Goal: Task Accomplishment & Management: Use online tool/utility

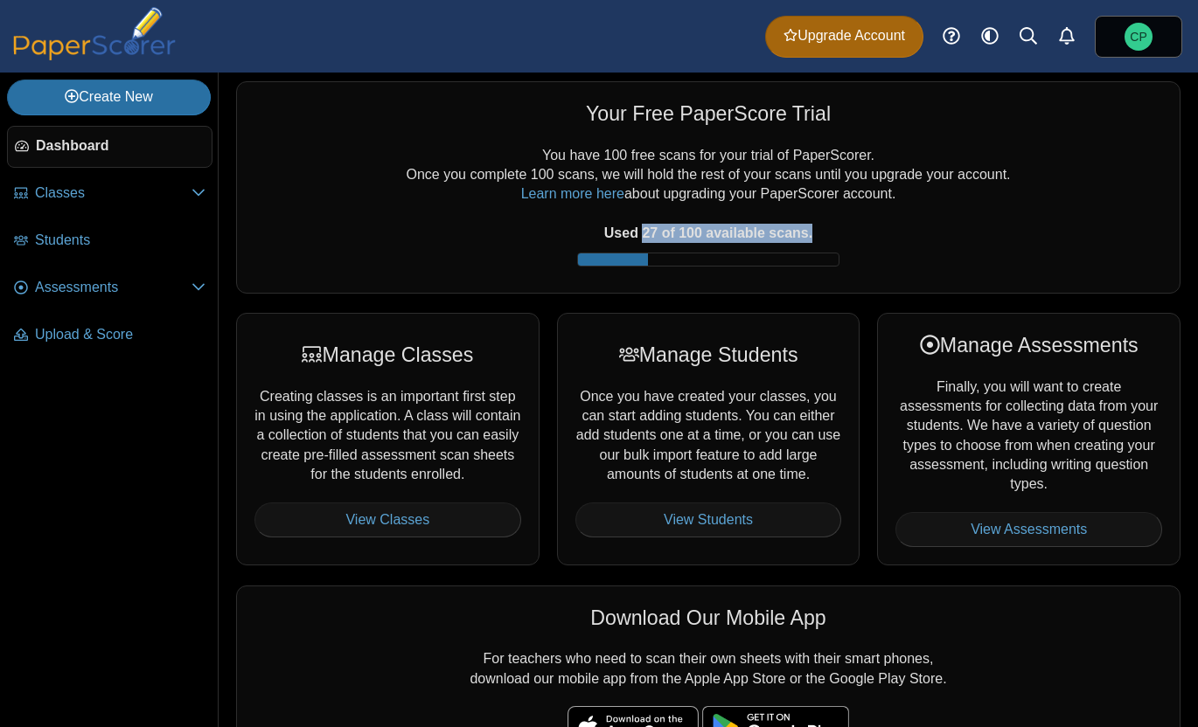
drag, startPoint x: 643, startPoint y: 232, endPoint x: 848, endPoint y: 230, distance: 204.6
click at [848, 230] on div "You have 100 free scans for your trial of PaperScorer. Once you complete 100 sc…" at bounding box center [707, 210] width 907 height 129
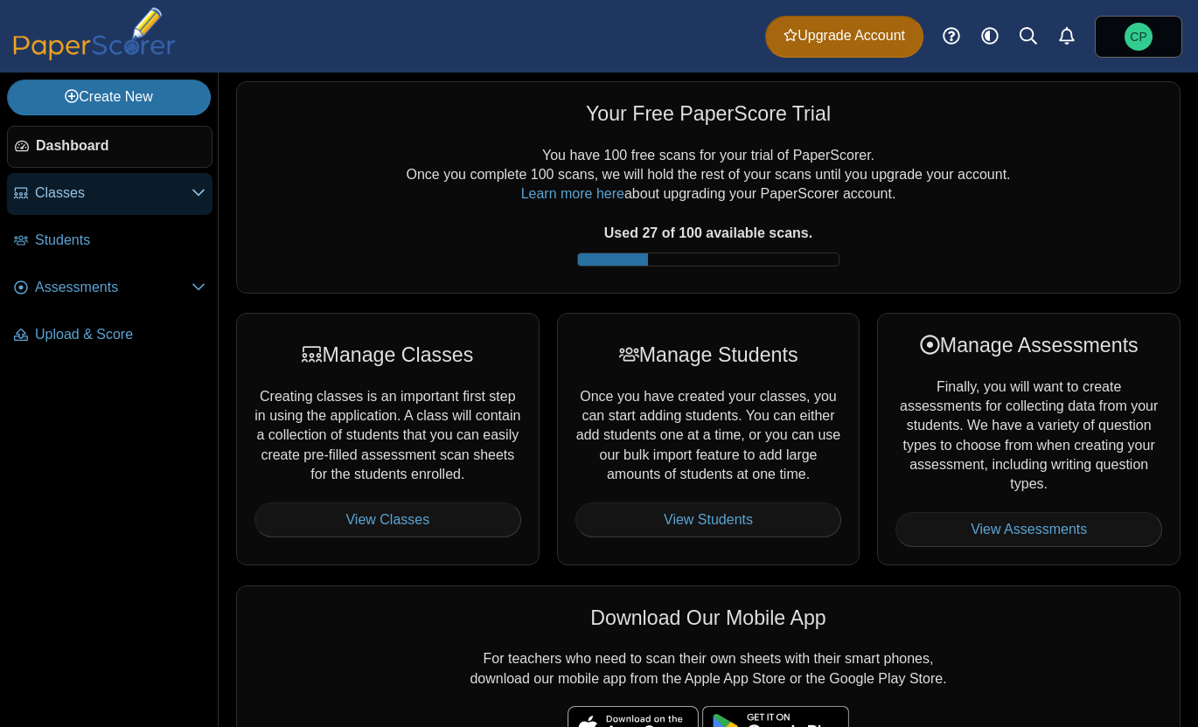
click at [92, 204] on link "Classes" at bounding box center [109, 194] width 205 height 42
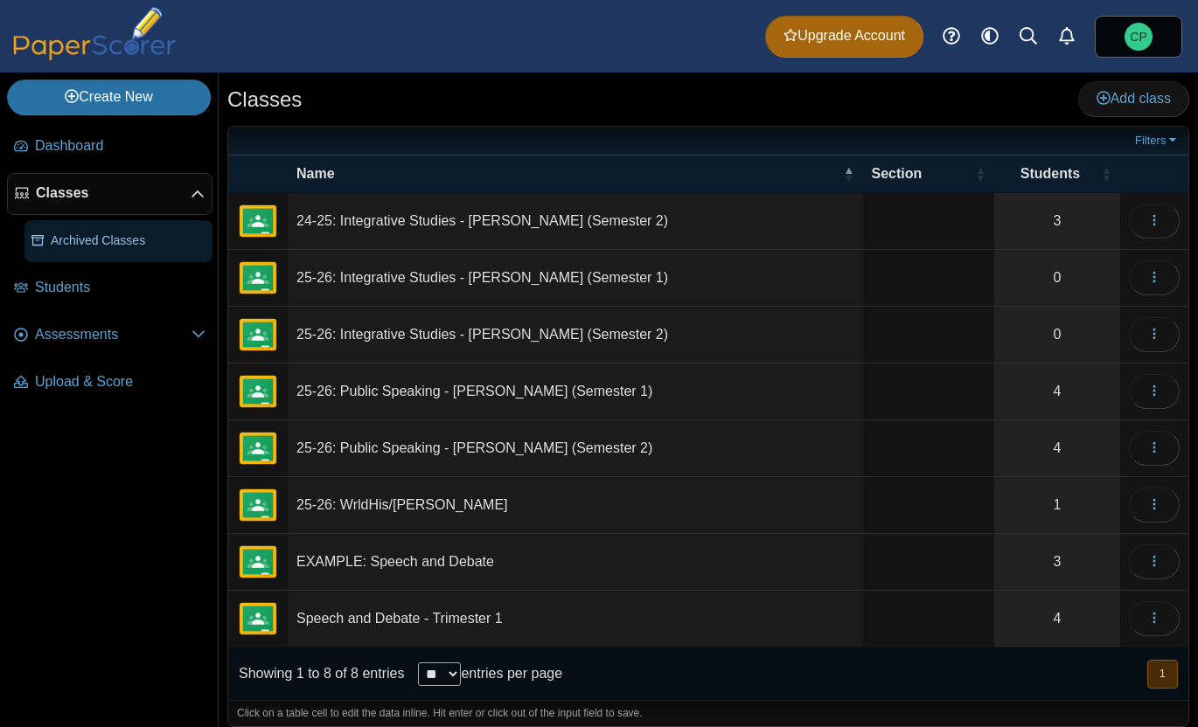
click at [92, 240] on span "Archived Classes" at bounding box center [128, 241] width 155 height 17
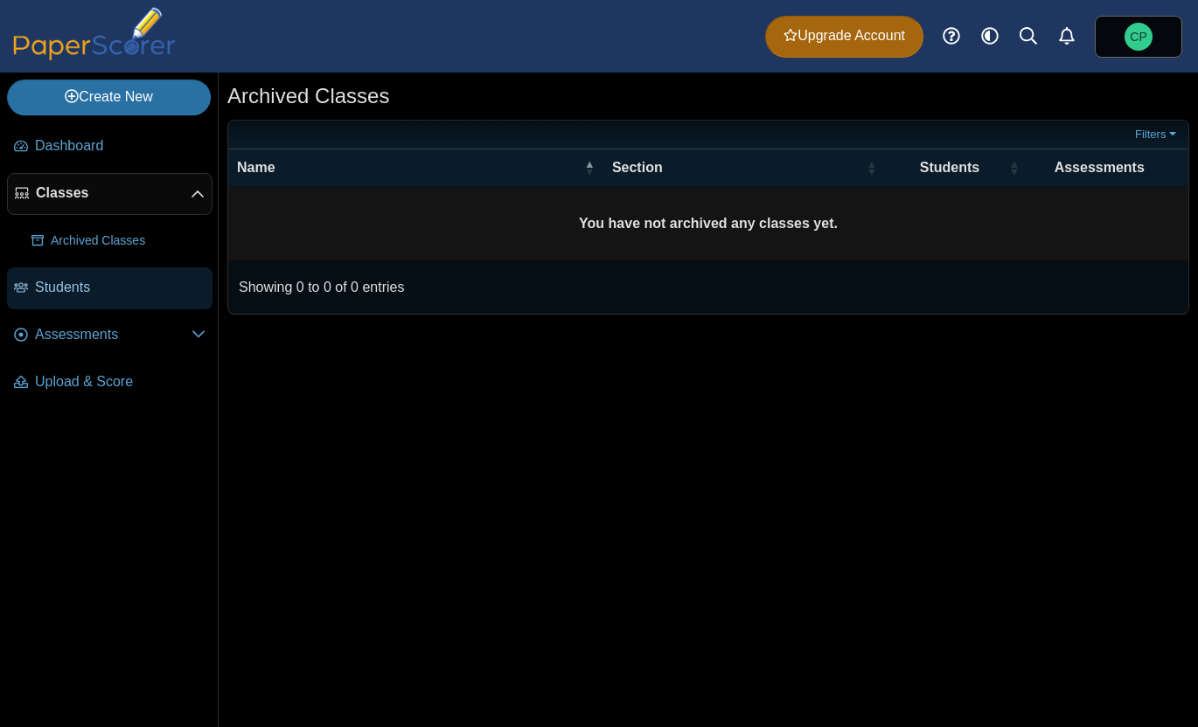
click at [106, 296] on span "Students" at bounding box center [120, 287] width 170 height 19
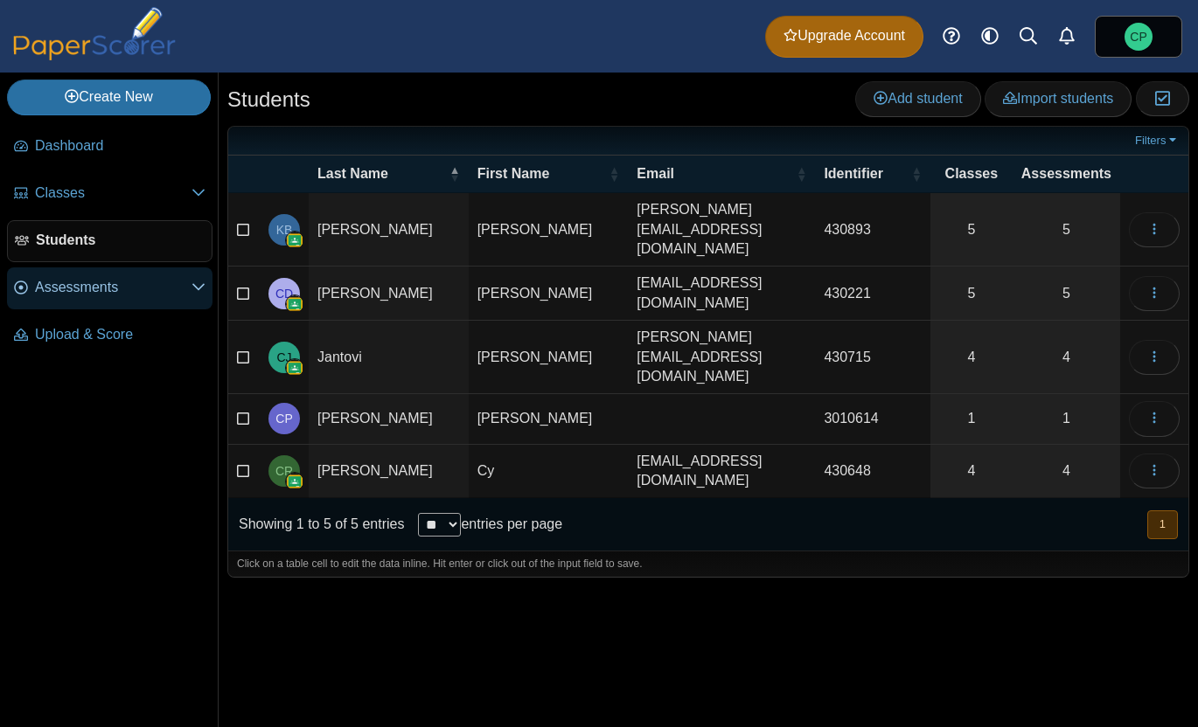
click at [92, 293] on span "Assessments" at bounding box center [113, 287] width 156 height 19
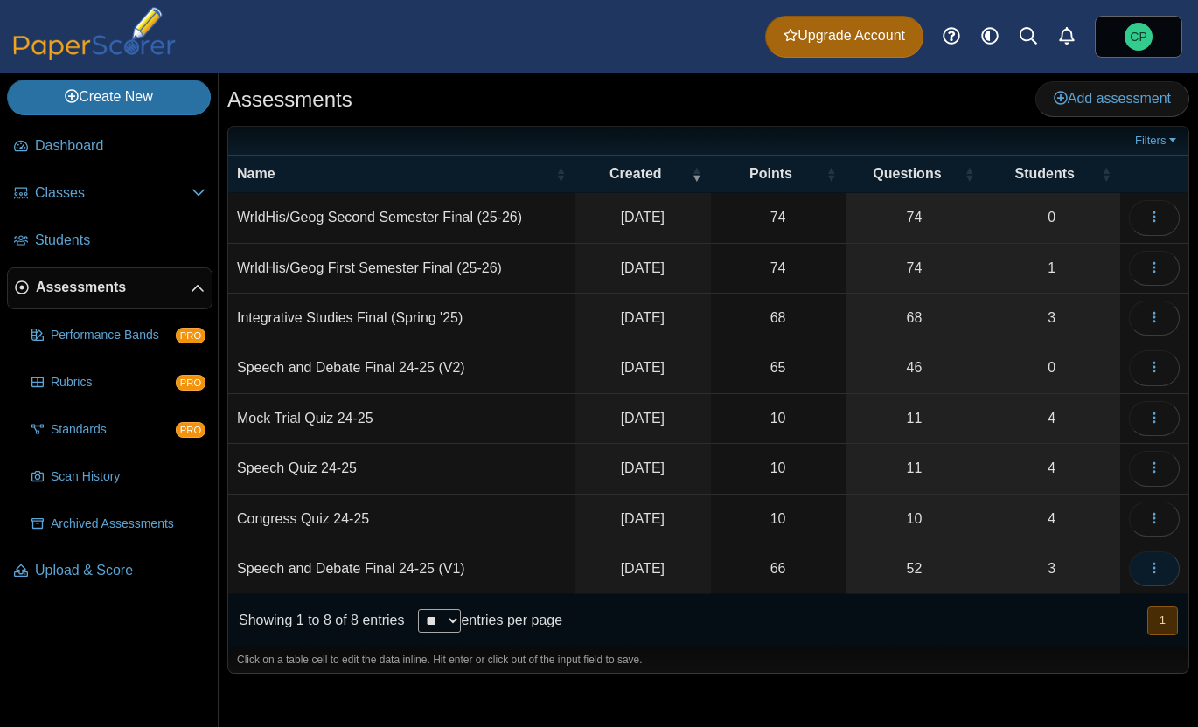
click at [1146, 567] on button "button" at bounding box center [1154, 569] width 51 height 35
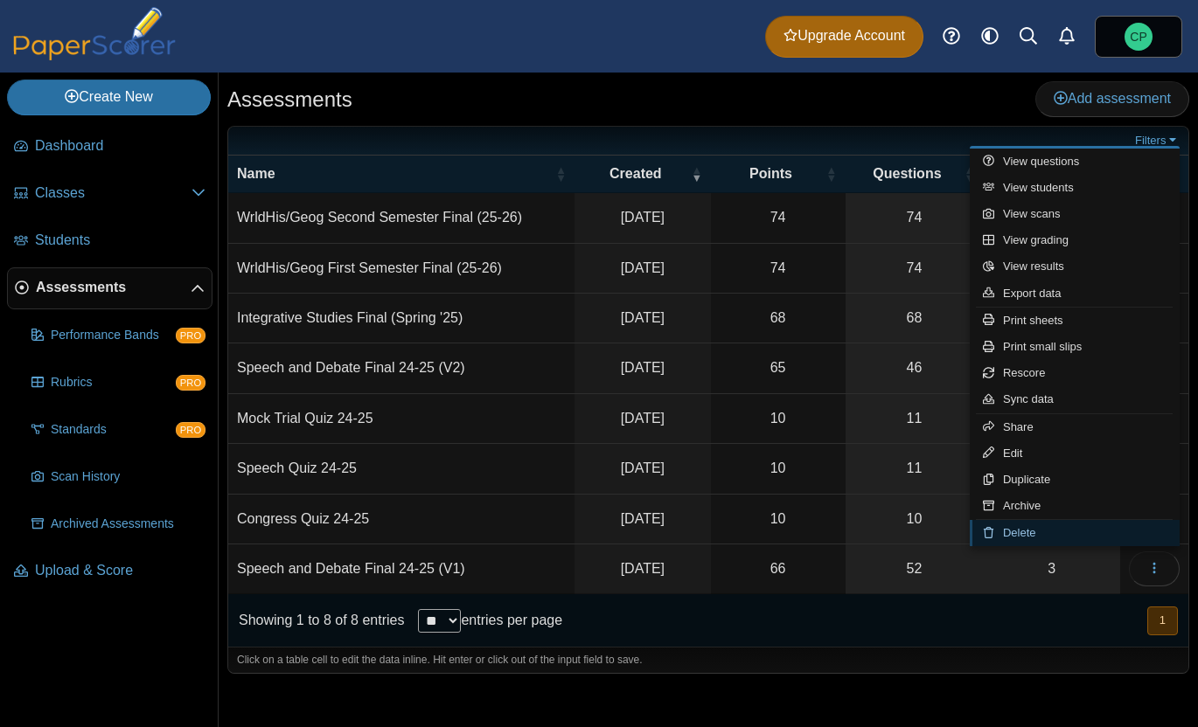
click at [1029, 532] on link "Delete" at bounding box center [1075, 533] width 210 height 26
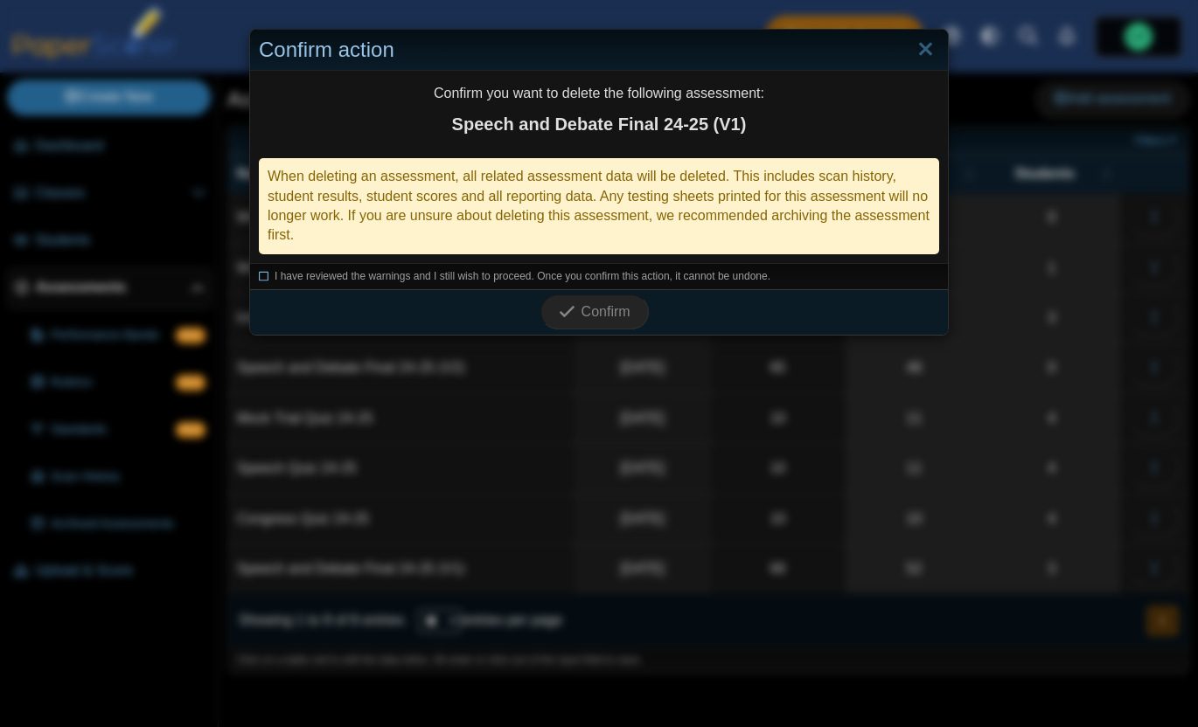
click at [545, 275] on span "I have reviewed the warnings and I still wish to proceed. Once you confirm this…" at bounding box center [523, 276] width 496 height 12
click at [591, 310] on span "Confirm" at bounding box center [605, 311] width 49 height 15
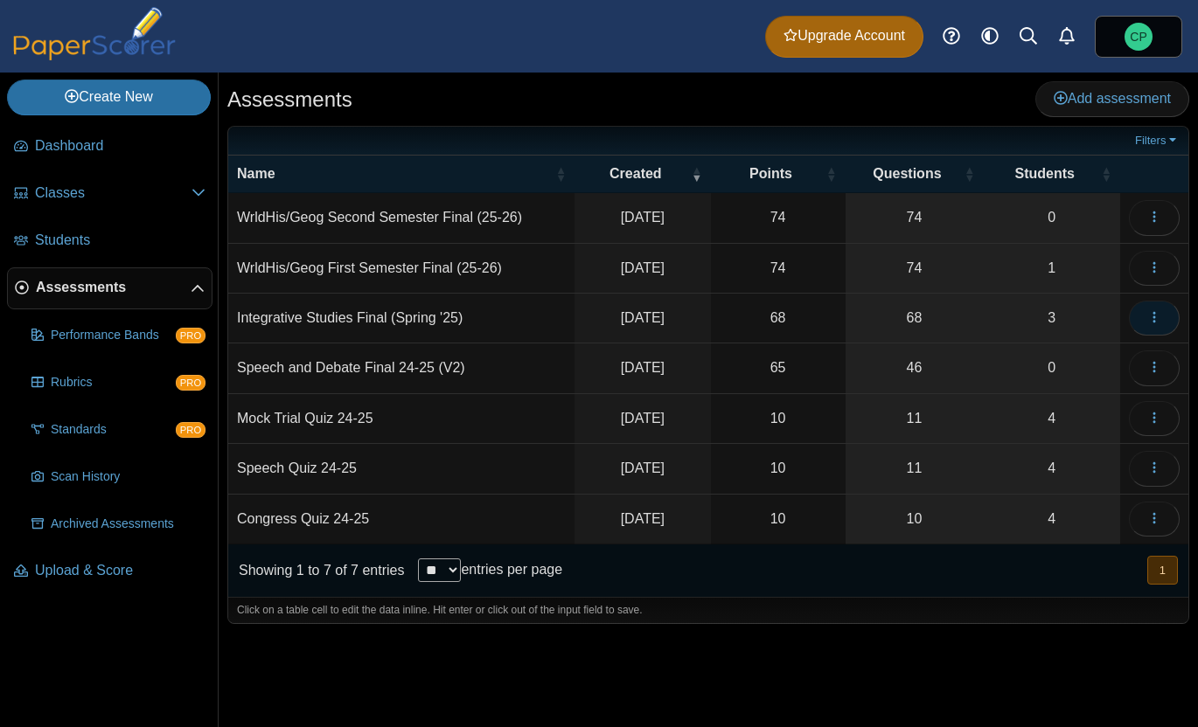
click at [1152, 313] on use "button" at bounding box center [1153, 317] width 3 height 11
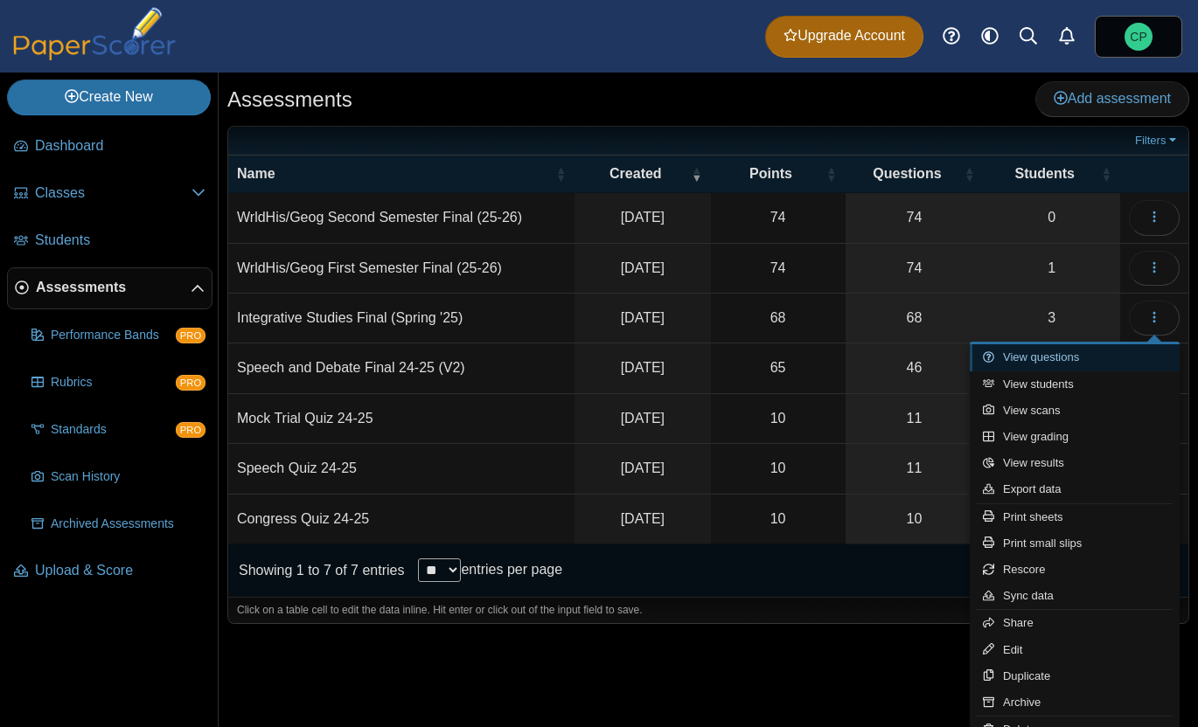
click at [1032, 355] on link "View questions" at bounding box center [1075, 357] width 210 height 26
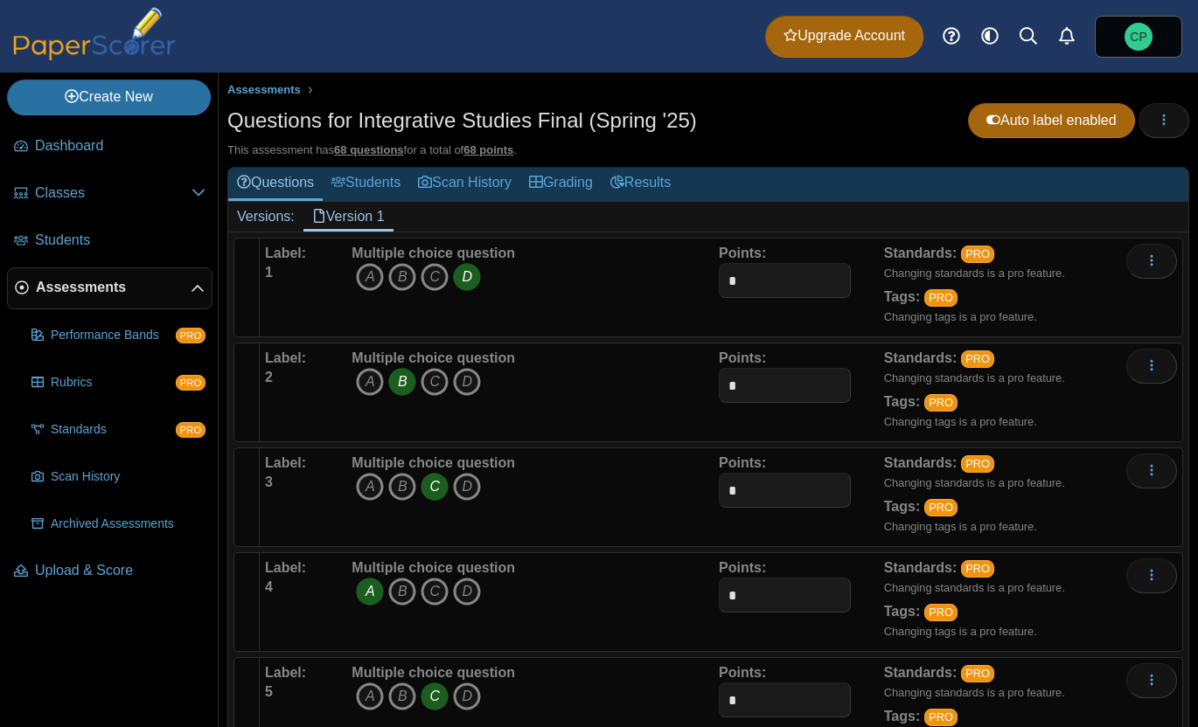
click at [97, 288] on span "Assessments" at bounding box center [113, 287] width 155 height 19
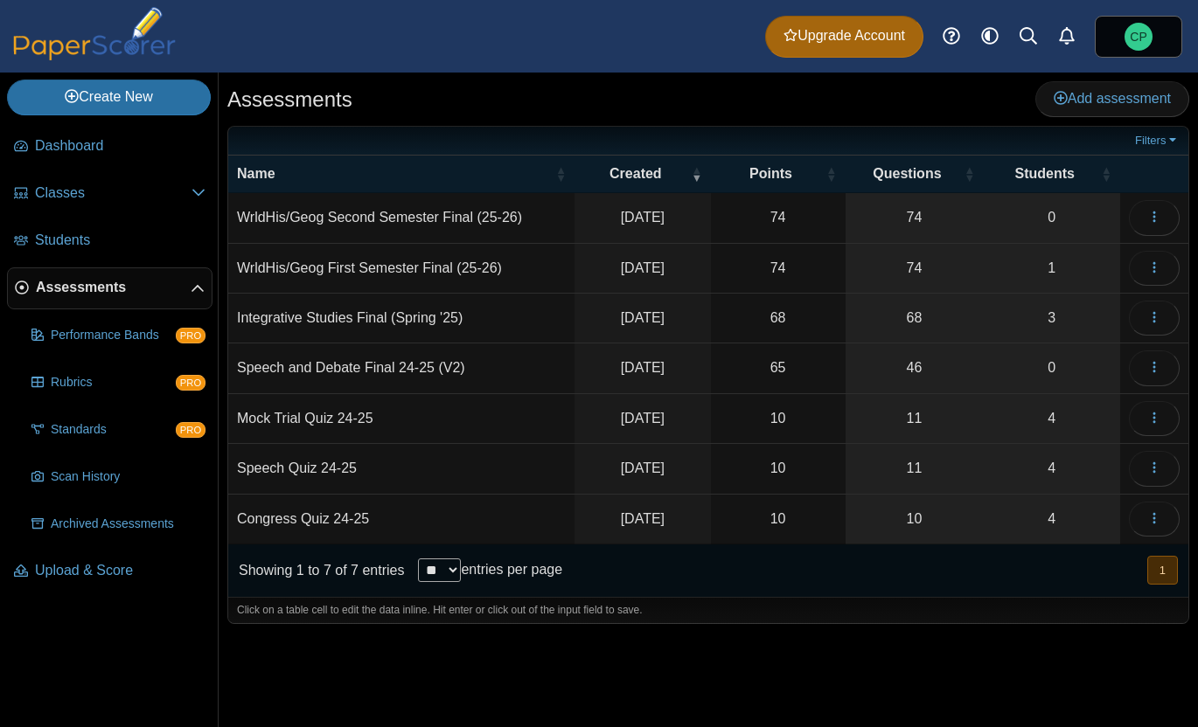
click at [270, 217] on td "WrldHis/Geog Second Semester Final (25-26)" at bounding box center [401, 218] width 346 height 50
click at [328, 227] on input "**********" at bounding box center [401, 217] width 329 height 35
drag, startPoint x: 334, startPoint y: 225, endPoint x: 222, endPoint y: 224, distance: 111.9
click at [222, 224] on div "Assessments Add assessment 74 0" at bounding box center [708, 400] width 979 height 655
type input "**********"
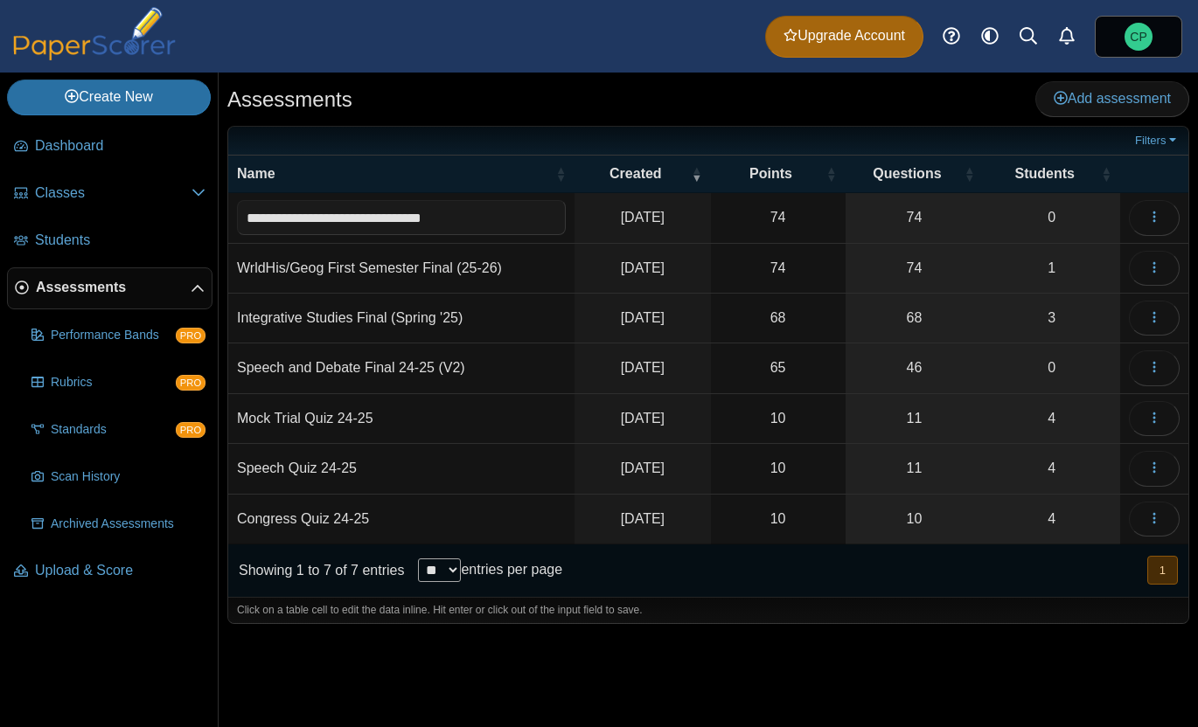
click at [266, 264] on td "WrldHis/Geog First Semester Final (25-26)" at bounding box center [401, 269] width 346 height 50
click at [322, 265] on td "WrldHis/Geog First Semester Final (25-26)" at bounding box center [401, 269] width 346 height 50
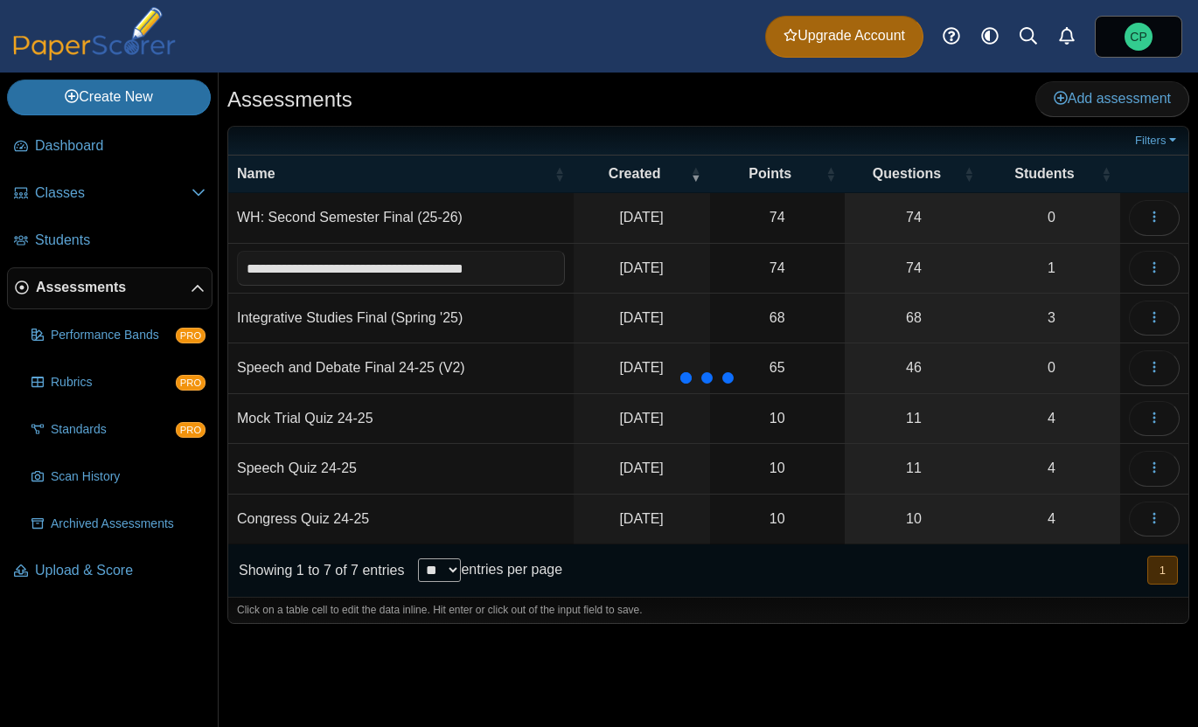
drag, startPoint x: 334, startPoint y: 270, endPoint x: 247, endPoint y: 269, distance: 87.4
click at [247, 269] on input "**********" at bounding box center [401, 268] width 328 height 35
type input "**********"
click at [435, 112] on div "Assessments Add assessment" at bounding box center [708, 100] width 962 height 39
click at [441, 324] on td "Integrative Studies Final (Spring '25)" at bounding box center [400, 319] width 345 height 50
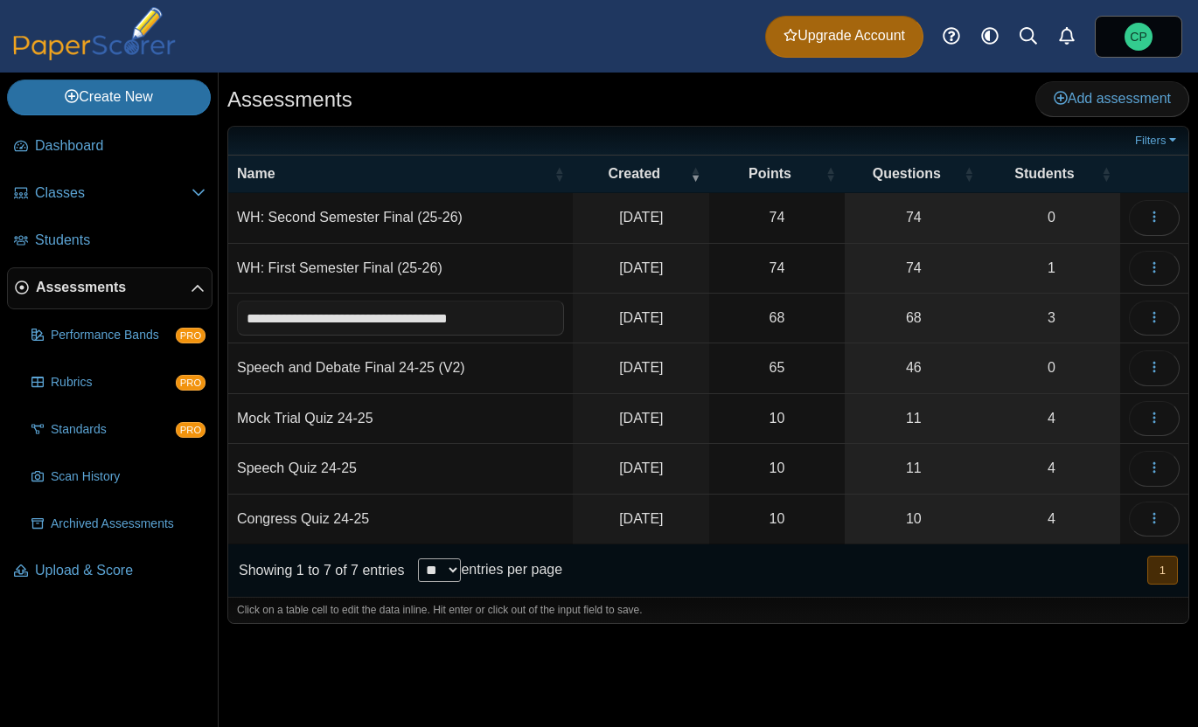
drag, startPoint x: 467, startPoint y: 322, endPoint x: 401, endPoint y: 321, distance: 65.6
click at [401, 321] on input "**********" at bounding box center [400, 318] width 327 height 35
type input "**********"
click at [525, 118] on div "Assessments Add assessment" at bounding box center [708, 100] width 962 height 39
click at [484, 373] on td "Speech and Debate Final 24-25 (V2)" at bounding box center [400, 369] width 345 height 50
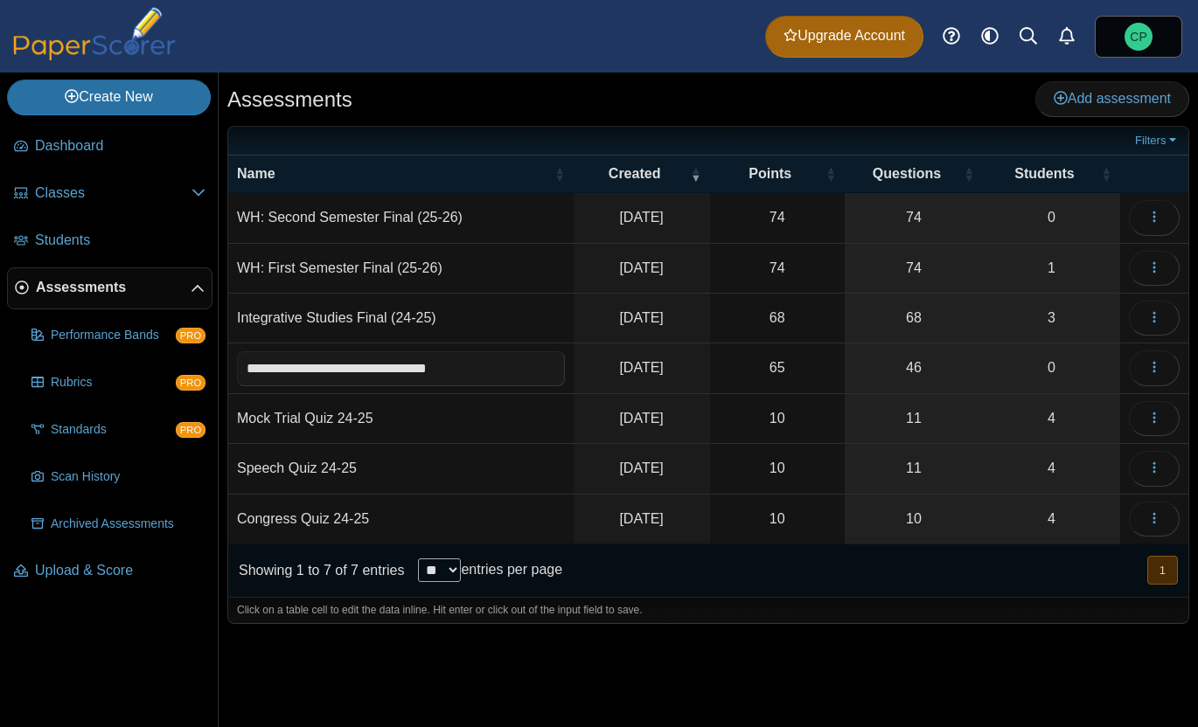
click at [530, 101] on div "Assessments Add assessment" at bounding box center [708, 100] width 962 height 39
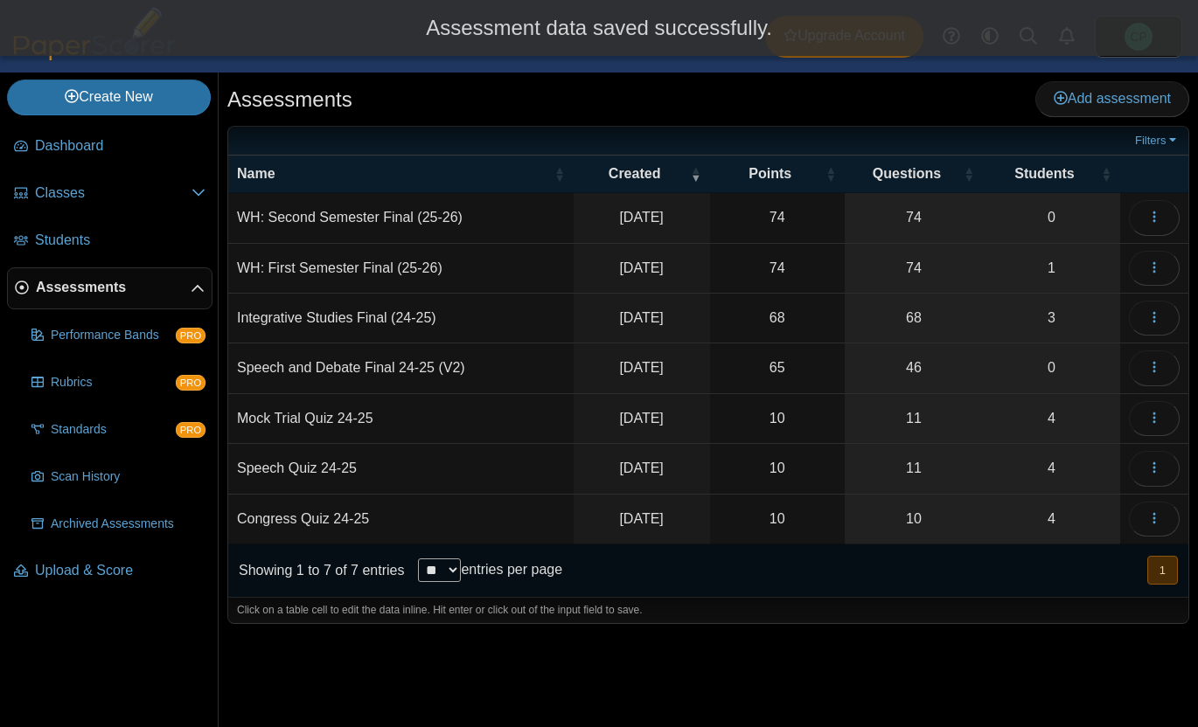
click at [407, 369] on td "Speech and Debate Final 24-25 (V2)" at bounding box center [400, 369] width 345 height 50
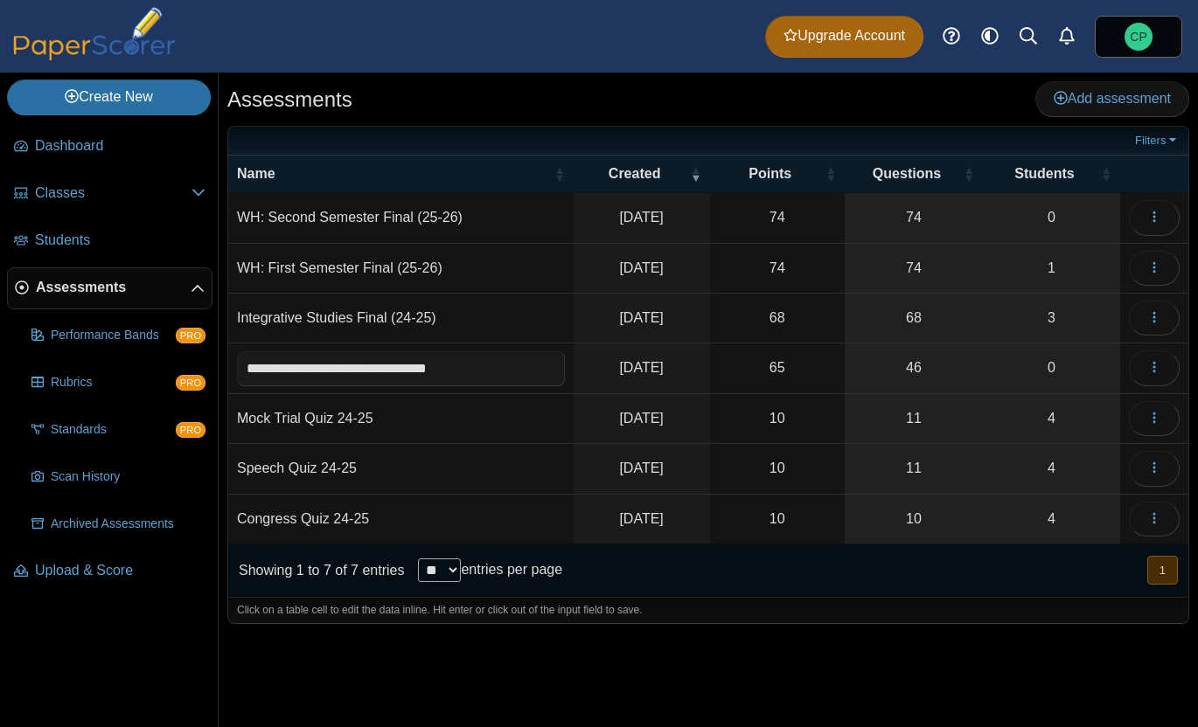
click at [407, 369] on input "**********" at bounding box center [401, 368] width 328 height 35
click at [448, 368] on input "**********" at bounding box center [401, 368] width 328 height 35
click at [516, 376] on input "**********" at bounding box center [401, 368] width 328 height 35
click at [406, 372] on input "**********" at bounding box center [401, 368] width 328 height 35
type input "**********"
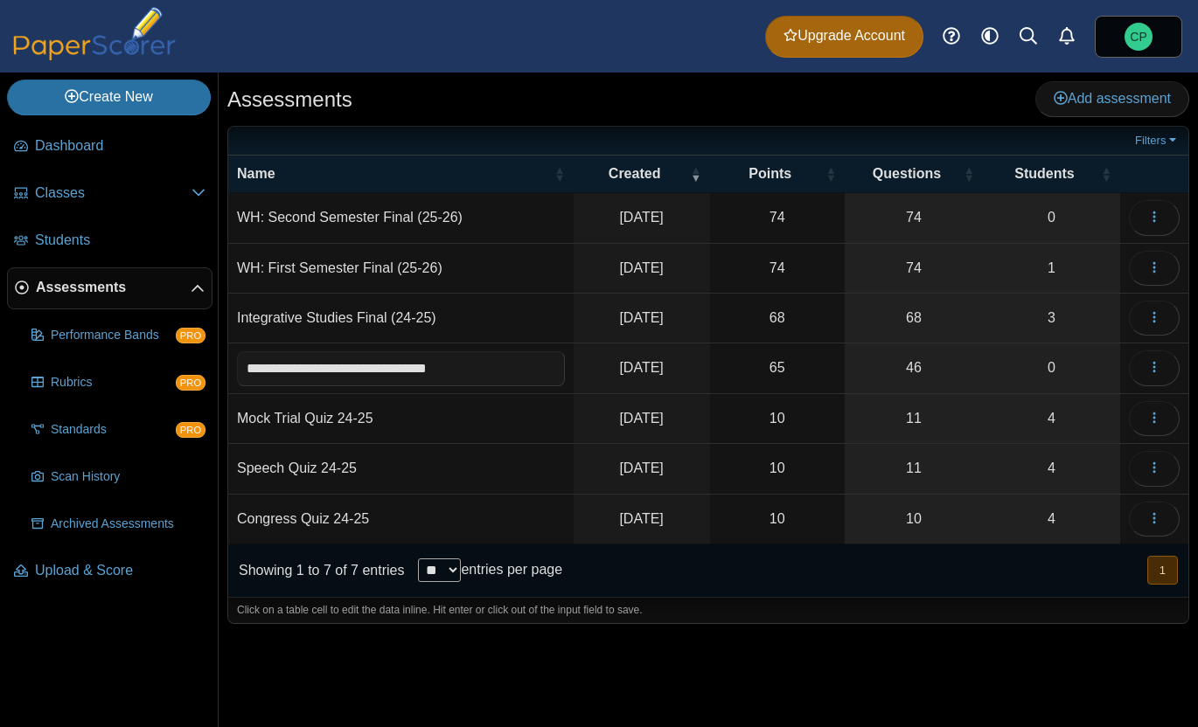
click at [491, 60] on div "Dashboard Classes Archived classes Students Assessments" at bounding box center [599, 36] width 1198 height 73
click at [45, 93] on link "Create New" at bounding box center [109, 97] width 204 height 35
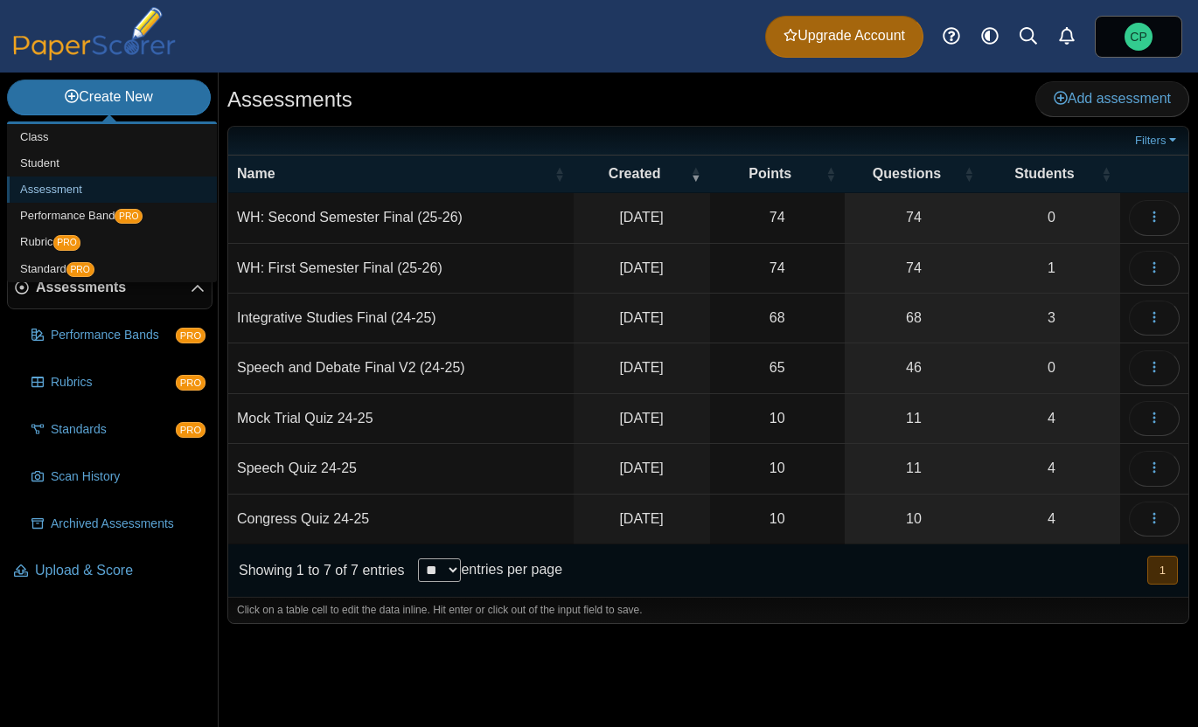
click at [76, 183] on link "Assessment" at bounding box center [112, 190] width 210 height 26
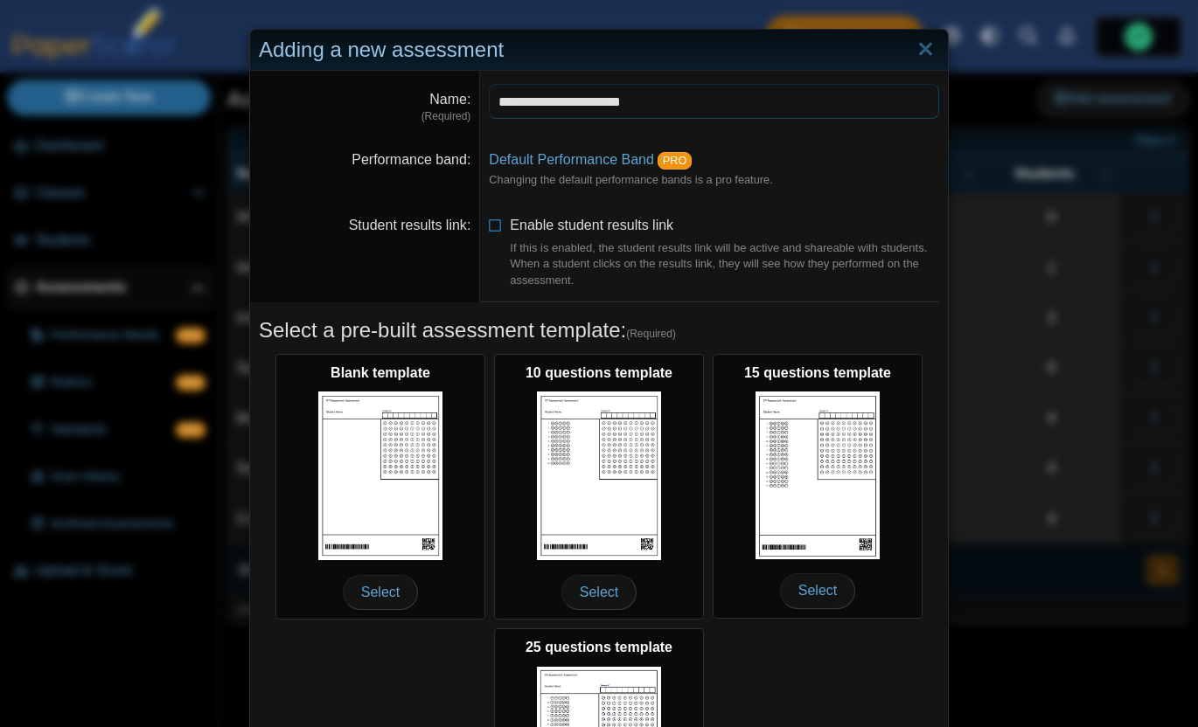
drag, startPoint x: 672, startPoint y: 101, endPoint x: 600, endPoint y: 104, distance: 72.6
click at [600, 104] on input "**********" at bounding box center [714, 101] width 450 height 35
type input "**********"
click at [565, 228] on span "Enable student results link If this is enabled, the student results link will b…" at bounding box center [724, 253] width 429 height 71
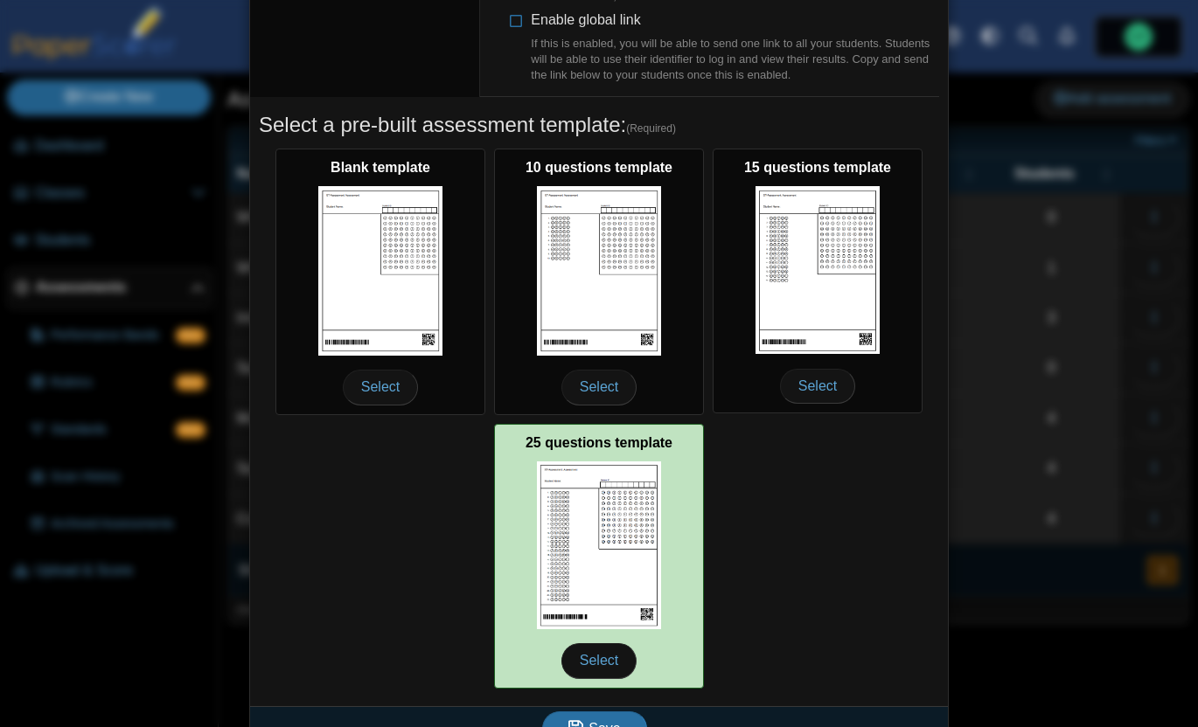
scroll to position [459, 0]
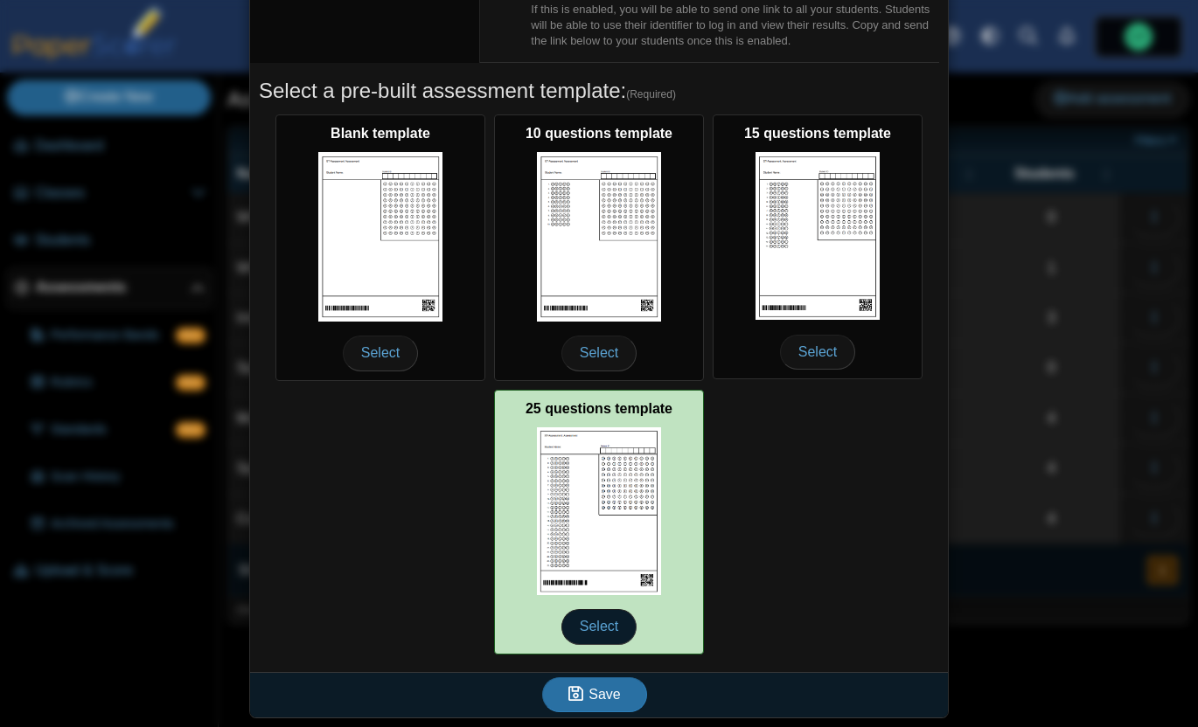
click at [614, 621] on span "Select" at bounding box center [598, 626] width 75 height 35
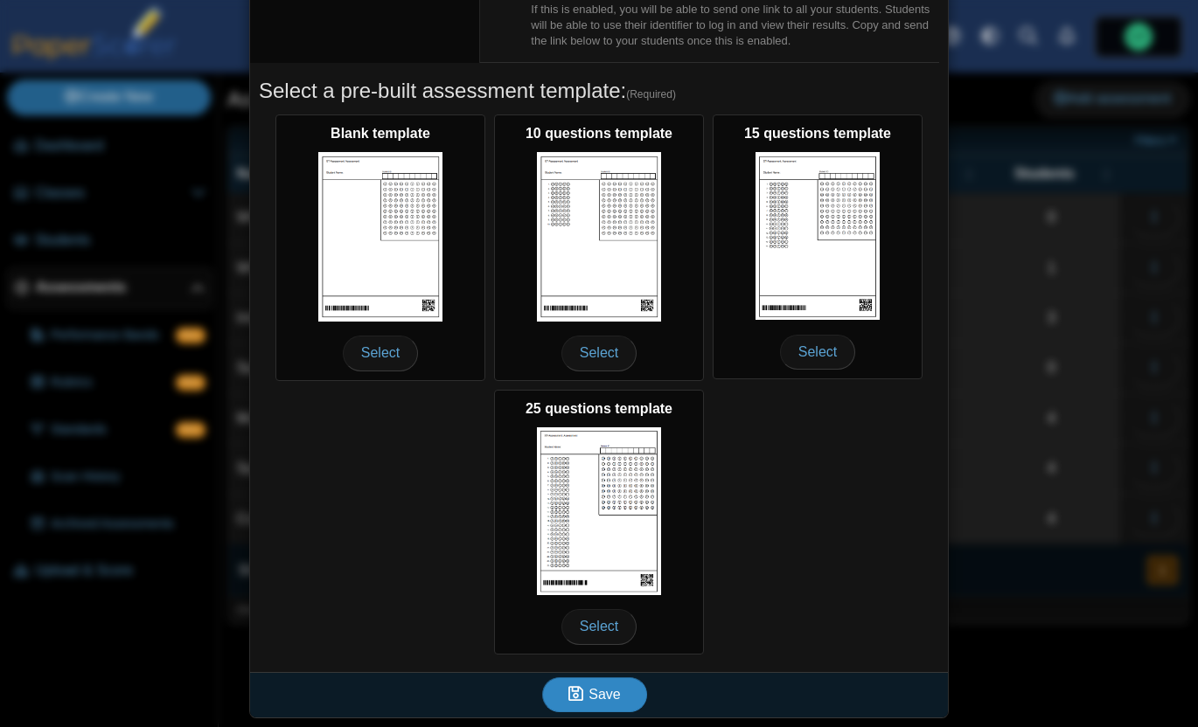
click at [583, 701] on icon "submit" at bounding box center [575, 693] width 15 height 17
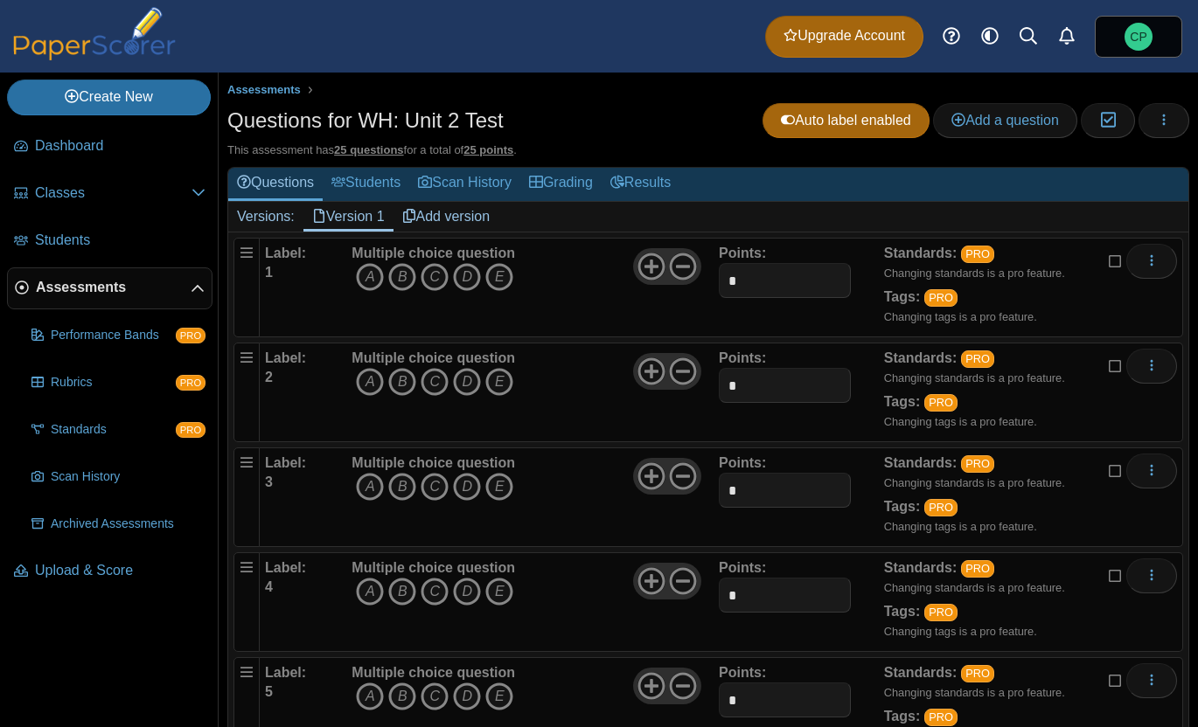
click at [80, 288] on span "Assessments" at bounding box center [113, 287] width 155 height 19
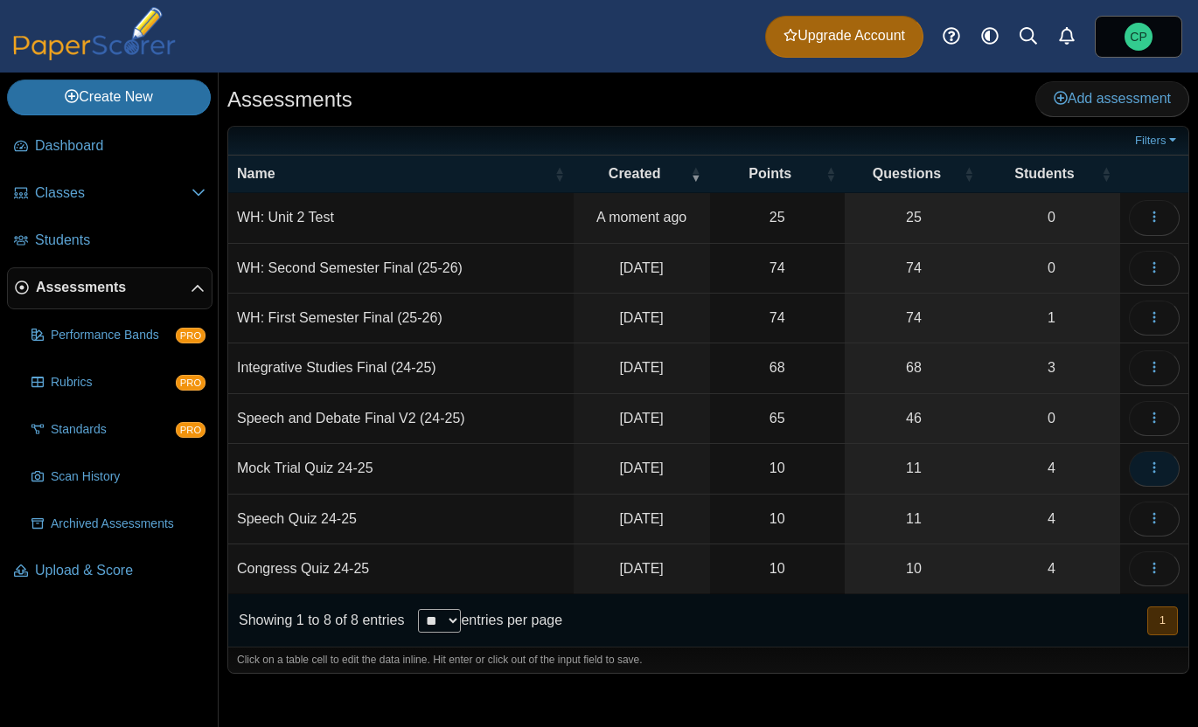
click at [1163, 469] on button "button" at bounding box center [1154, 468] width 51 height 35
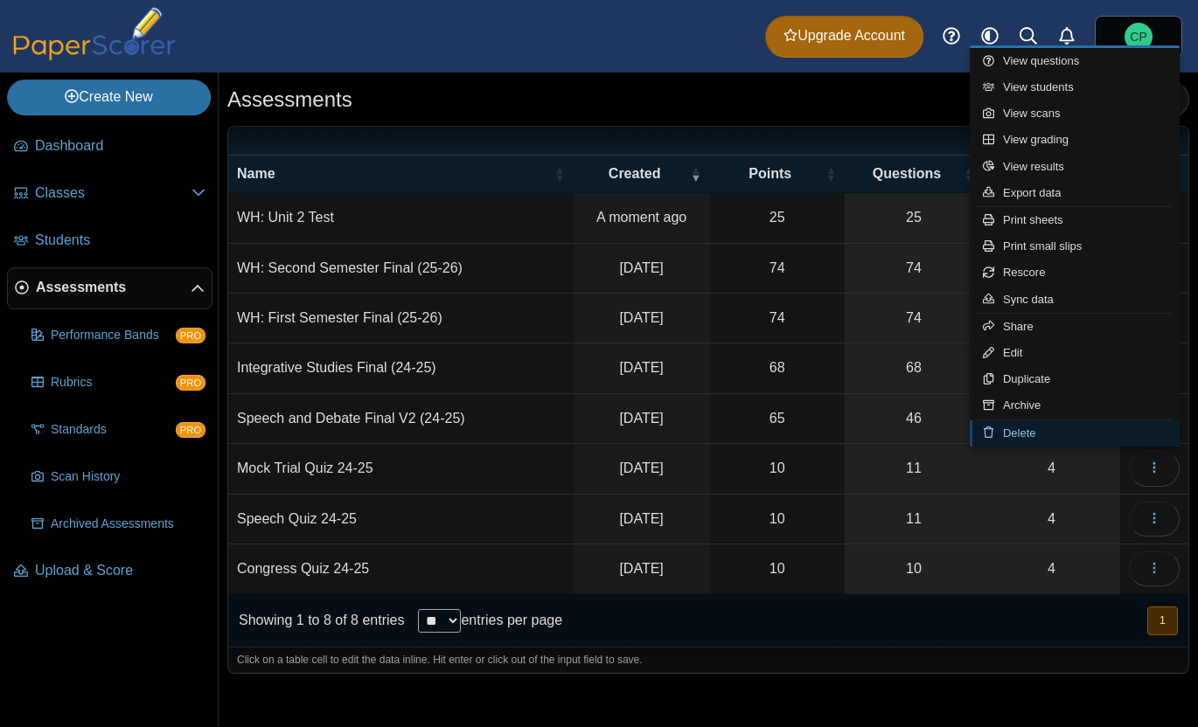
click at [1001, 429] on icon at bounding box center [993, 432] width 20 height 11
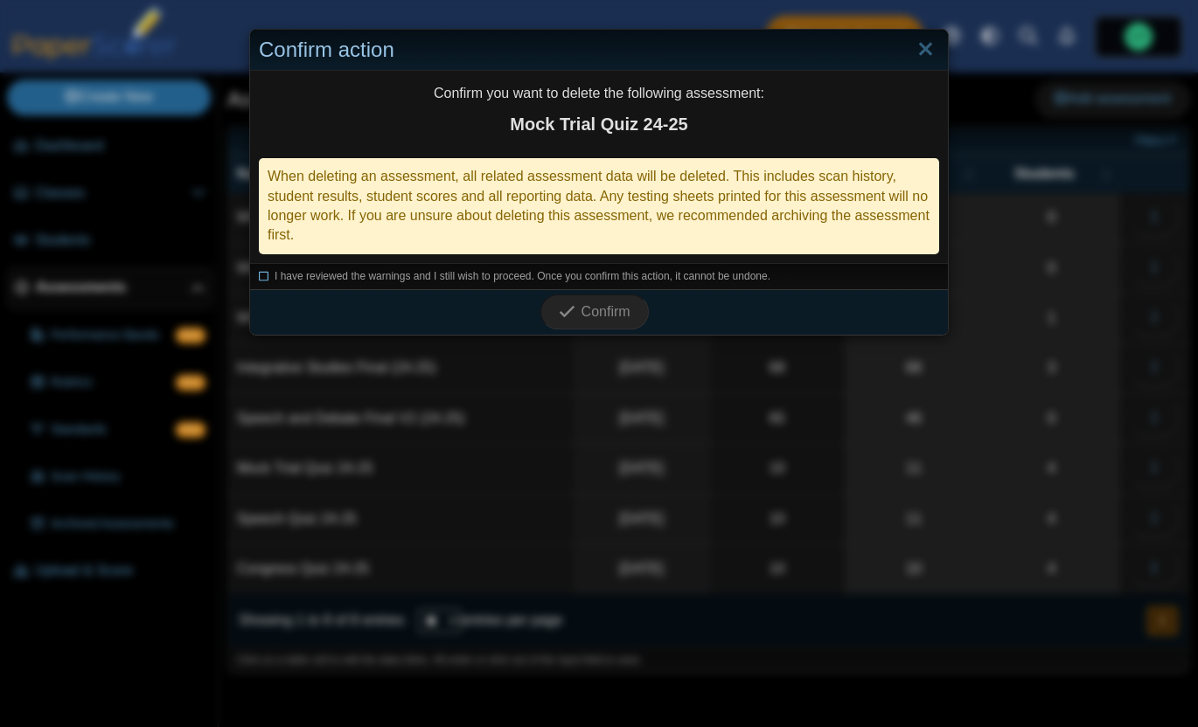
click at [522, 278] on span "I have reviewed the warnings and I still wish to proceed. Once you confirm this…" at bounding box center [523, 276] width 496 height 12
click at [563, 306] on icon "submit" at bounding box center [567, 311] width 17 height 17
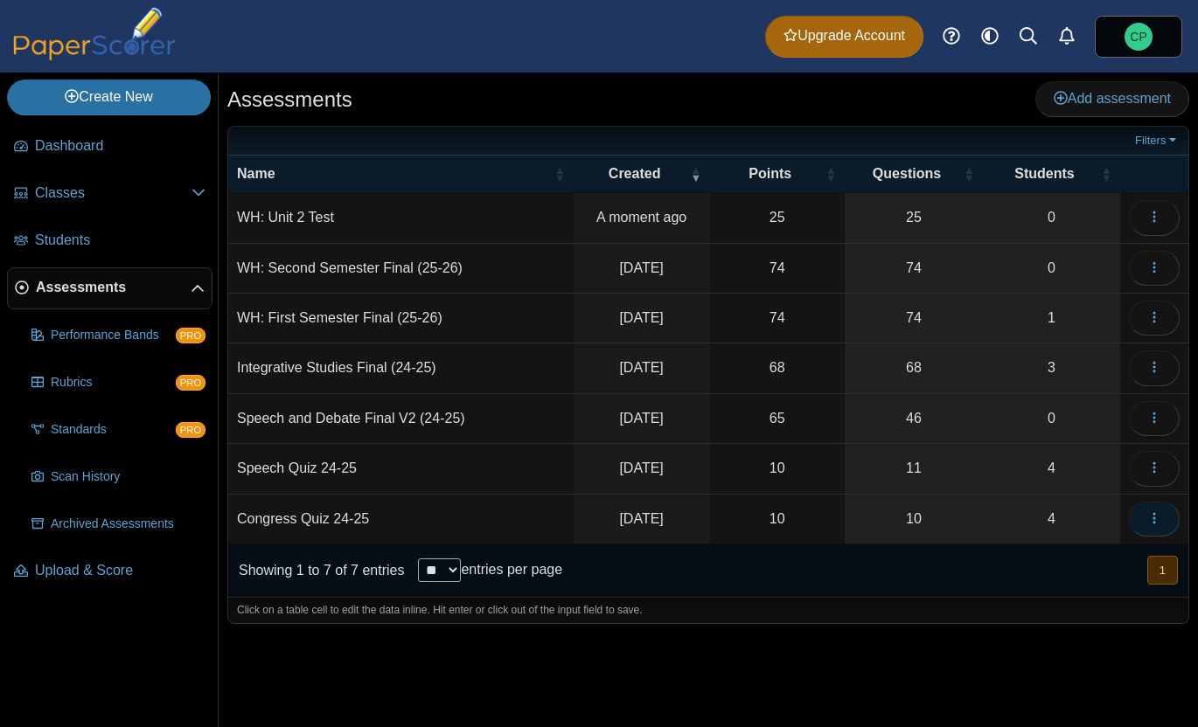
click at [1158, 514] on icon "button" at bounding box center [1154, 518] width 14 height 14
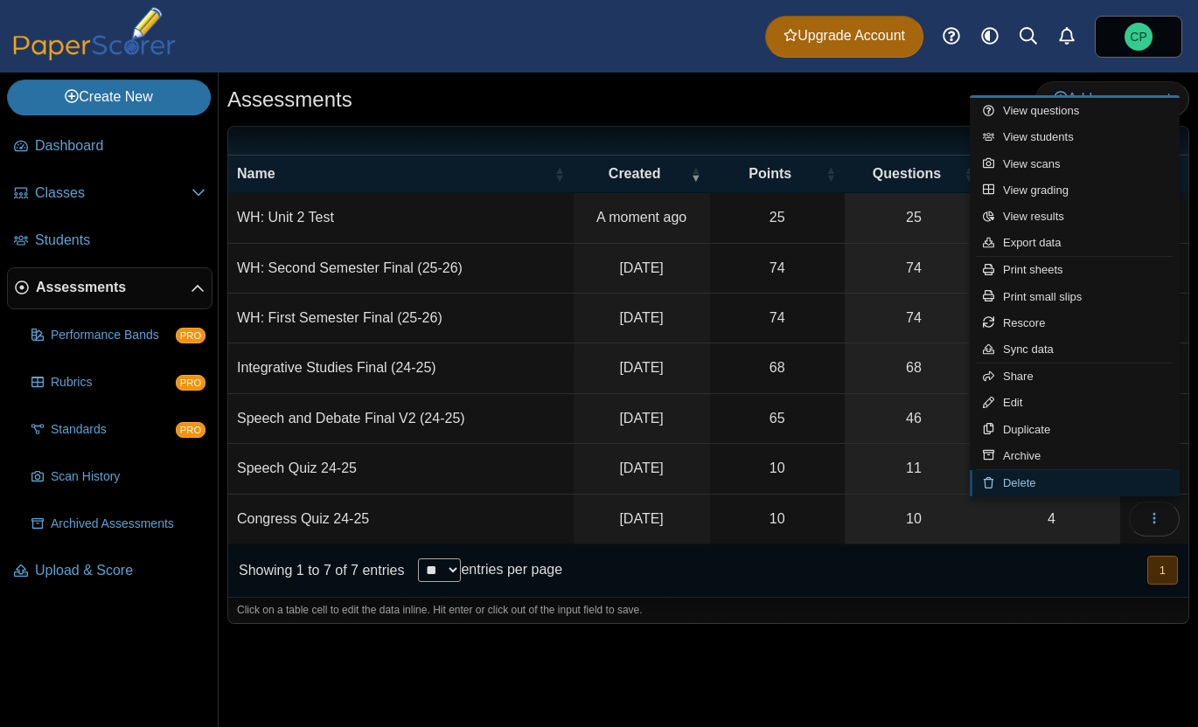
click at [1000, 490] on link "Delete" at bounding box center [1075, 483] width 210 height 26
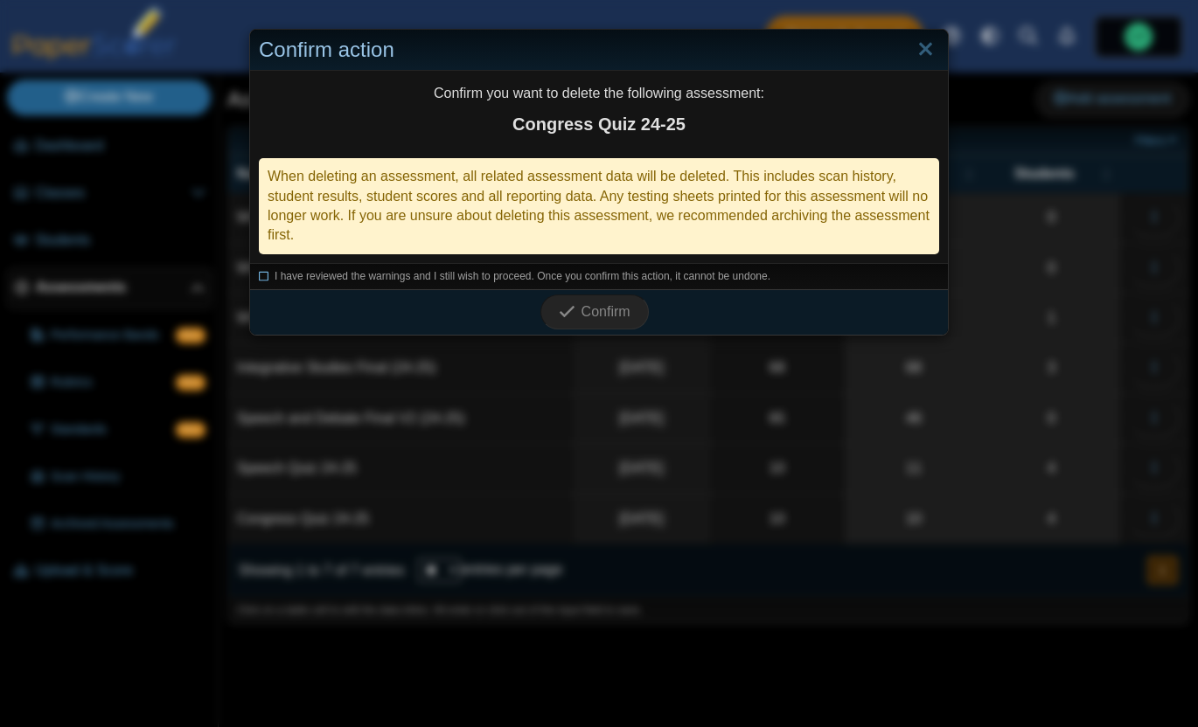
click at [532, 279] on span "I have reviewed the warnings and I still wish to proceed. Once you confirm this…" at bounding box center [523, 276] width 496 height 12
click at [581, 299] on button "Confirm" at bounding box center [594, 312] width 108 height 35
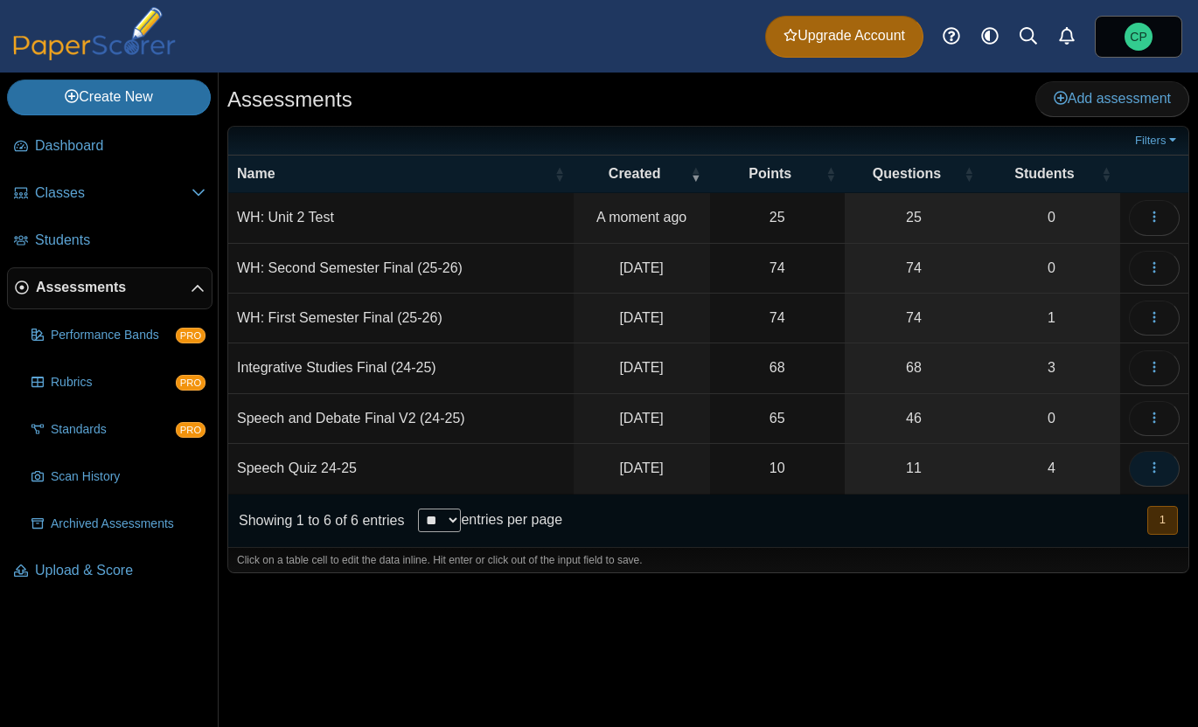
click at [1154, 469] on use "button" at bounding box center [1153, 467] width 3 height 11
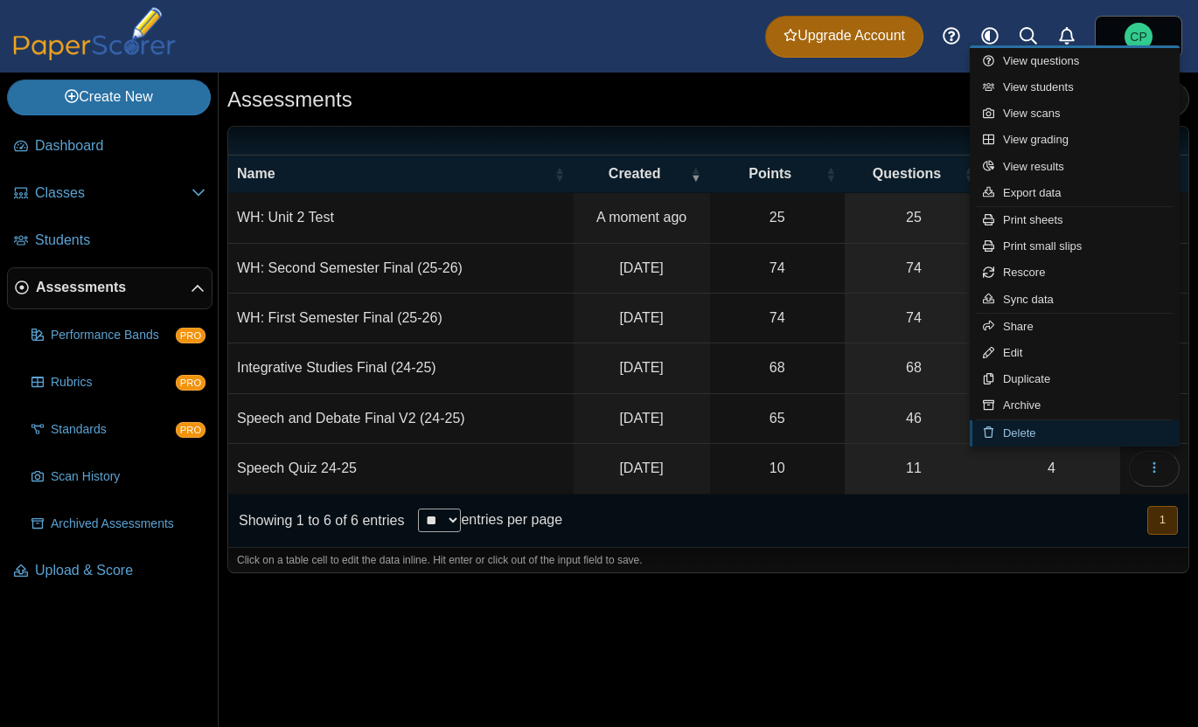
click at [1010, 438] on link "Delete" at bounding box center [1075, 434] width 210 height 26
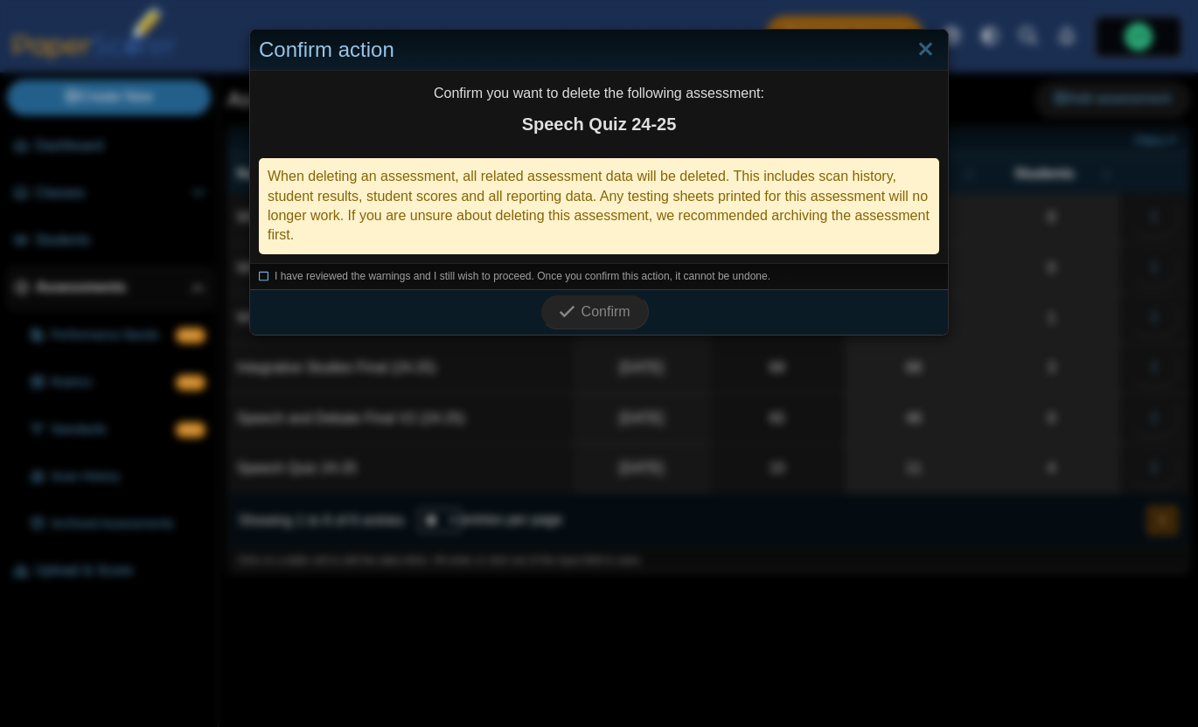
click at [535, 270] on span "I have reviewed the warnings and I still wish to proceed. Once you confirm this…" at bounding box center [523, 276] width 496 height 12
click at [581, 317] on span "Confirm" at bounding box center [605, 311] width 49 height 15
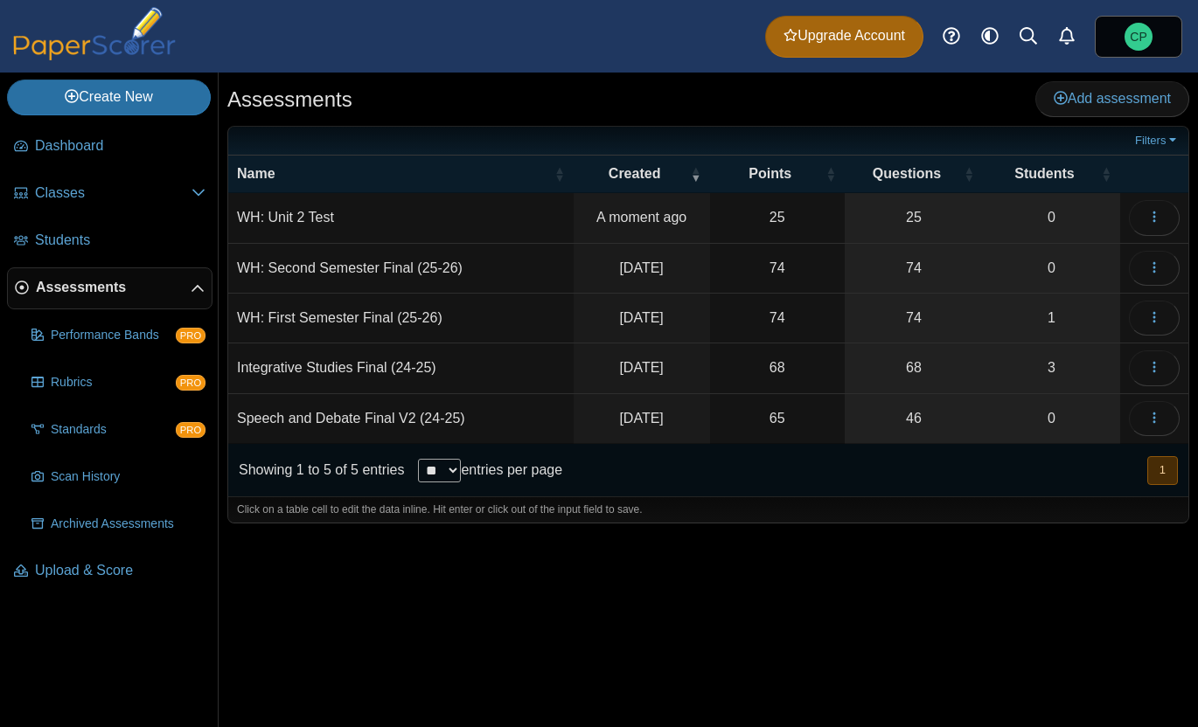
click at [436, 367] on td "Integrative Studies Final (24-25)" at bounding box center [400, 369] width 345 height 50
type input "**********"
click at [518, 311] on td "WH: First Semester Final (25-26)" at bounding box center [400, 319] width 344 height 50
click at [469, 414] on td "Speech and Debate Final V2 (24-25)" at bounding box center [400, 419] width 345 height 50
type input "**********"
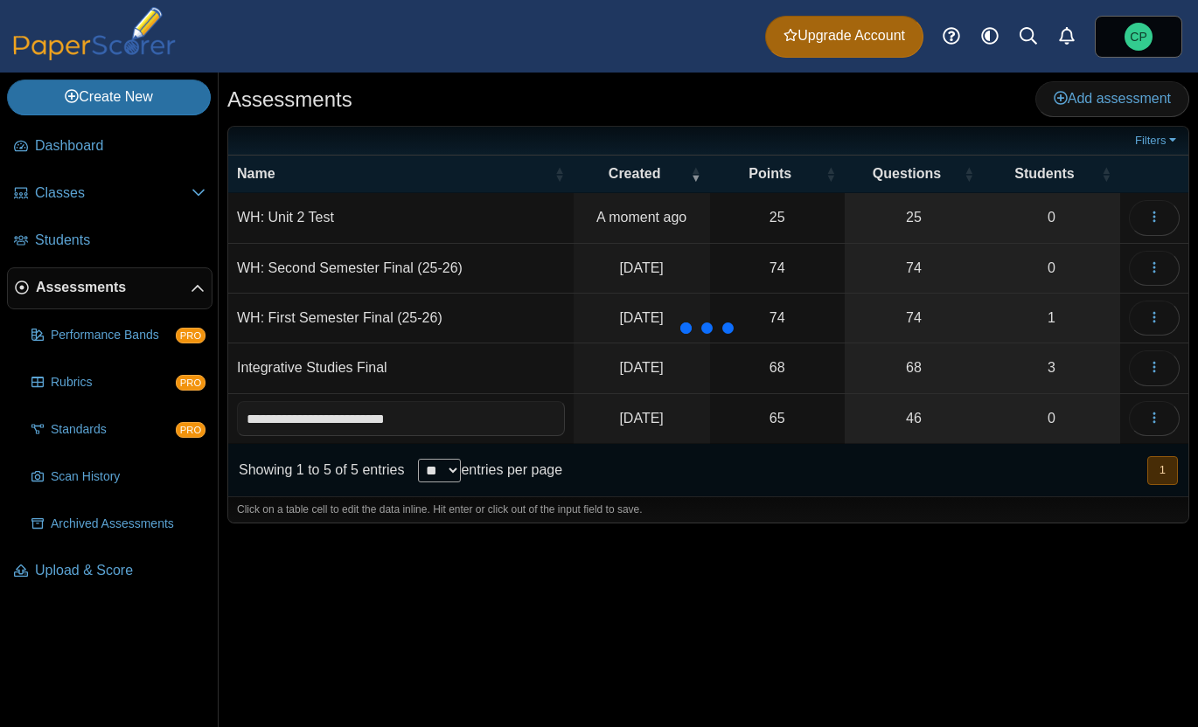
click at [453, 318] on td "WH: First Semester Final (25-26)" at bounding box center [400, 319] width 345 height 50
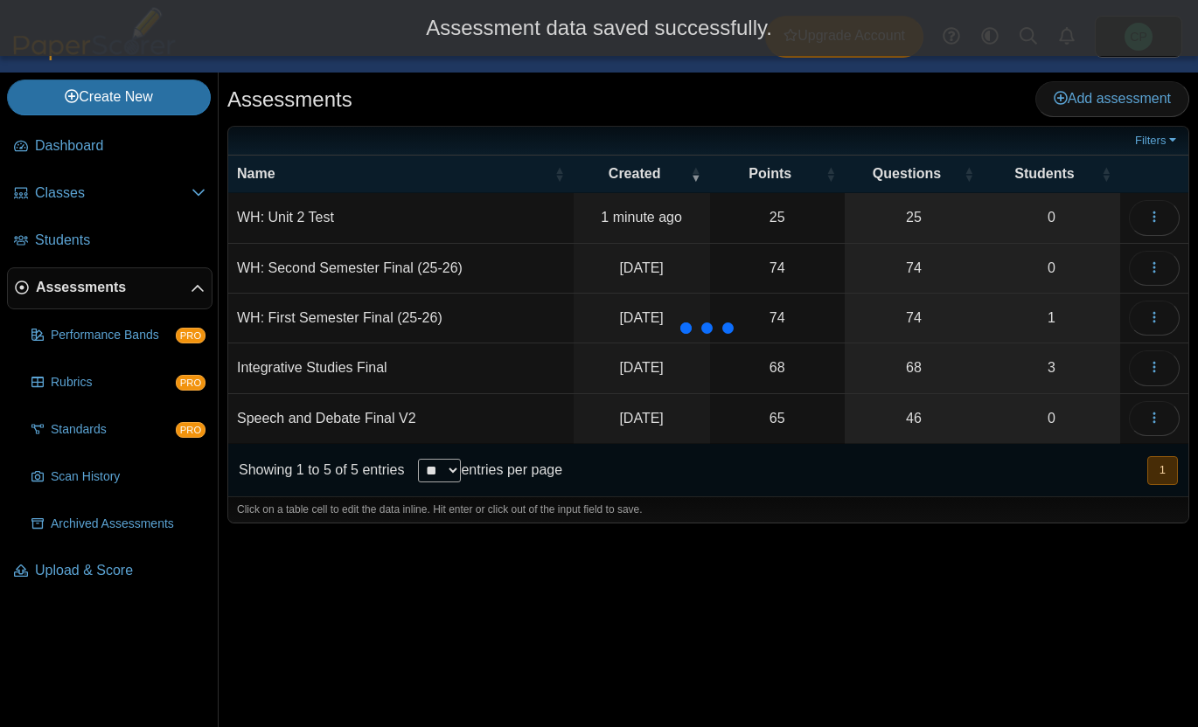
click at [453, 317] on td "WH: First Semester Final (25-26)" at bounding box center [400, 319] width 345 height 50
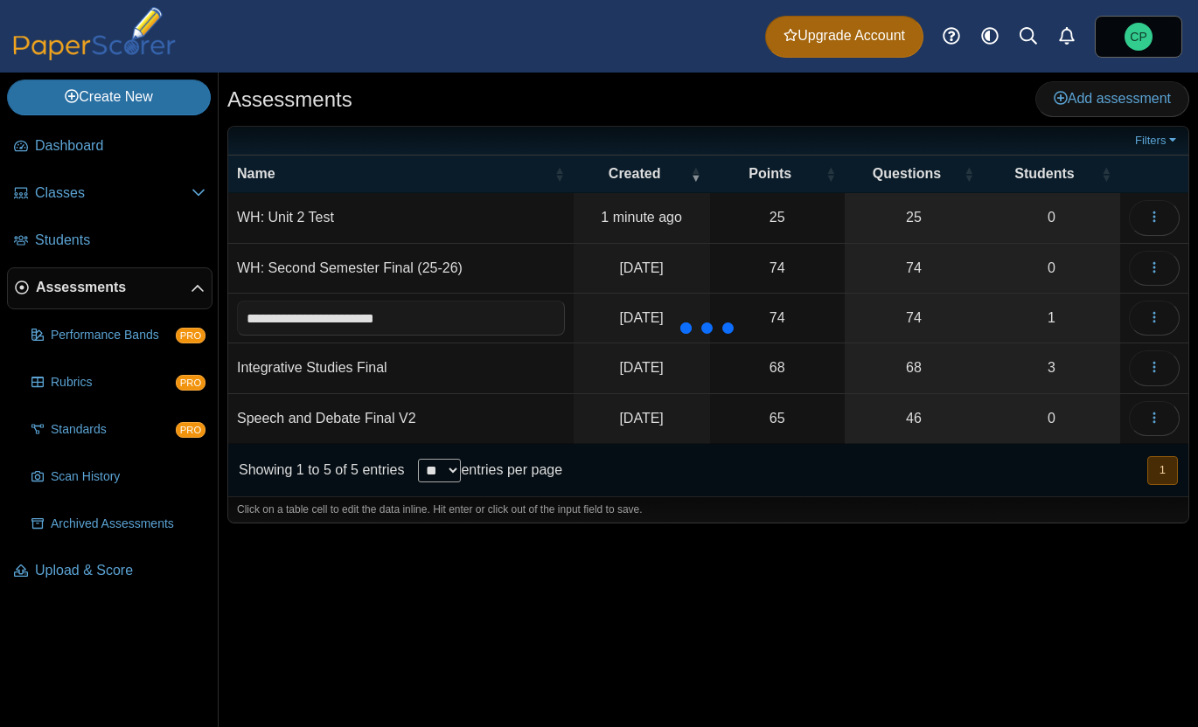
type input "**********"
click at [504, 264] on td "WH: Second Semester Final (25-26)" at bounding box center [400, 269] width 345 height 50
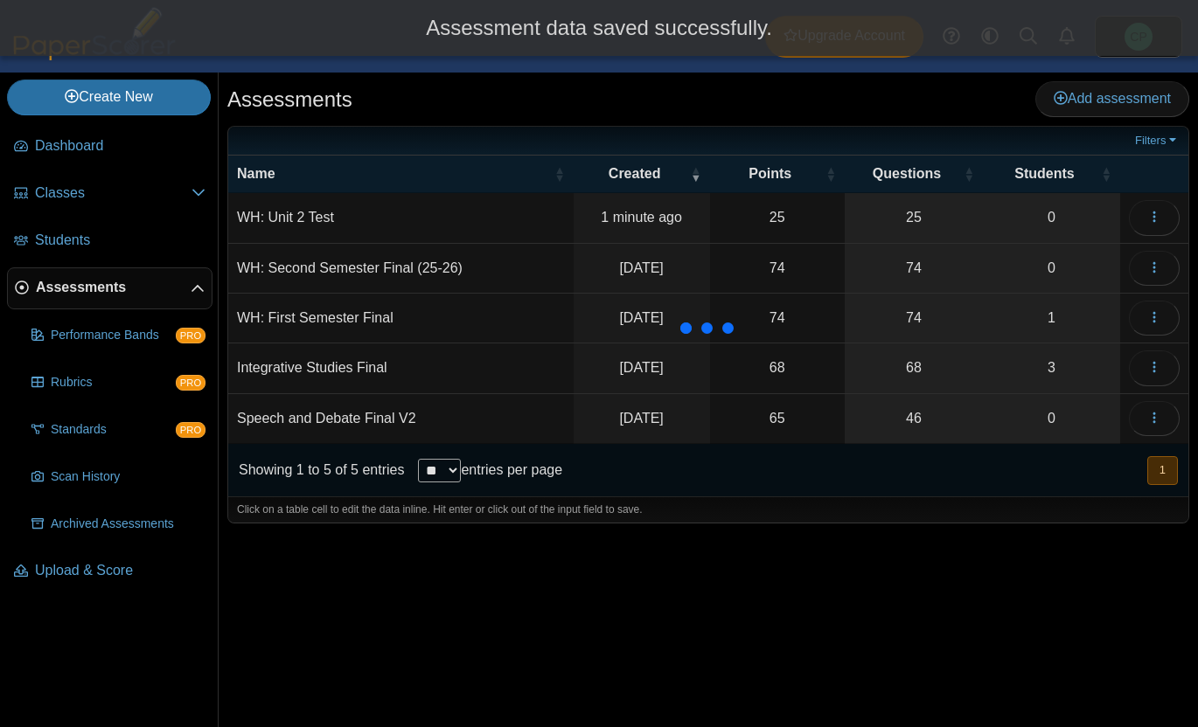
click at [494, 268] on td "WH: Second Semester Final (25-26)" at bounding box center [400, 269] width 345 height 50
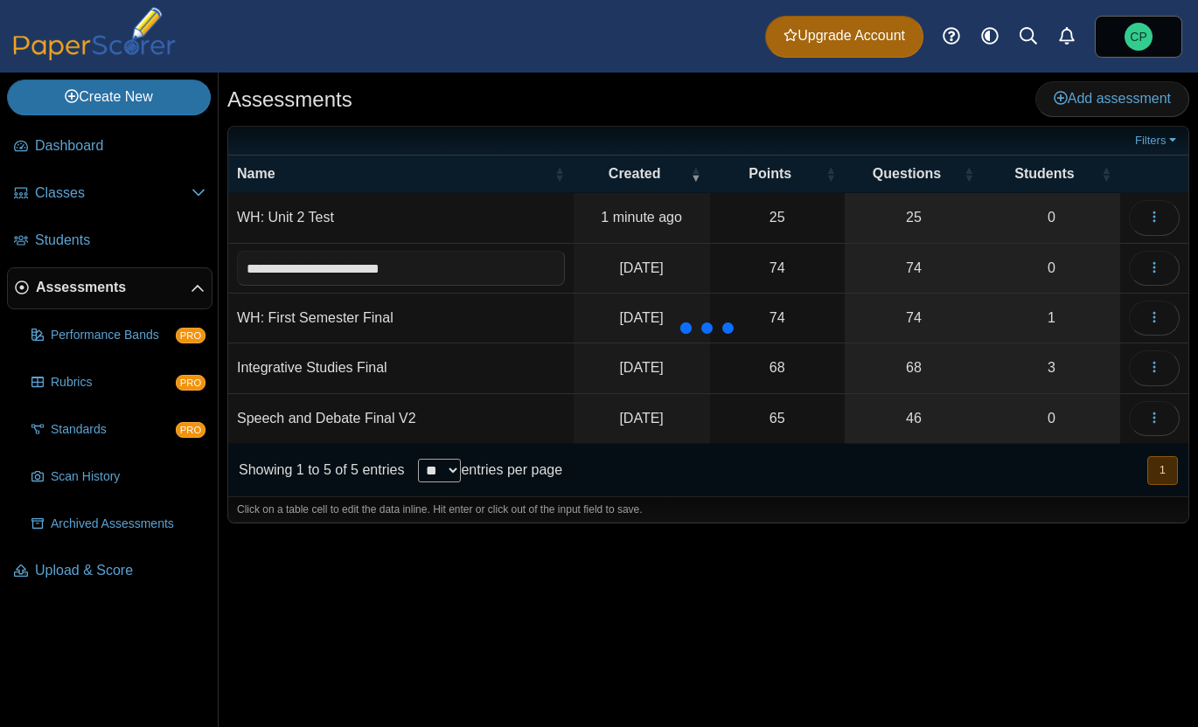
type input "**********"
click at [509, 95] on div "Assessments Add assessment" at bounding box center [708, 100] width 962 height 39
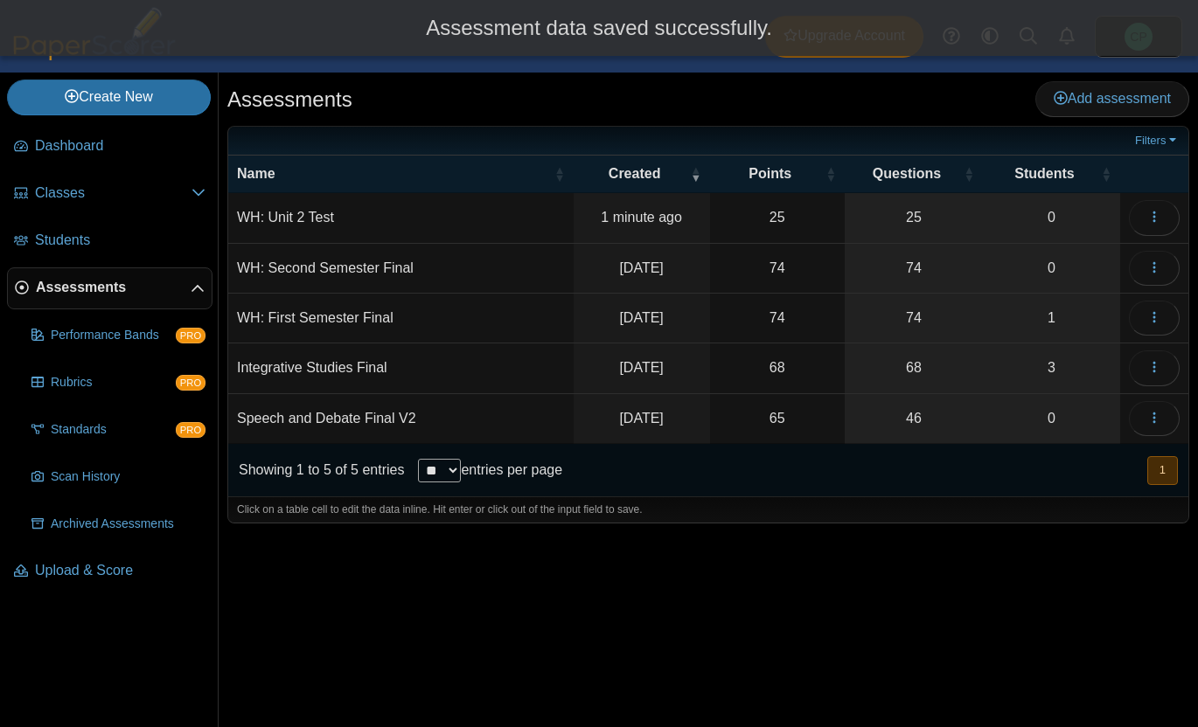
click at [508, 207] on td "WH: Unit 2 Test" at bounding box center [400, 218] width 345 height 50
click at [597, 73] on div "Assessments Add assessment 25 0" at bounding box center [708, 400] width 979 height 655
click at [1137, 202] on button "button" at bounding box center [1154, 217] width 51 height 35
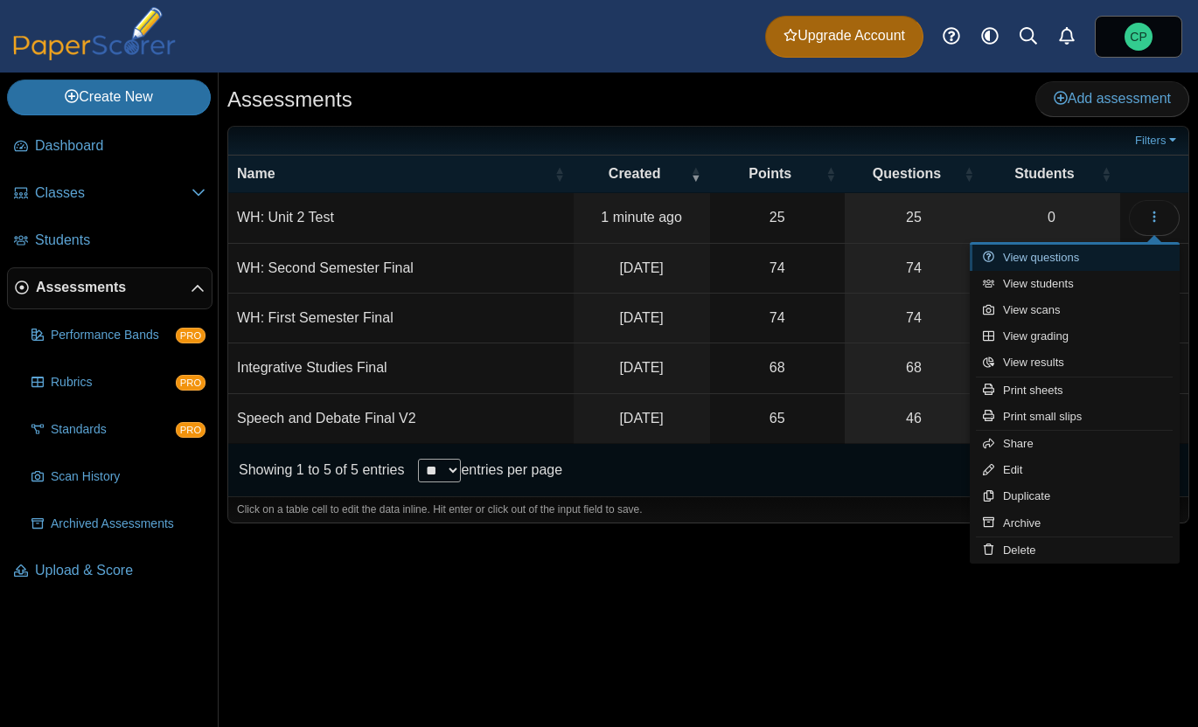
click at [1017, 255] on link "View questions" at bounding box center [1075, 258] width 210 height 26
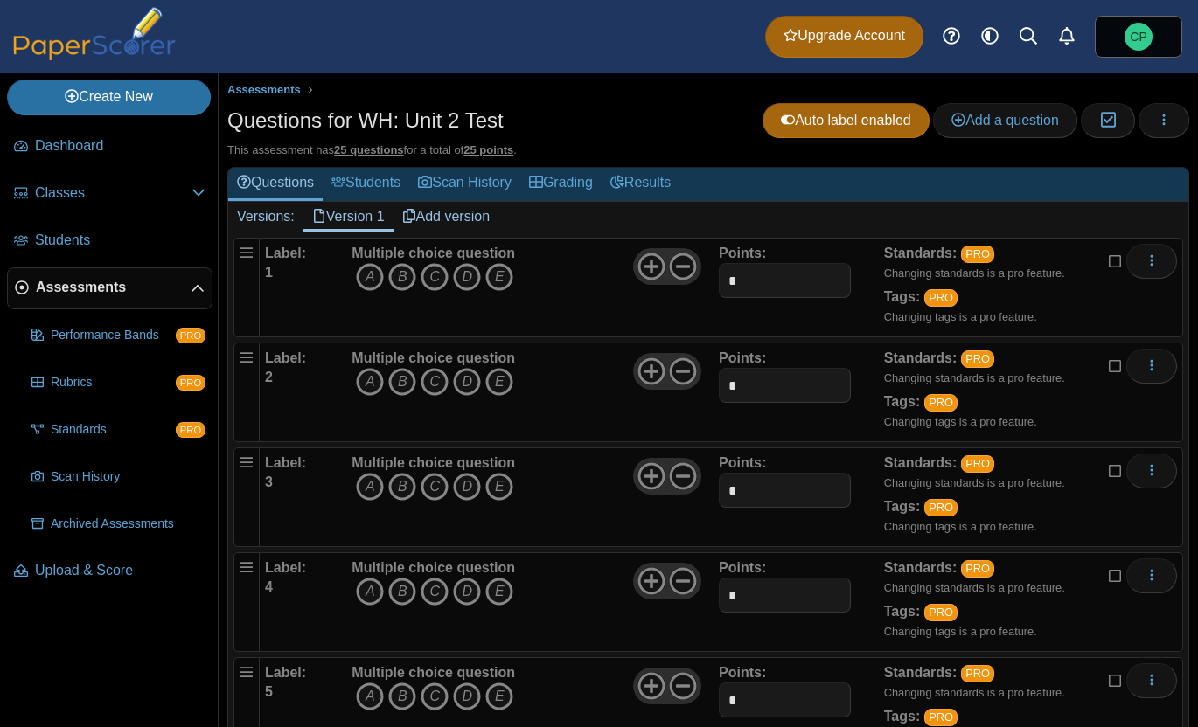
click at [1103, 260] on div "Standards: PRO Changing standards is a pro feature. Tags: PRO Changing tags is …" at bounding box center [1007, 287] width 247 height 87
click at [1112, 370] on icon at bounding box center [1116, 364] width 14 height 12
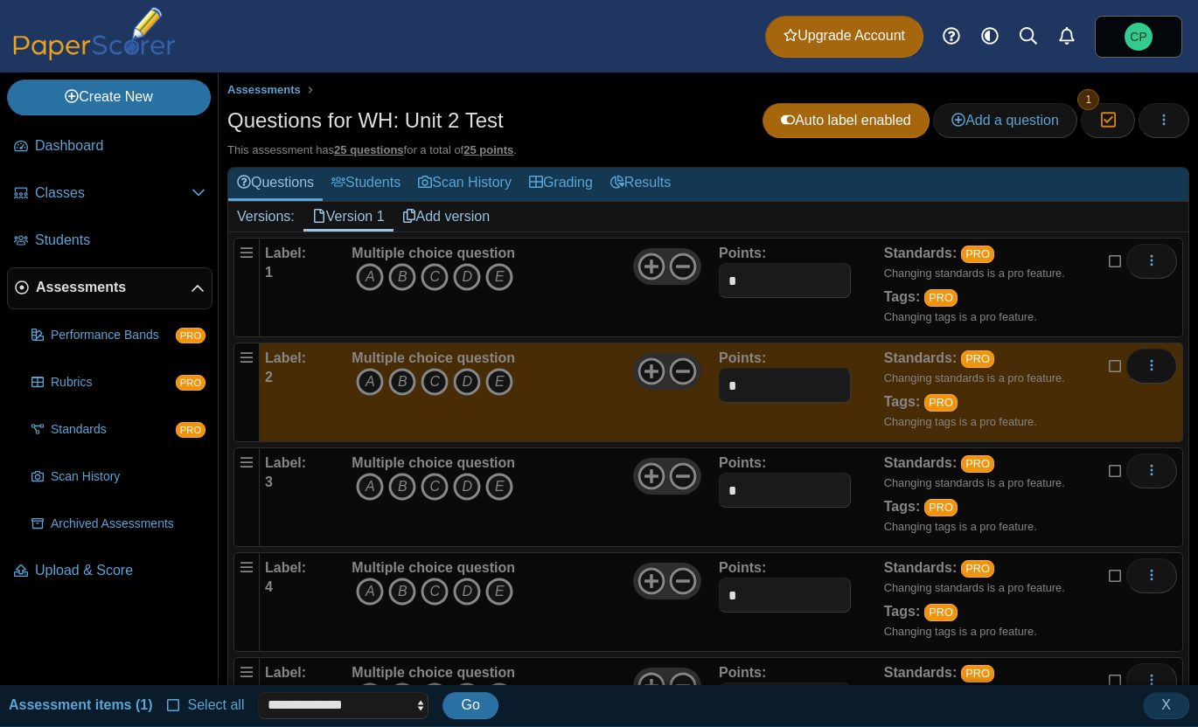
click at [1118, 473] on icon at bounding box center [1116, 469] width 14 height 12
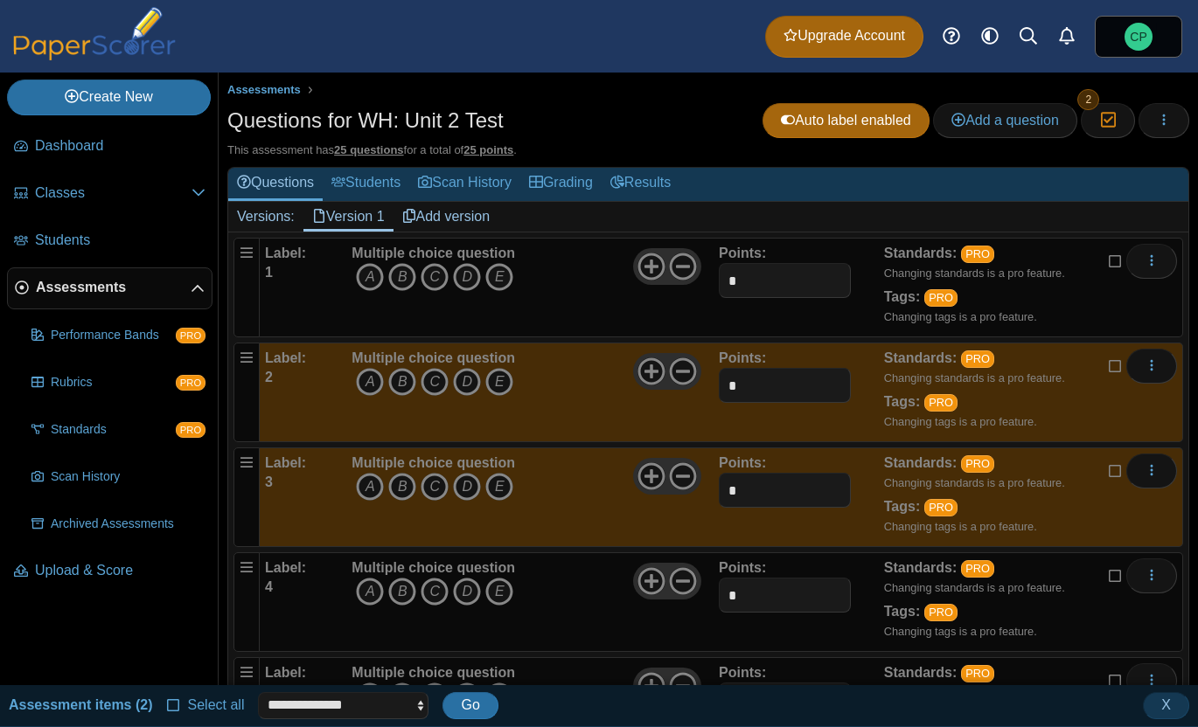
click at [1113, 580] on icon at bounding box center [1116, 574] width 14 height 12
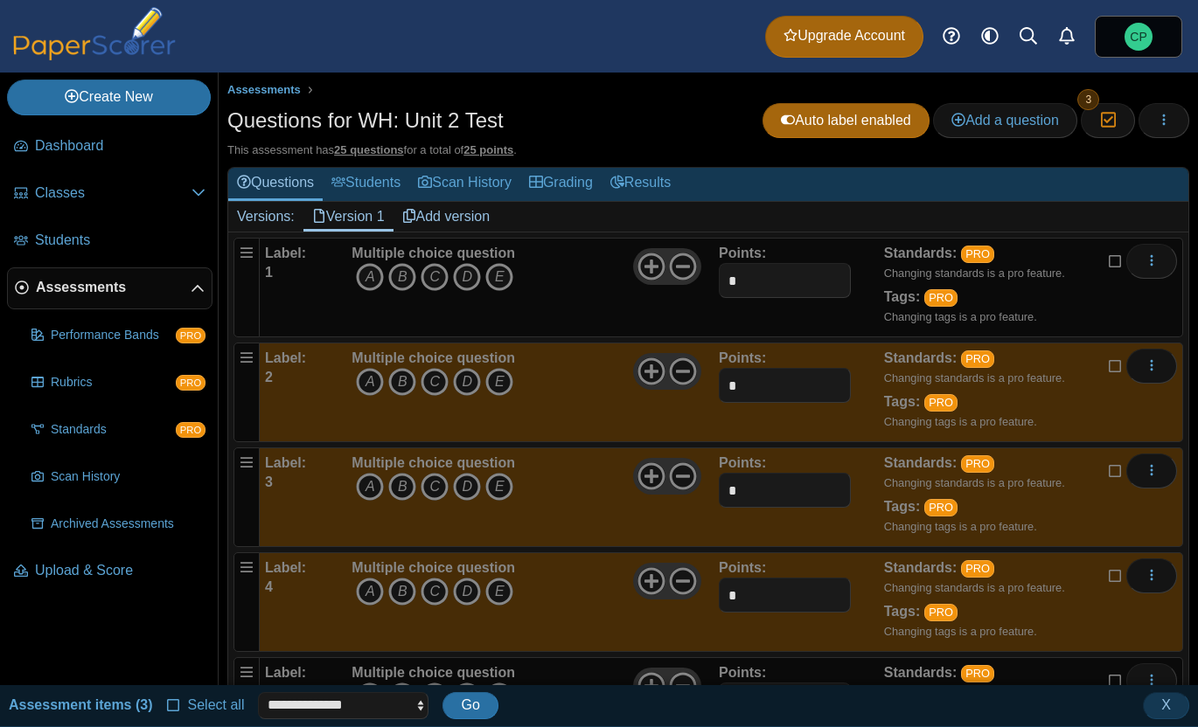
click at [1116, 675] on icon at bounding box center [1116, 679] width 14 height 12
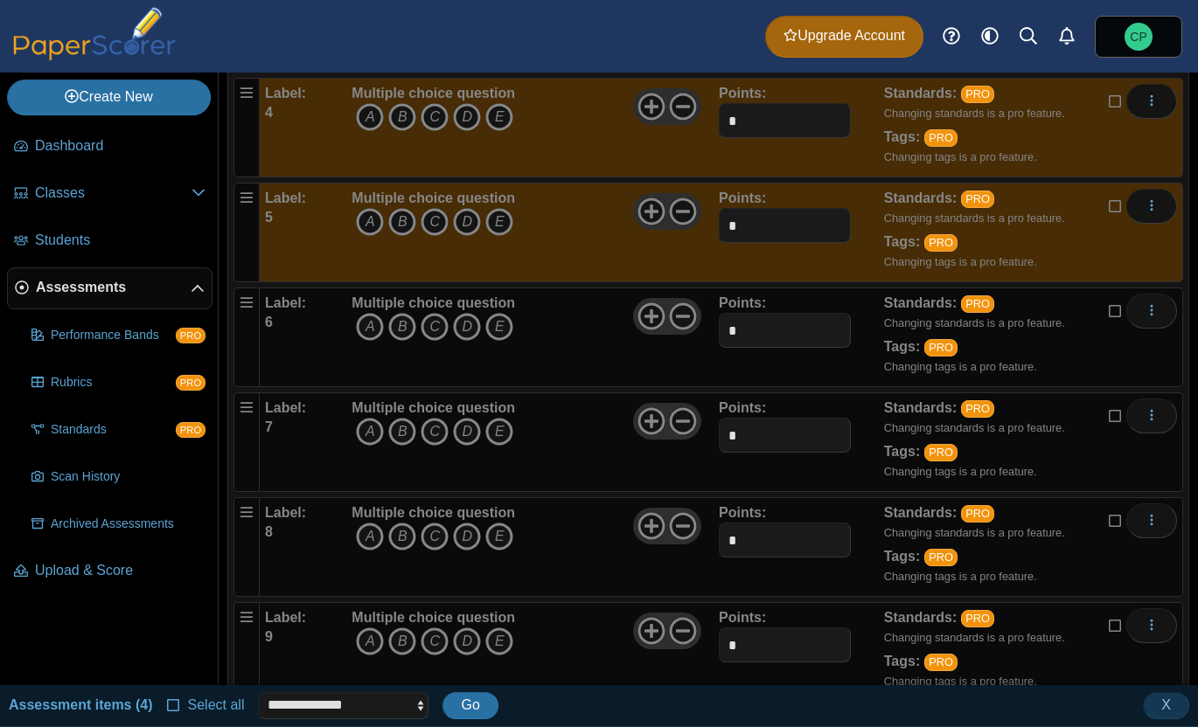
scroll to position [507, 0]
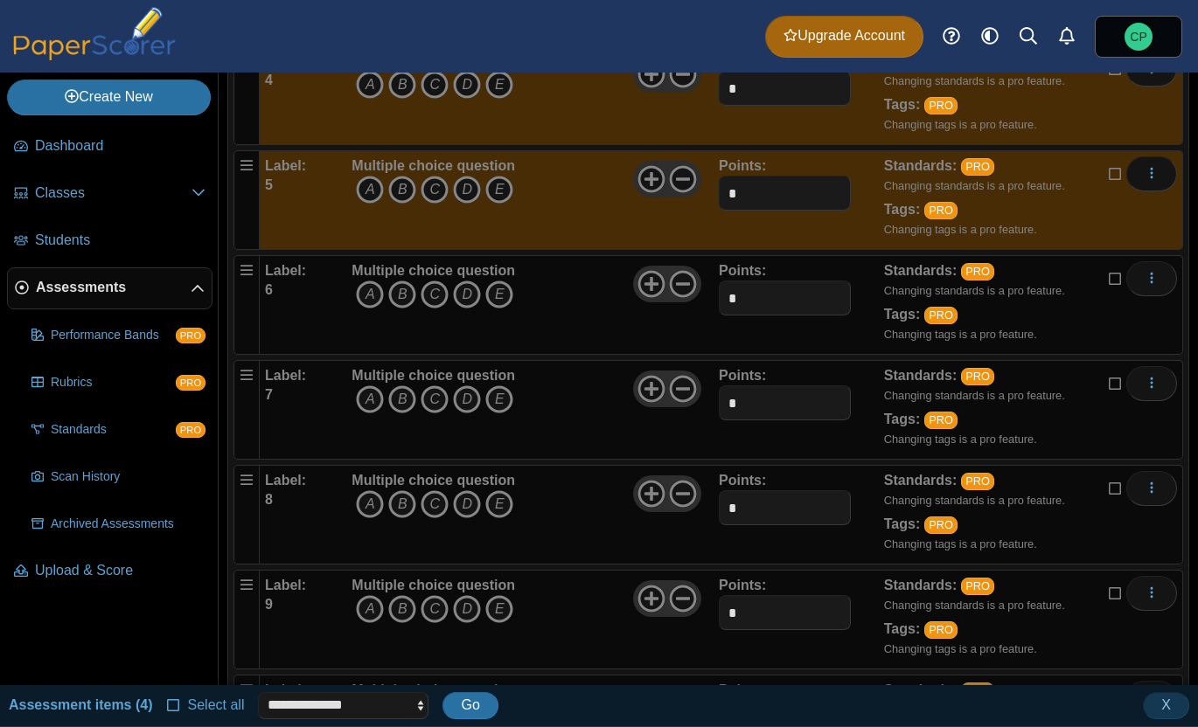
click at [1111, 283] on icon at bounding box center [1116, 277] width 14 height 12
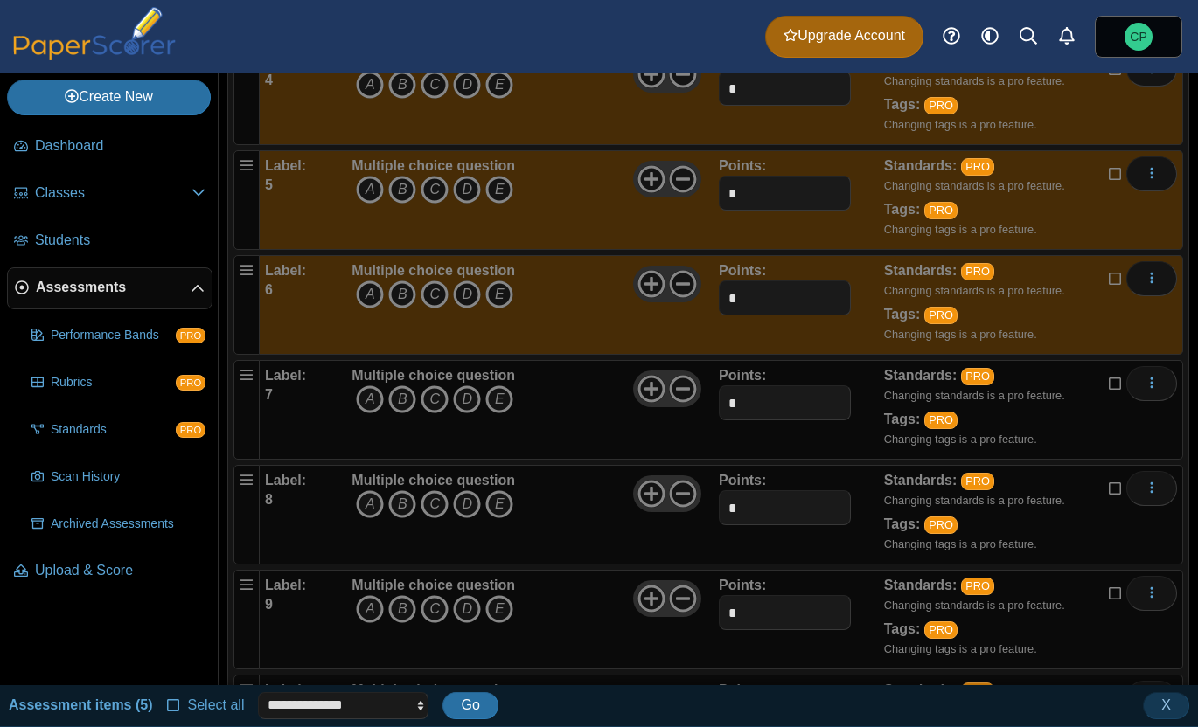
click at [1118, 385] on icon at bounding box center [1116, 382] width 14 height 12
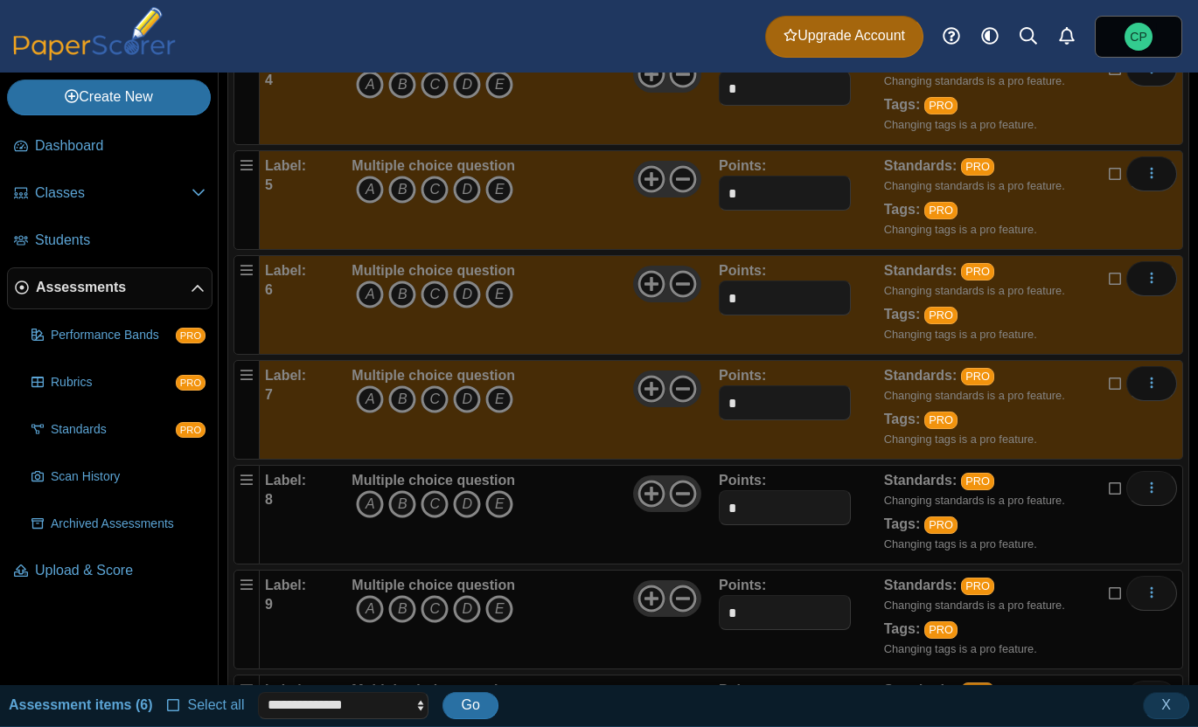
click at [1109, 486] on icon at bounding box center [1116, 487] width 14 height 12
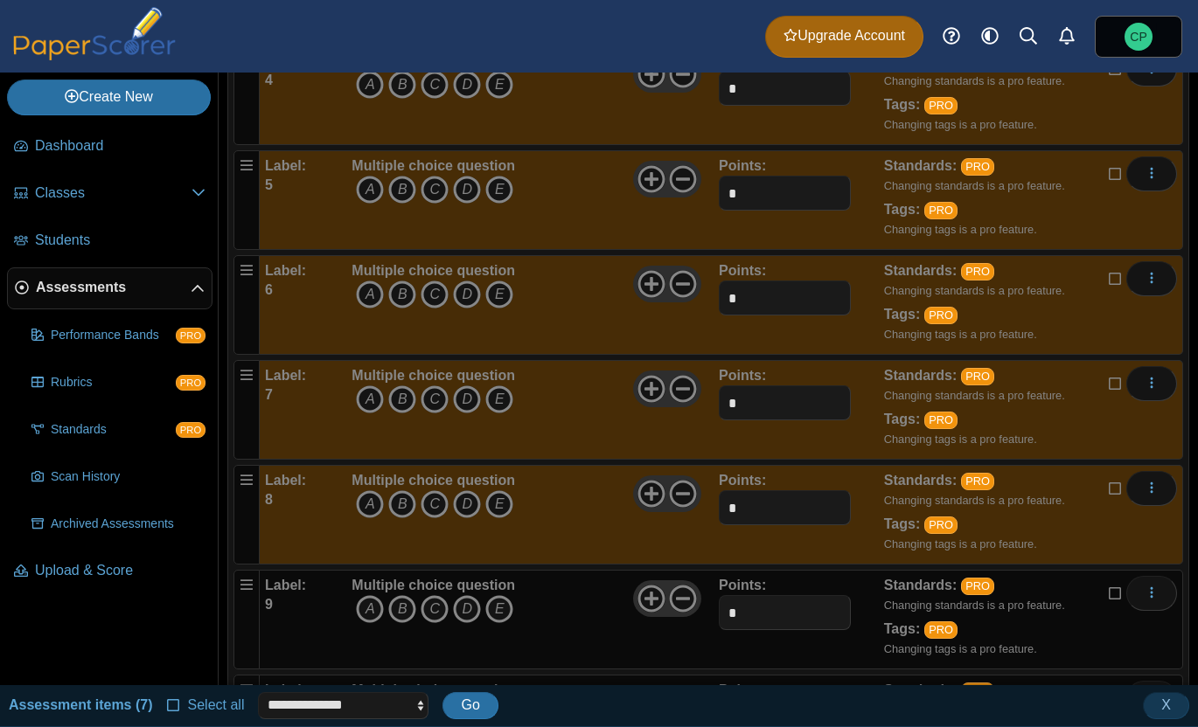
click at [1116, 598] on icon at bounding box center [1116, 592] width 14 height 12
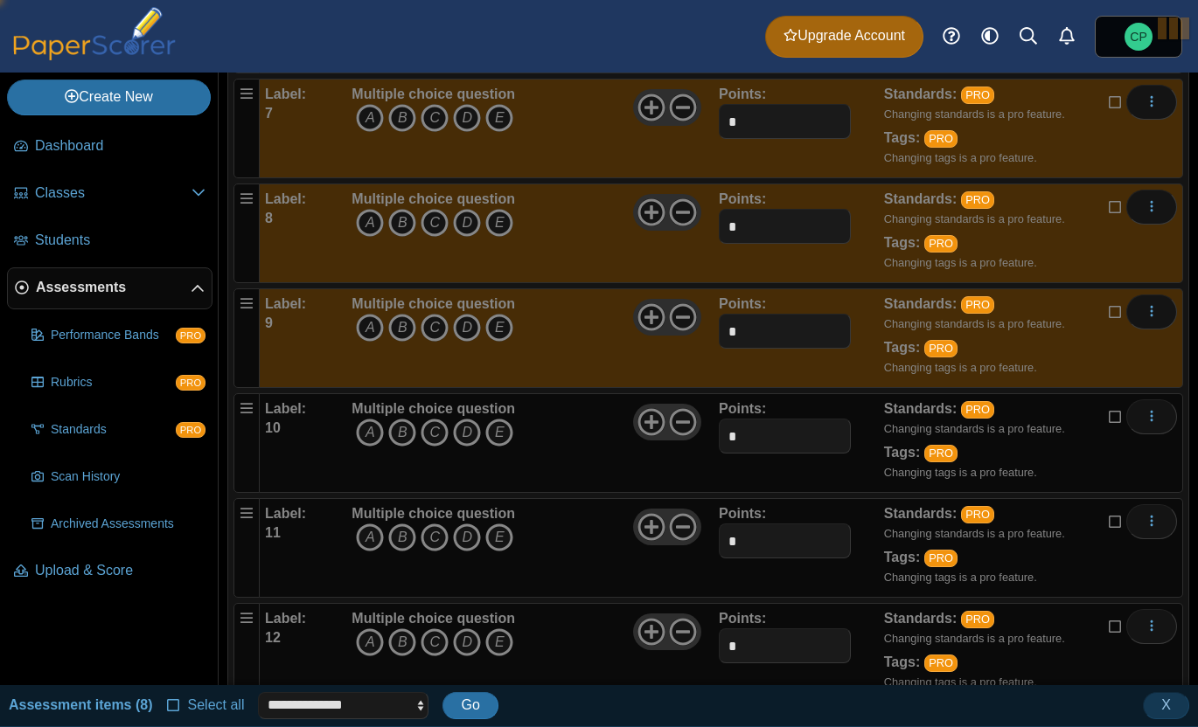
scroll to position [907, 0]
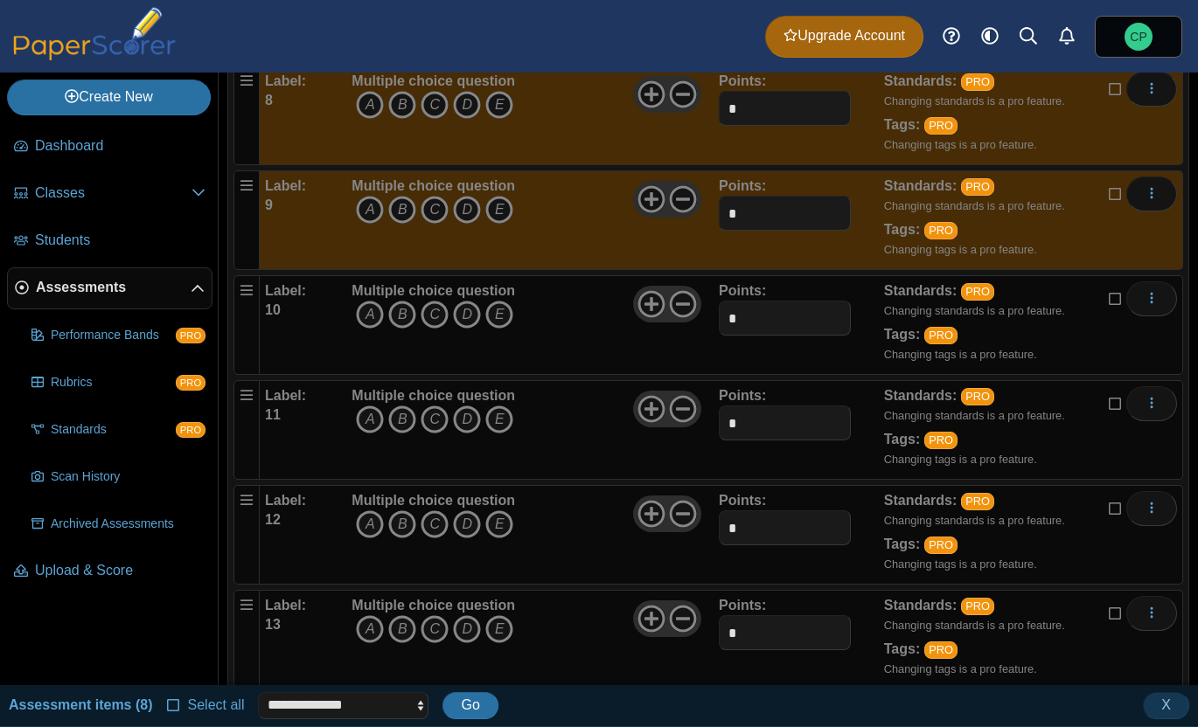
click at [1118, 311] on div "Edit Add alternate response Duplicate Delete" at bounding box center [1143, 299] width 68 height 35
click at [1120, 302] on icon at bounding box center [1116, 297] width 14 height 12
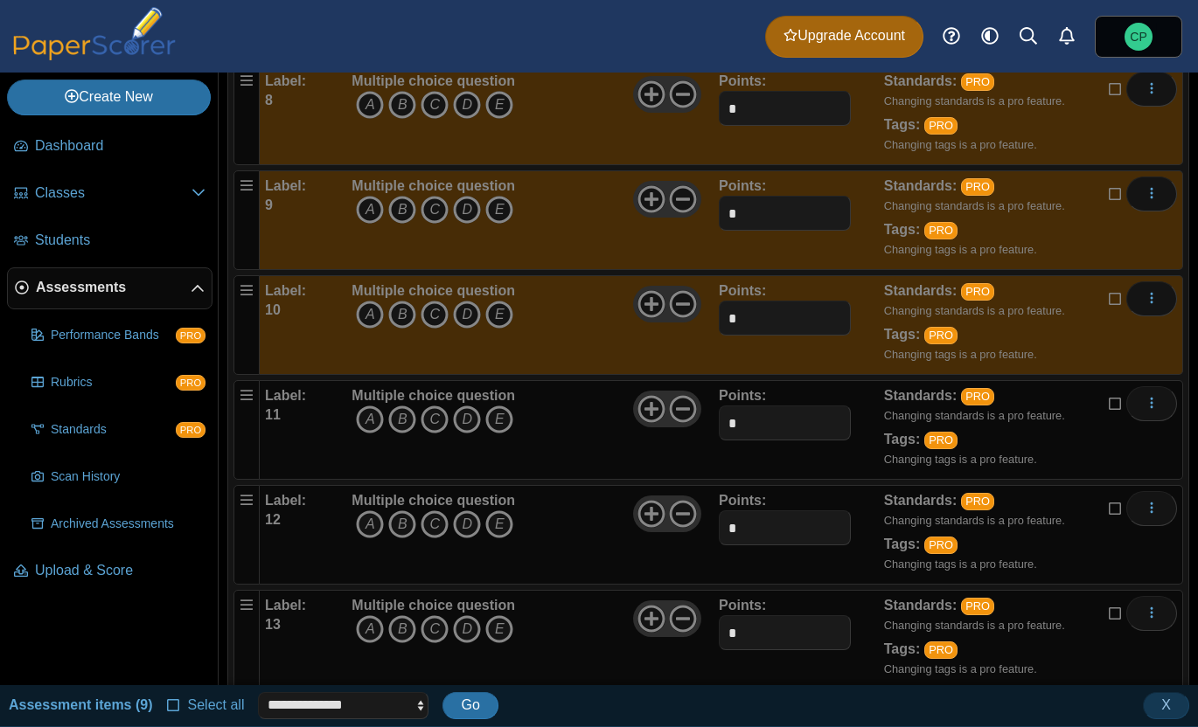
click at [1122, 401] on icon at bounding box center [1116, 402] width 14 height 12
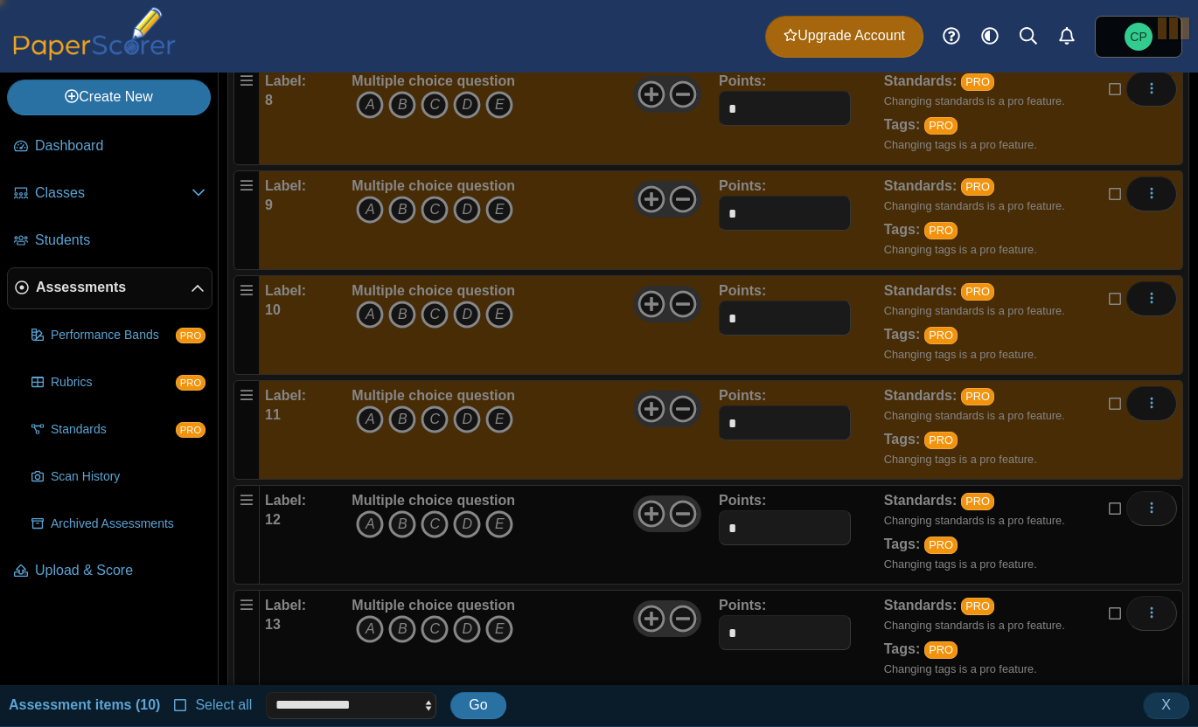
click at [1111, 518] on label at bounding box center [1116, 508] width 14 height 19
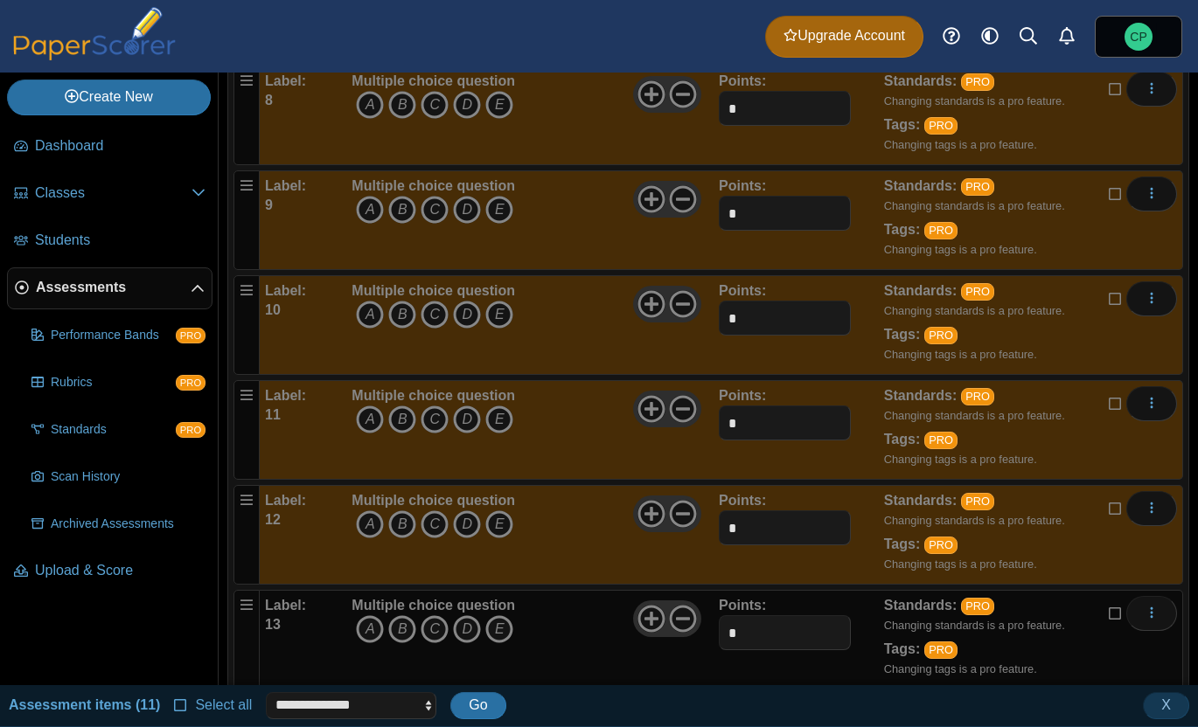
click at [1115, 607] on icon at bounding box center [1116, 612] width 14 height 12
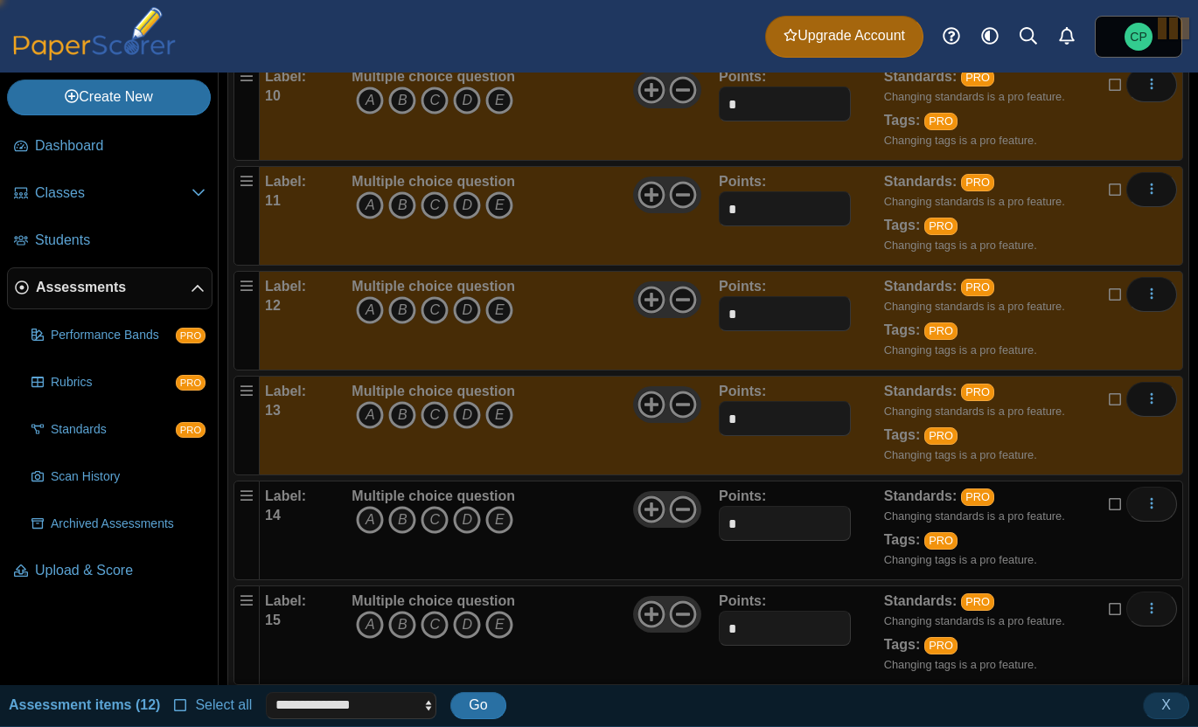
scroll to position [1138, 0]
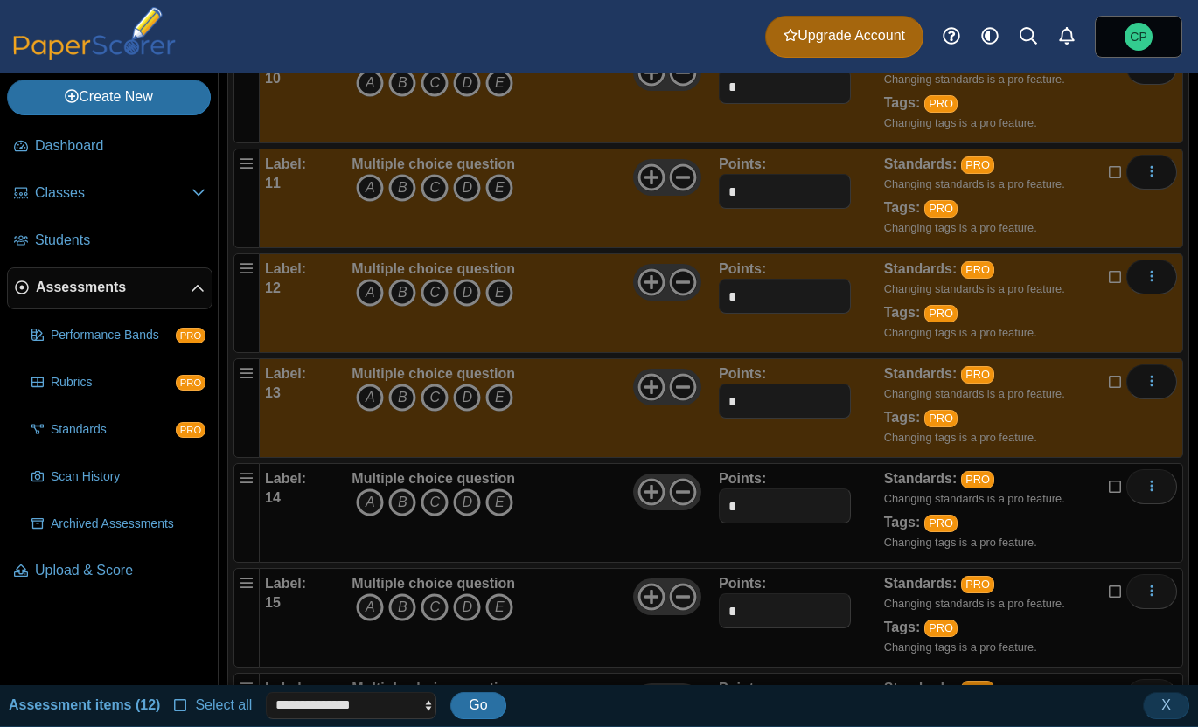
click at [1107, 500] on div "Standards: PRO Changing standards is a pro feature. Tags: PRO Changing tags is …" at bounding box center [1007, 512] width 247 height 87
click at [1117, 499] on div "Edit Add alternate response Duplicate Delete" at bounding box center [1143, 486] width 68 height 35
click at [1117, 491] on icon at bounding box center [1116, 485] width 14 height 12
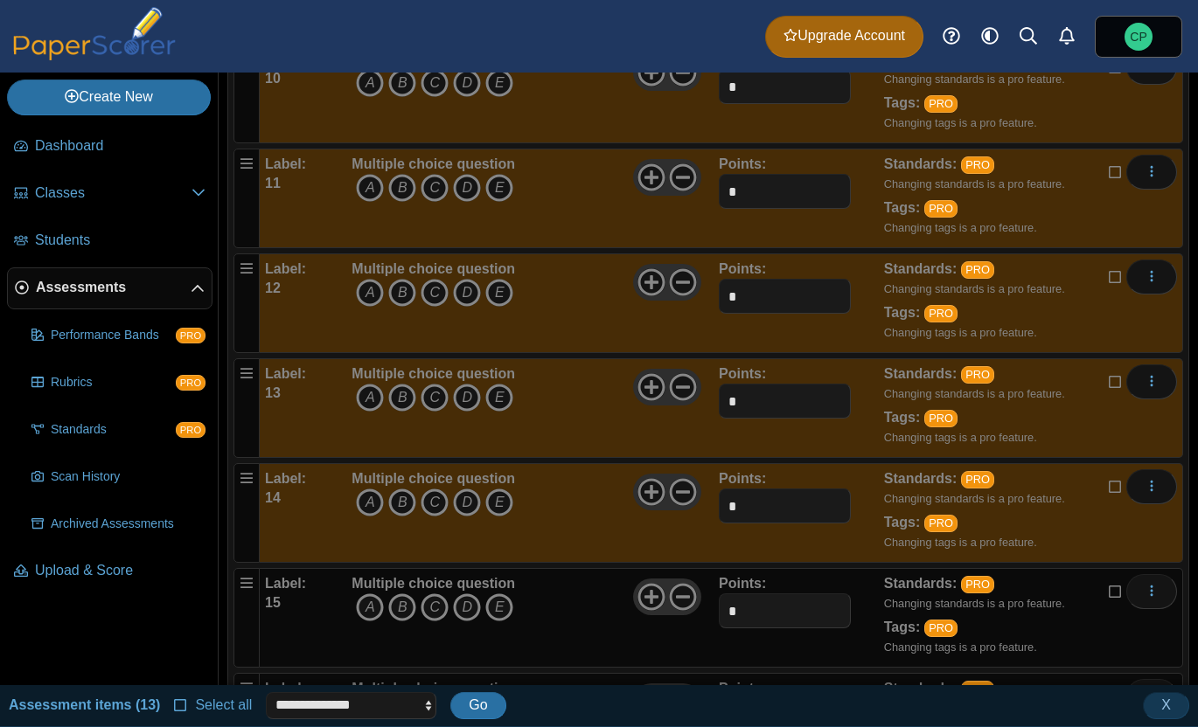
click at [1114, 596] on icon at bounding box center [1116, 590] width 14 height 12
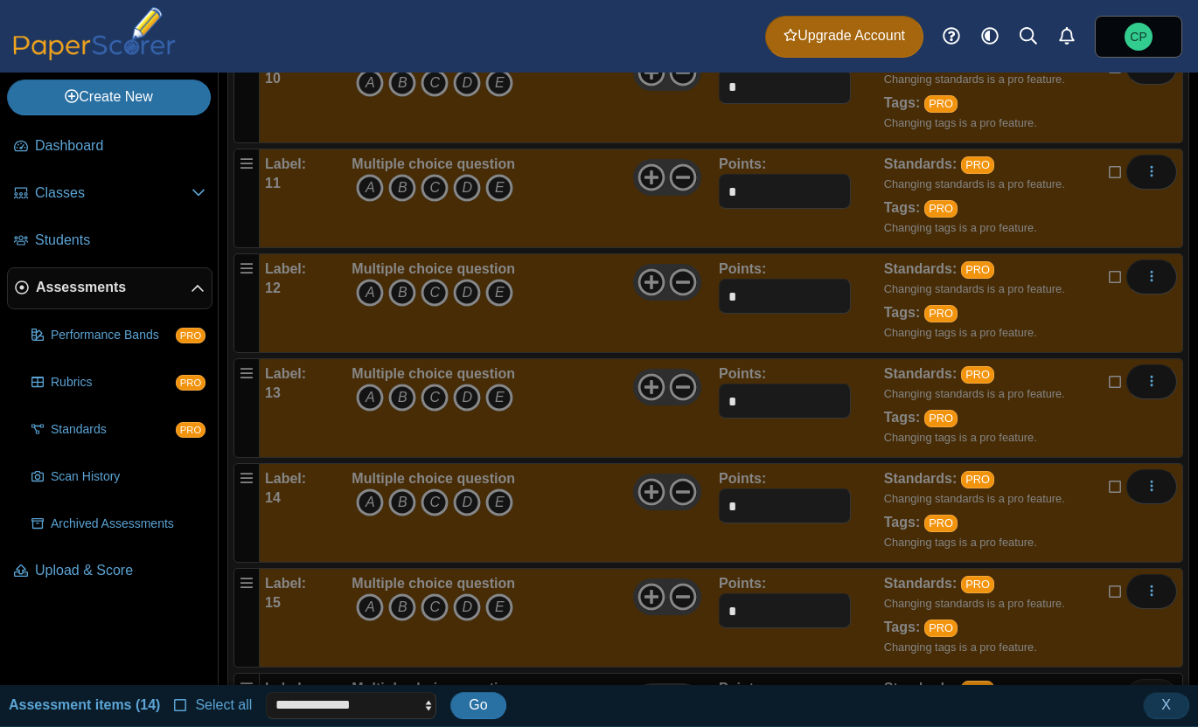
scroll to position [1314, 0]
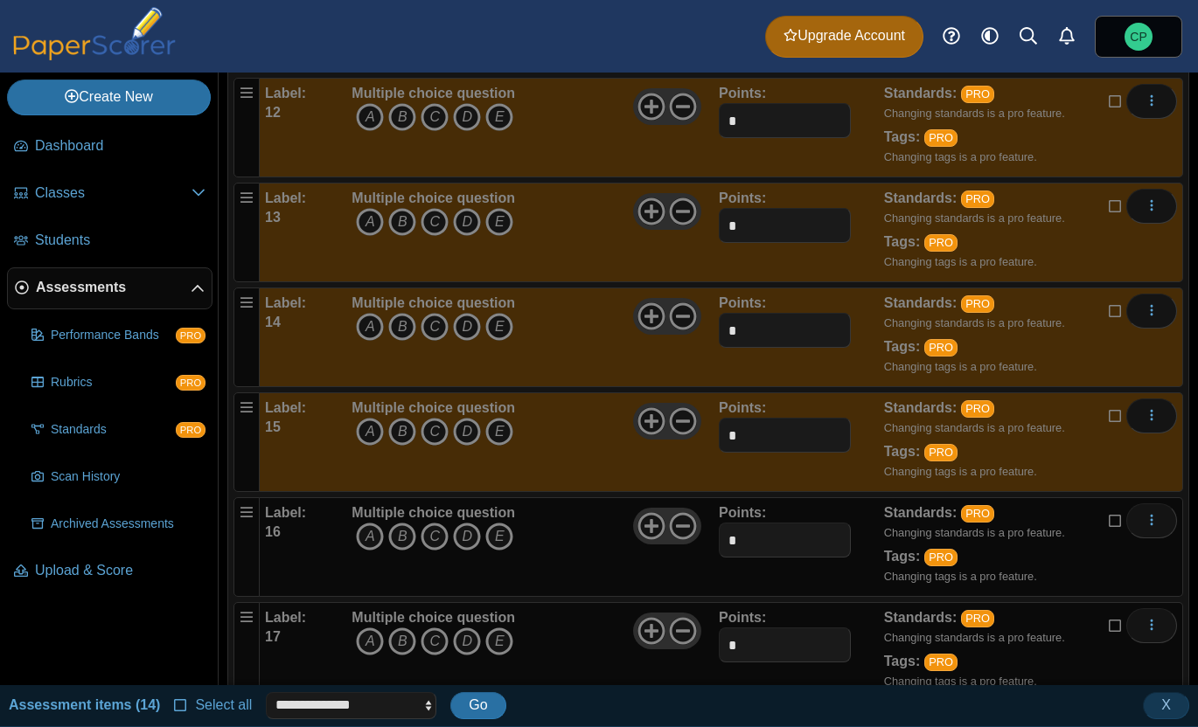
click at [1113, 533] on div "Edit Add alternate response Duplicate Delete" at bounding box center [1143, 521] width 68 height 35
click at [1114, 525] on icon at bounding box center [1116, 519] width 14 height 12
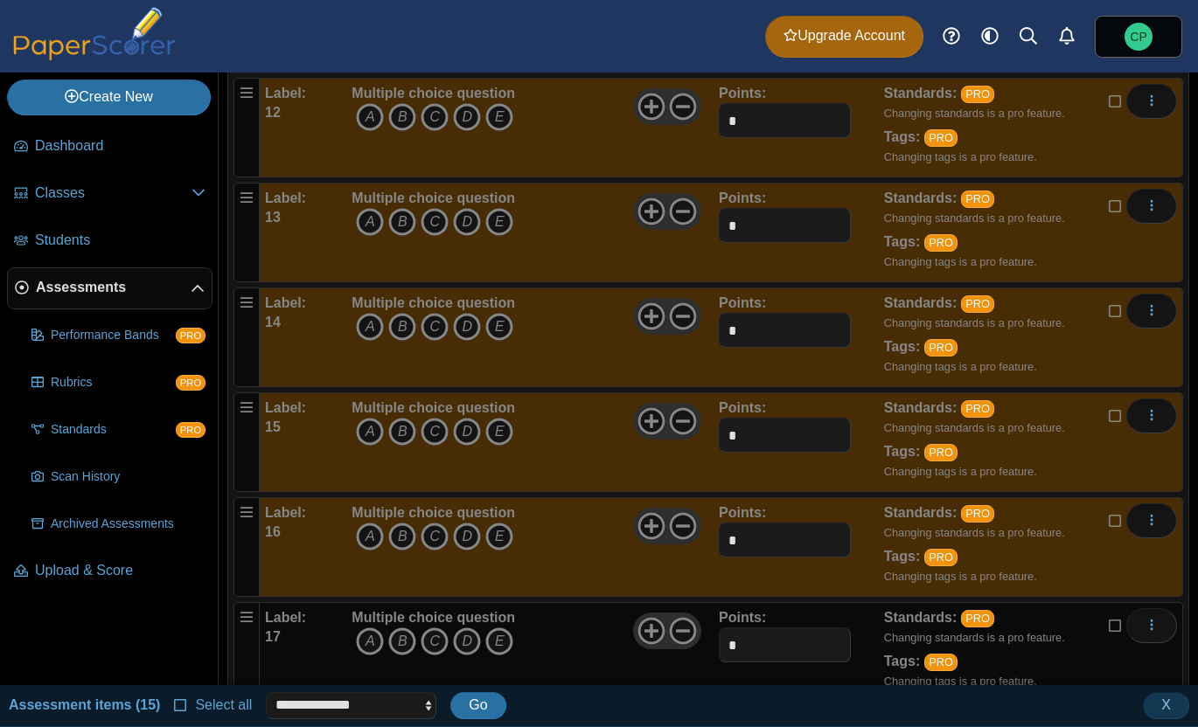
click at [1114, 629] on icon at bounding box center [1116, 624] width 14 height 12
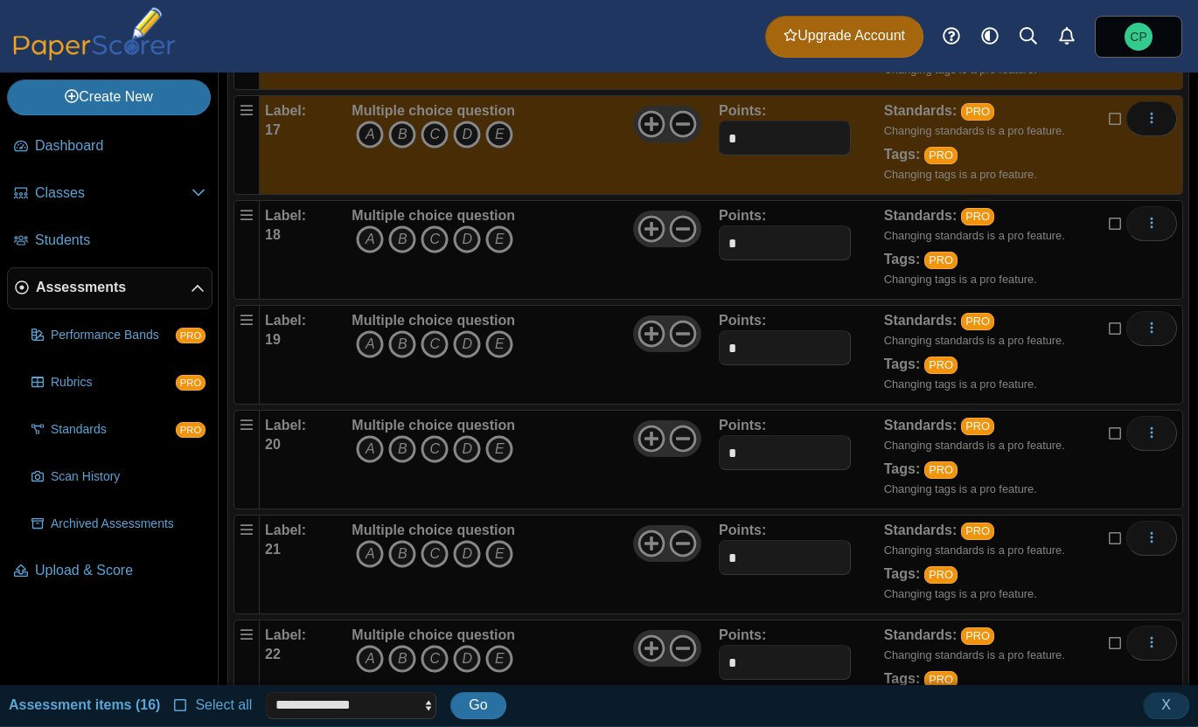
scroll to position [1909, 0]
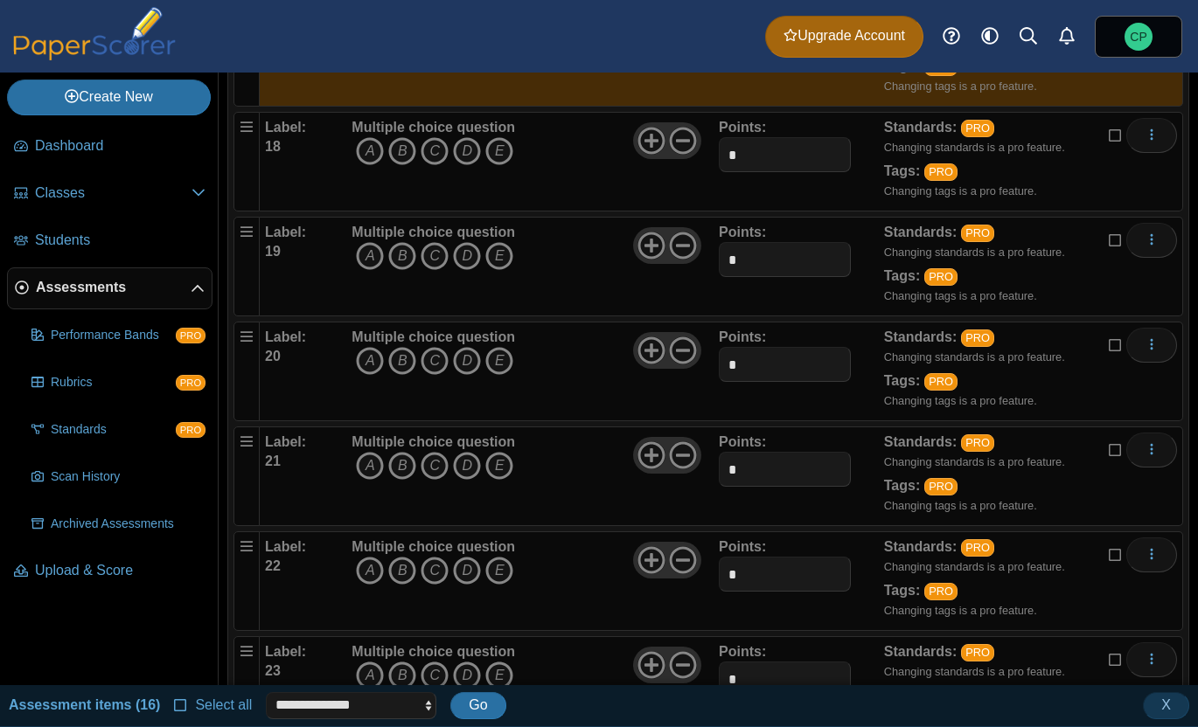
click at [1117, 445] on icon at bounding box center [1116, 448] width 14 height 12
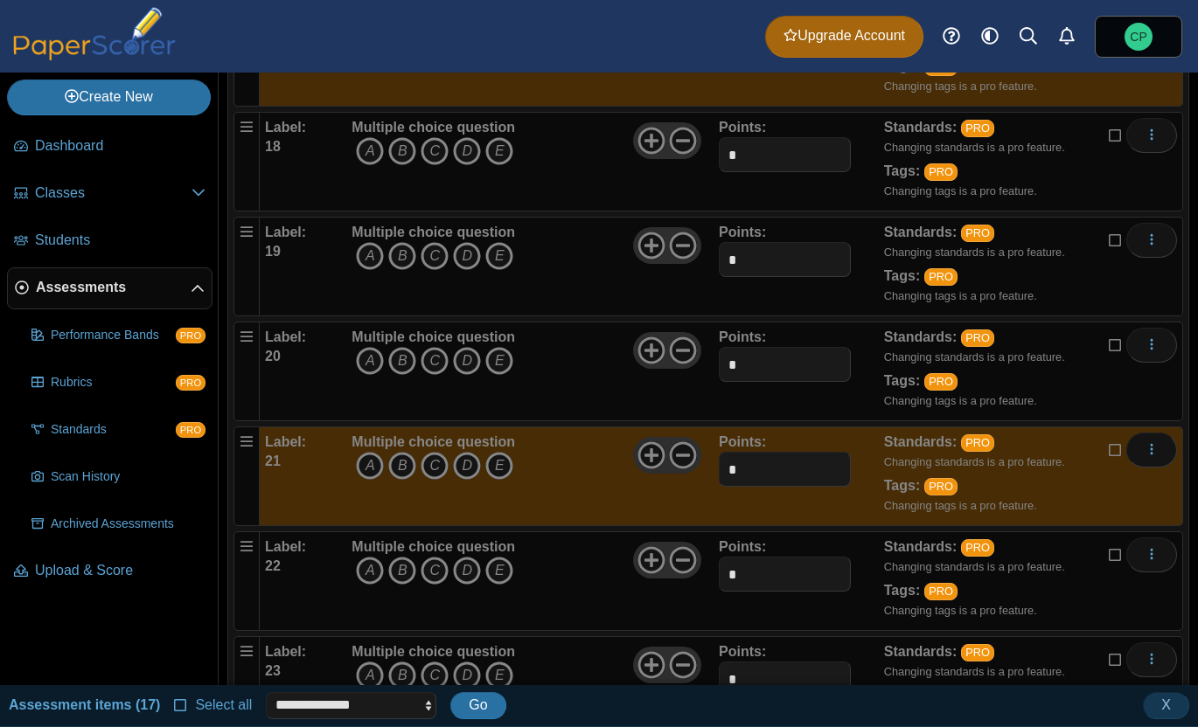
click at [1115, 558] on icon at bounding box center [1116, 553] width 14 height 12
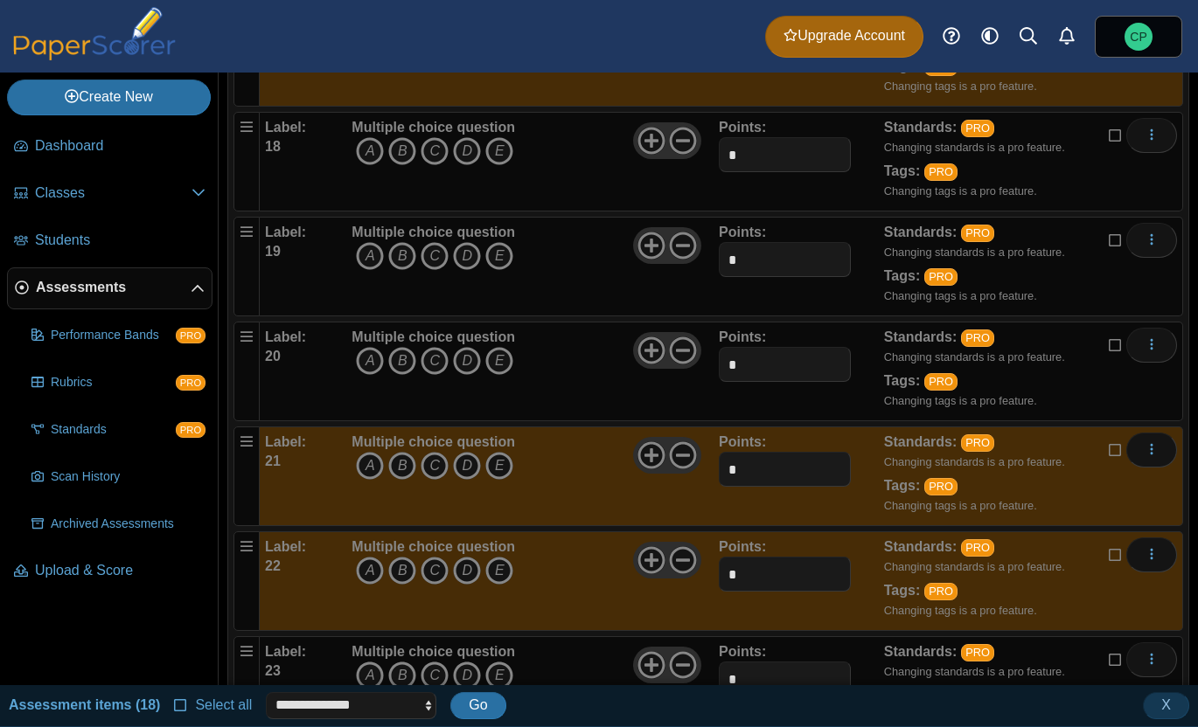
click at [1113, 244] on icon at bounding box center [1116, 239] width 14 height 12
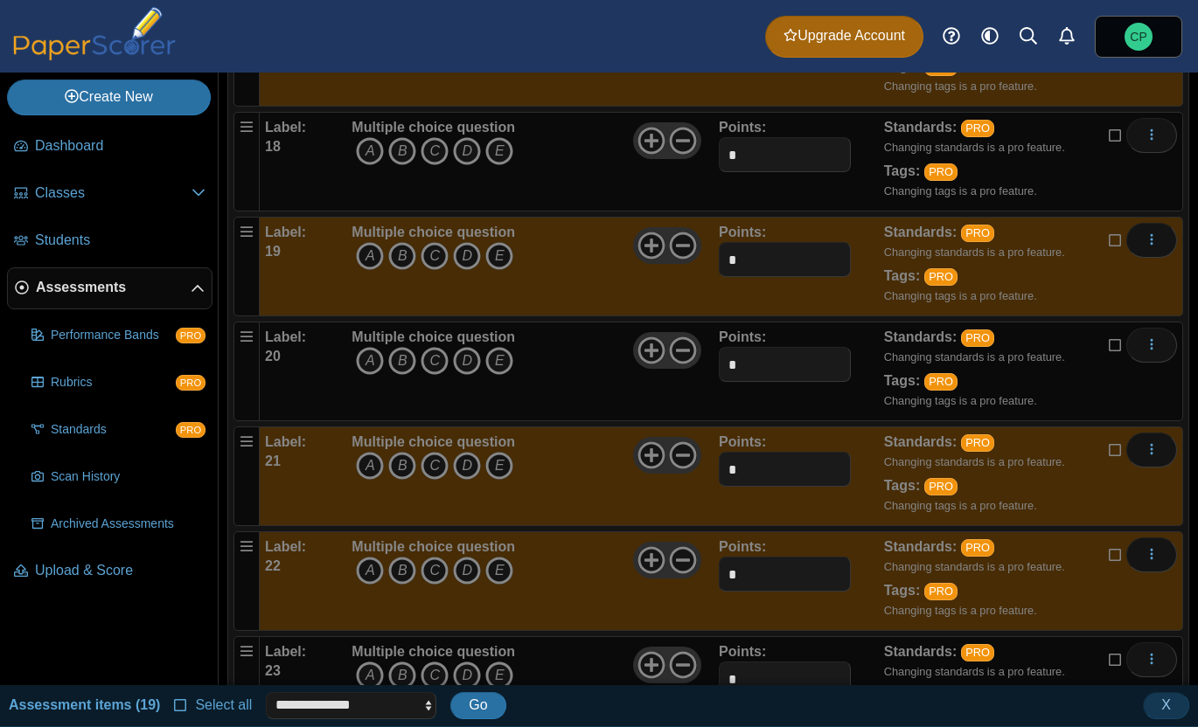
click at [1110, 131] on icon at bounding box center [1116, 134] width 14 height 12
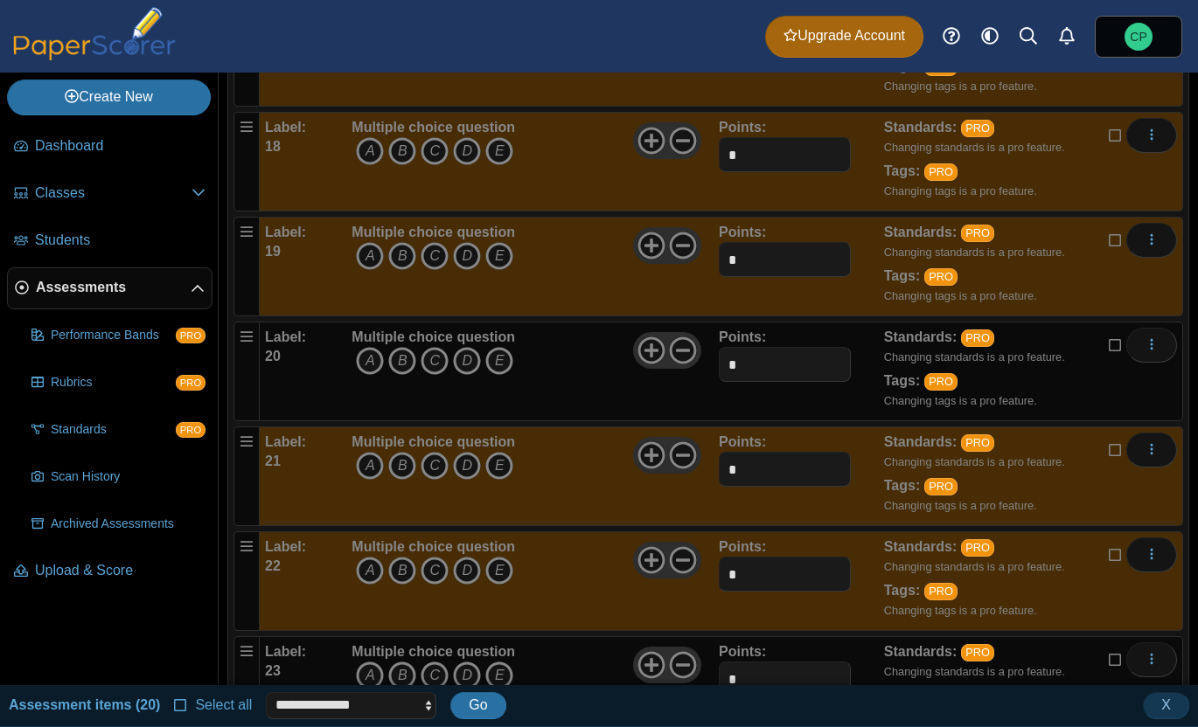
click at [1119, 344] on icon at bounding box center [1116, 343] width 14 height 12
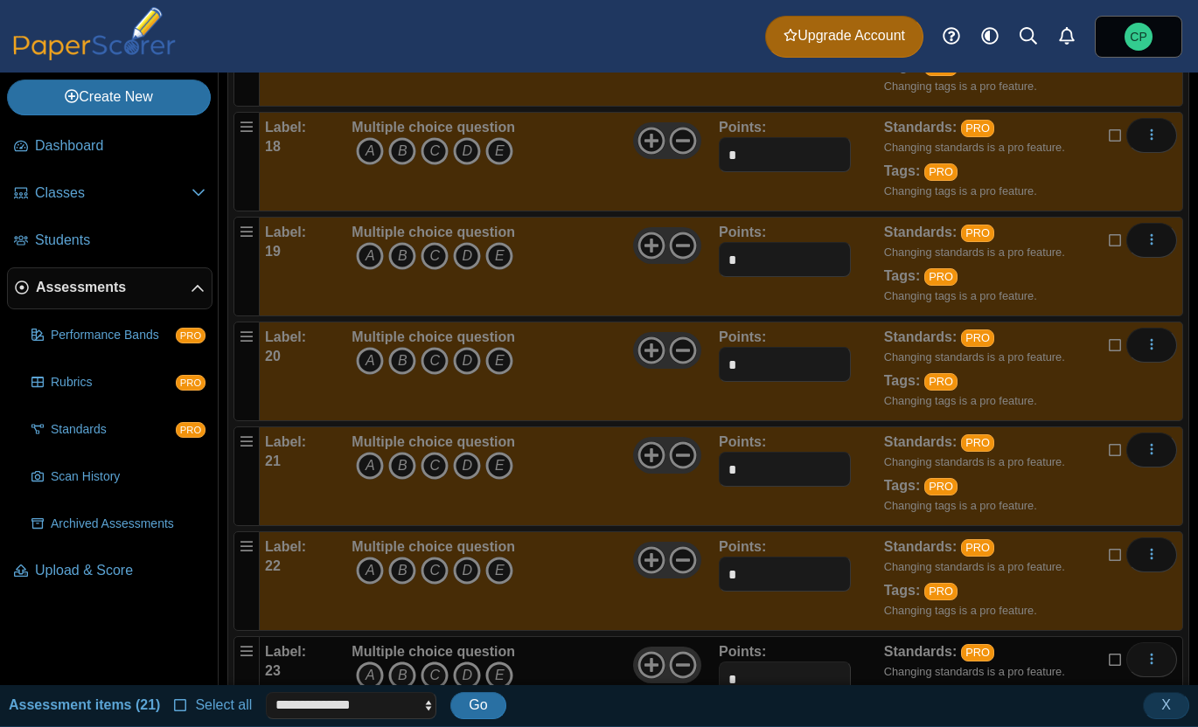
click at [1109, 662] on icon at bounding box center [1116, 658] width 14 height 12
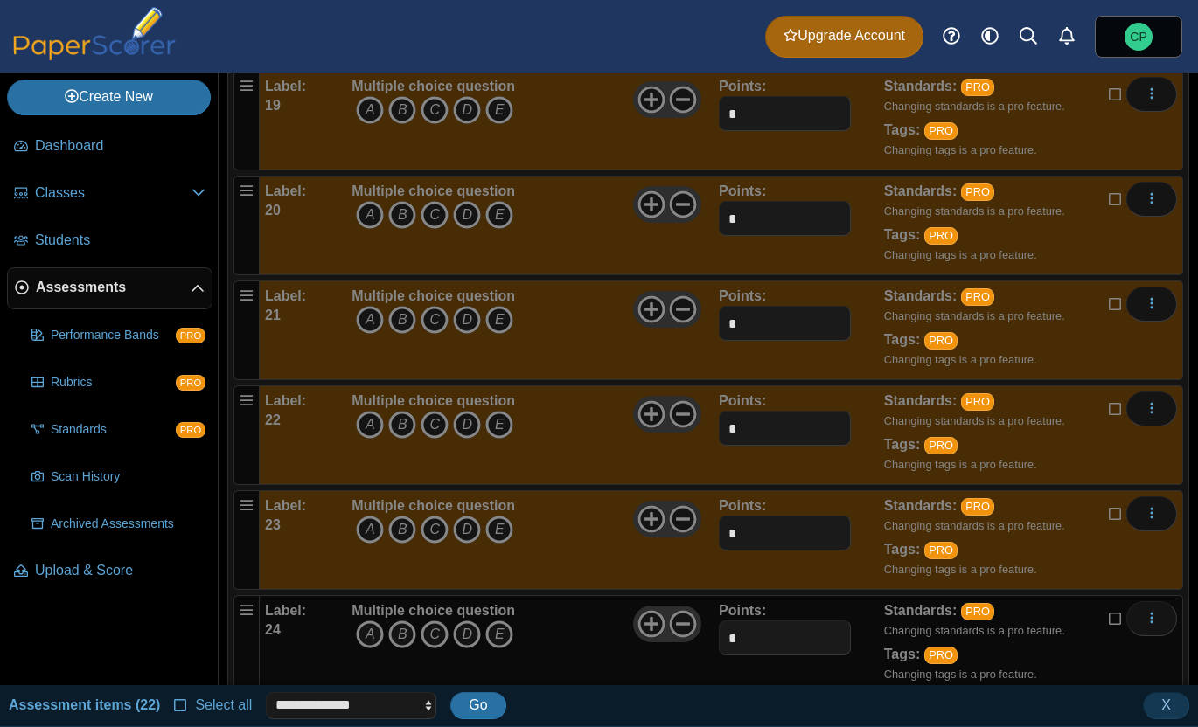
scroll to position [2211, 0]
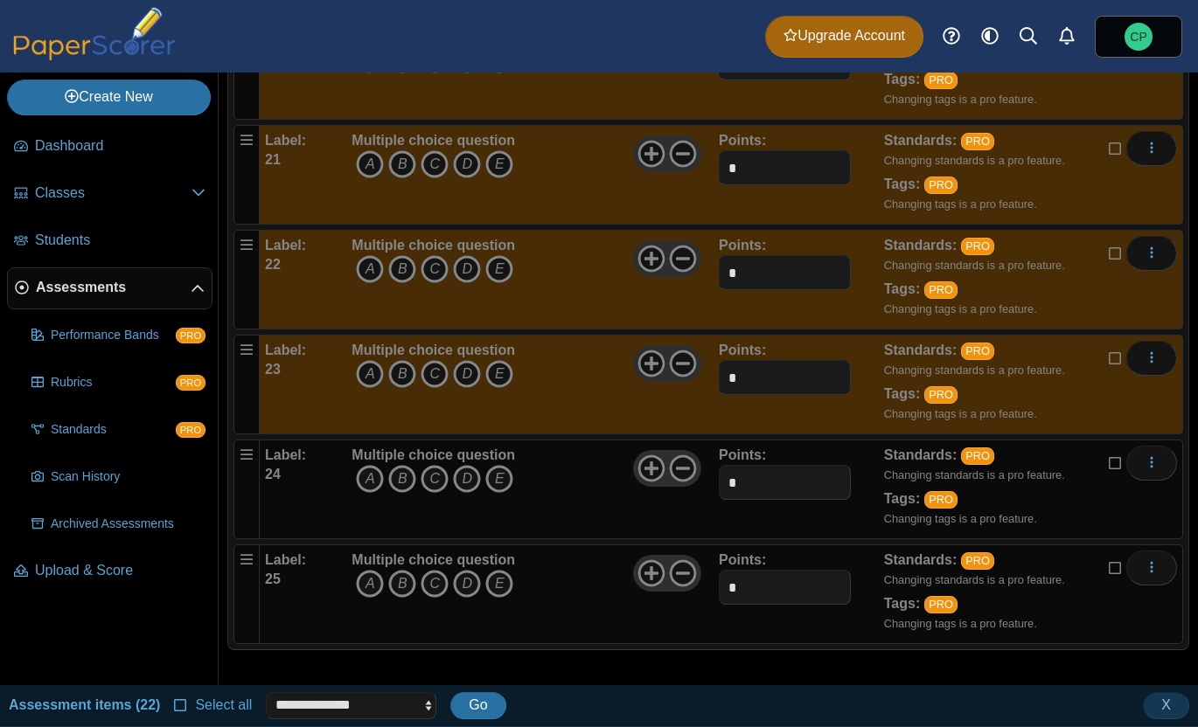
click at [1114, 464] on icon at bounding box center [1116, 461] width 14 height 12
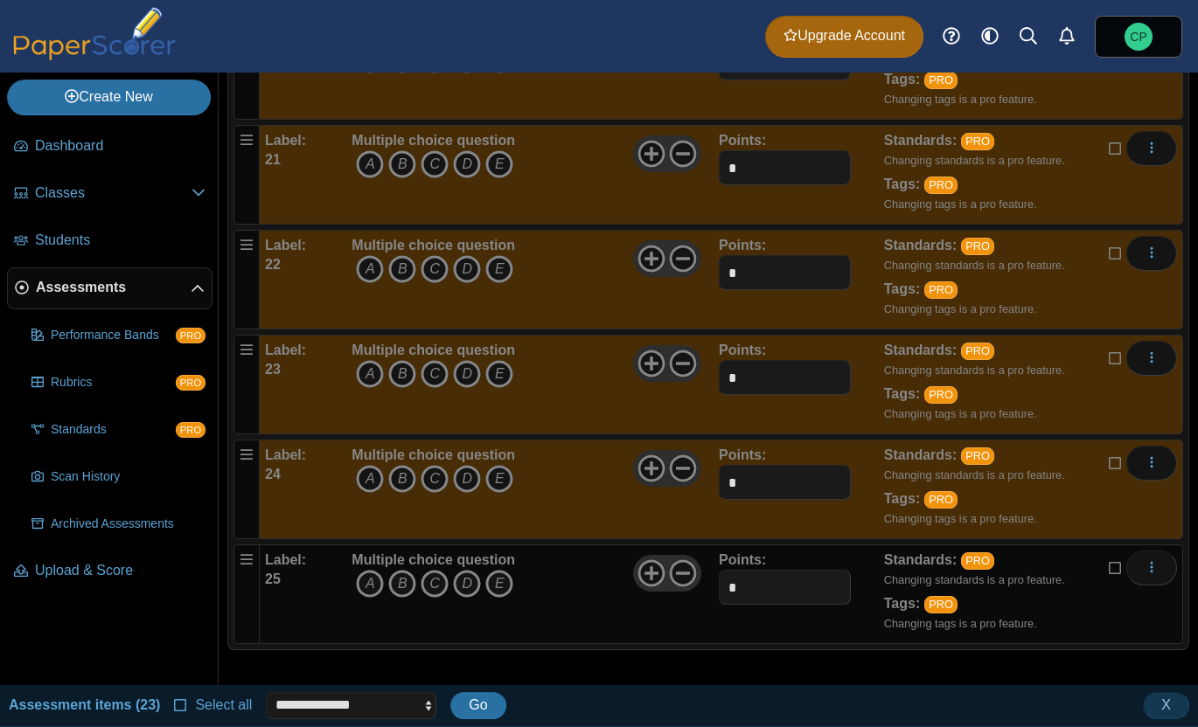
click at [1113, 560] on icon at bounding box center [1116, 566] width 14 height 12
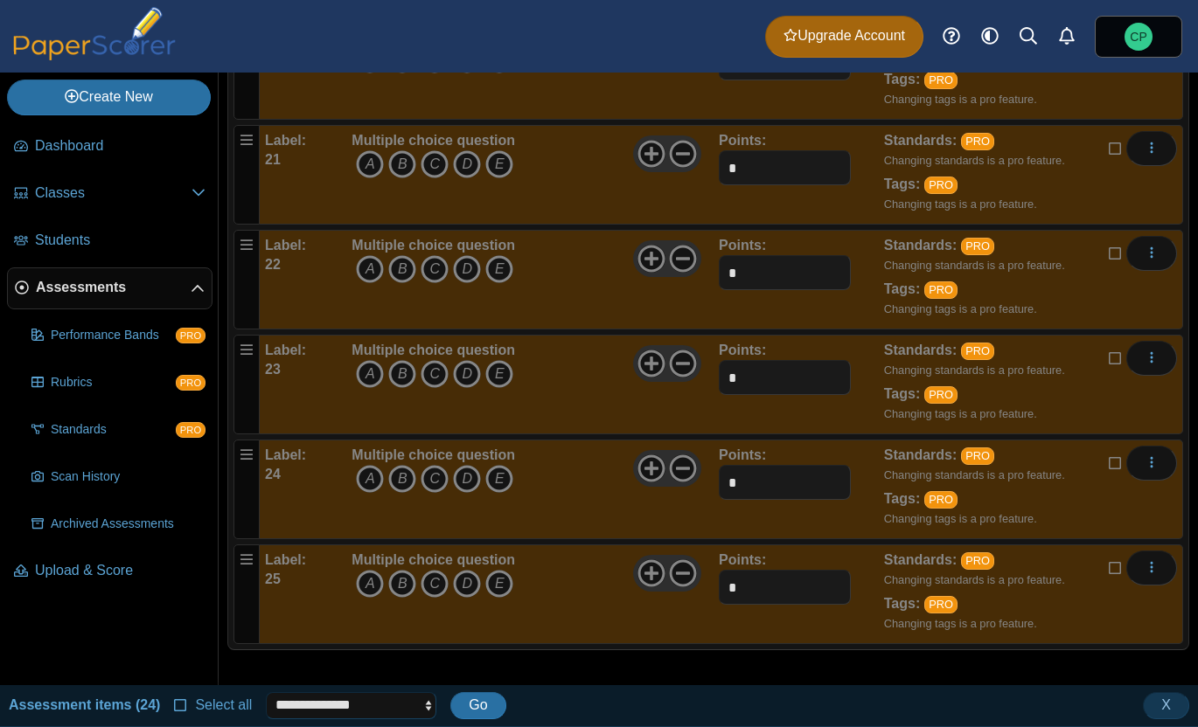
click at [288, 706] on select "**********" at bounding box center [351, 705] width 170 height 26
select select "******"
click at [461, 700] on button "Go" at bounding box center [477, 705] width 55 height 26
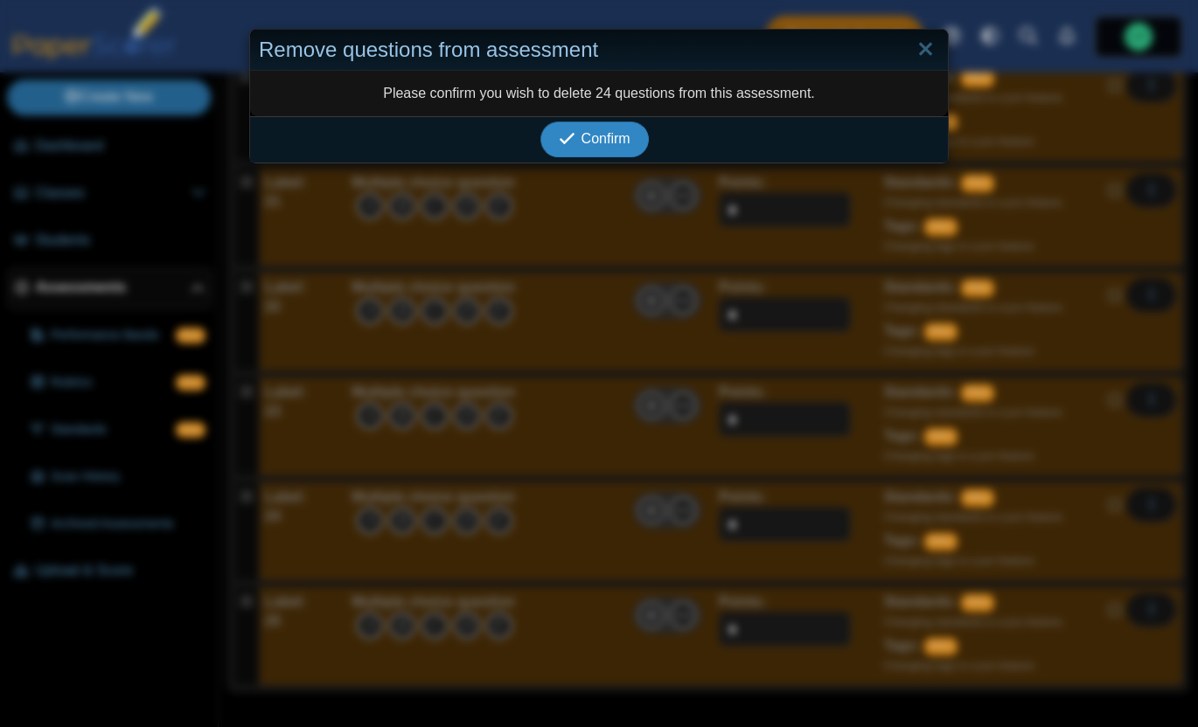
scroll to position [2169, 0]
click at [592, 144] on span "Confirm" at bounding box center [605, 138] width 49 height 15
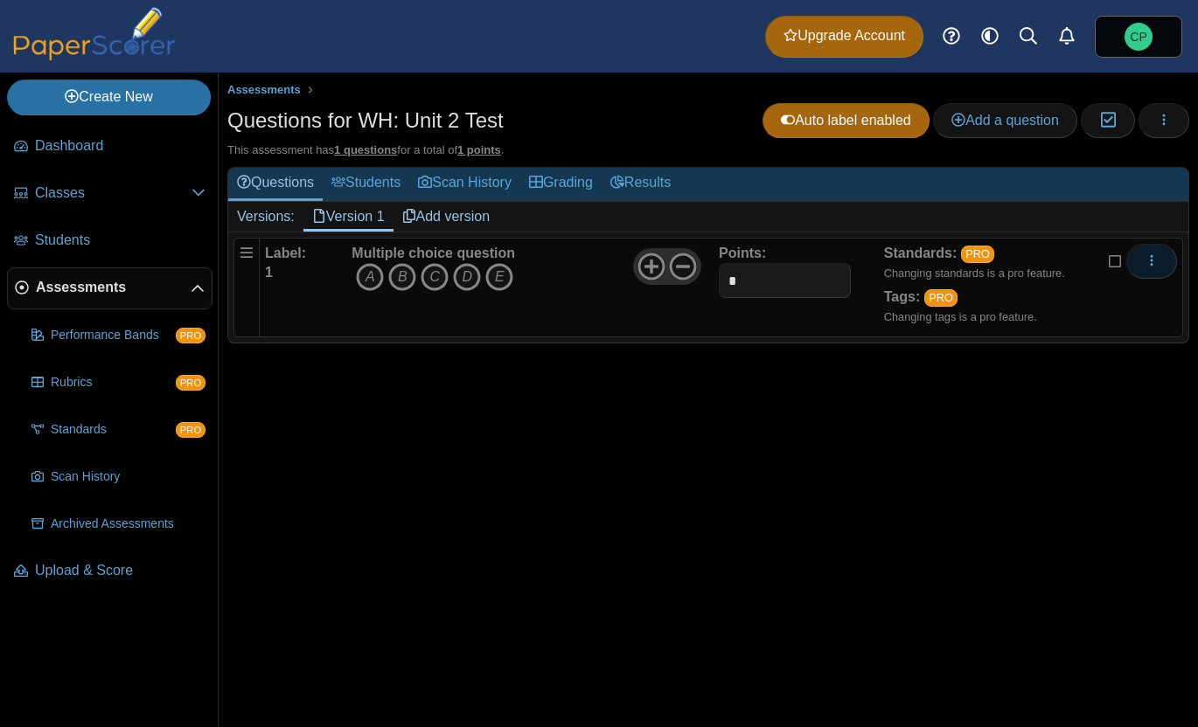
click at [1149, 267] on icon "More options" at bounding box center [1151, 261] width 14 height 14
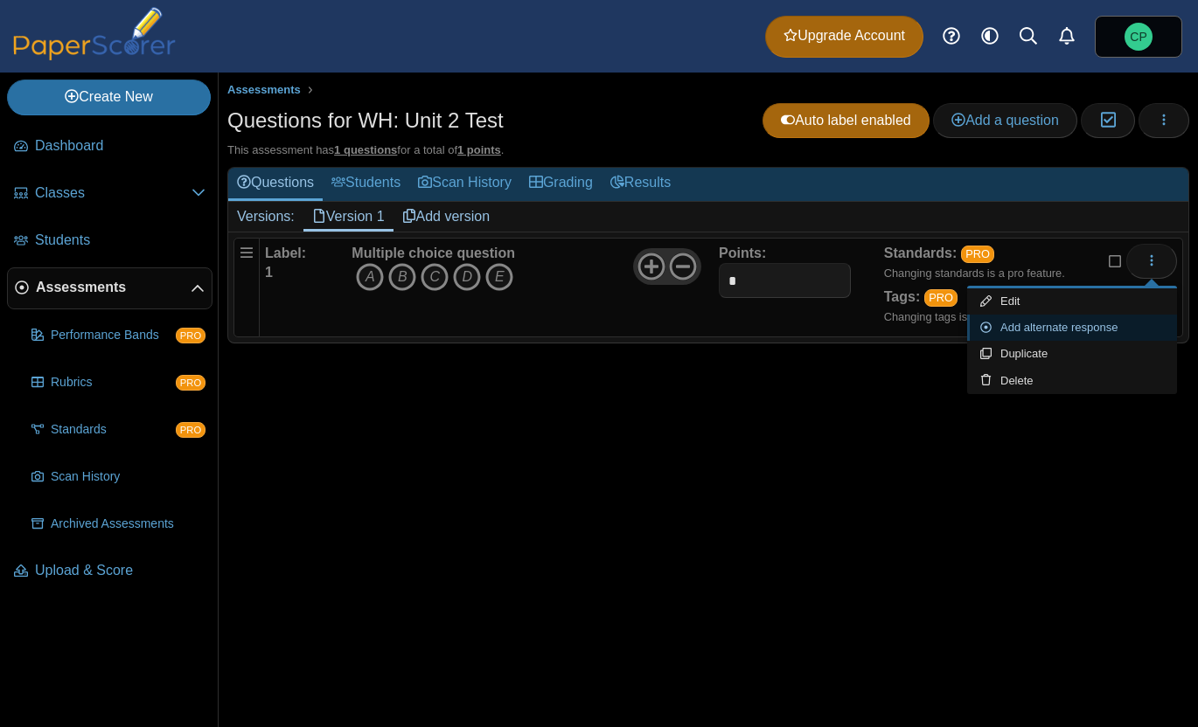
click at [995, 315] on link "Add alternate response" at bounding box center [1072, 328] width 210 height 26
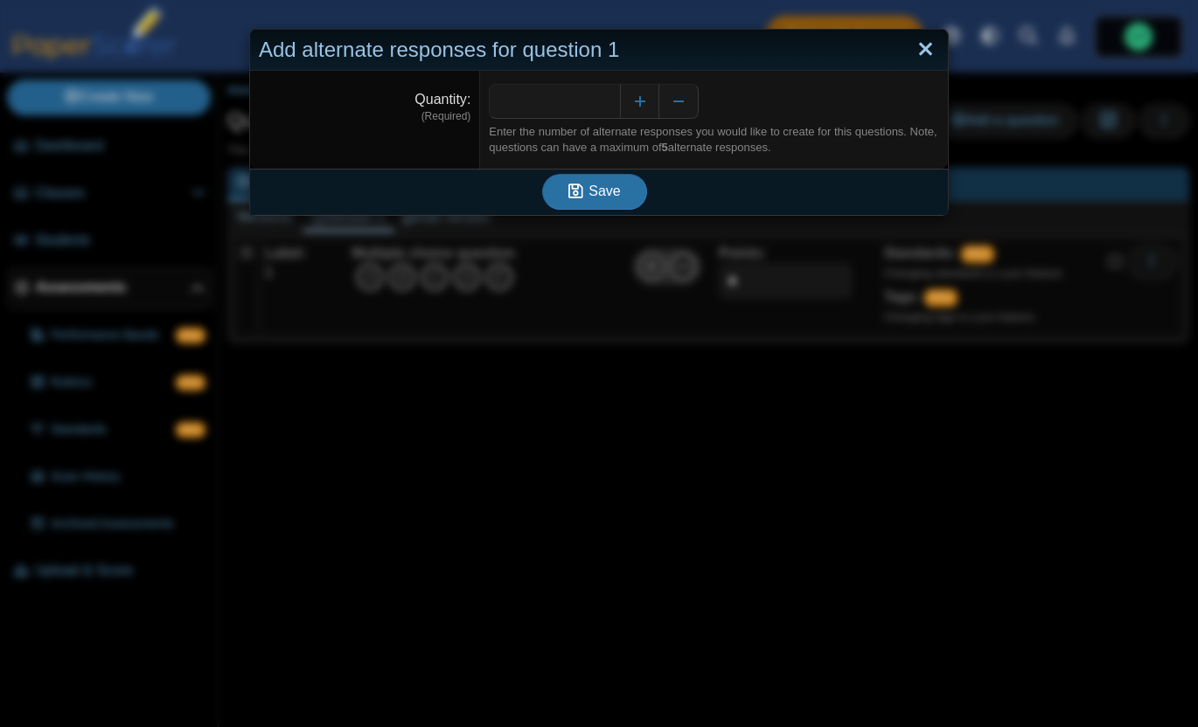
click at [930, 54] on link "Close" at bounding box center [925, 50] width 27 height 30
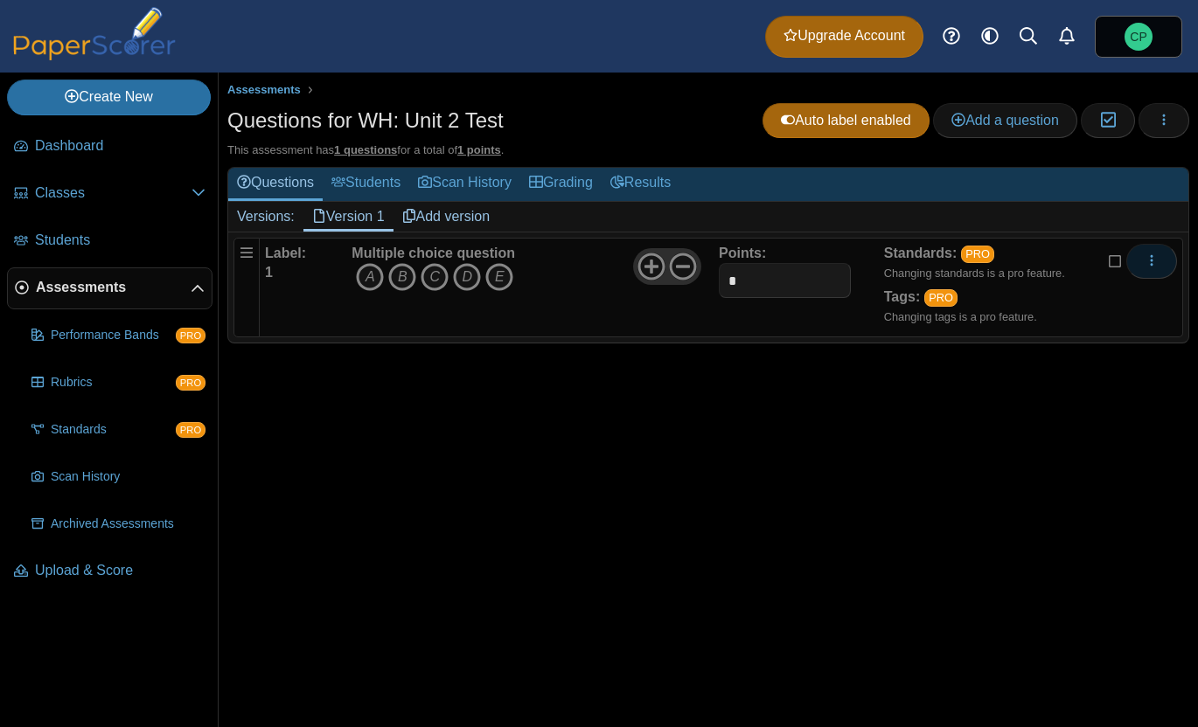
click at [1145, 261] on icon "More options" at bounding box center [1151, 261] width 14 height 14
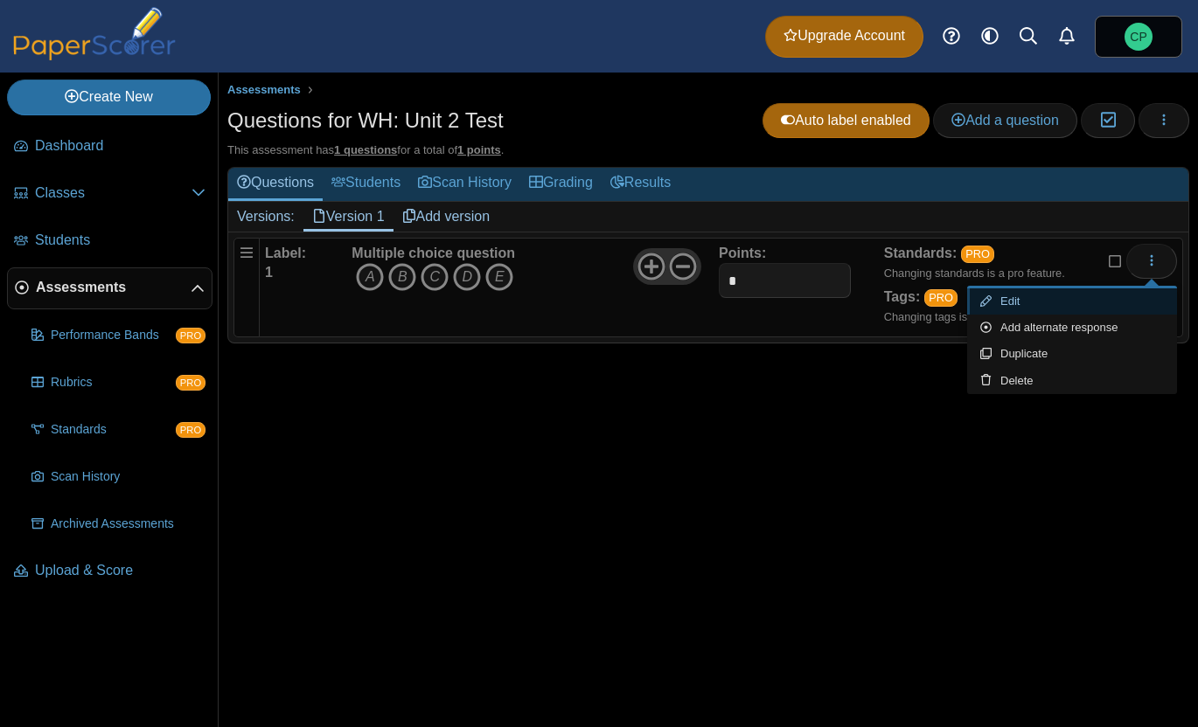
click at [1076, 294] on link "Edit" at bounding box center [1072, 301] width 210 height 26
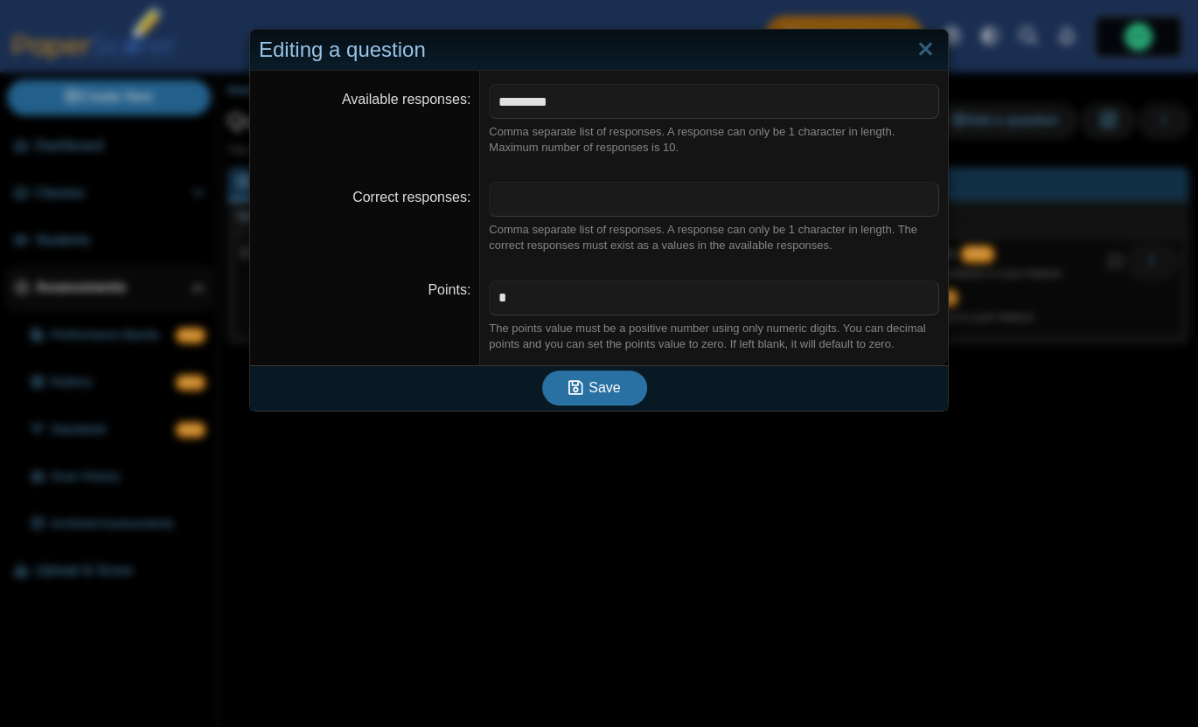
click at [674, 126] on div "Comma separate list of responses. A response can only be 1 character in length.…" at bounding box center [714, 139] width 450 height 31
click at [666, 117] on input "*********" at bounding box center [714, 101] width 450 height 35
type input "*******"
click at [393, 324] on dt "Points" at bounding box center [365, 317] width 230 height 98
click at [585, 408] on div "Save" at bounding box center [594, 387] width 689 height 45
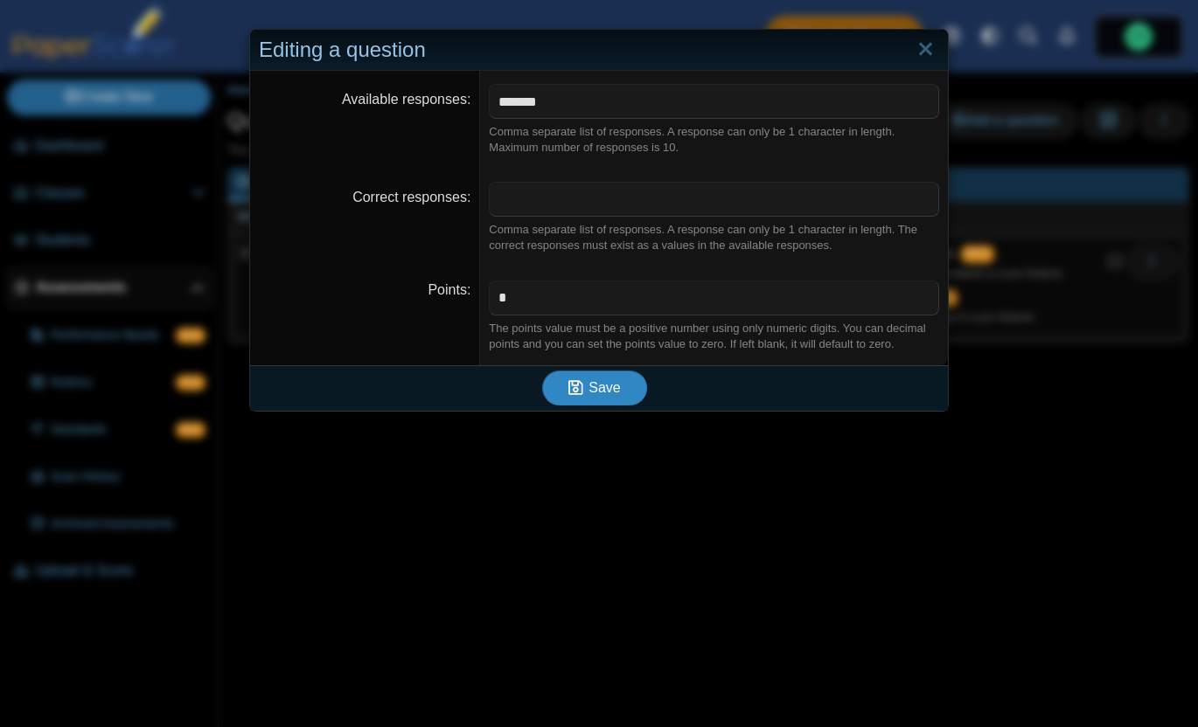
click at [601, 384] on span "Save" at bounding box center [603, 387] width 31 height 15
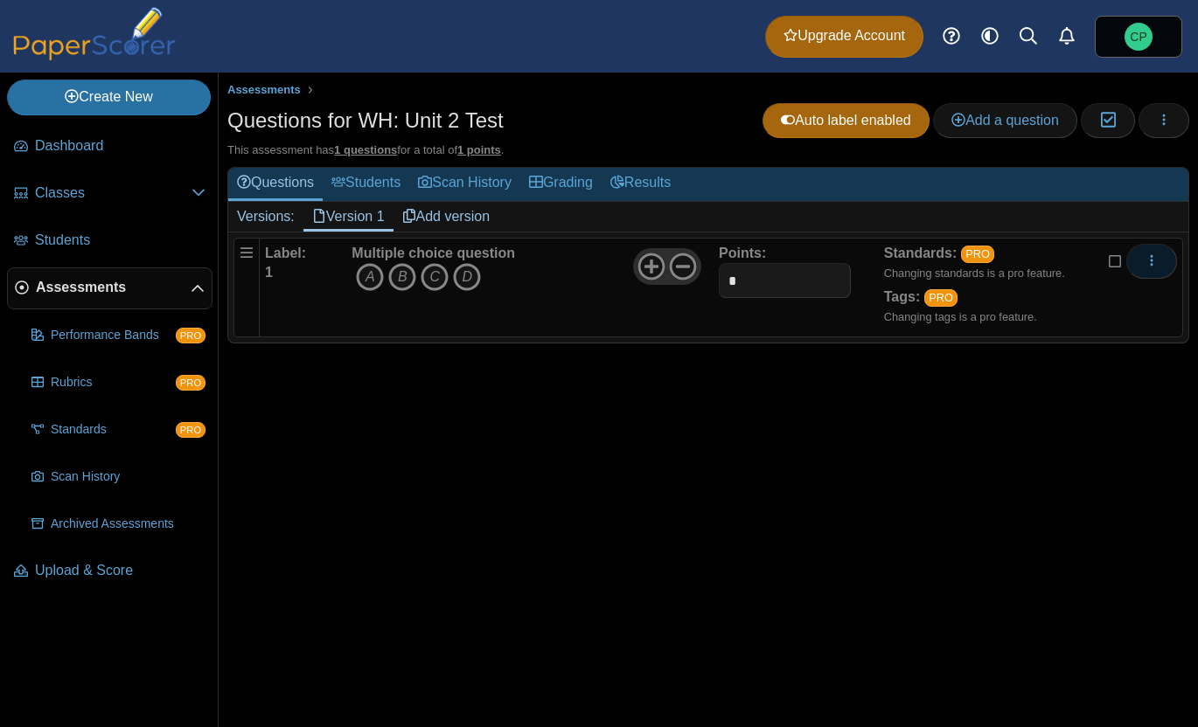
click at [1159, 258] on button "More options" at bounding box center [1151, 261] width 51 height 35
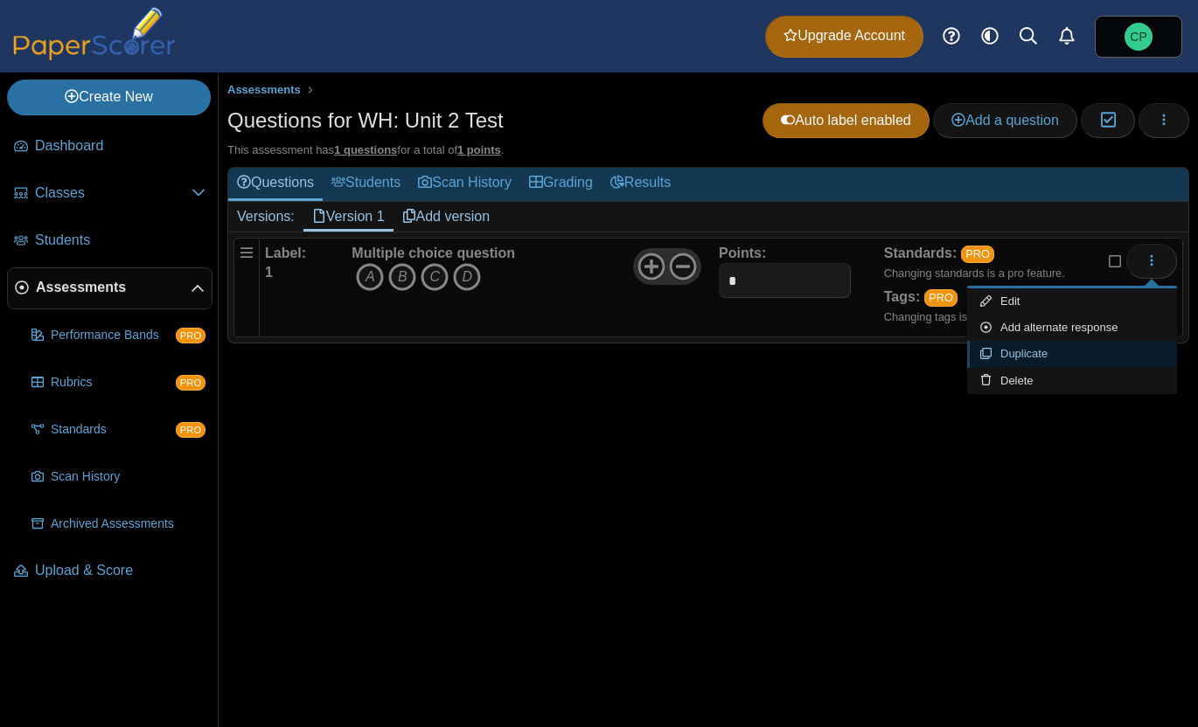
click at [1019, 351] on link "Duplicate" at bounding box center [1072, 354] width 210 height 26
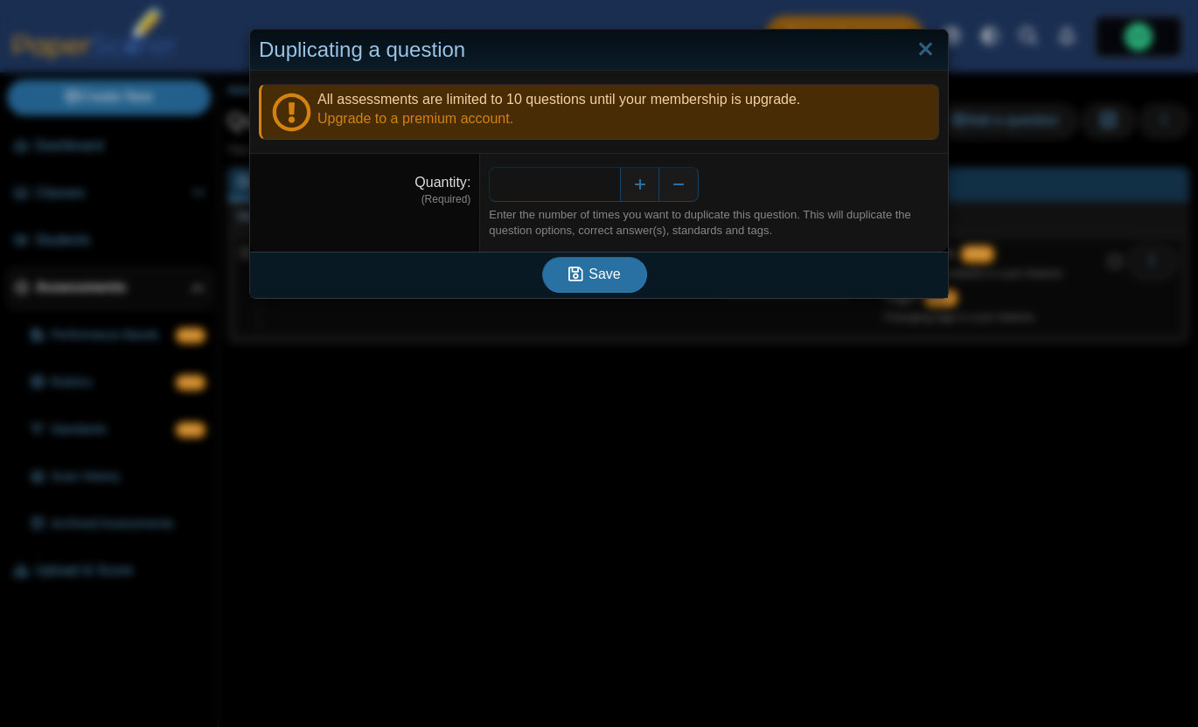
drag, startPoint x: 615, startPoint y: 184, endPoint x: 529, endPoint y: 184, distance: 85.7
click at [529, 184] on input "*" at bounding box center [554, 184] width 131 height 35
type input "**"
click at [608, 282] on span "Save" at bounding box center [603, 274] width 31 height 15
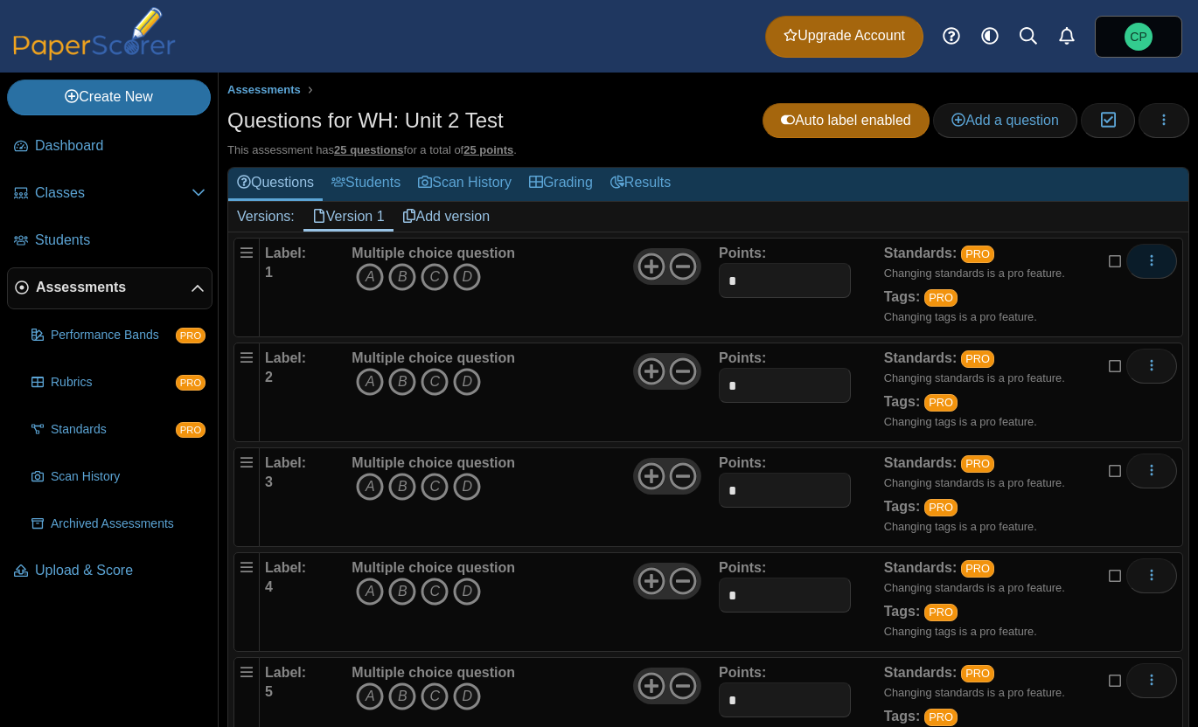
click at [1152, 259] on icon "More options" at bounding box center [1151, 261] width 14 height 14
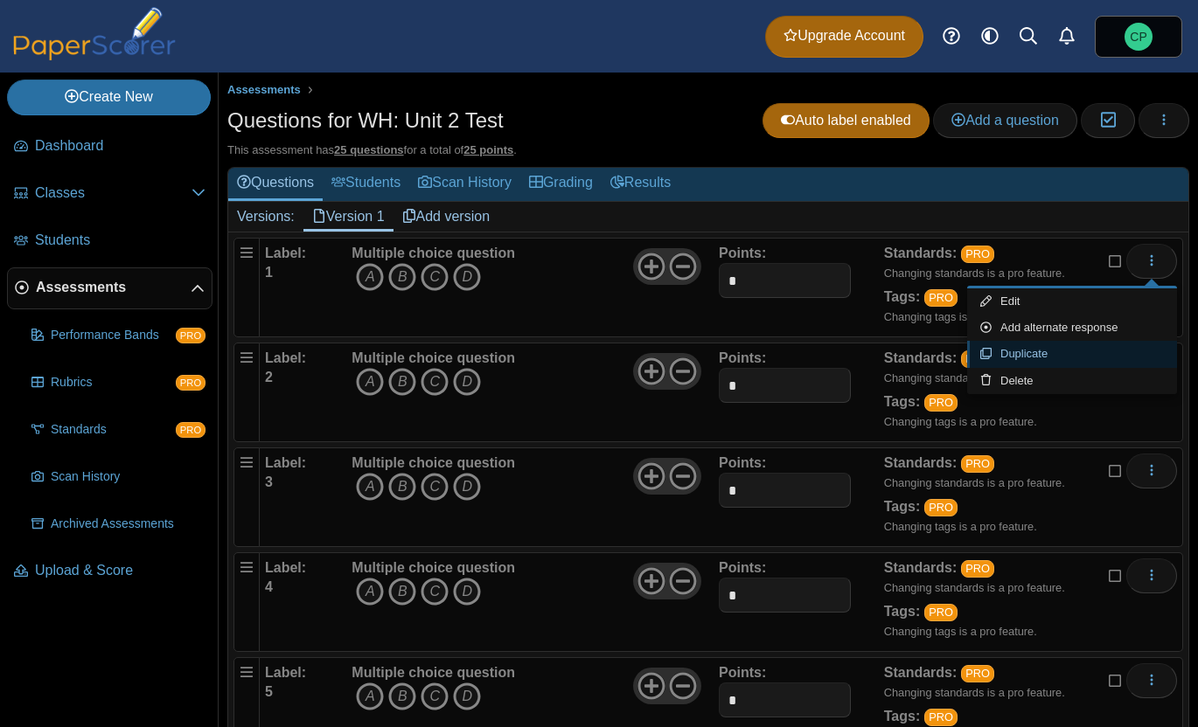
click at [1019, 358] on link "Duplicate" at bounding box center [1072, 354] width 210 height 26
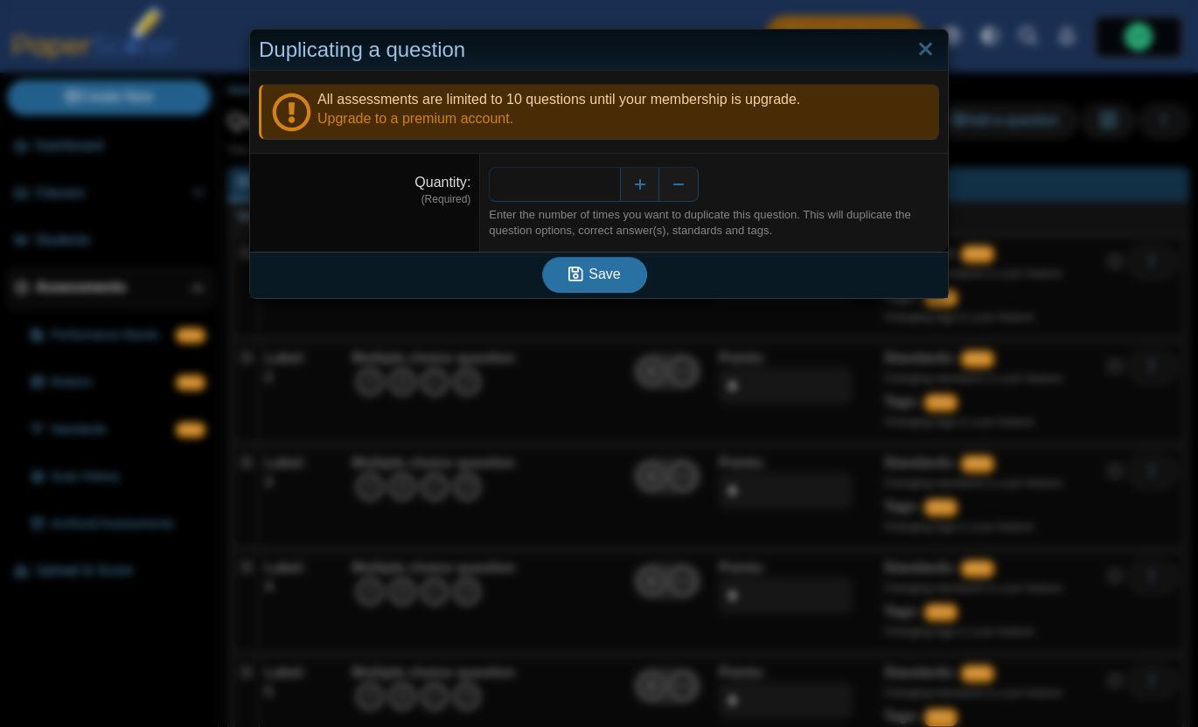
click at [609, 185] on input "*" at bounding box center [554, 184] width 131 height 35
type input "**"
click at [617, 296] on div "Save" at bounding box center [594, 274] width 689 height 45
click at [595, 258] on button "Save" at bounding box center [594, 274] width 105 height 35
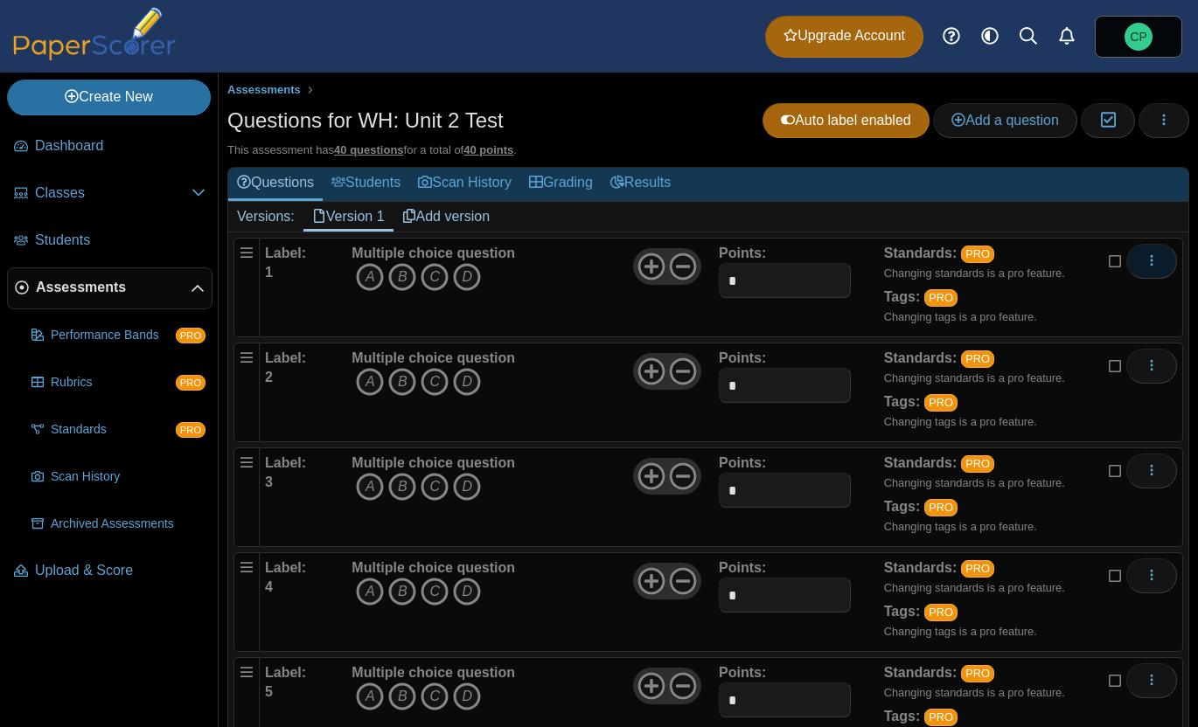
click at [1140, 270] on button "More options" at bounding box center [1151, 261] width 51 height 35
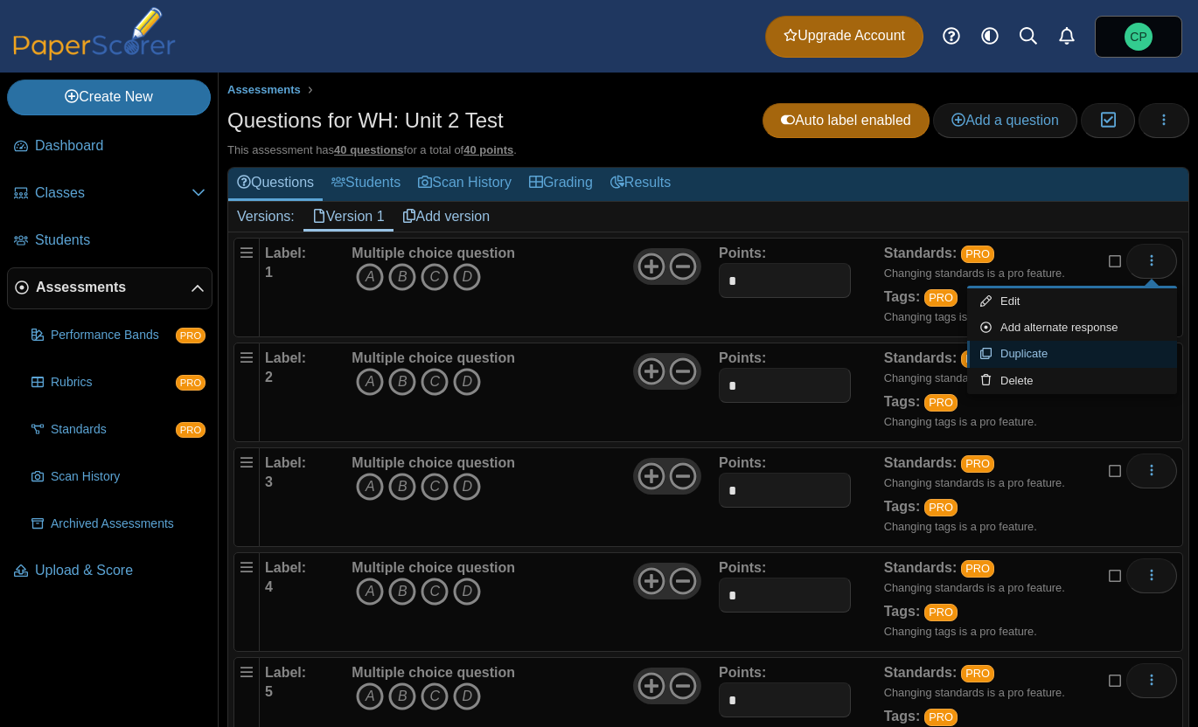
click at [1008, 354] on link "Duplicate" at bounding box center [1072, 354] width 210 height 26
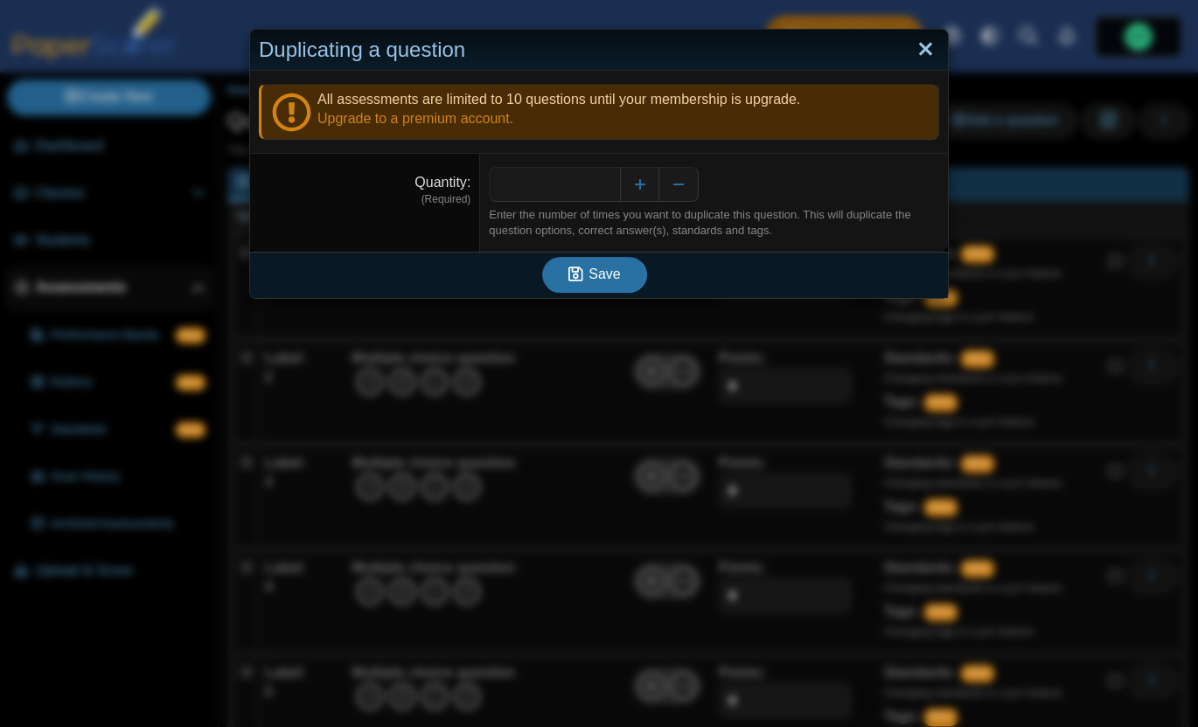
click at [925, 53] on link "Close" at bounding box center [925, 50] width 27 height 30
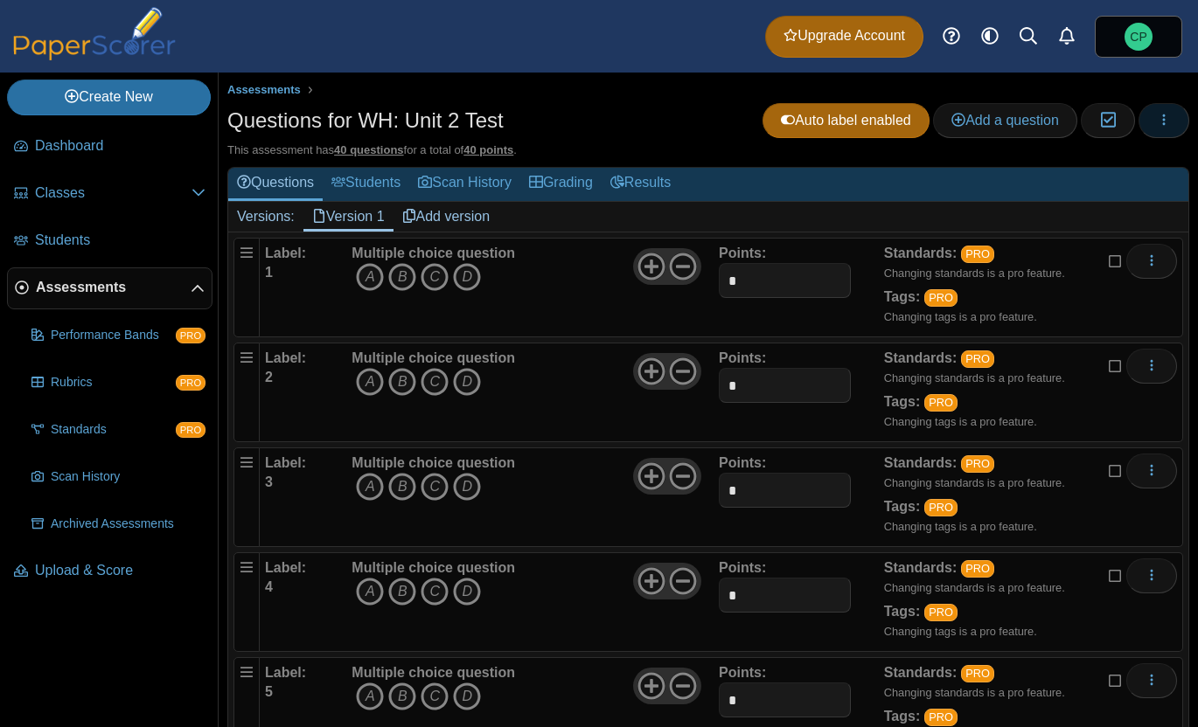
click at [1162, 129] on button "button" at bounding box center [1163, 120] width 51 height 35
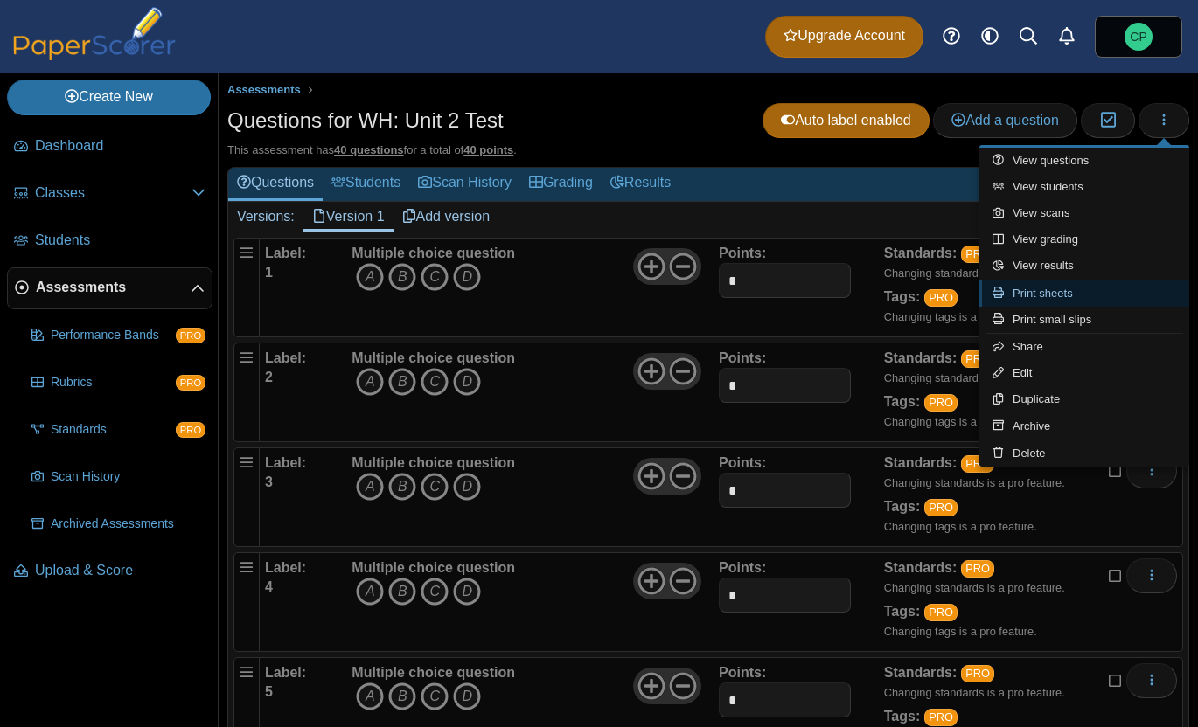
click at [1053, 294] on link "Print sheets" at bounding box center [1084, 294] width 210 height 26
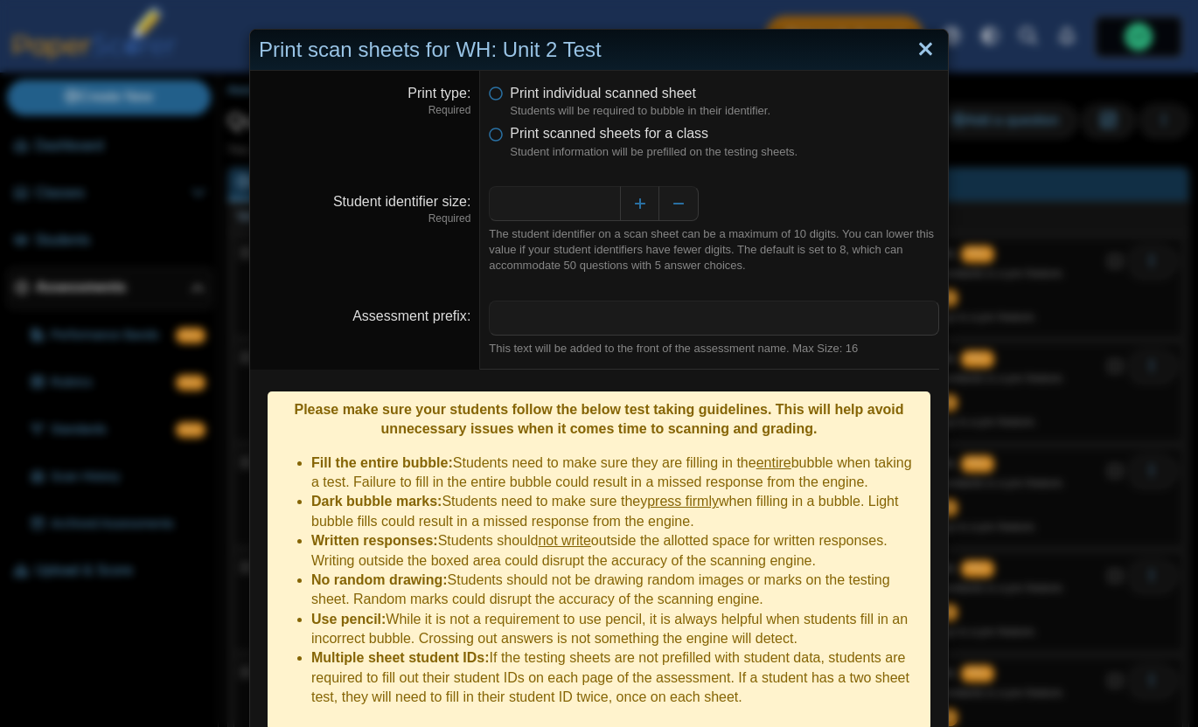
click at [926, 52] on link "Close" at bounding box center [925, 50] width 27 height 30
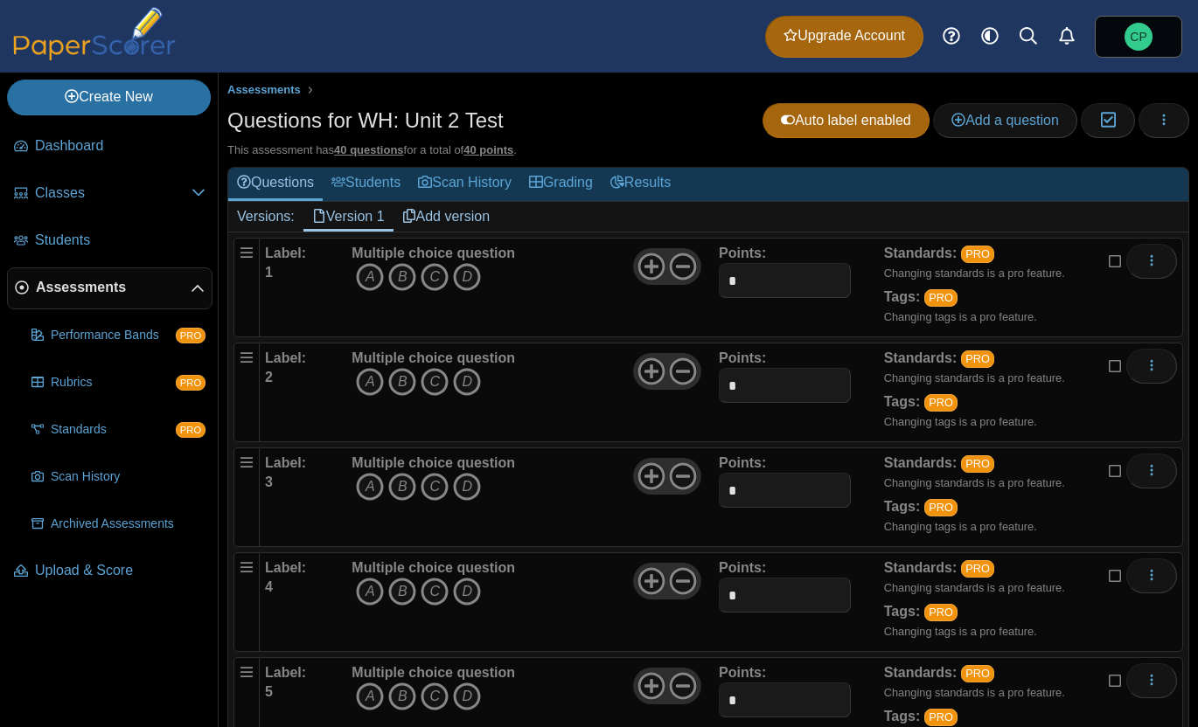
click at [437, 219] on link "Add version" at bounding box center [446, 217] width 106 height 30
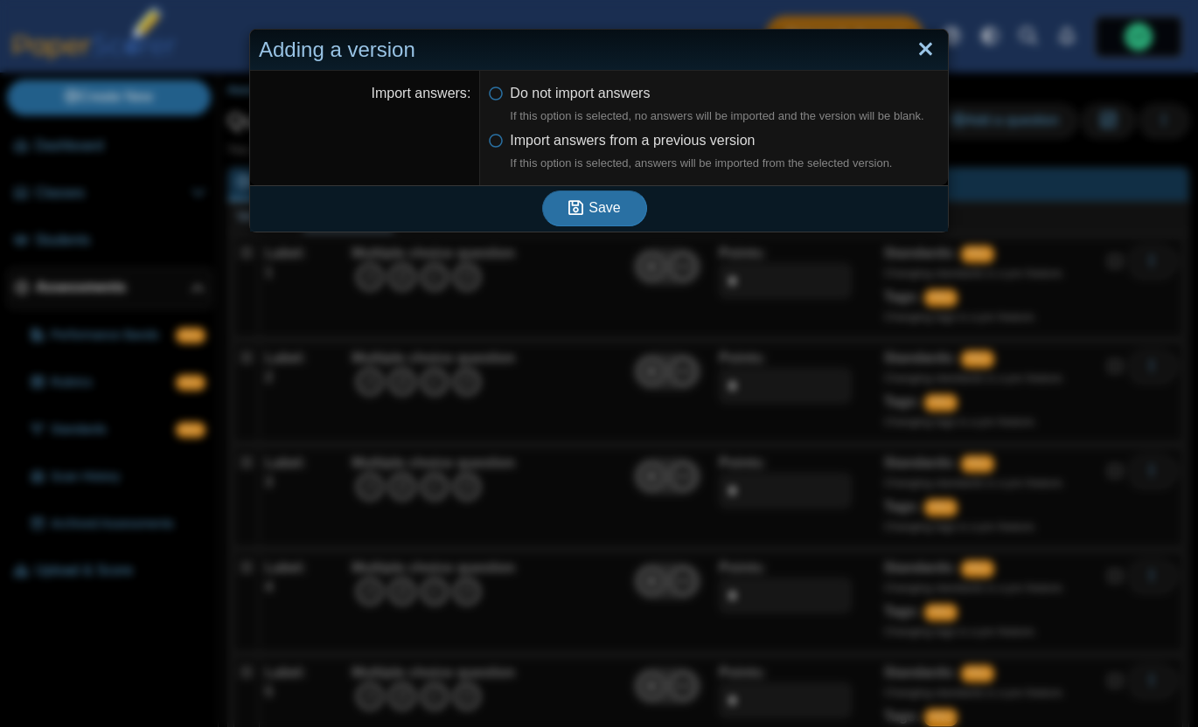
click at [928, 45] on link "Close" at bounding box center [925, 50] width 27 height 30
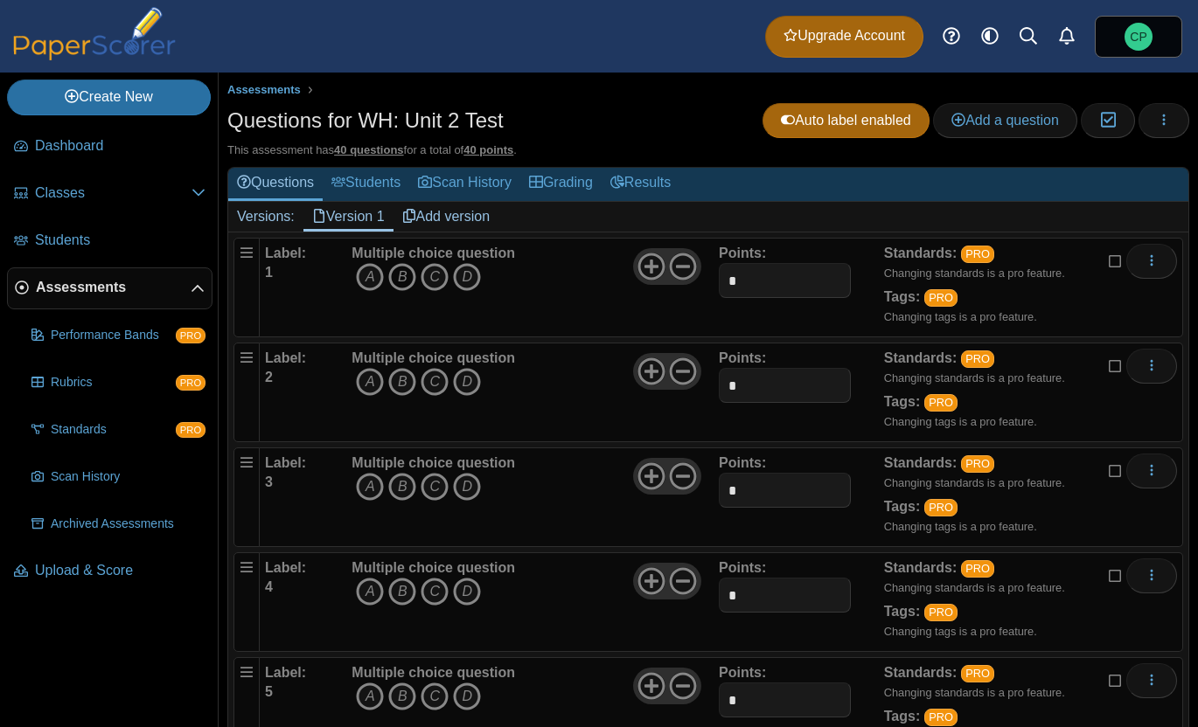
click at [402, 277] on icon "B" at bounding box center [402, 277] width 28 height 28
click at [443, 389] on icon "C" at bounding box center [435, 382] width 28 height 28
click at [373, 477] on icon "A" at bounding box center [370, 487] width 28 height 28
click at [428, 583] on icon "C" at bounding box center [435, 592] width 28 height 28
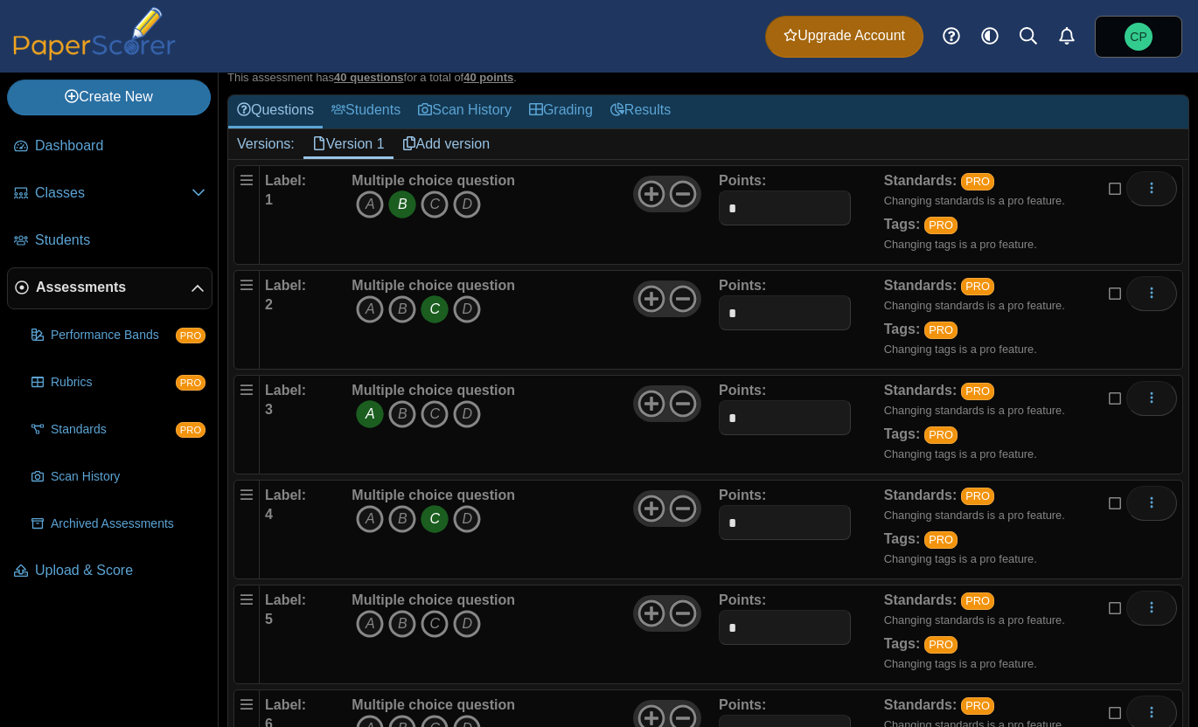
click at [440, 627] on icon "C" at bounding box center [435, 624] width 28 height 28
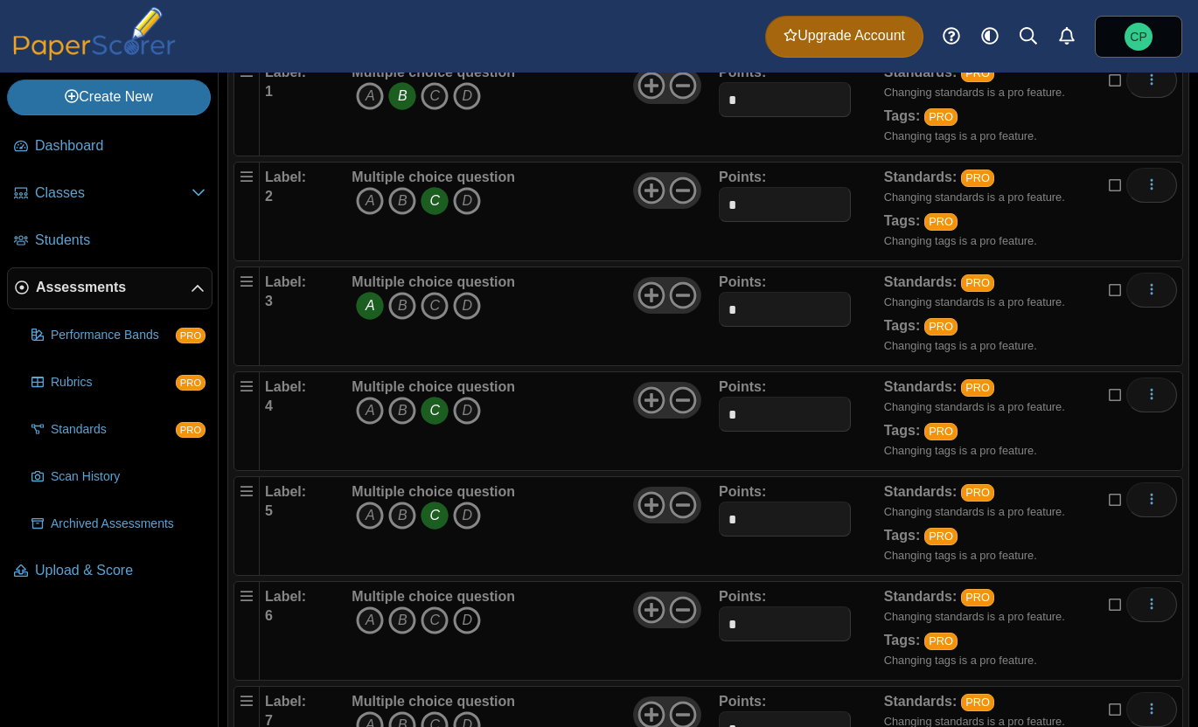
click at [462, 618] on icon "D" at bounding box center [467, 621] width 28 height 28
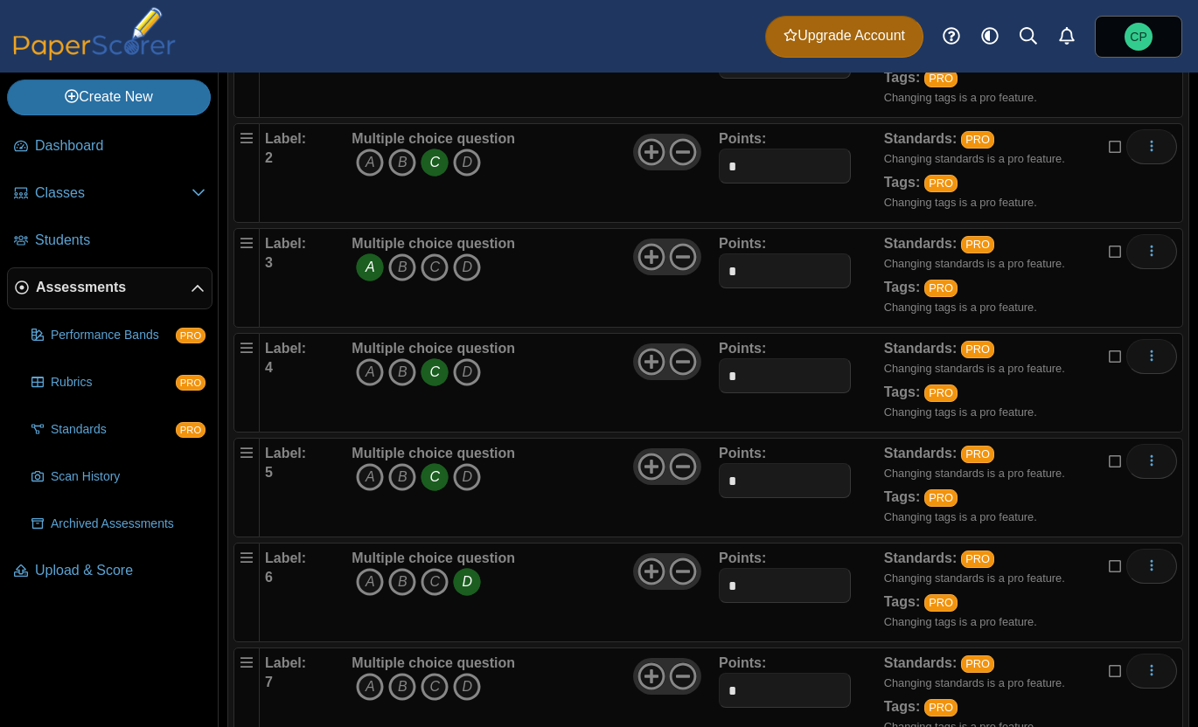
scroll to position [281, 0]
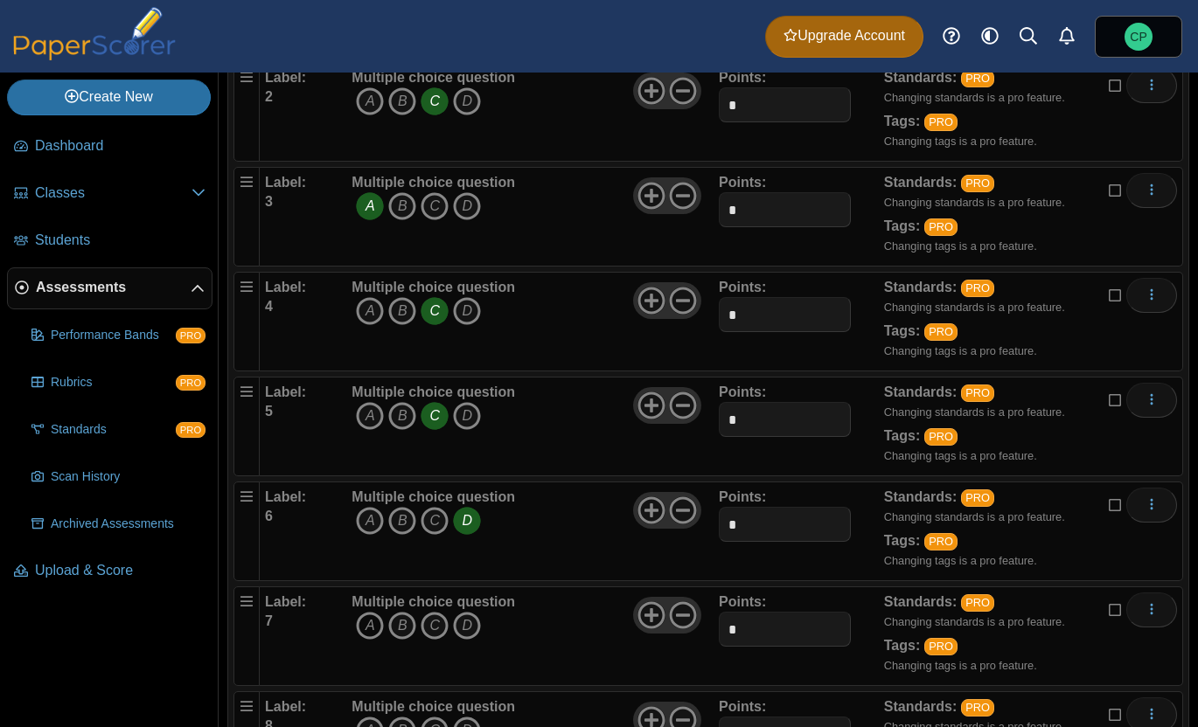
click at [370, 622] on icon "A" at bounding box center [370, 626] width 28 height 28
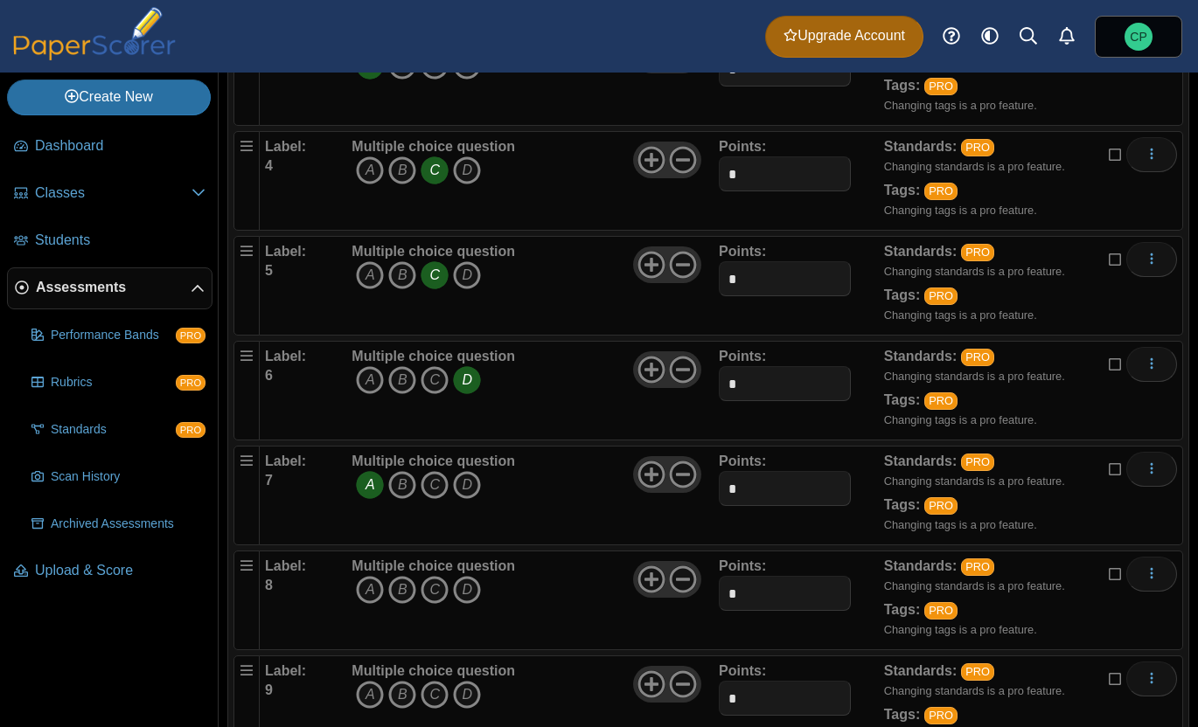
scroll to position [435, 0]
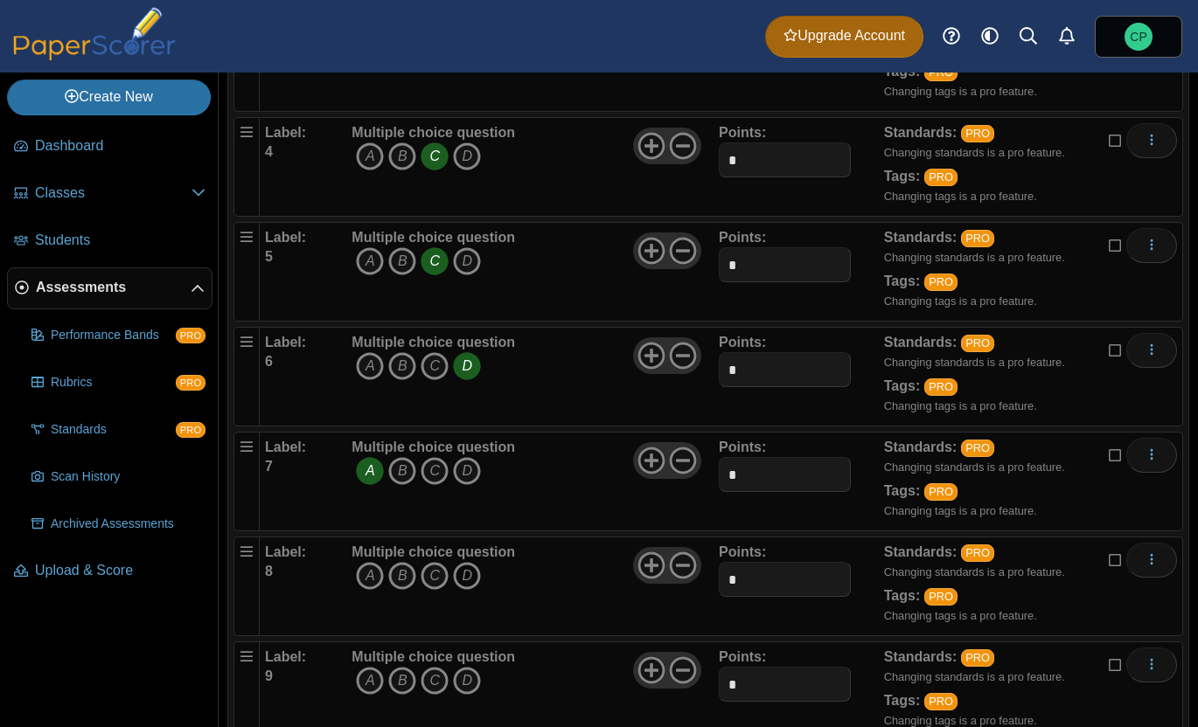
click at [463, 573] on icon "D" at bounding box center [467, 576] width 28 height 28
click at [426, 678] on icon "C" at bounding box center [435, 681] width 28 height 28
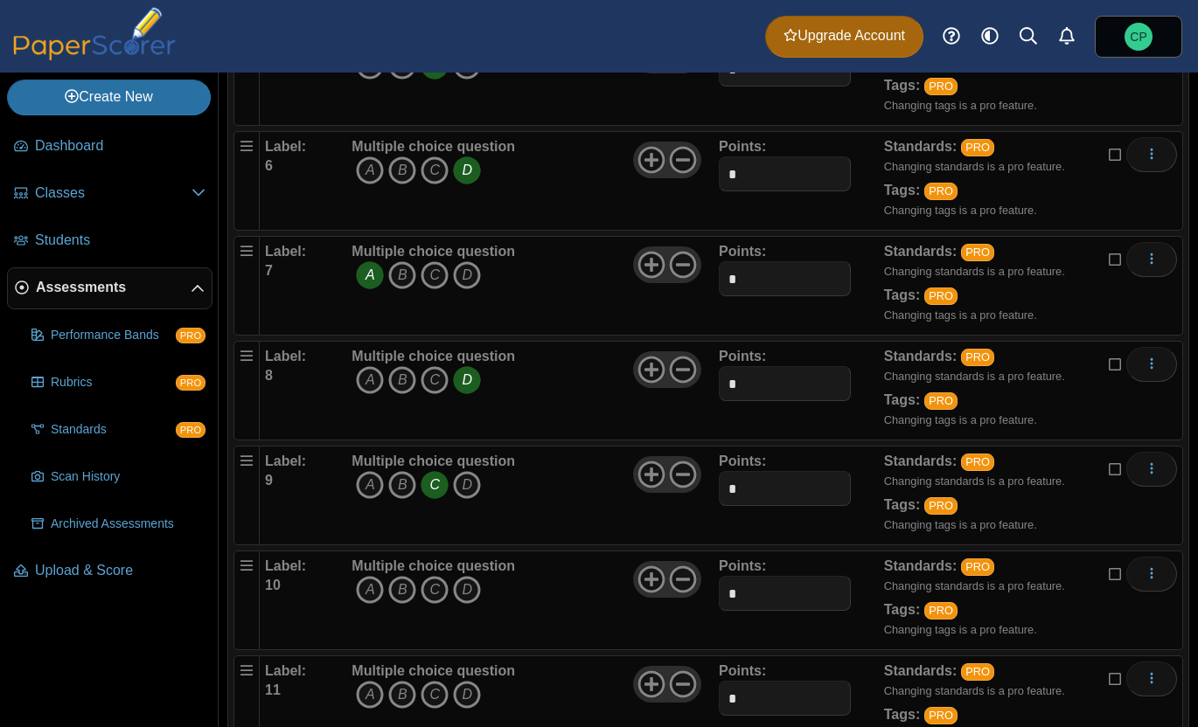
scroll to position [653, 0]
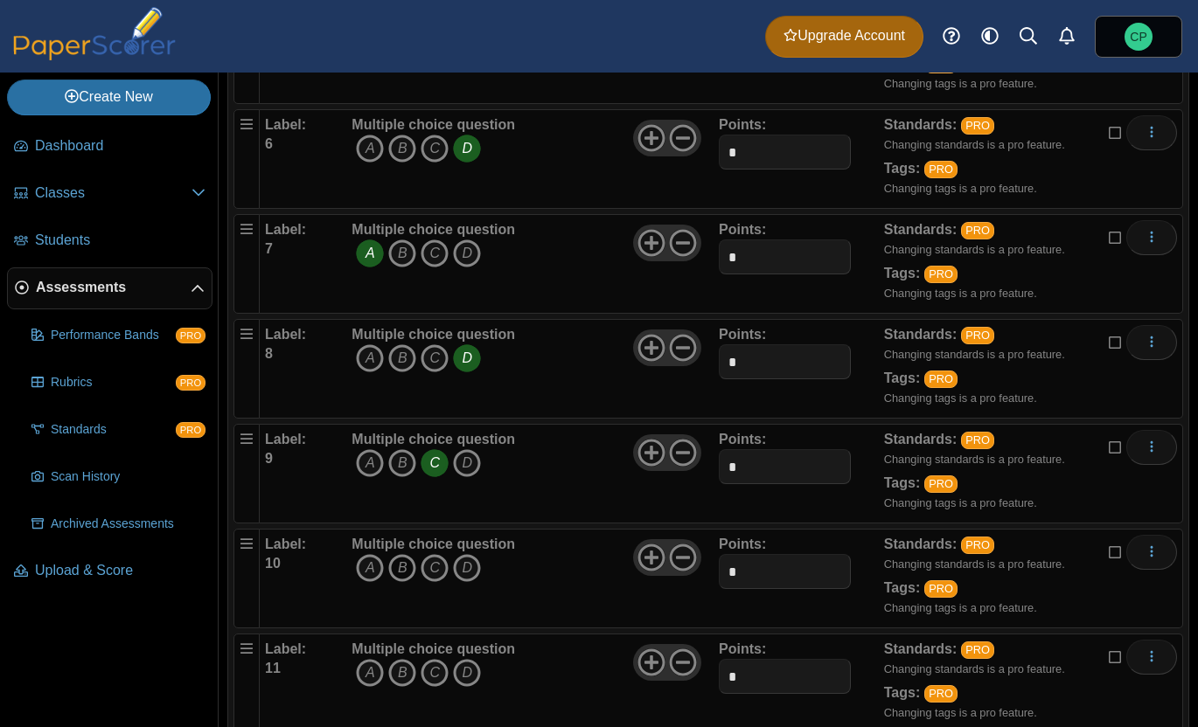
click at [404, 573] on icon "B" at bounding box center [402, 568] width 28 height 28
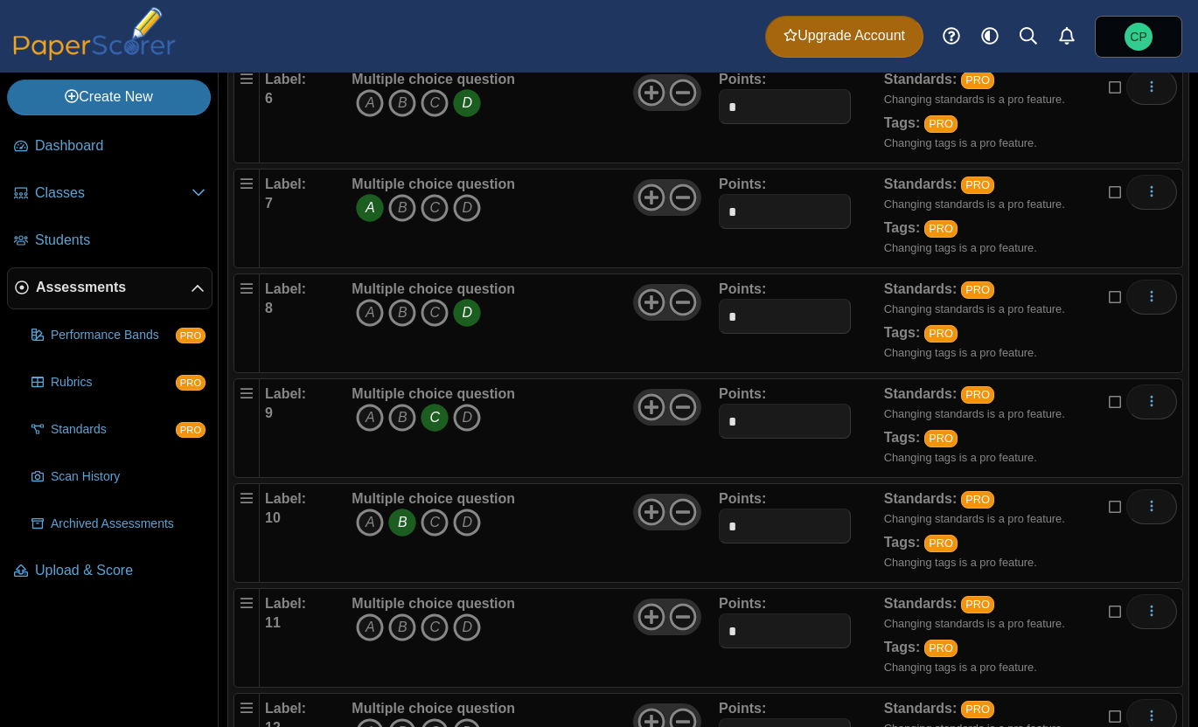
scroll to position [755, 0]
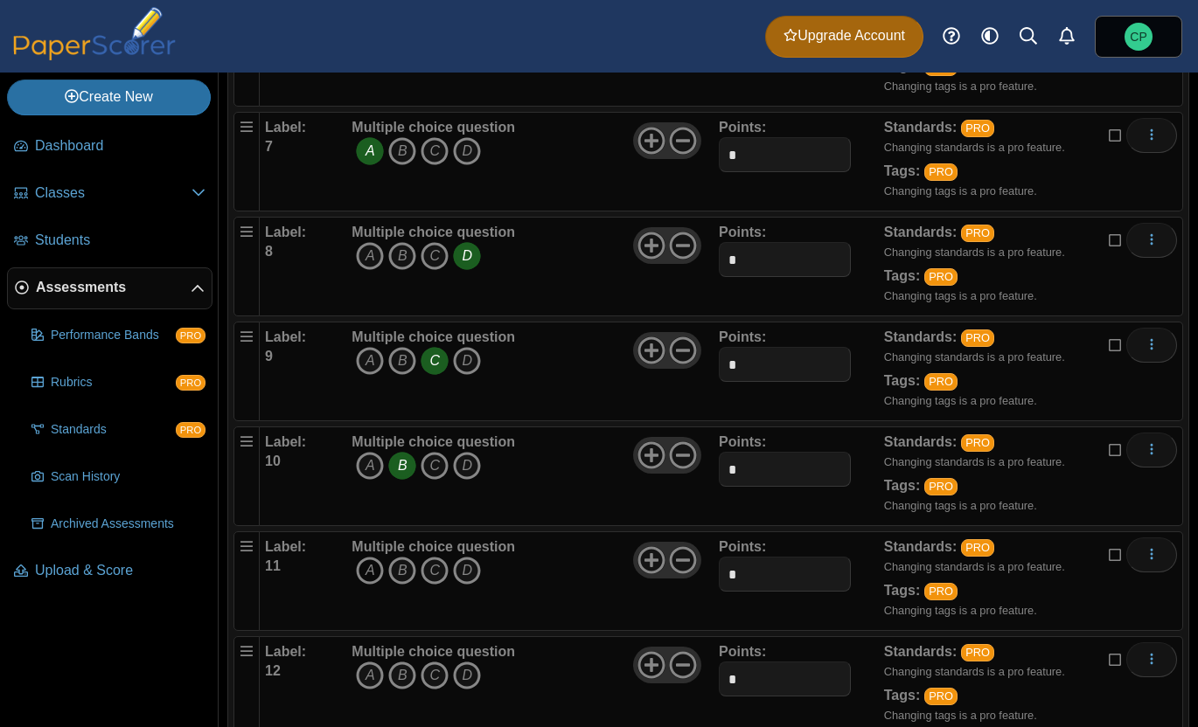
click at [372, 572] on icon "A" at bounding box center [370, 571] width 28 height 28
click at [468, 677] on icon "D" at bounding box center [467, 676] width 28 height 28
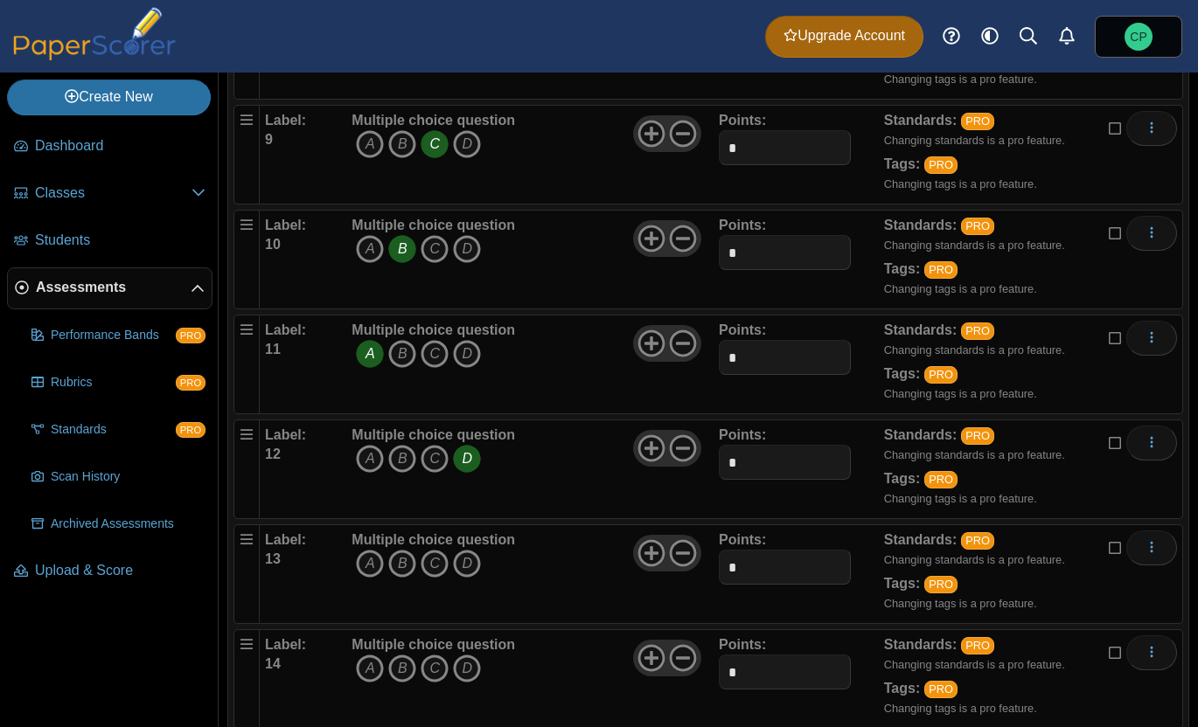
scroll to position [1035, 0]
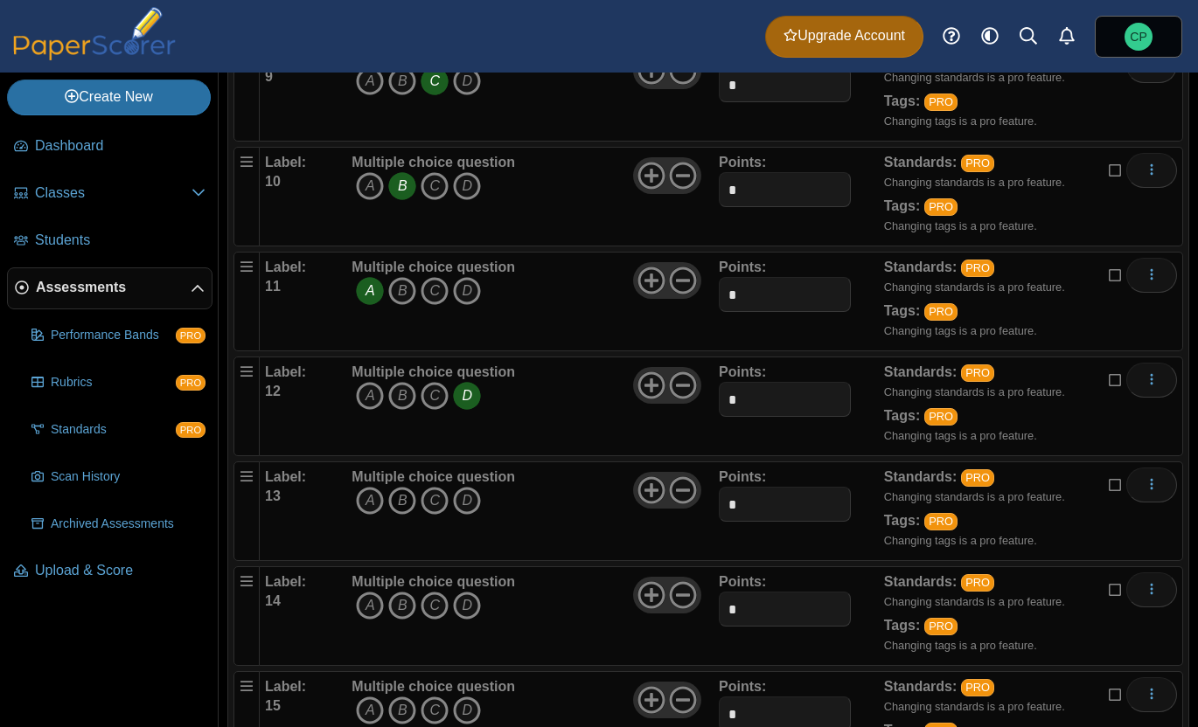
click at [409, 499] on icon "B" at bounding box center [402, 501] width 28 height 28
click at [361, 611] on icon "A" at bounding box center [370, 606] width 28 height 28
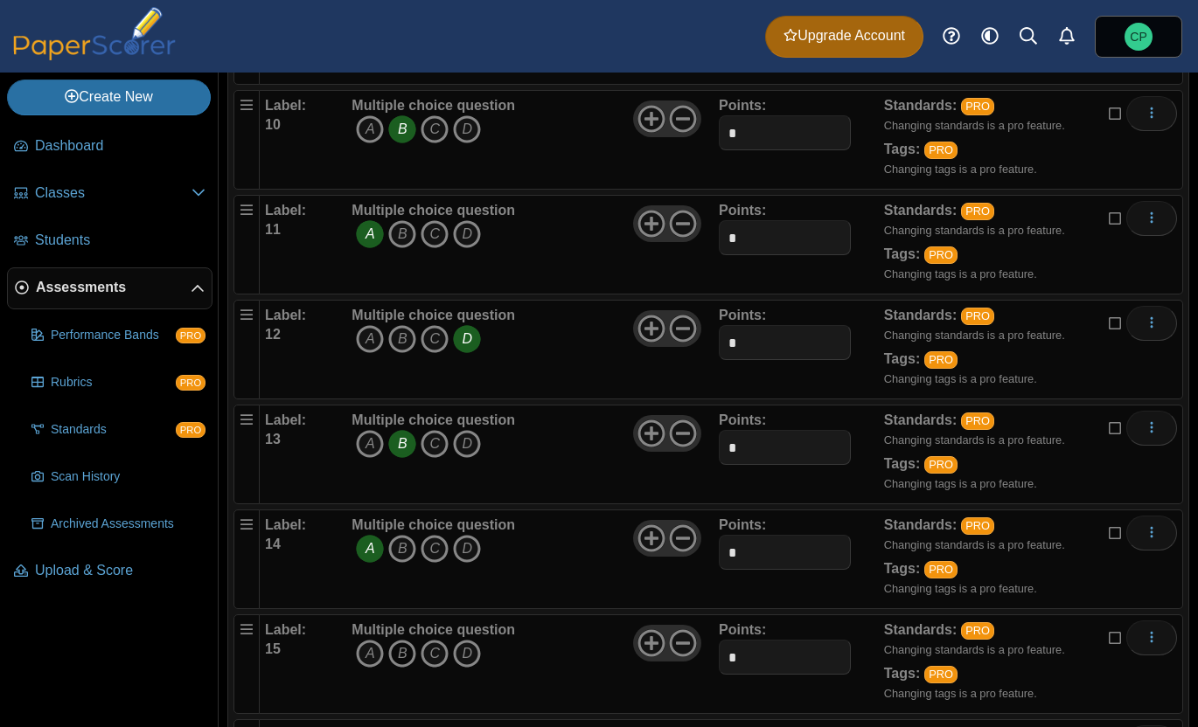
click at [400, 658] on icon "B" at bounding box center [402, 654] width 28 height 28
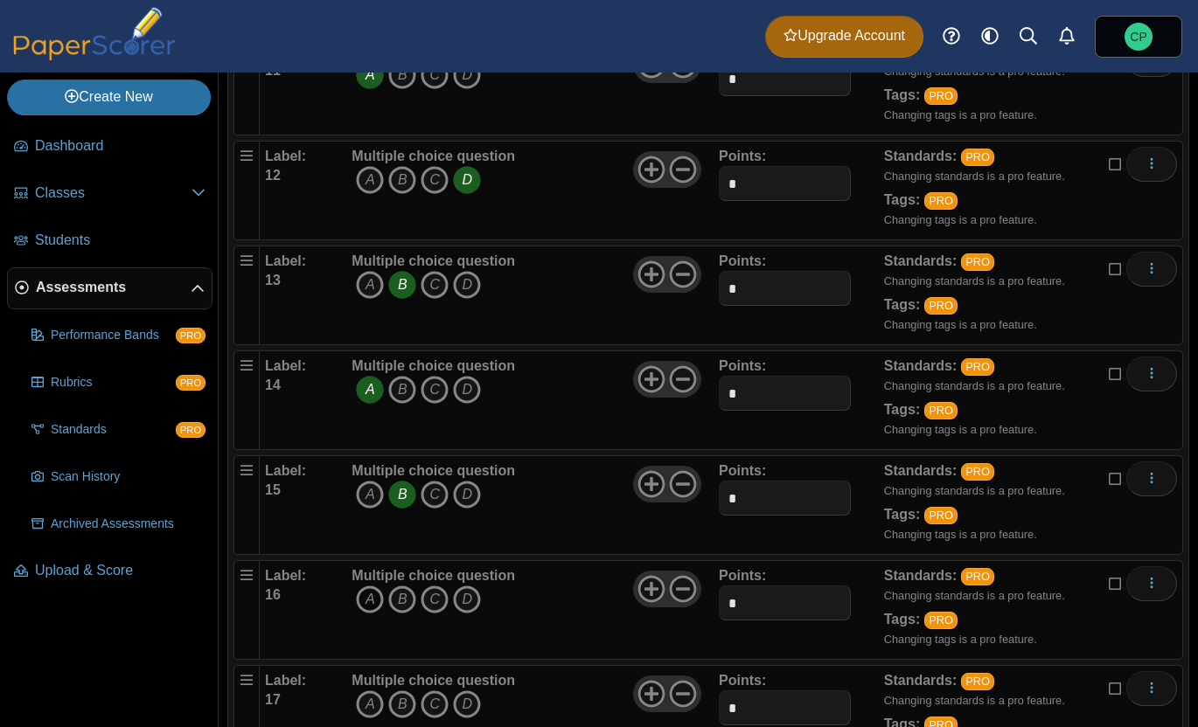
scroll to position [1285, 0]
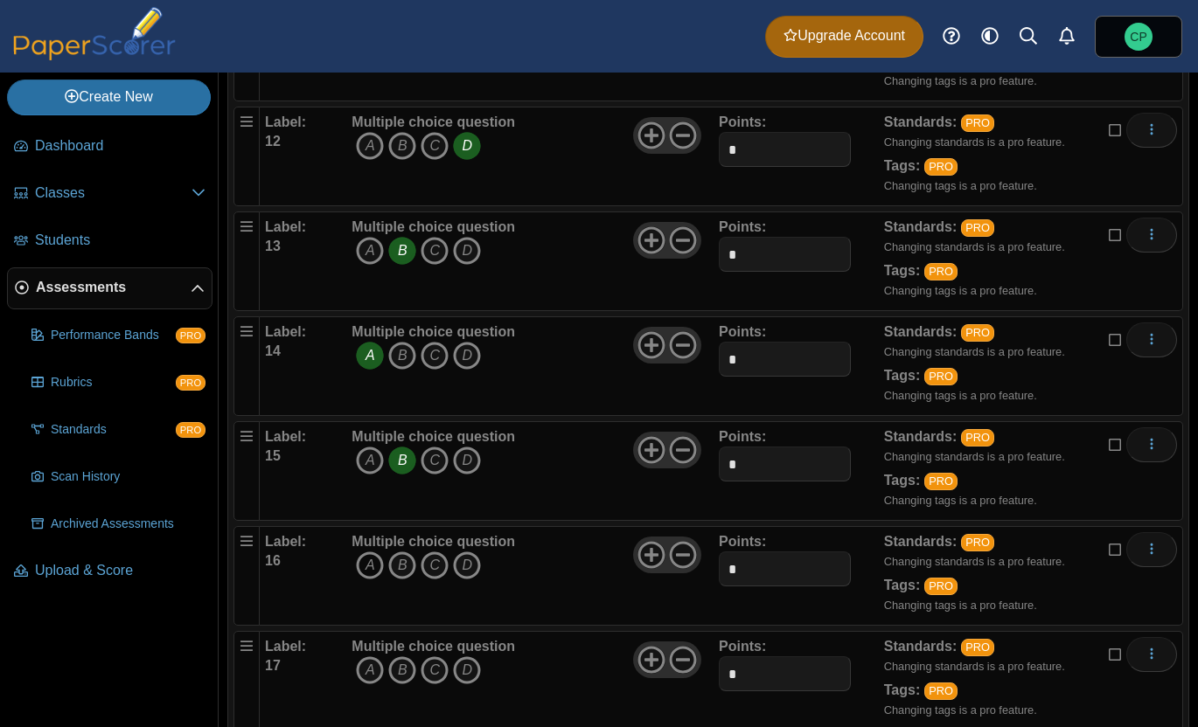
click at [372, 566] on icon "A" at bounding box center [370, 566] width 28 height 28
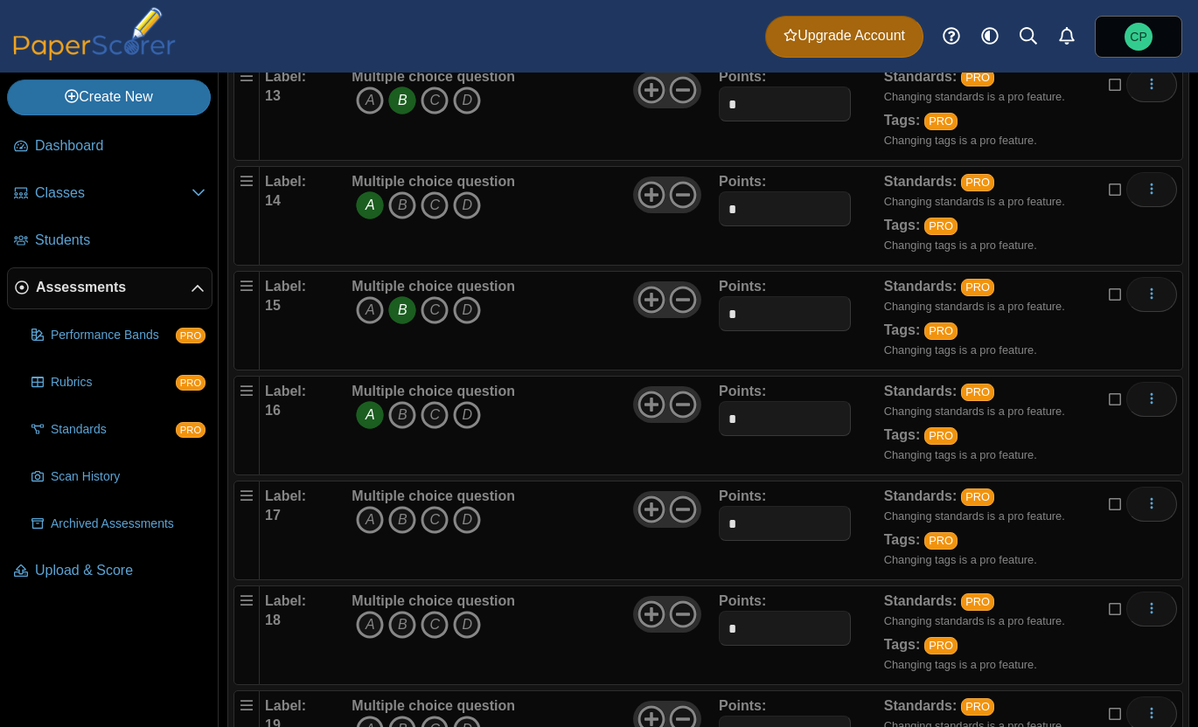
scroll to position [1452, 0]
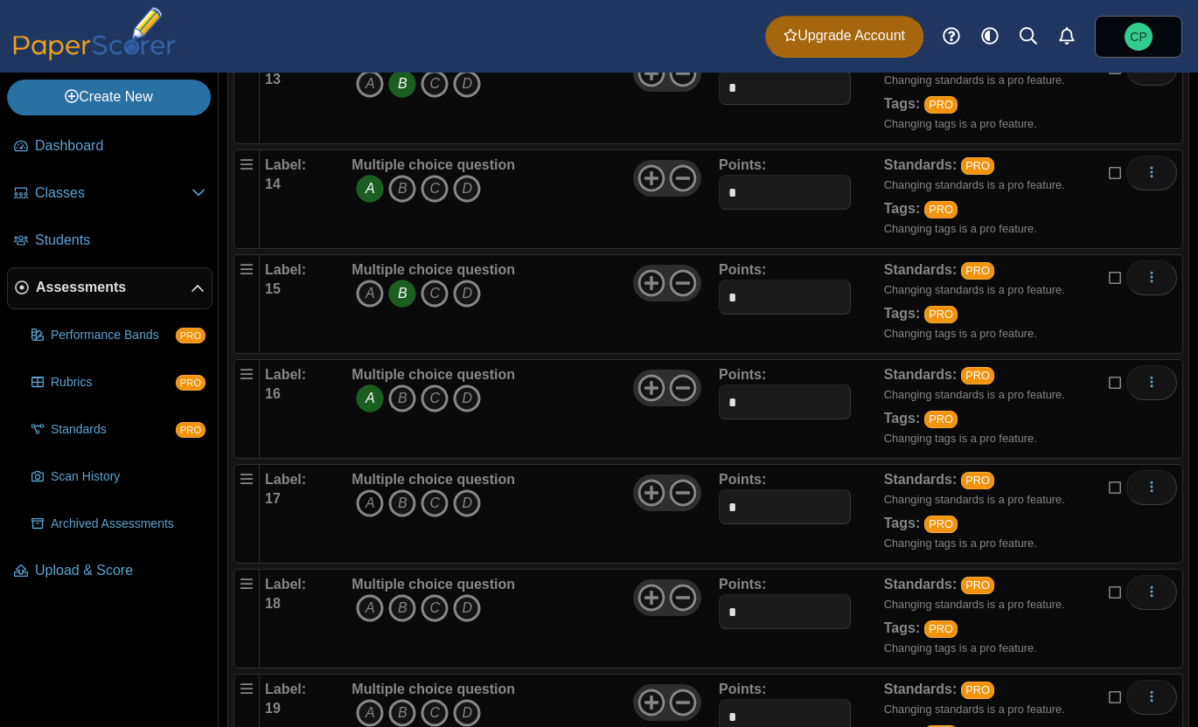
click at [364, 507] on icon "A" at bounding box center [370, 504] width 28 height 28
click at [476, 611] on icon "D" at bounding box center [467, 608] width 28 height 28
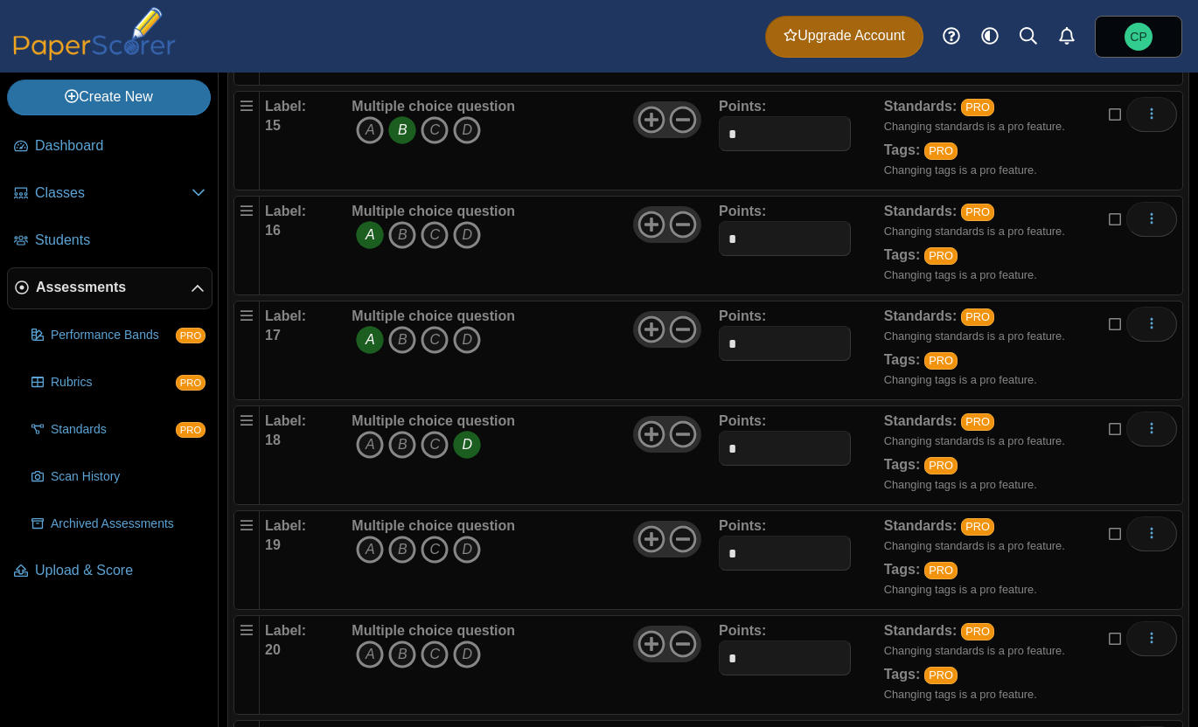
click at [434, 550] on icon "C" at bounding box center [435, 550] width 28 height 28
click at [397, 657] on icon "B" at bounding box center [402, 655] width 28 height 28
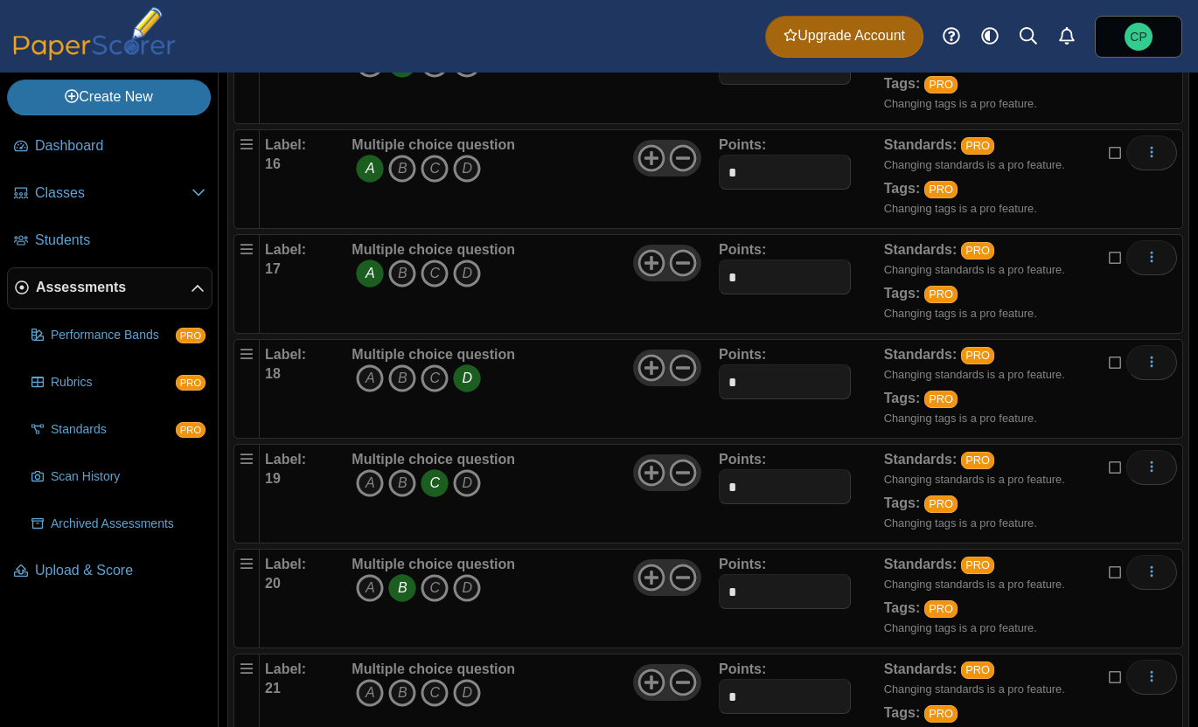
scroll to position [1829, 0]
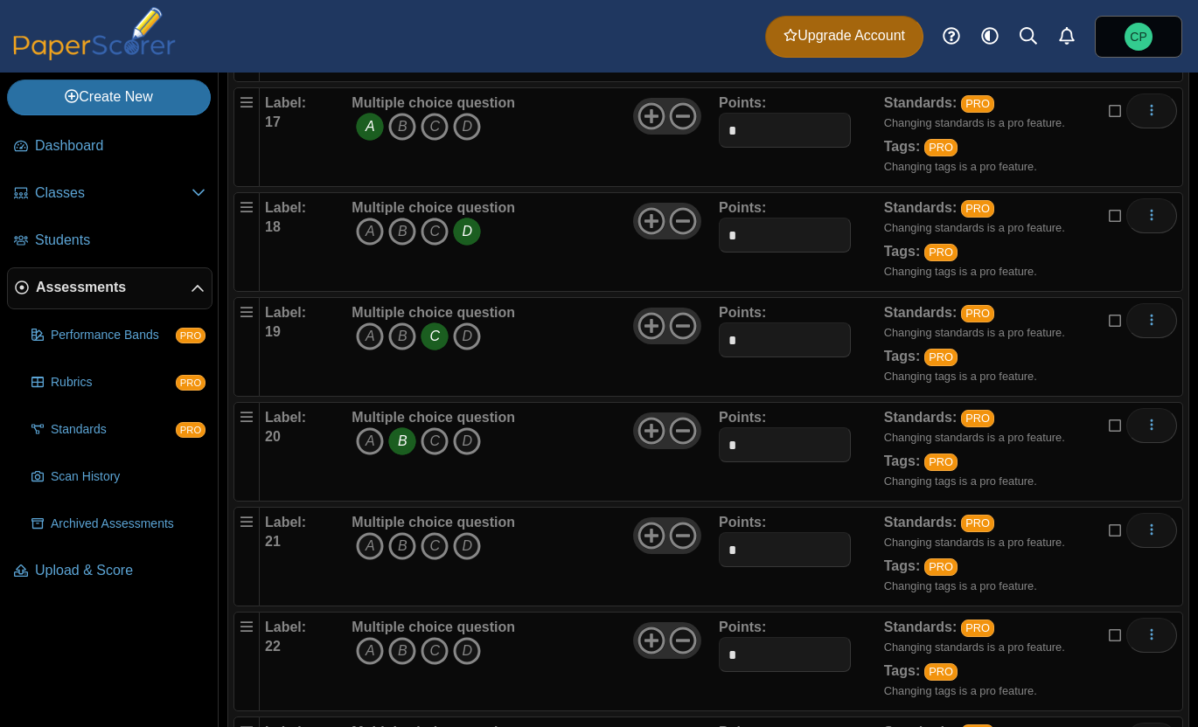
click at [408, 552] on icon "B" at bounding box center [402, 546] width 28 height 28
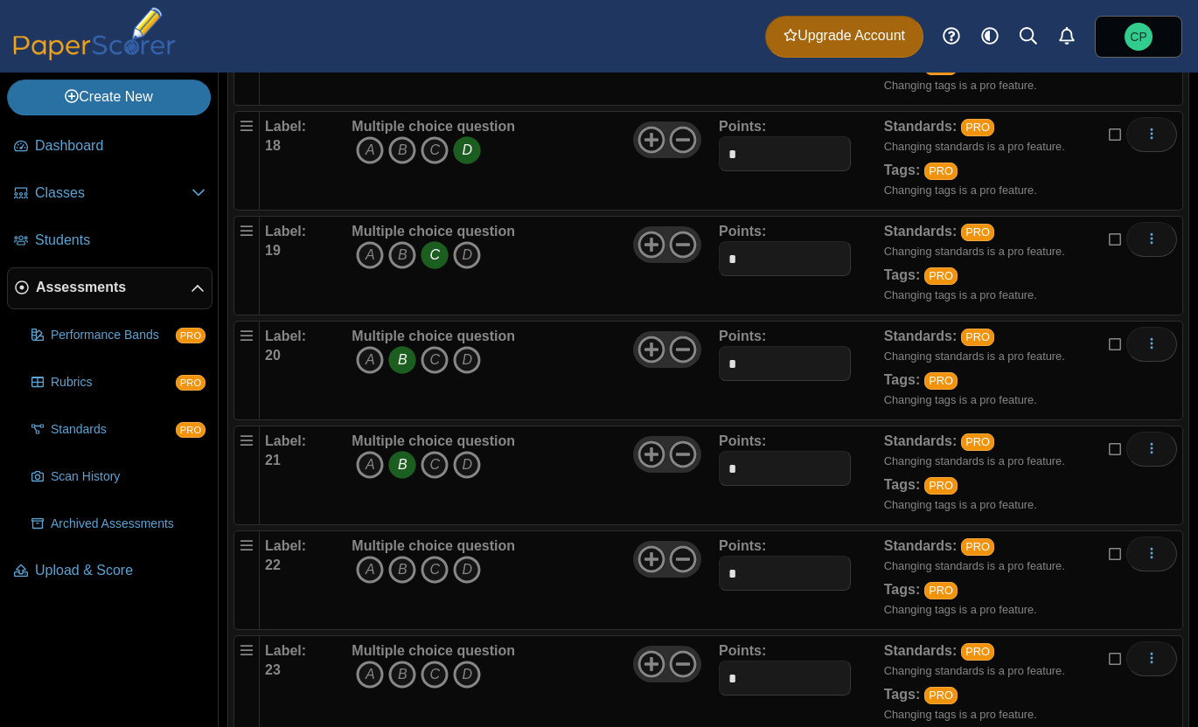
scroll to position [2022, 0]
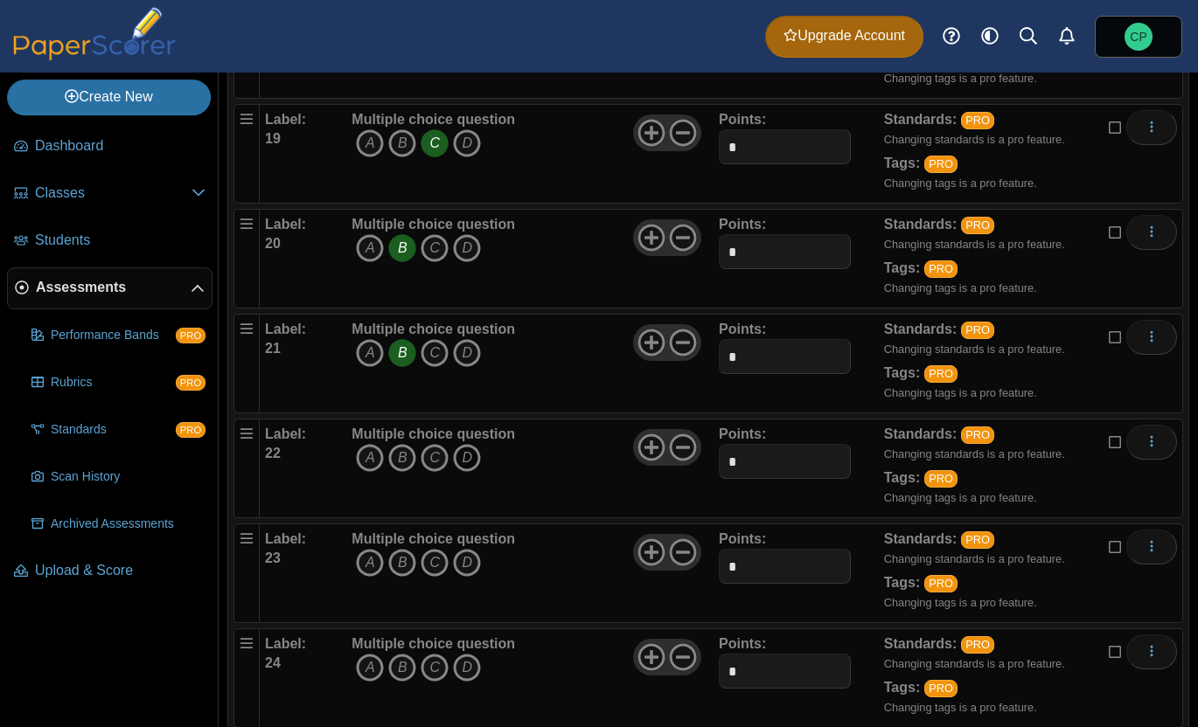
click at [462, 462] on icon "D" at bounding box center [467, 458] width 28 height 28
click at [434, 561] on icon "C" at bounding box center [435, 563] width 28 height 28
click at [370, 668] on icon "A" at bounding box center [370, 668] width 28 height 28
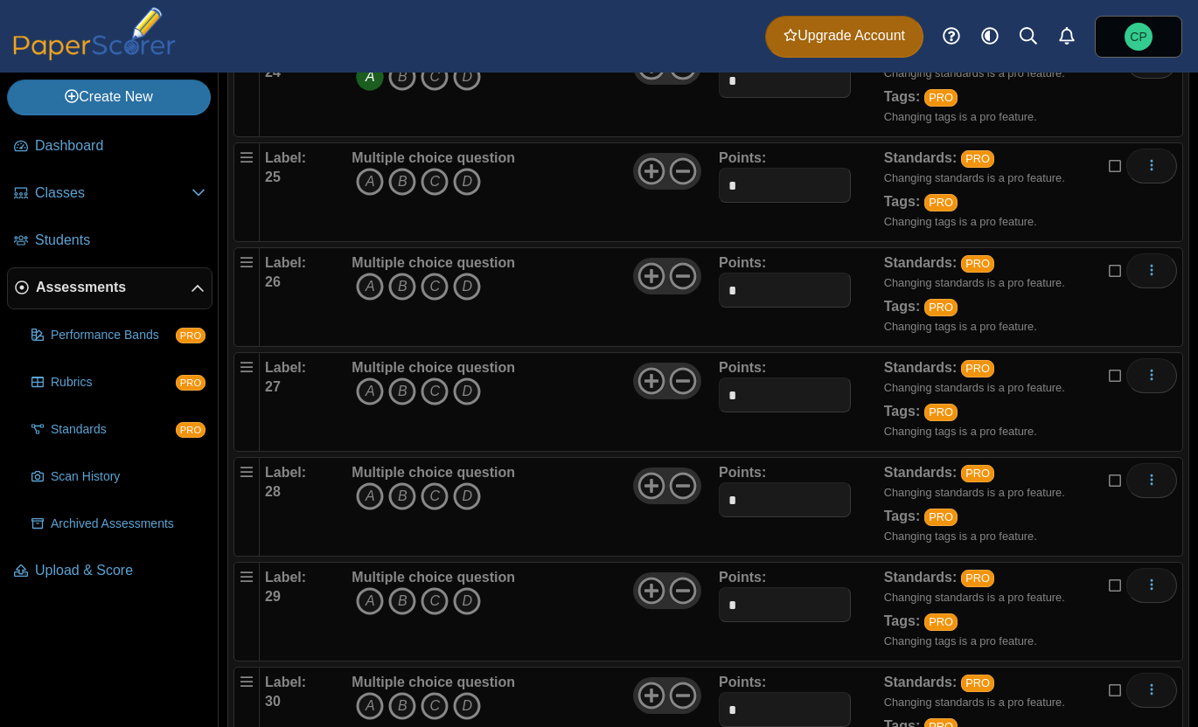
scroll to position [2621, 0]
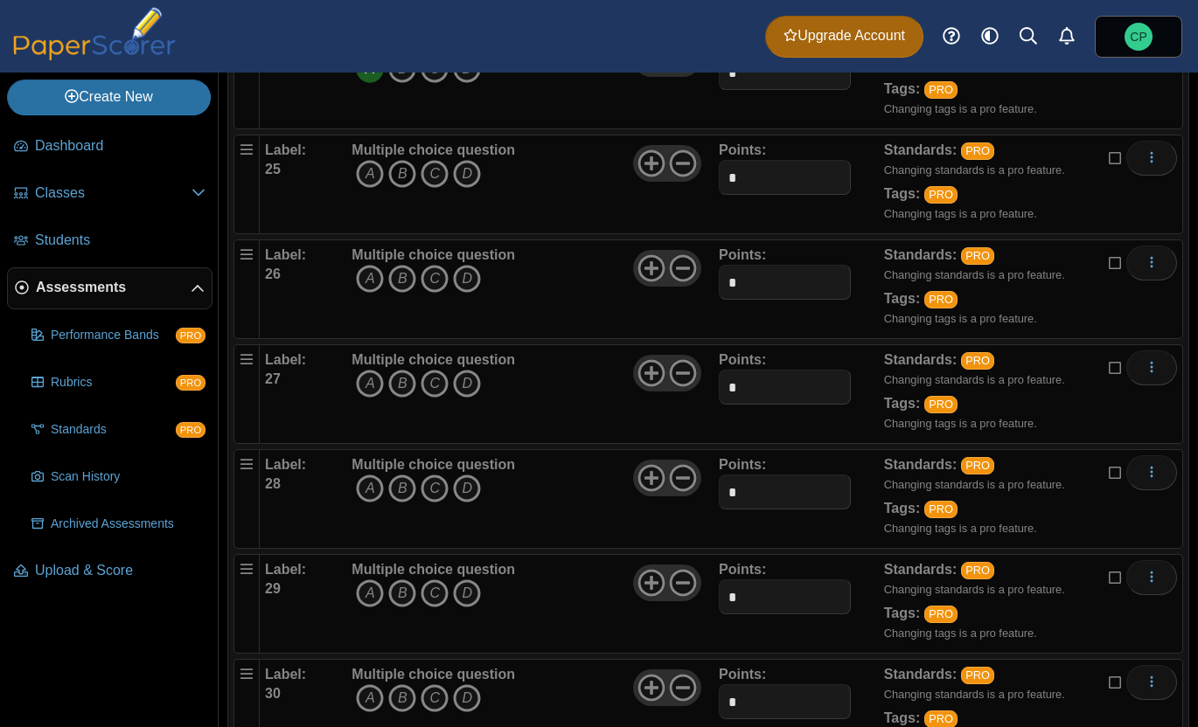
click at [405, 172] on icon "B" at bounding box center [402, 174] width 28 height 28
click at [441, 275] on icon "C" at bounding box center [435, 279] width 28 height 28
click at [363, 385] on icon "A" at bounding box center [370, 384] width 28 height 28
click at [467, 482] on icon "D" at bounding box center [467, 489] width 28 height 28
click at [404, 592] on icon "B" at bounding box center [402, 594] width 28 height 28
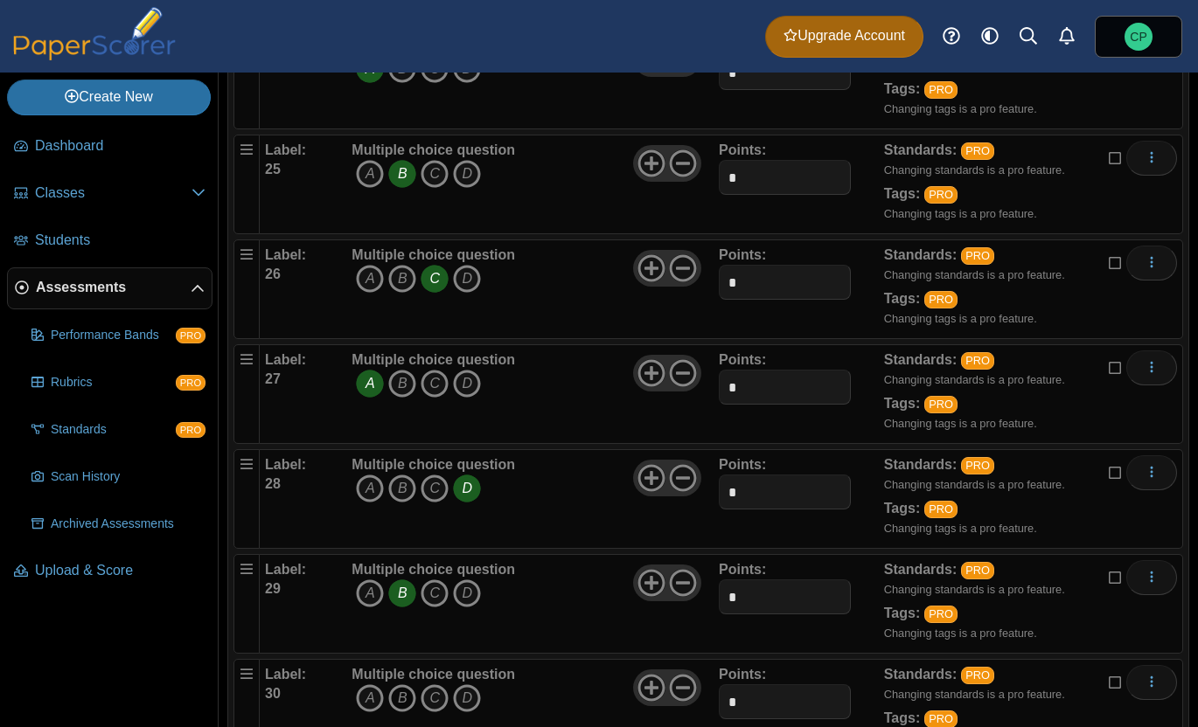
click at [397, 699] on icon "B" at bounding box center [402, 699] width 28 height 28
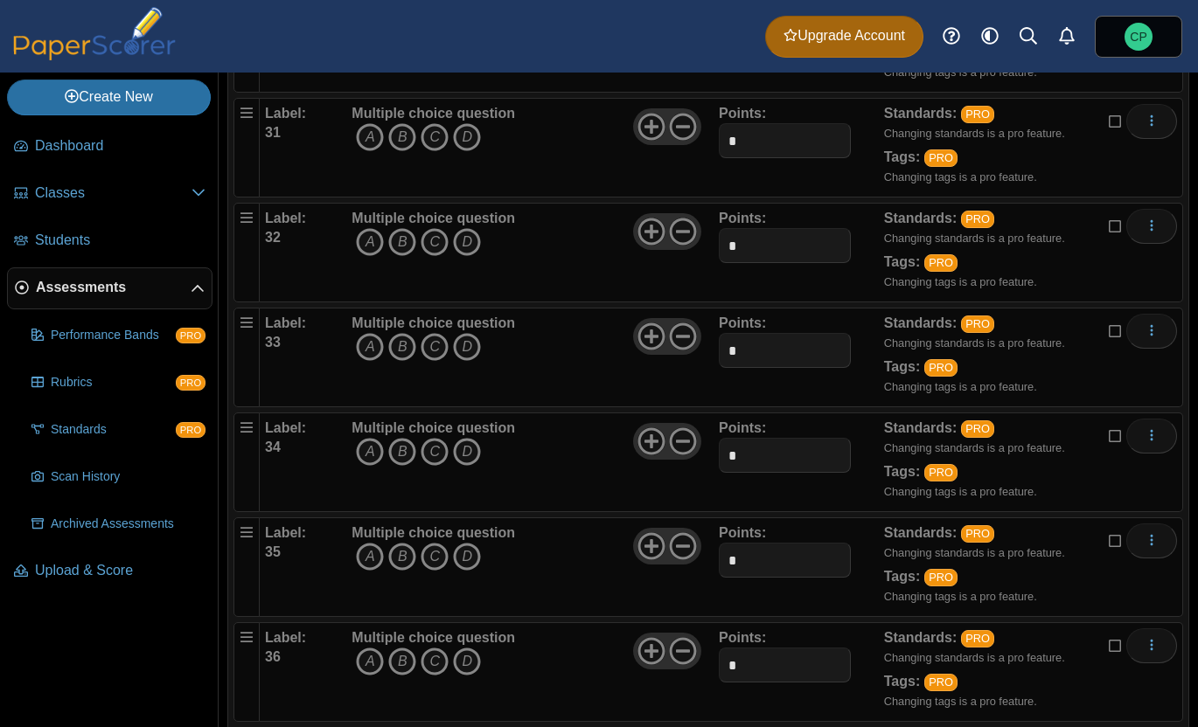
scroll to position [3290, 0]
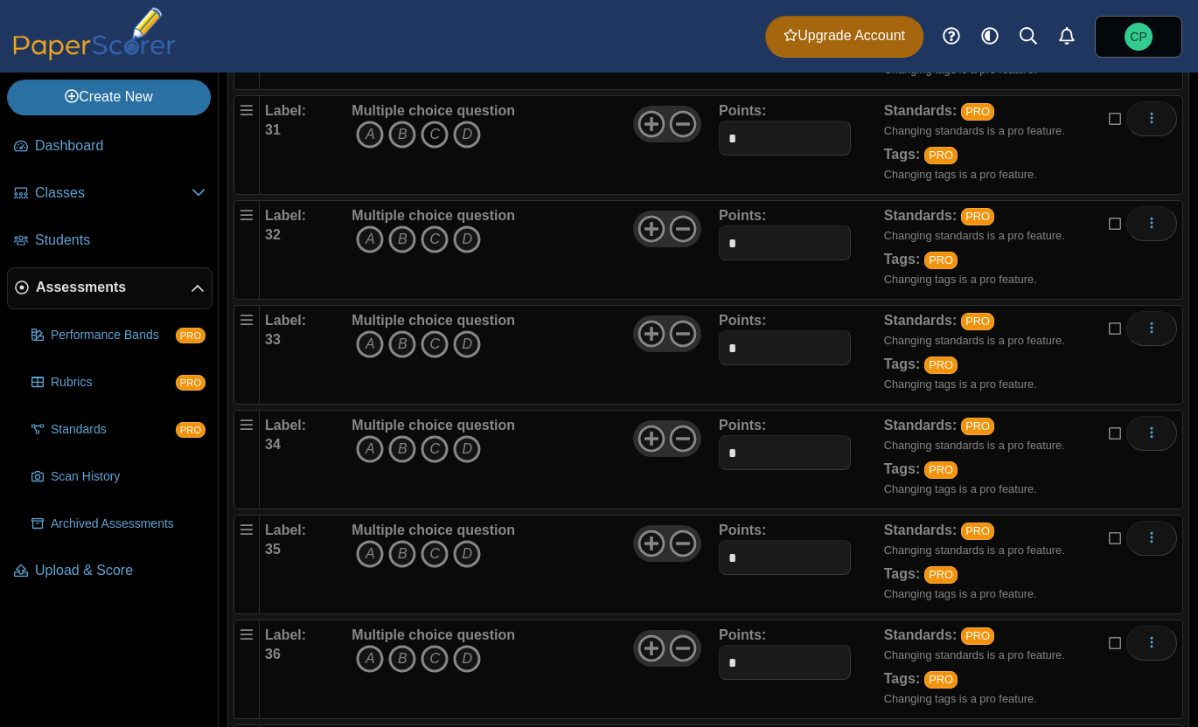
click at [437, 138] on icon "C" at bounding box center [435, 135] width 28 height 28
click at [374, 234] on icon "A" at bounding box center [370, 240] width 28 height 28
click at [370, 333] on icon "A" at bounding box center [370, 344] width 28 height 28
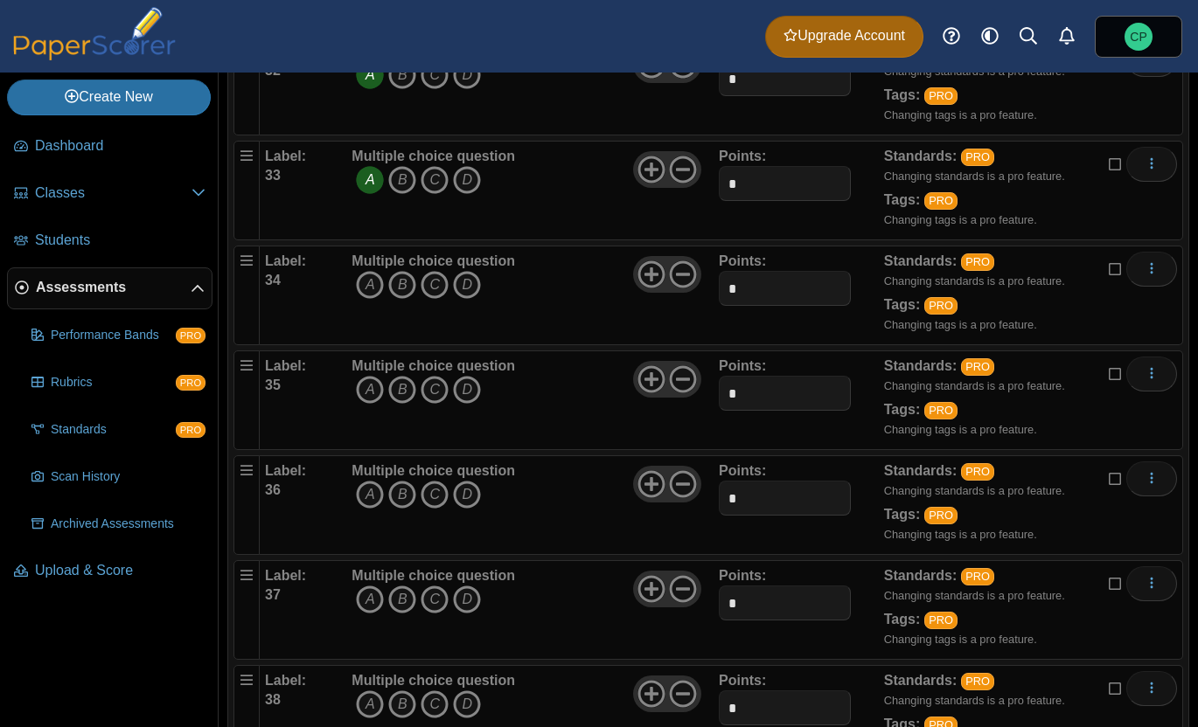
scroll to position [3463, 0]
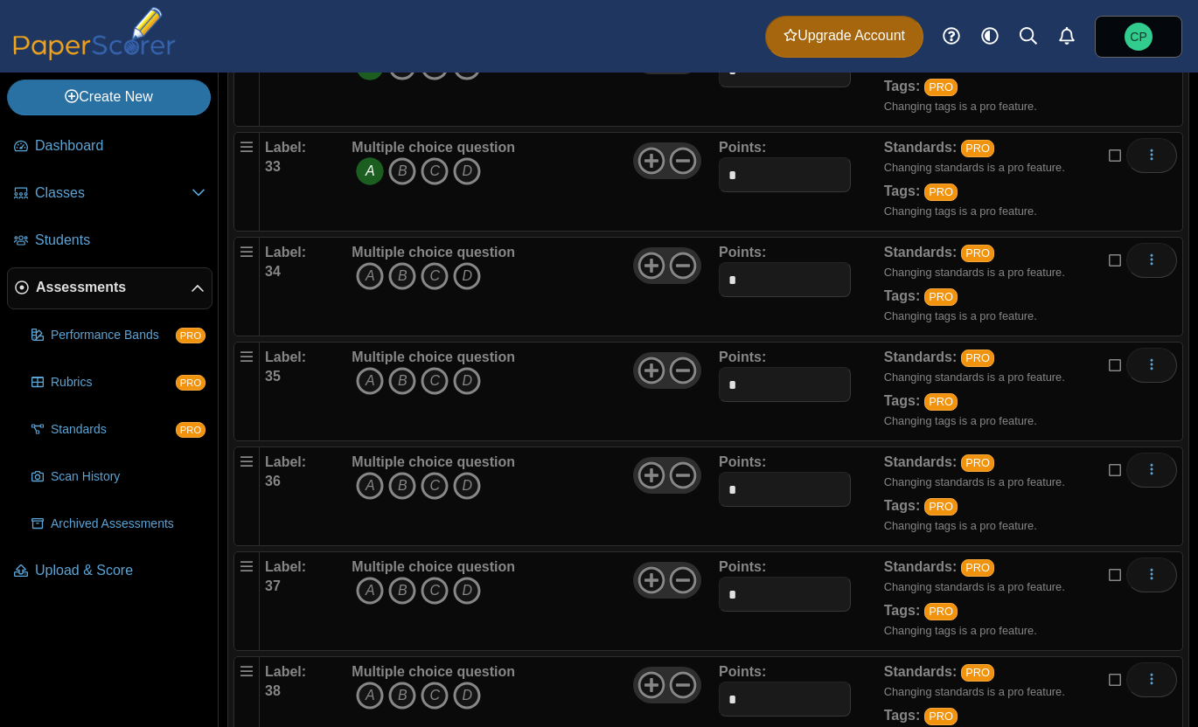
click at [476, 285] on icon "D" at bounding box center [467, 276] width 28 height 28
click at [365, 379] on icon "A" at bounding box center [370, 381] width 28 height 28
click at [469, 487] on icon "D" at bounding box center [467, 486] width 28 height 28
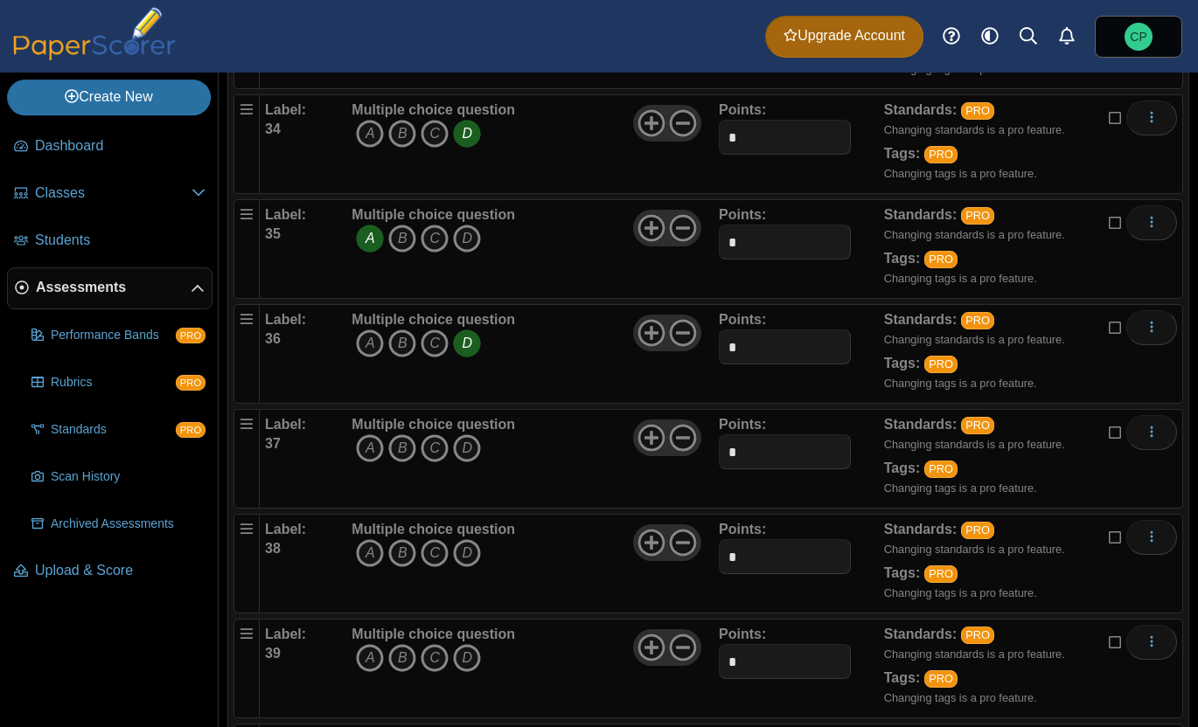
scroll to position [3743, 0]
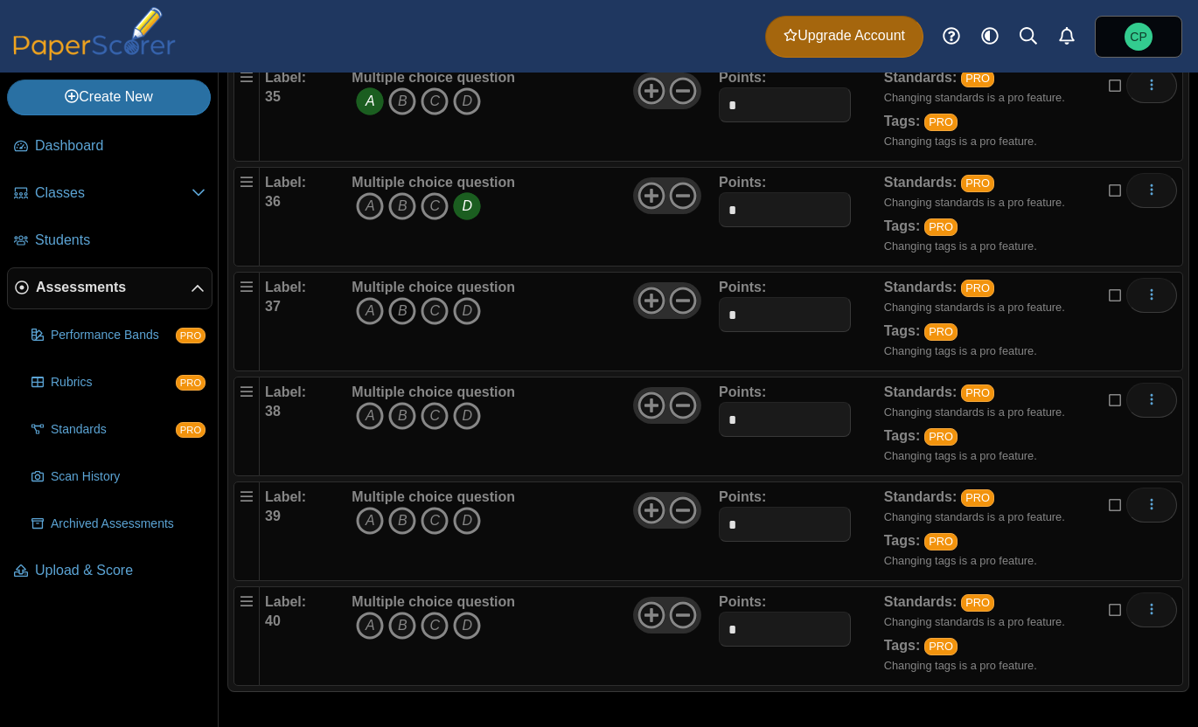
click at [409, 322] on icon "B" at bounding box center [402, 311] width 28 height 28
click at [468, 410] on icon "D" at bounding box center [467, 416] width 28 height 28
click at [398, 516] on icon "B" at bounding box center [402, 521] width 28 height 28
click at [441, 621] on icon "C" at bounding box center [435, 626] width 28 height 28
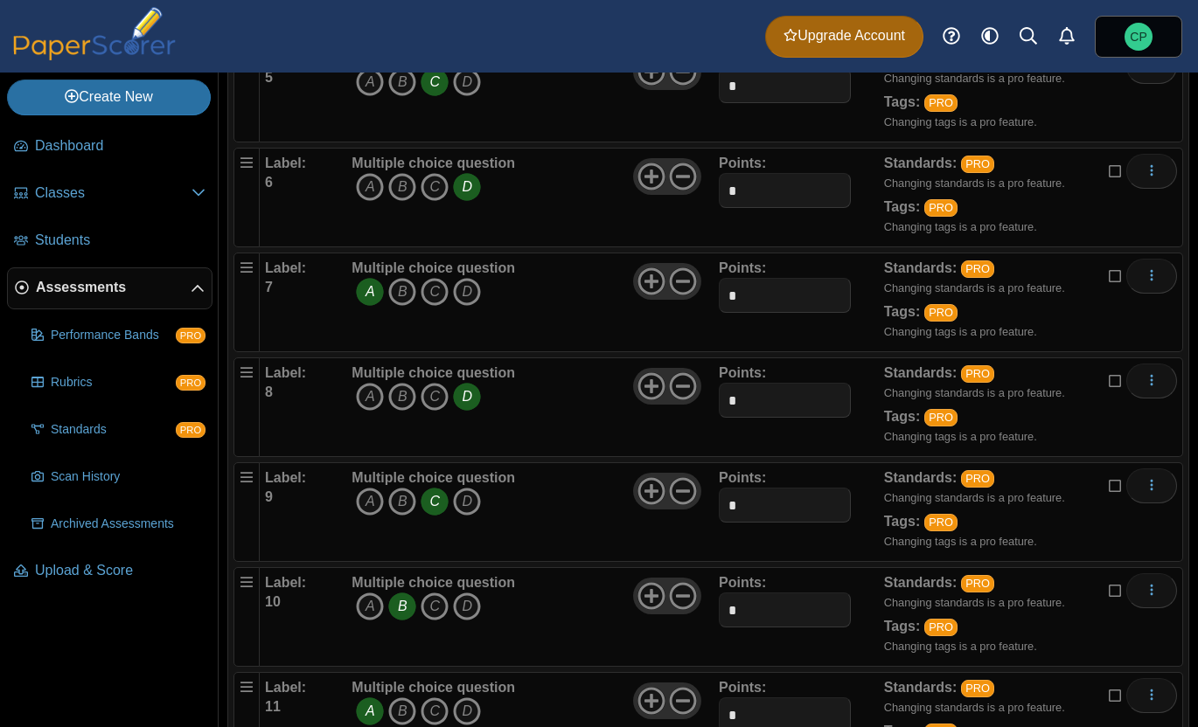
scroll to position [0, 0]
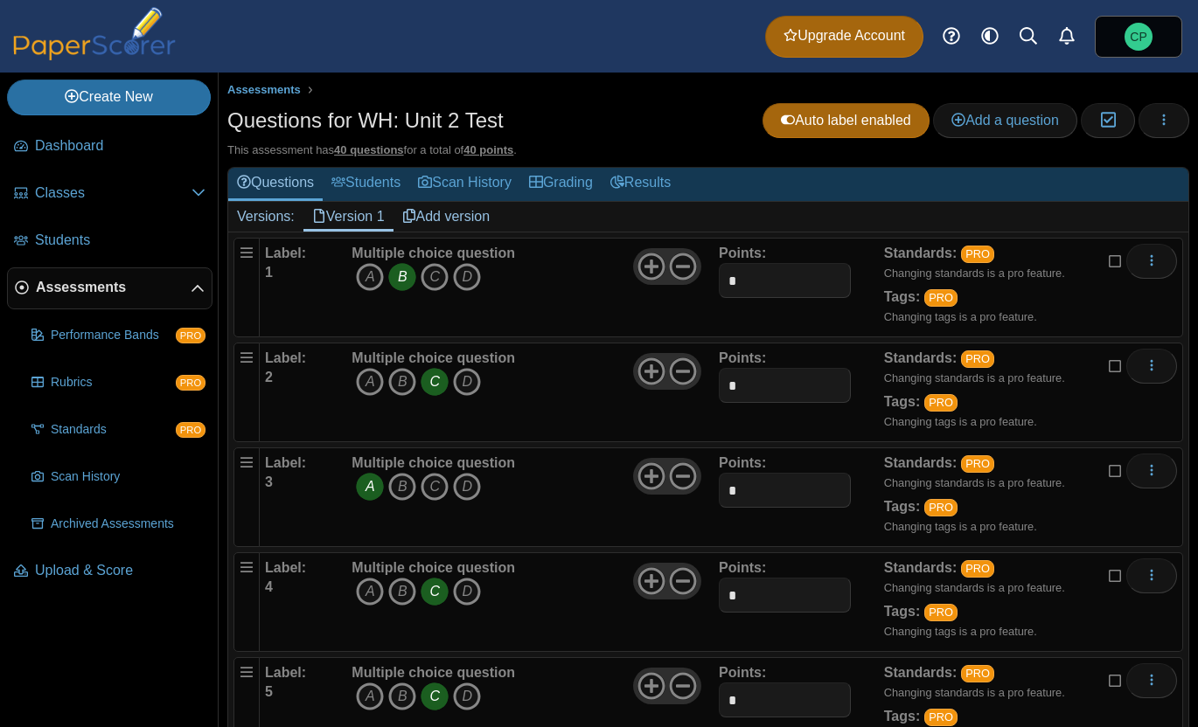
click at [481, 226] on link "Add version" at bounding box center [446, 217] width 106 height 30
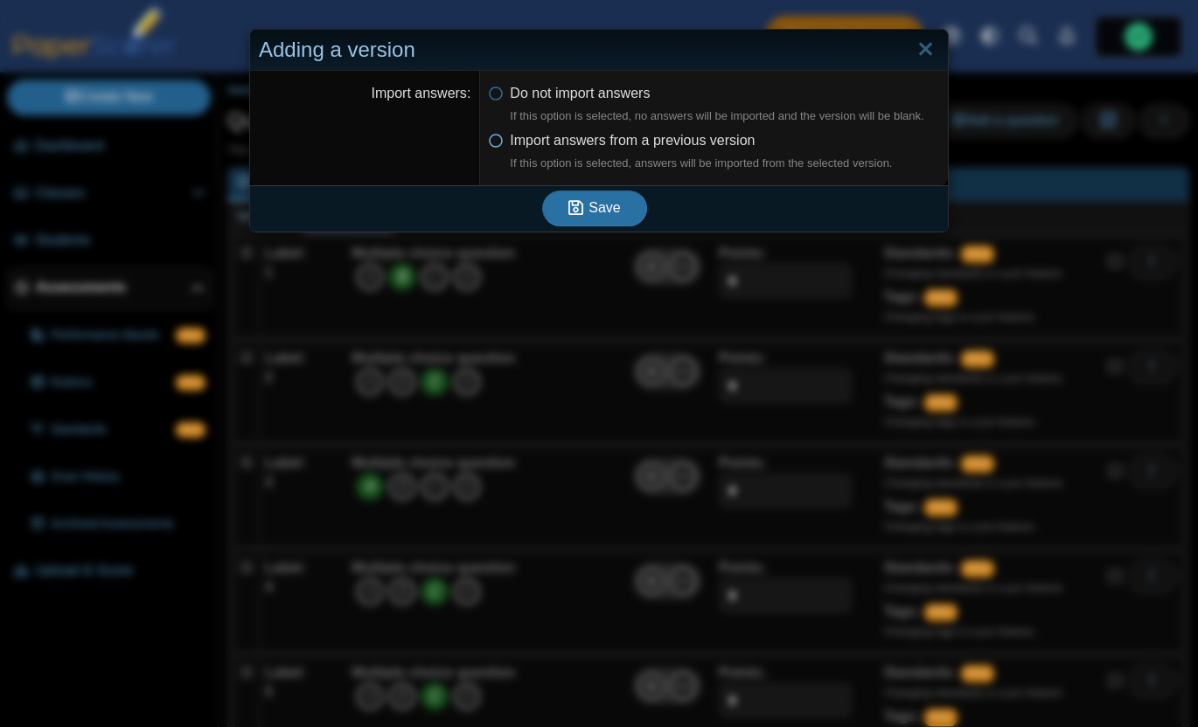
click at [525, 137] on span "Import answers from a previous version If this option is selected, answers will…" at bounding box center [701, 152] width 382 height 39
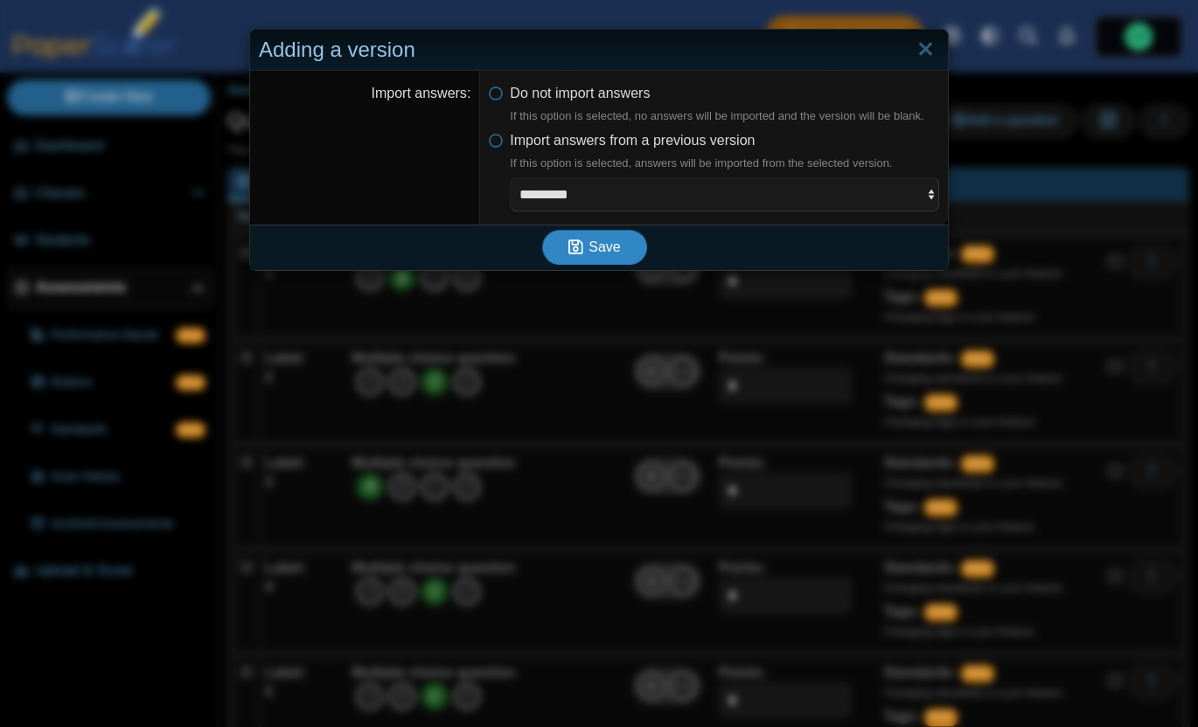
click at [589, 248] on span "Save" at bounding box center [603, 247] width 31 height 15
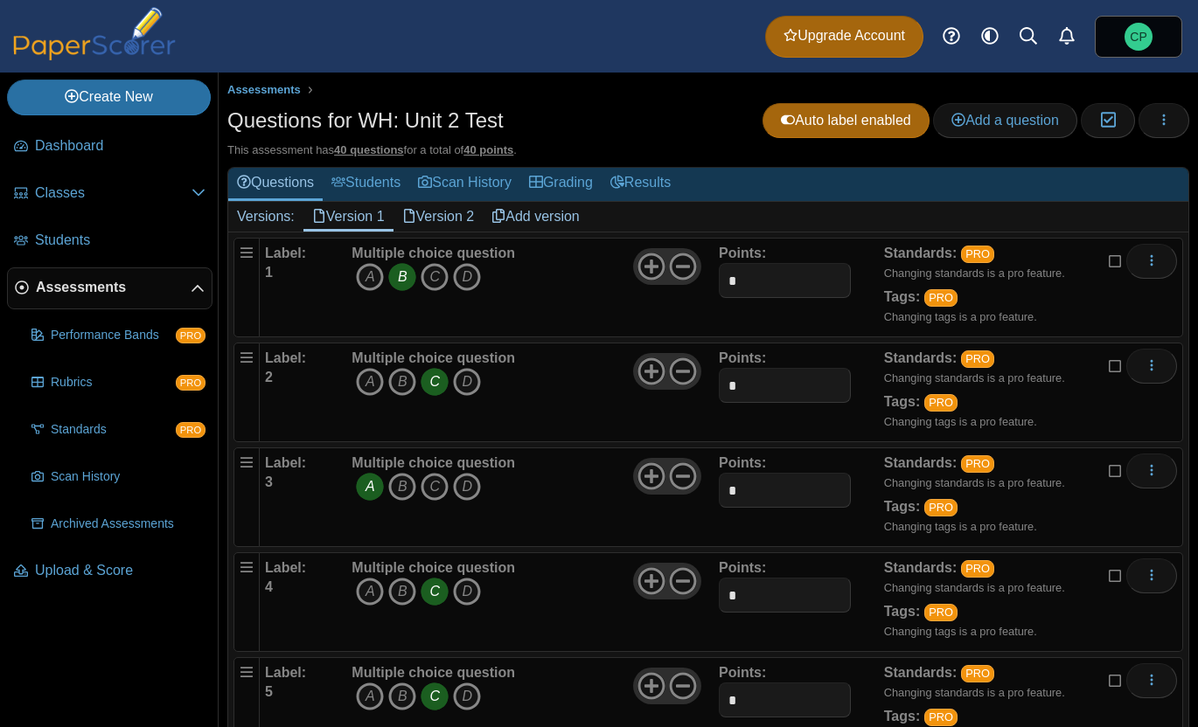
click at [452, 212] on link "Version 2" at bounding box center [438, 217] width 90 height 30
click at [357, 210] on link "Version 1" at bounding box center [348, 217] width 90 height 30
drag, startPoint x: 0, startPoint y: 0, endPoint x: 1165, endPoint y: 124, distance: 1171.9
click at [1164, 124] on use "button" at bounding box center [1164, 119] width 3 height 11
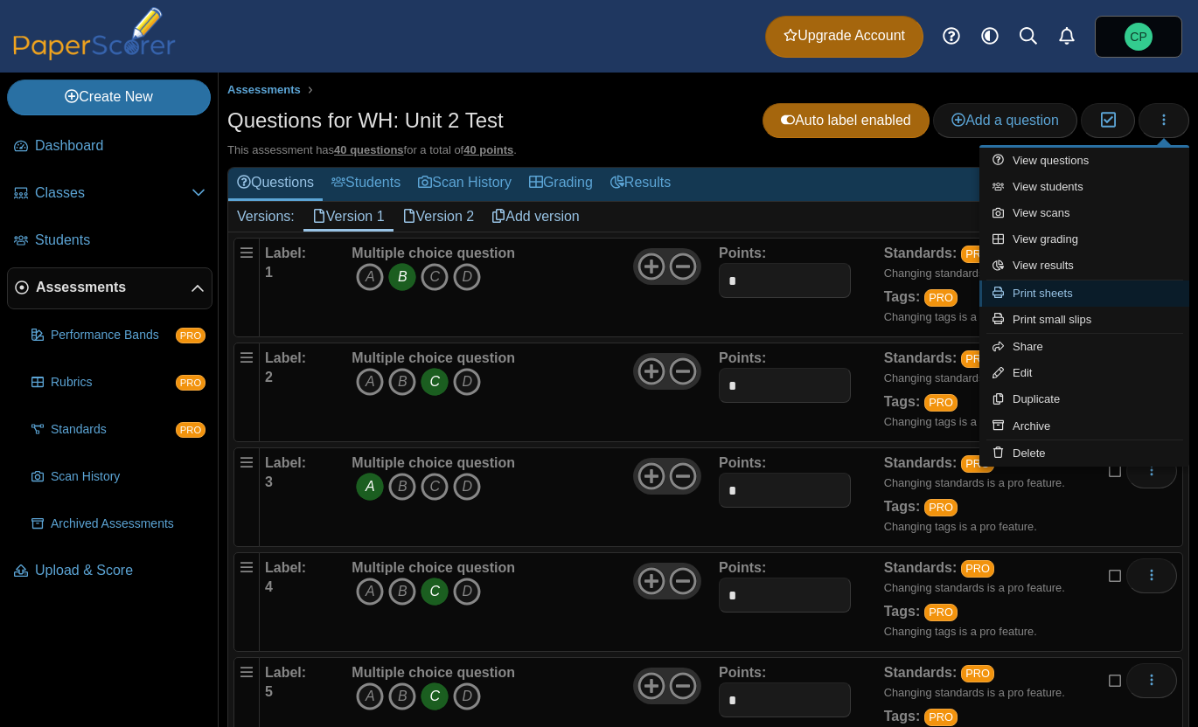
click at [1030, 298] on link "Print sheets" at bounding box center [1084, 294] width 210 height 26
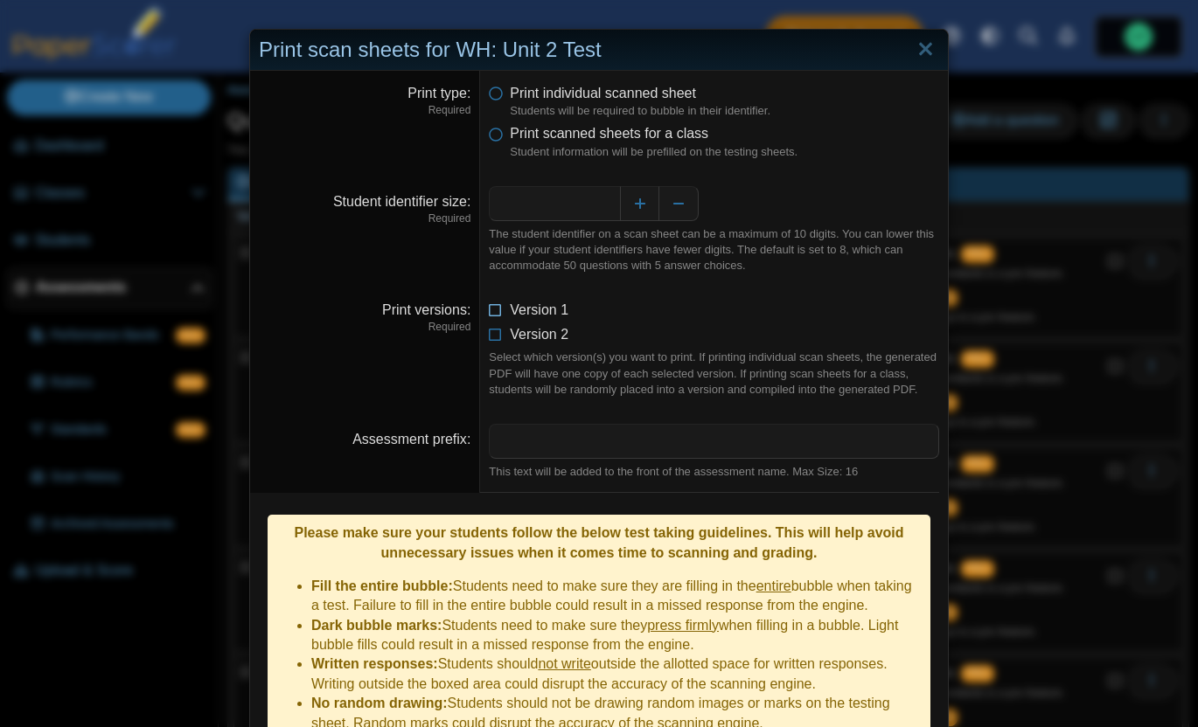
click at [502, 308] on icon at bounding box center [496, 307] width 14 height 12
click at [499, 337] on icon at bounding box center [496, 331] width 14 height 12
click at [522, 136] on span "Print scanned sheets for a class" at bounding box center [609, 133] width 198 height 15
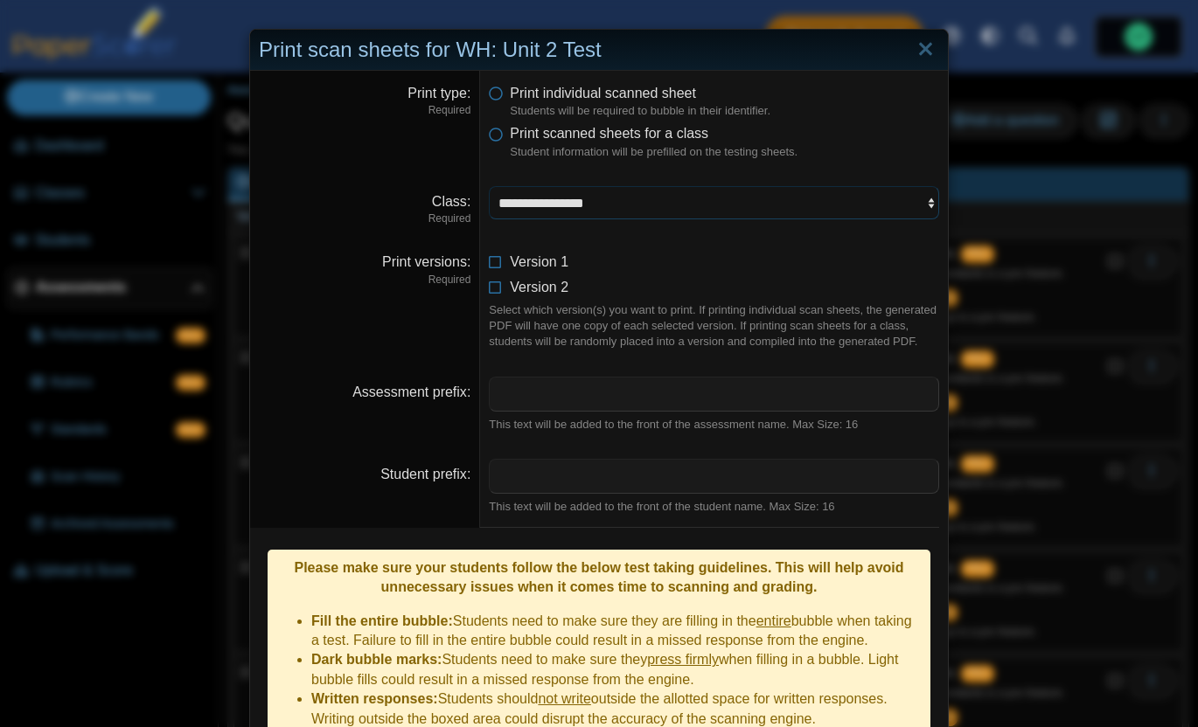
click at [526, 195] on select "**********" at bounding box center [714, 202] width 450 height 33
select select "**********"
click at [414, 288] on dfn "Required" at bounding box center [365, 280] width 212 height 15
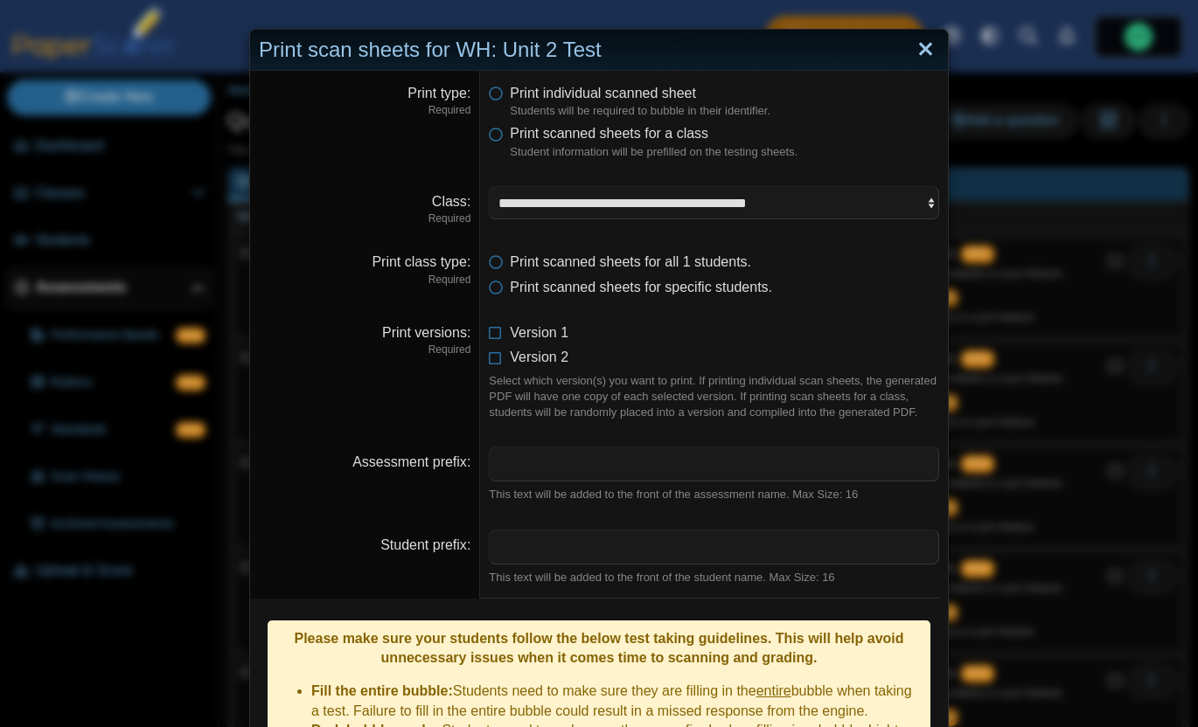
click at [921, 55] on link "Close" at bounding box center [925, 50] width 27 height 30
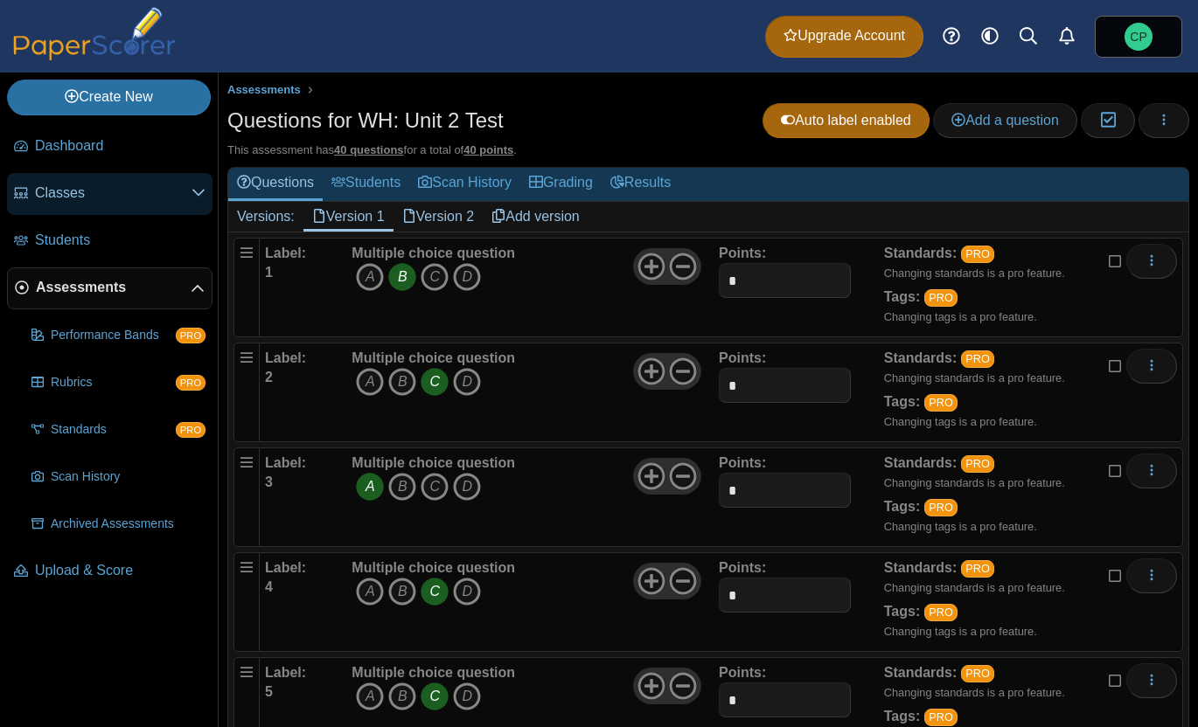
click at [24, 181] on link "Classes" at bounding box center [109, 194] width 205 height 42
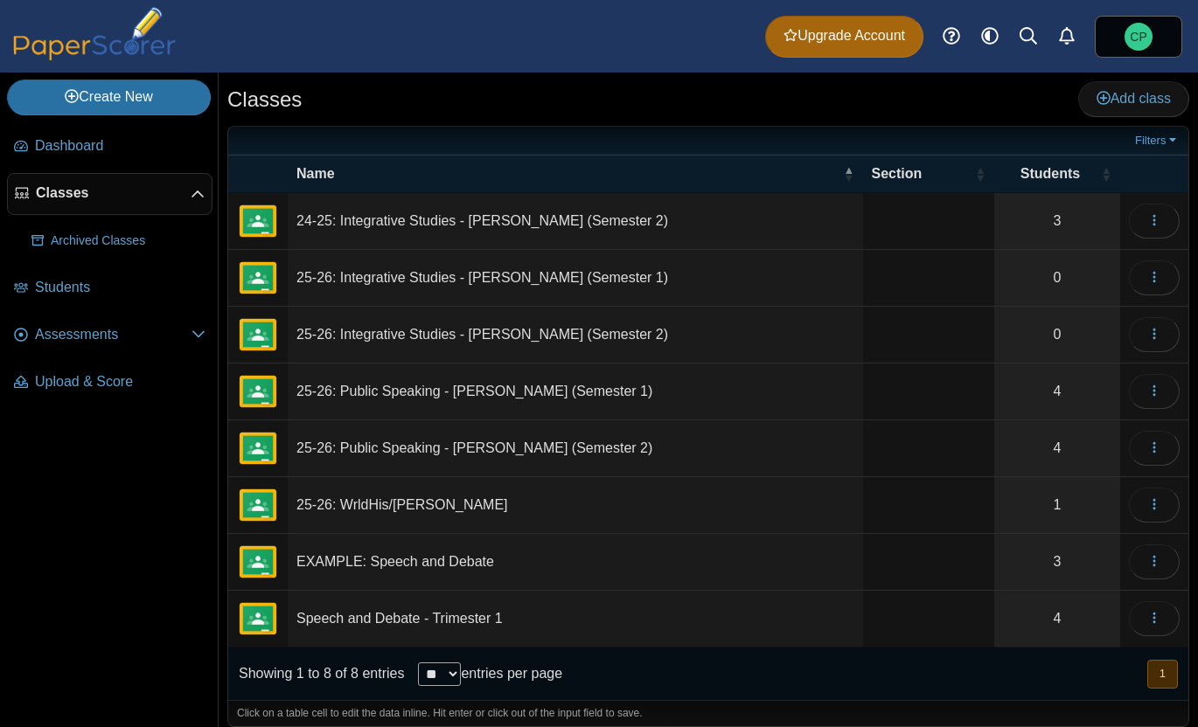
click at [432, 506] on td "25-26: WrldHis/[PERSON_NAME]" at bounding box center [575, 505] width 575 height 57
click at [1162, 499] on button "button" at bounding box center [1154, 505] width 51 height 35
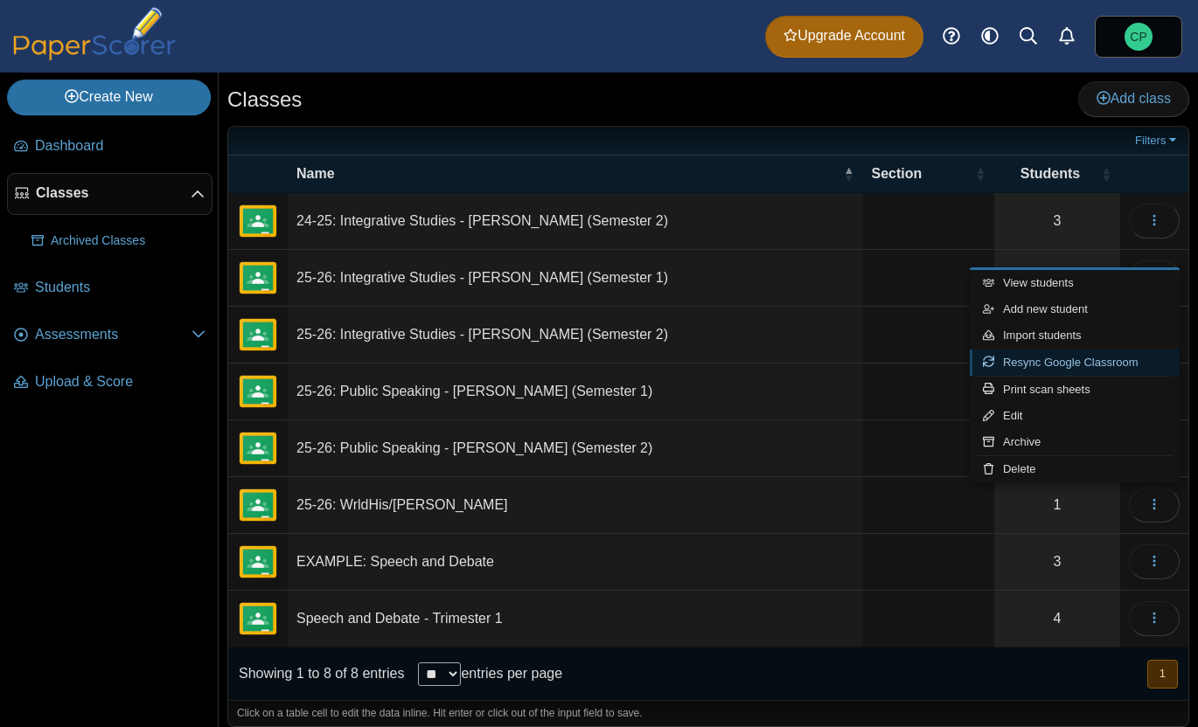
click at [1049, 364] on link "Resync Google Classroom" at bounding box center [1075, 363] width 210 height 26
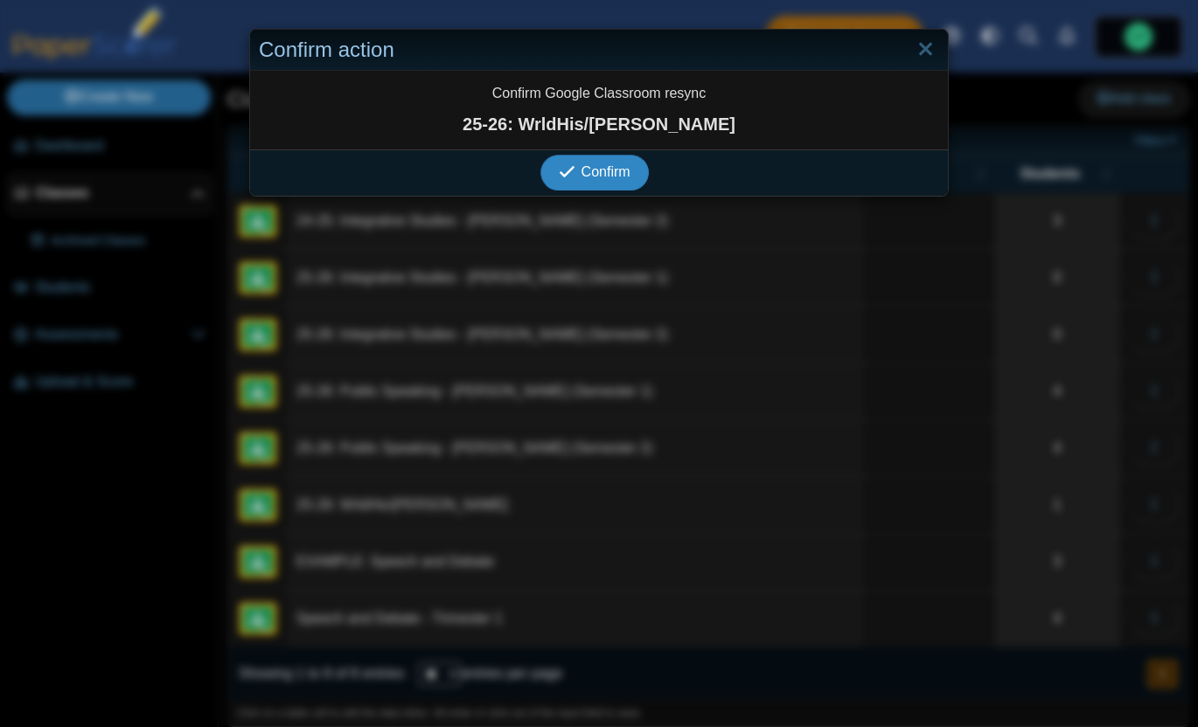
click at [579, 171] on icon "submit" at bounding box center [570, 172] width 22 height 19
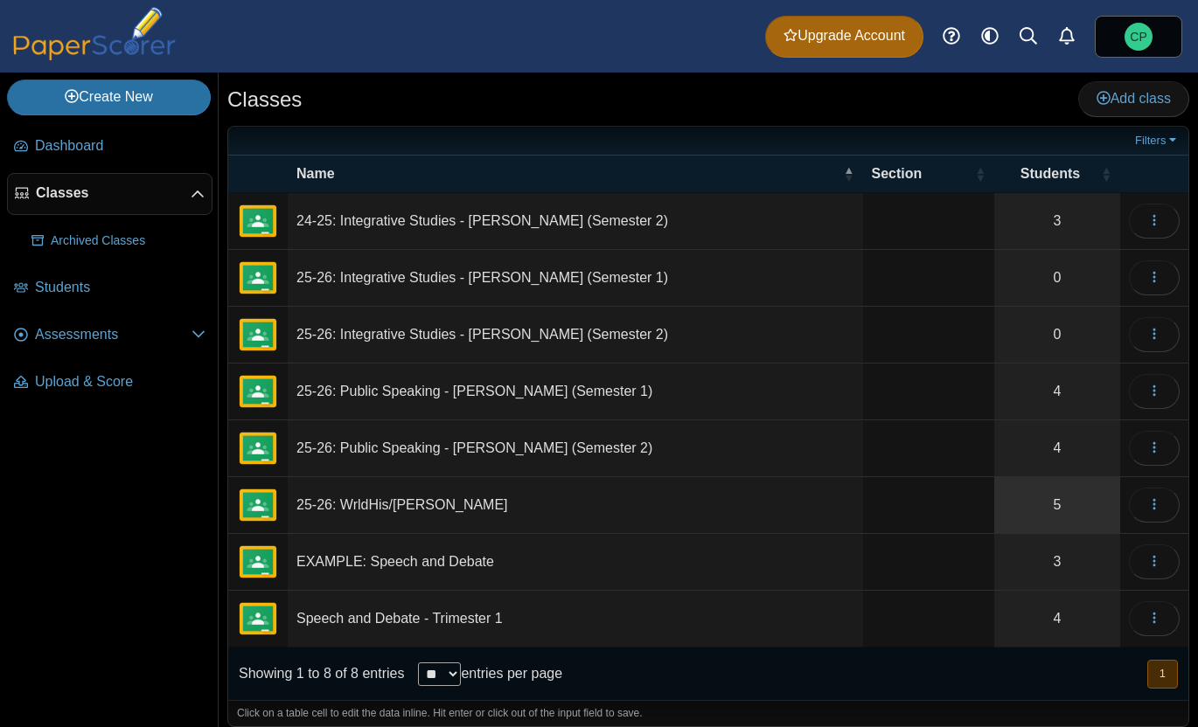
click at [1115, 501] on link "5" at bounding box center [1057, 505] width 126 height 56
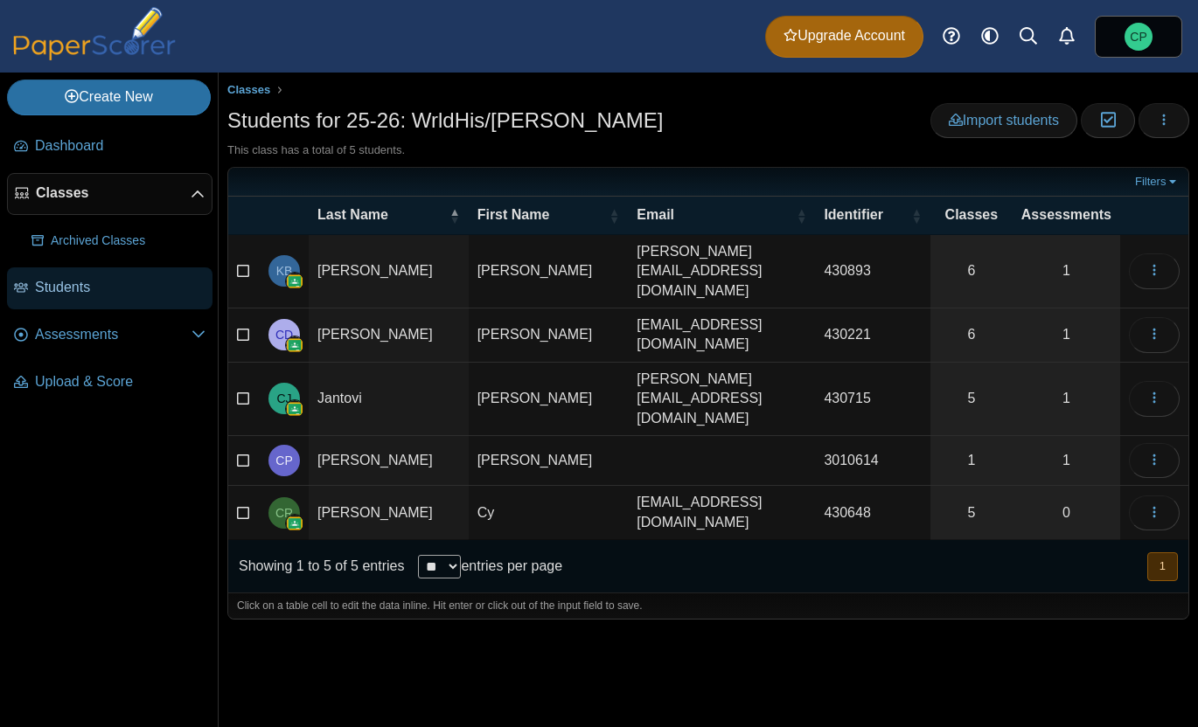
click at [127, 304] on link "Students" at bounding box center [109, 289] width 205 height 42
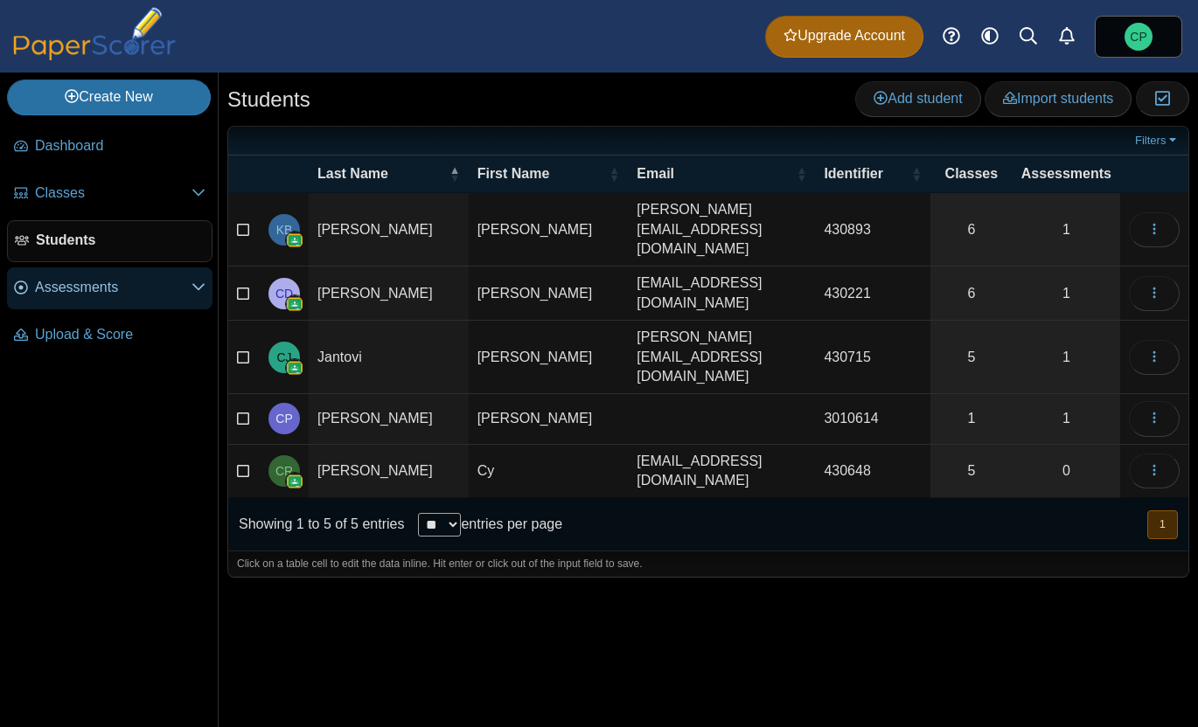
click at [87, 281] on span "Assessments" at bounding box center [113, 287] width 156 height 19
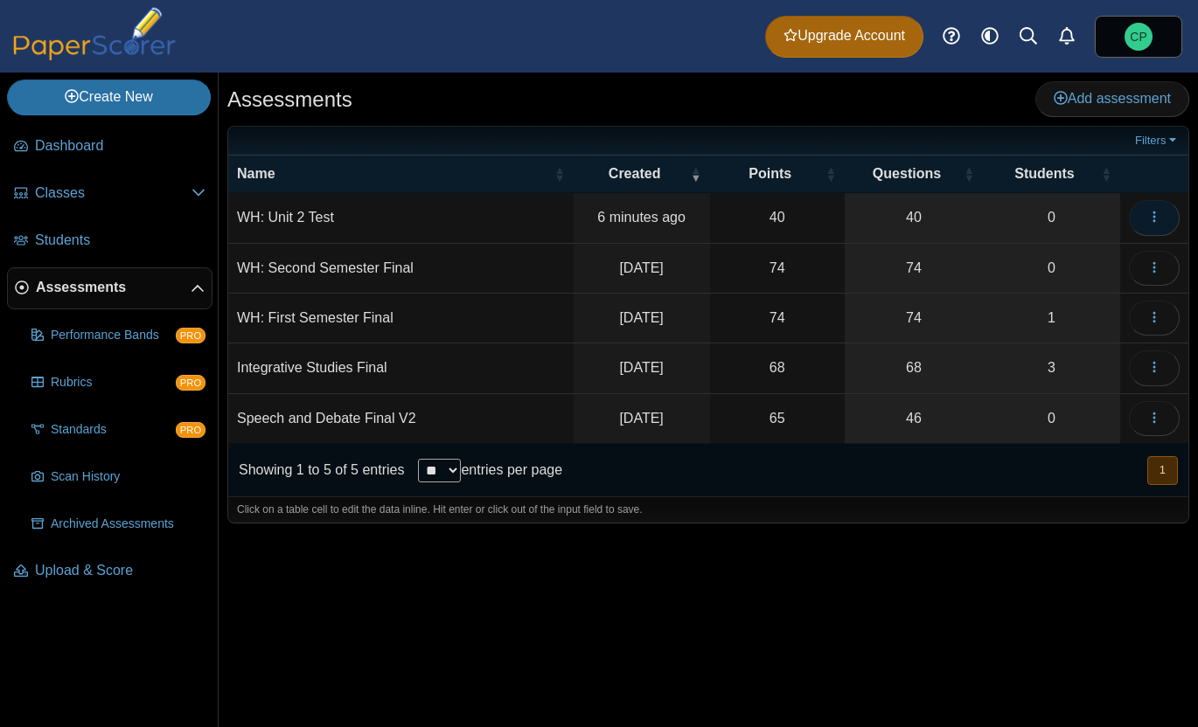
click at [1158, 215] on icon "button" at bounding box center [1154, 217] width 14 height 14
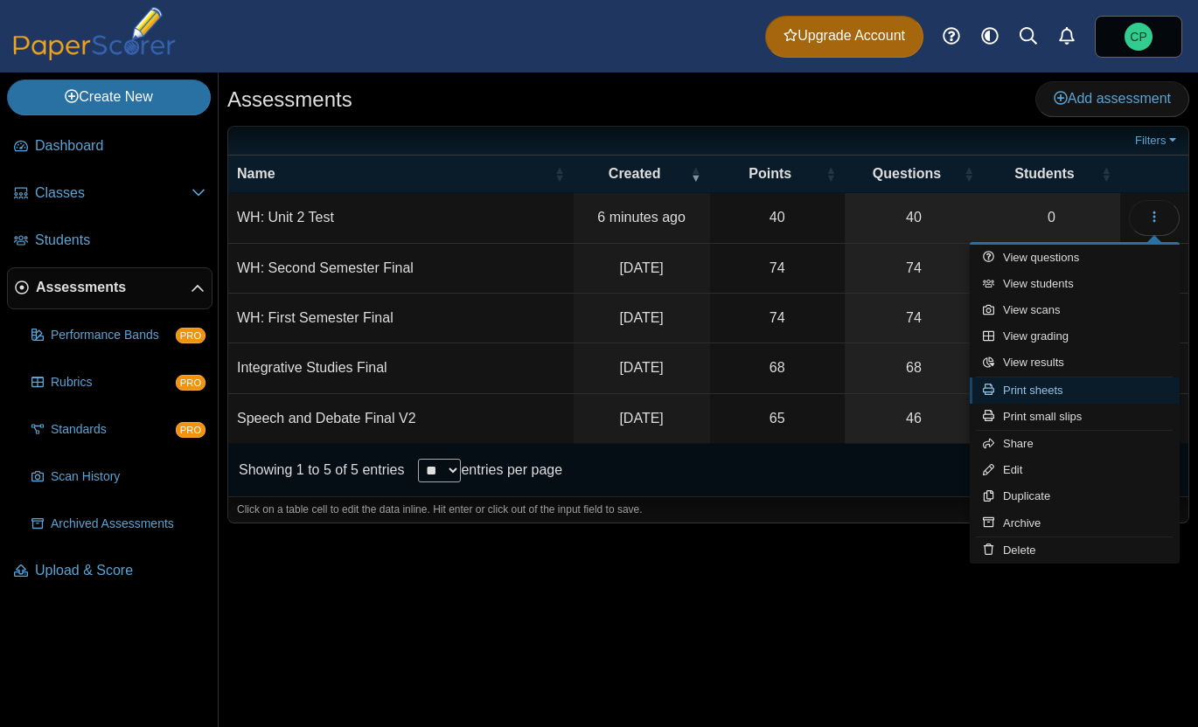
click at [1049, 395] on link "Print sheets" at bounding box center [1075, 391] width 210 height 26
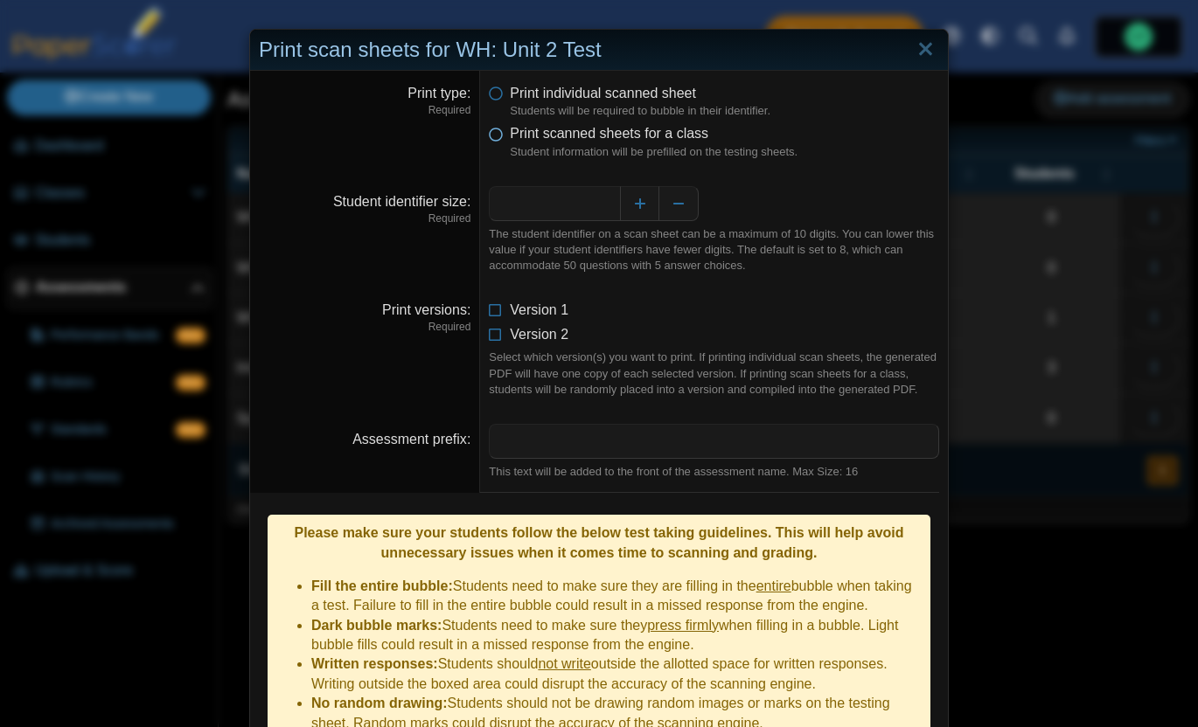
click at [575, 136] on span "Print scanned sheets for a class" at bounding box center [609, 133] width 198 height 15
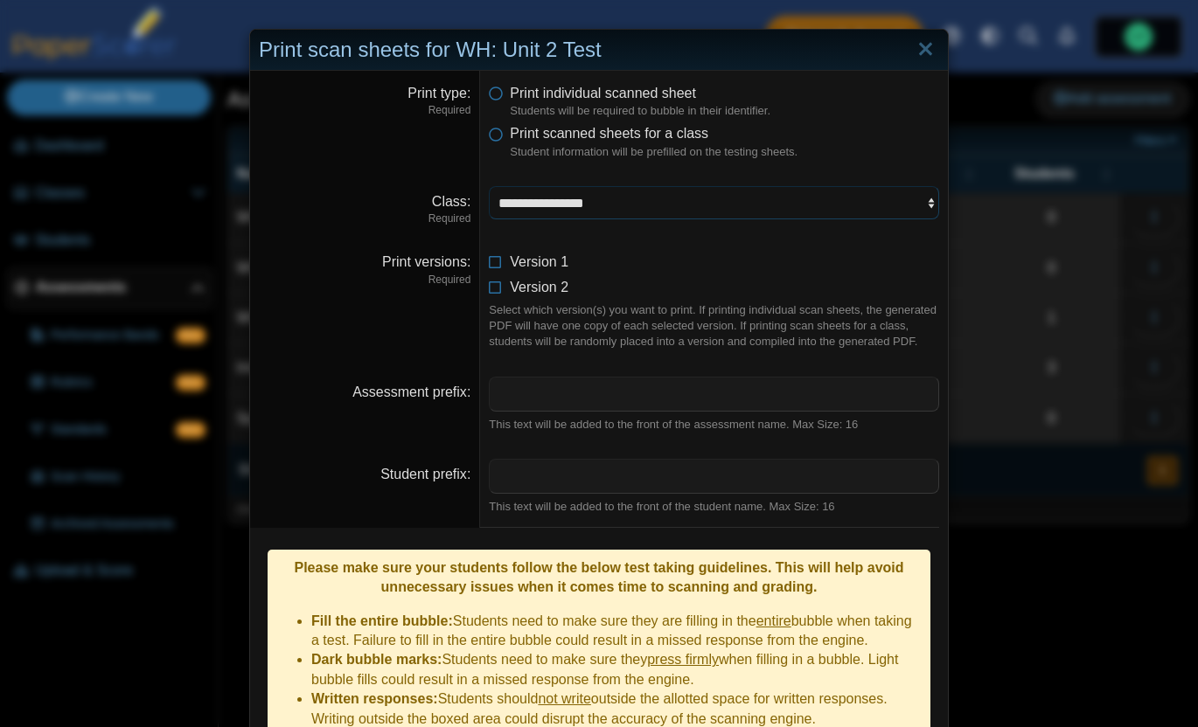
click at [592, 212] on select "**********" at bounding box center [714, 202] width 450 height 33
select select "**********"
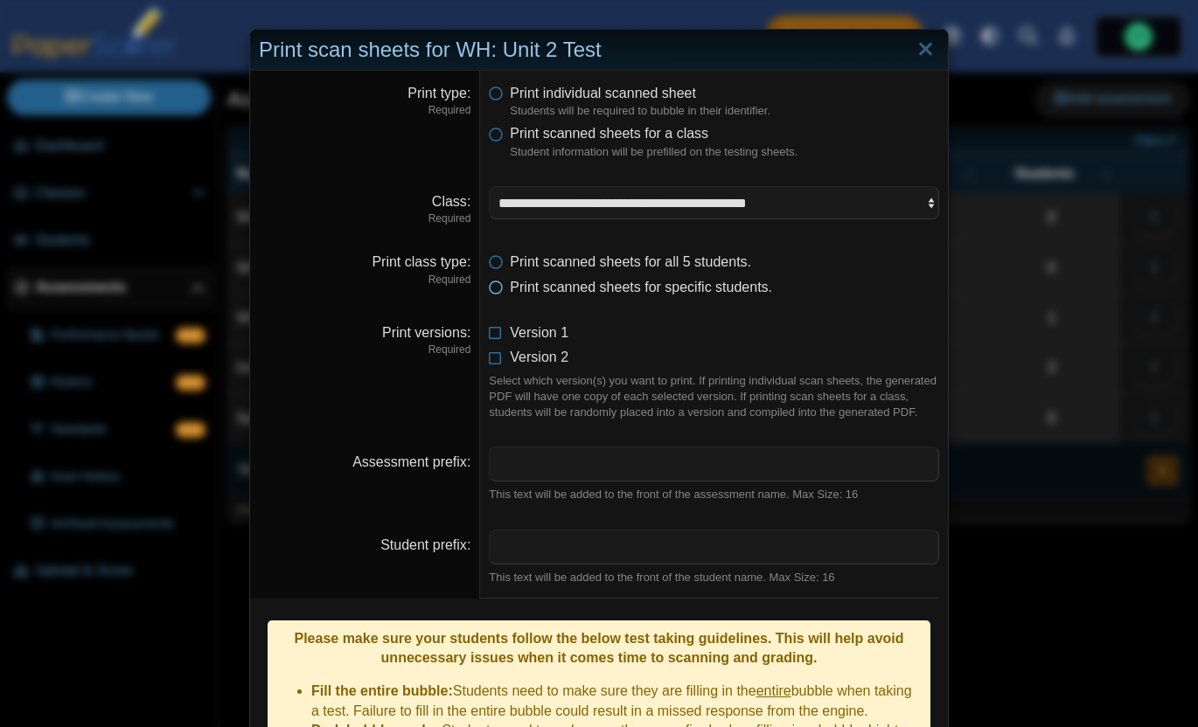
click at [524, 288] on span "Print scanned sheets for specific students." at bounding box center [641, 287] width 262 height 15
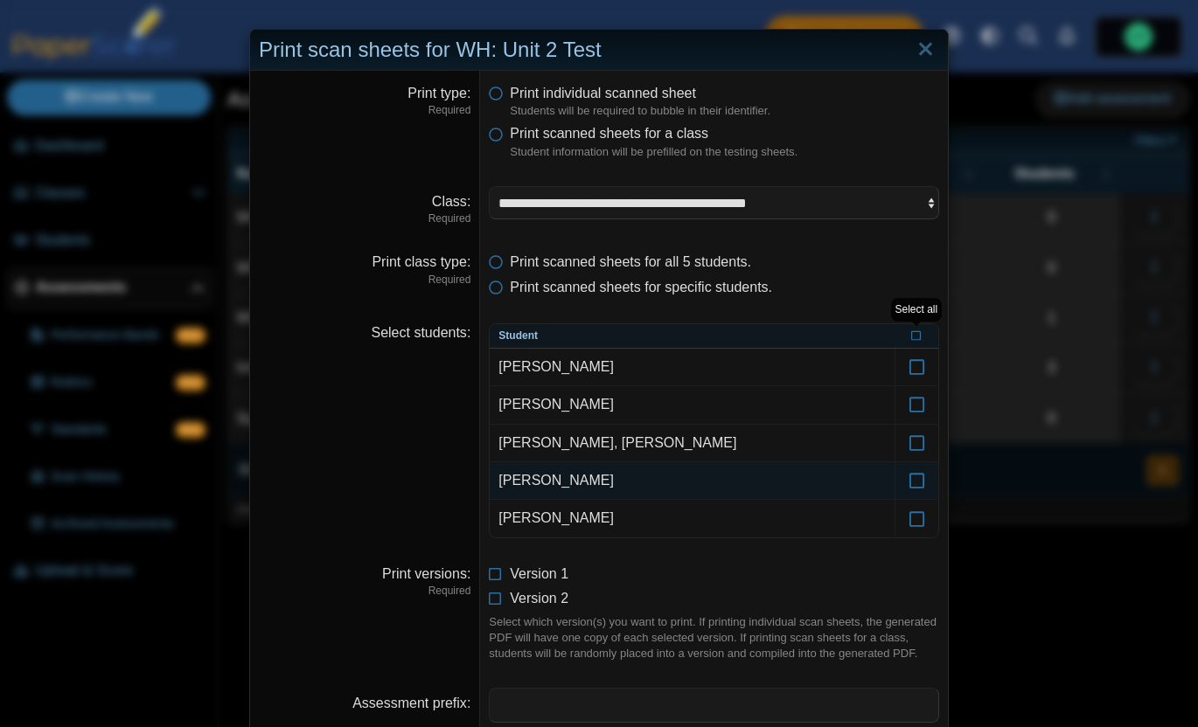
click at [601, 477] on td "[PERSON_NAME]" at bounding box center [692, 481] width 405 height 38
click at [908, 476] on icon at bounding box center [916, 473] width 17 height 16
click at [848, 592] on li "Version 2" at bounding box center [714, 598] width 450 height 19
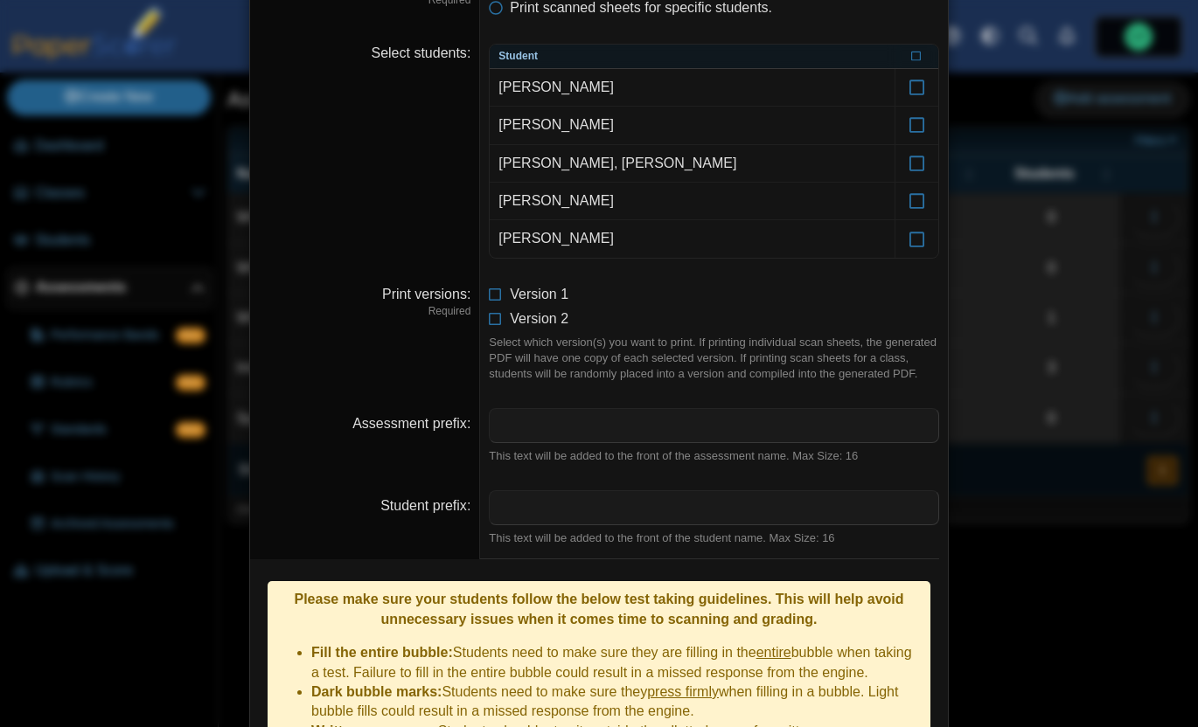
scroll to position [286, 0]
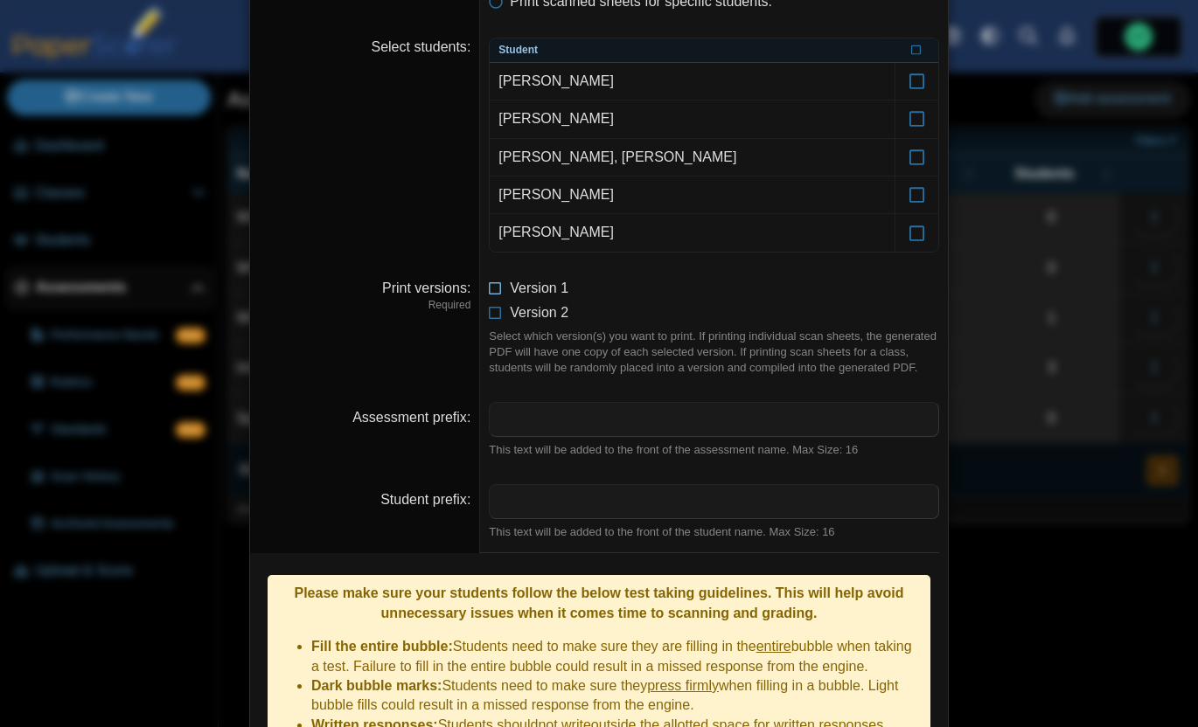
click at [500, 288] on icon at bounding box center [496, 285] width 14 height 12
click at [498, 303] on icon at bounding box center [496, 309] width 14 height 12
click at [699, 325] on dd "Version 1 Version 2 Select which version(s) you want to print. If printing indi…" at bounding box center [714, 327] width 468 height 123
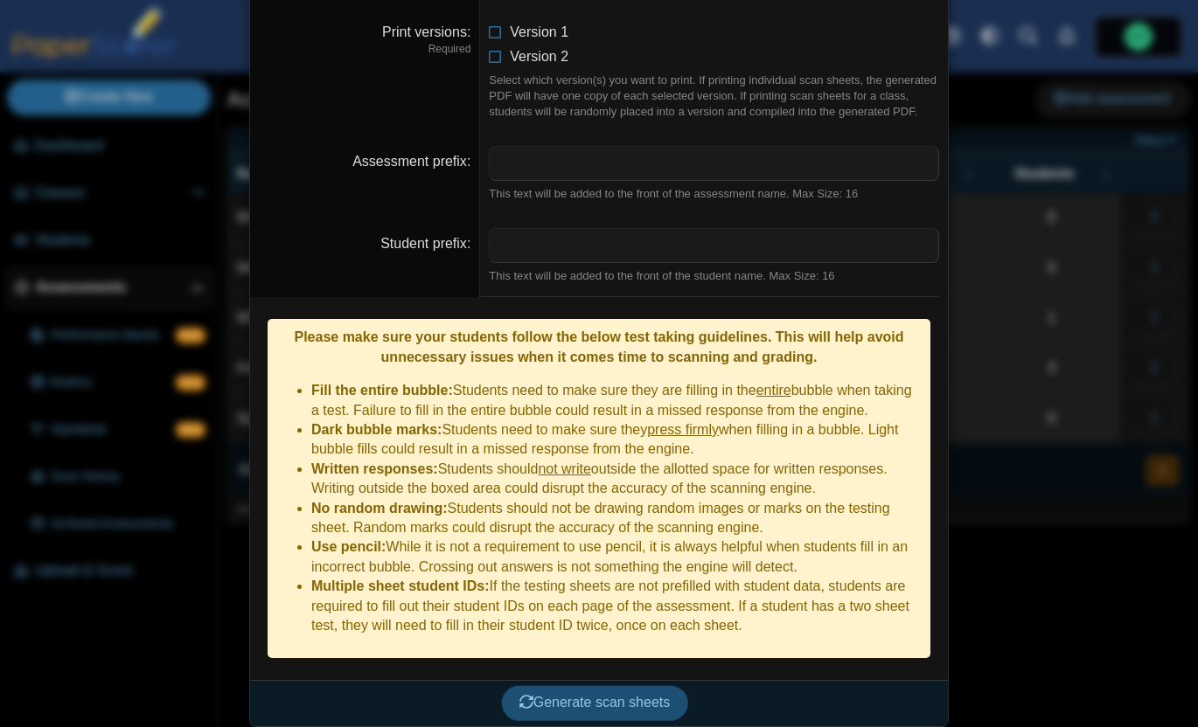
click at [575, 700] on span "Generate scan sheets" at bounding box center [594, 702] width 151 height 15
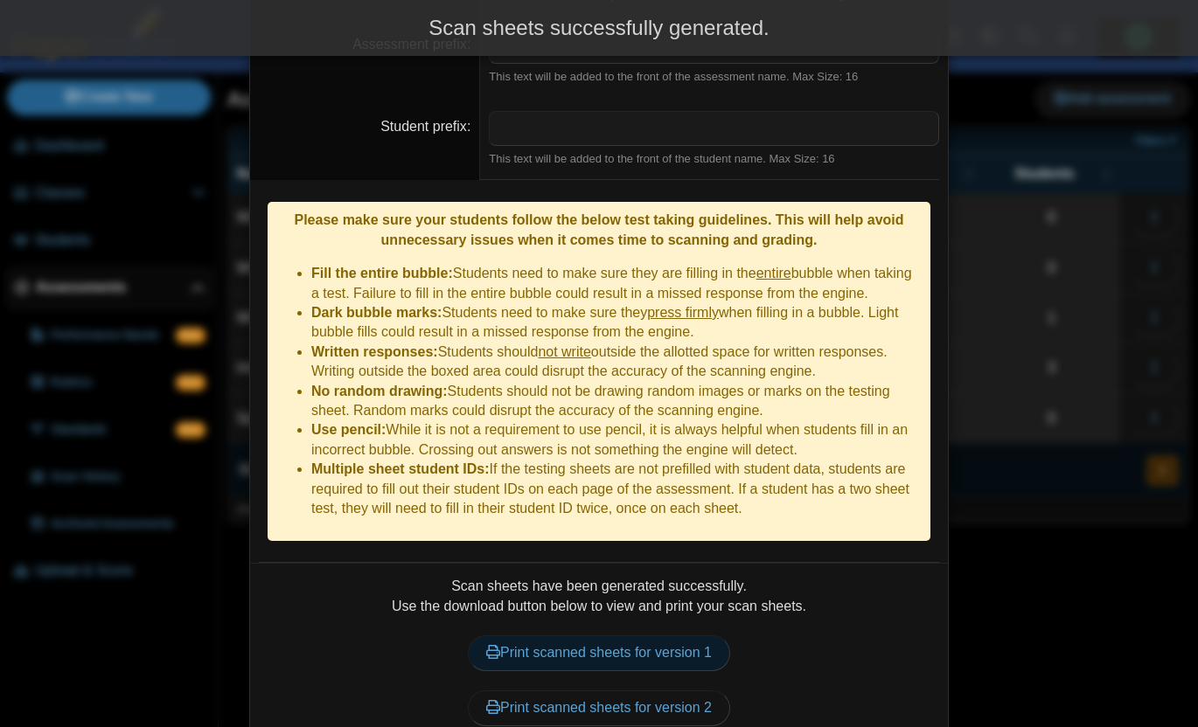
scroll to position [738, 0]
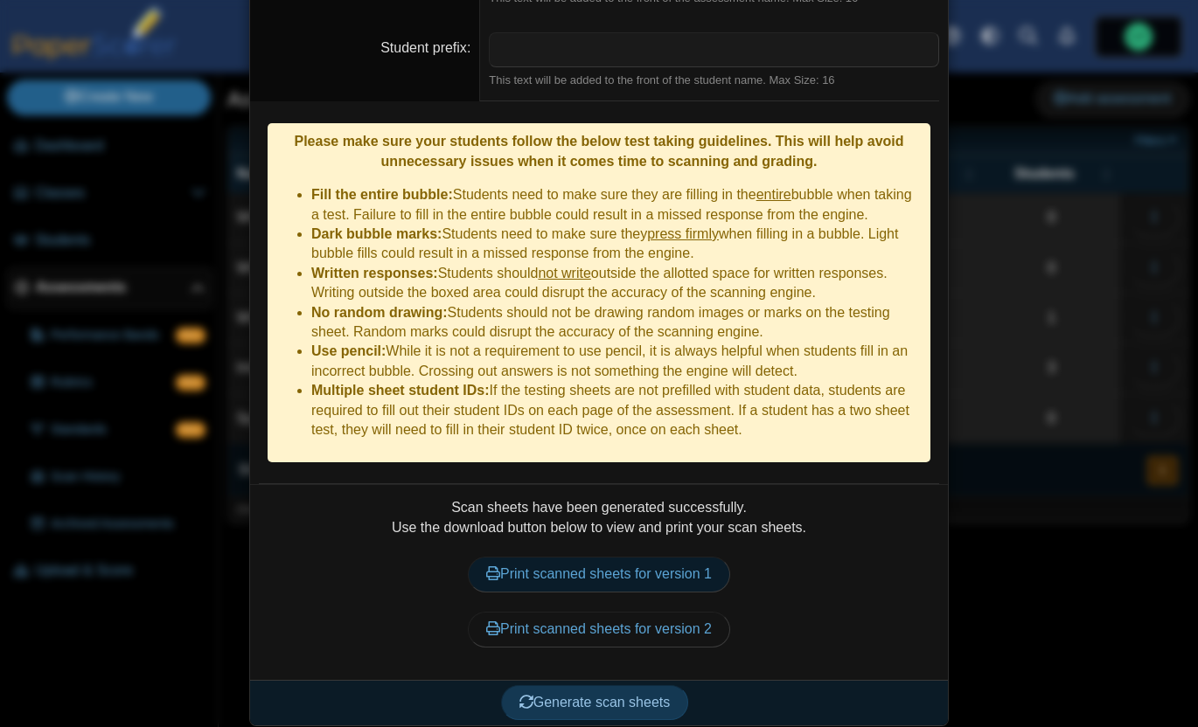
click at [550, 576] on link "Print scanned sheets for version 1" at bounding box center [599, 574] width 262 height 35
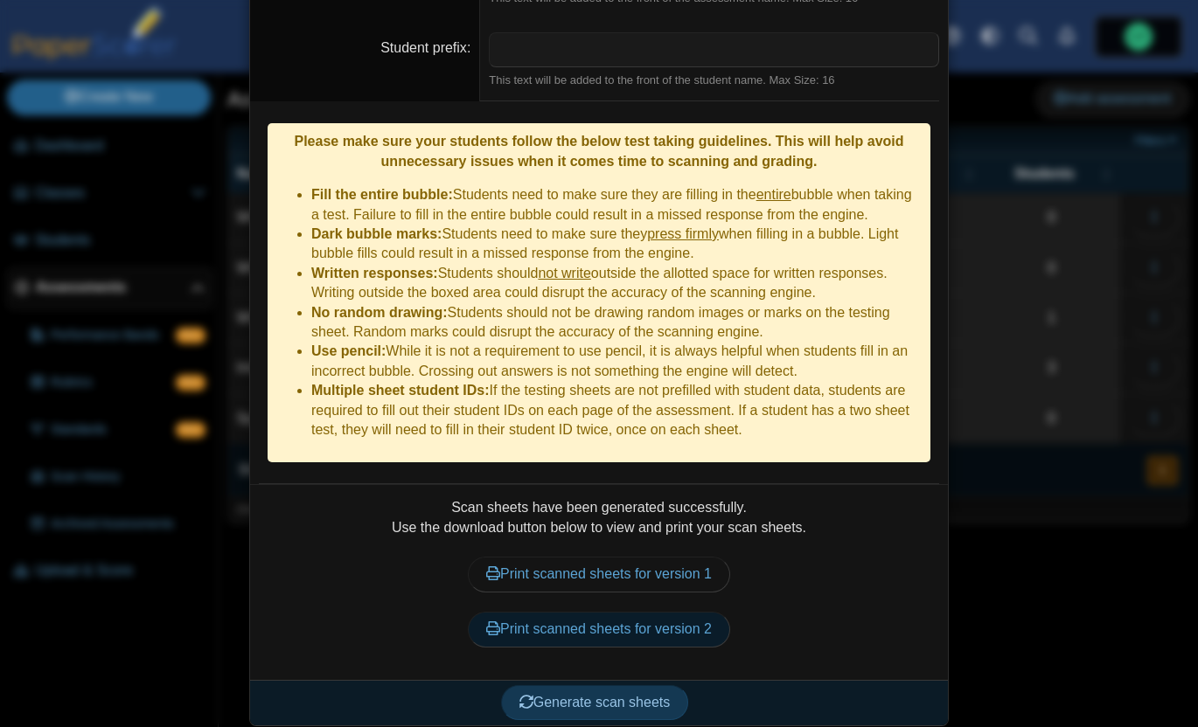
click at [634, 618] on link "Print scanned sheets for version 2" at bounding box center [599, 629] width 262 height 35
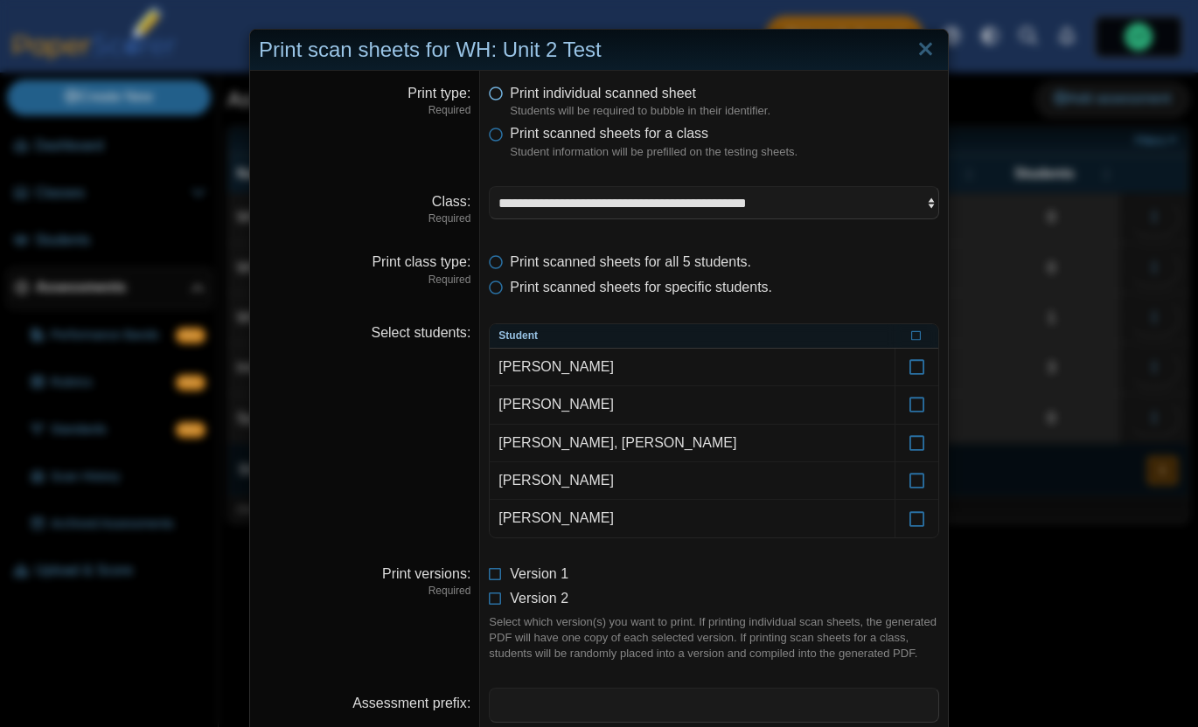
click at [594, 96] on span "Print individual scanned sheet" at bounding box center [603, 93] width 186 height 15
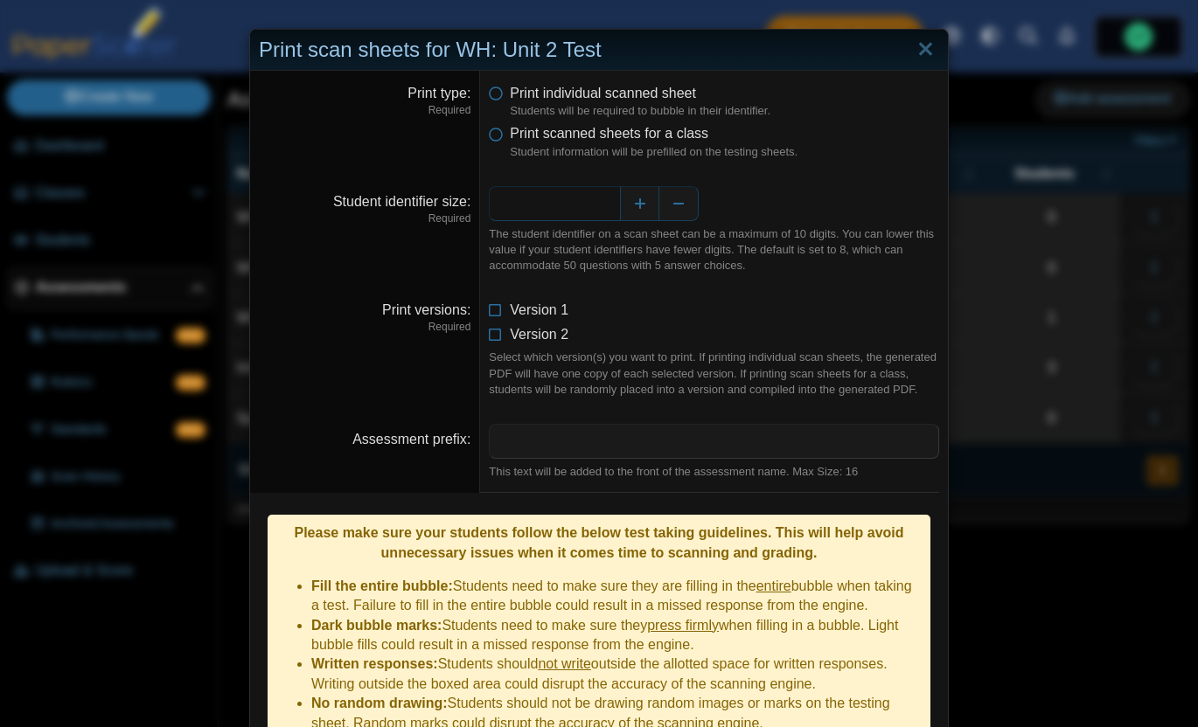
drag, startPoint x: 610, startPoint y: 207, endPoint x: 564, endPoint y: 210, distance: 46.4
click at [564, 210] on input "*" at bounding box center [554, 203] width 131 height 35
type input "*"
click at [726, 229] on div "The student identifier on a scan sheet can be a maximum of 10 digits. You can l…" at bounding box center [714, 250] width 450 height 48
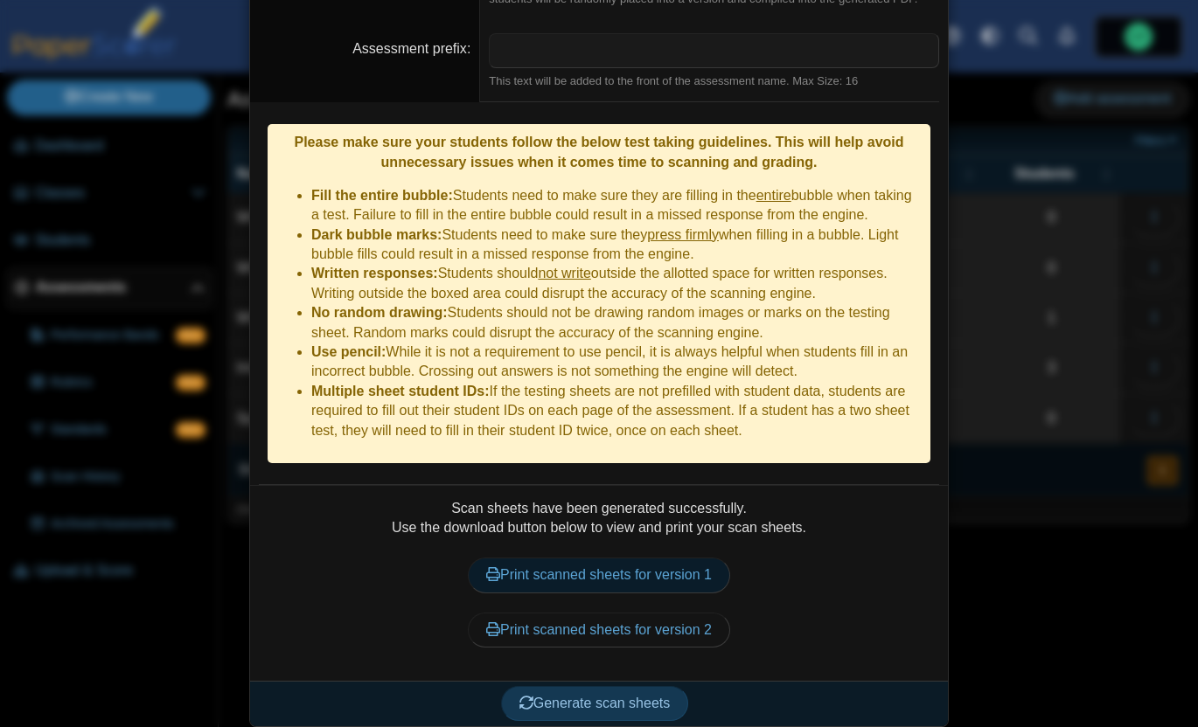
click at [615, 562] on link "Print scanned sheets for version 1" at bounding box center [599, 575] width 262 height 35
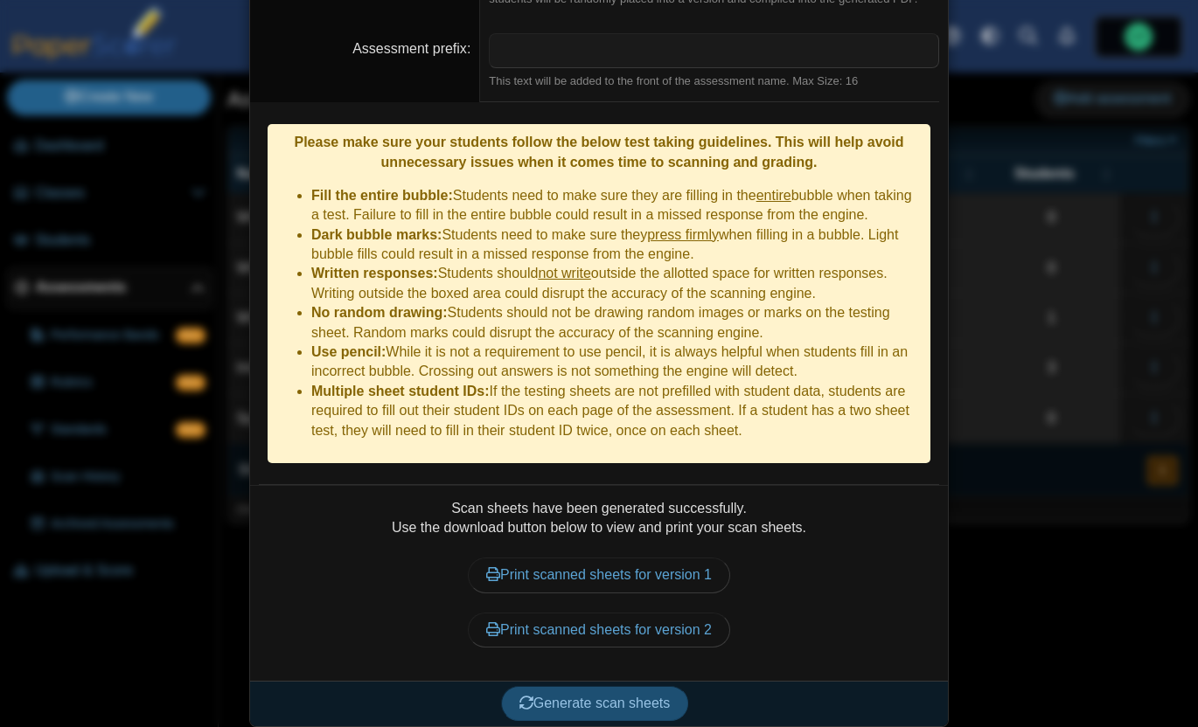
click at [622, 701] on span "Generate scan sheets" at bounding box center [594, 703] width 151 height 15
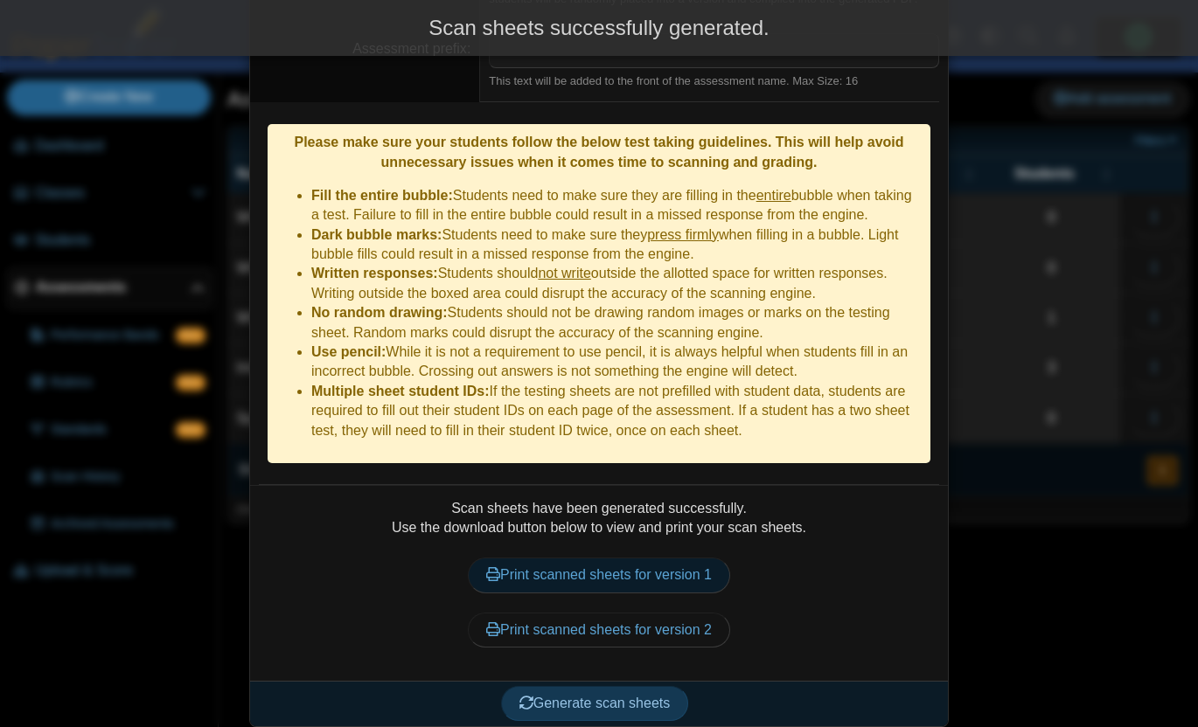
click at [554, 576] on link "Print scanned sheets for version 1" at bounding box center [599, 575] width 262 height 35
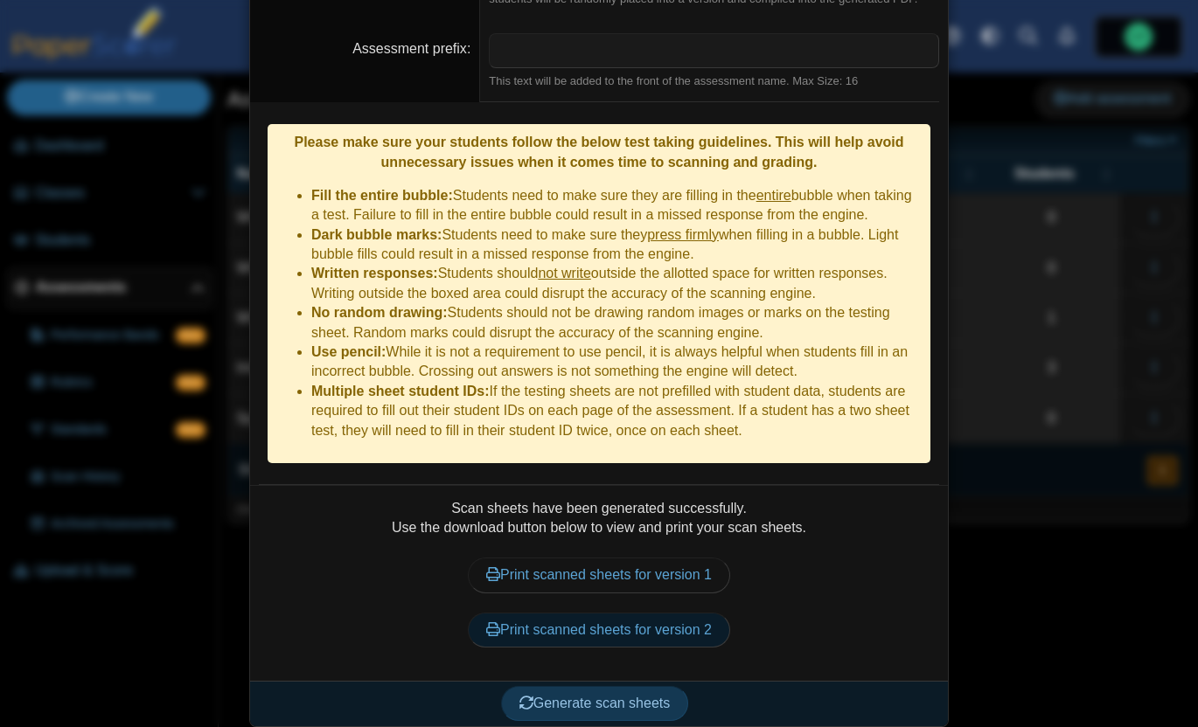
click at [551, 621] on link "Print scanned sheets for version 2" at bounding box center [599, 630] width 262 height 35
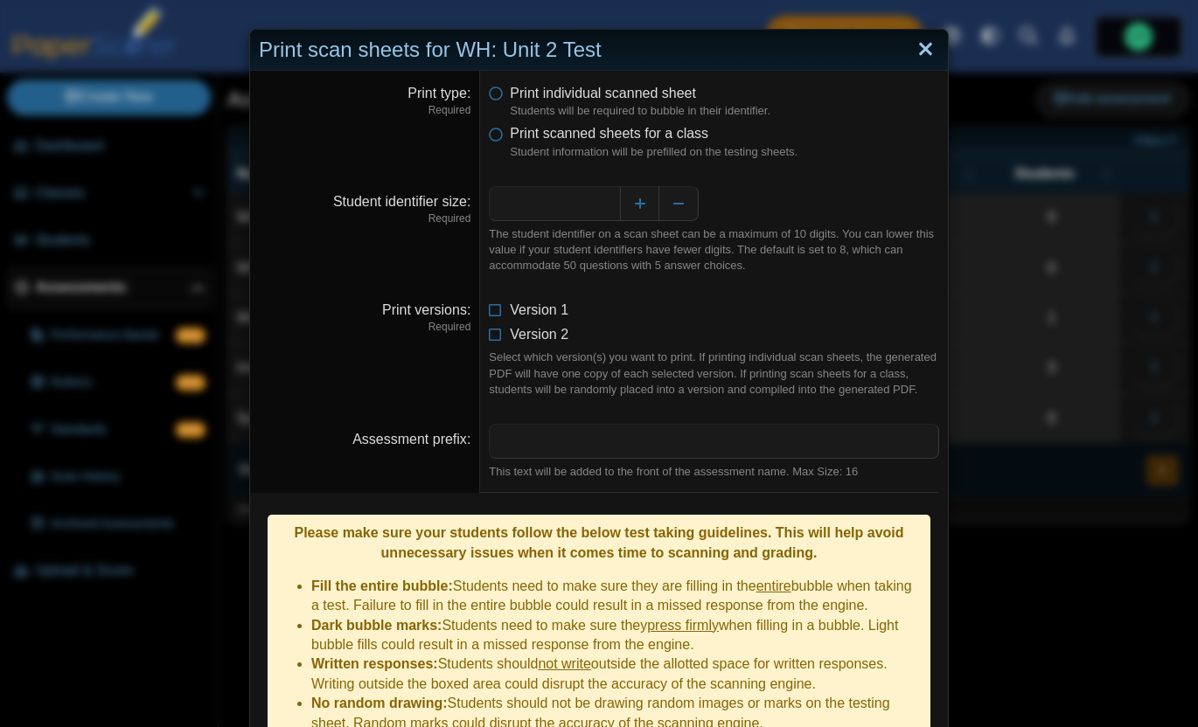
click at [922, 49] on link "Close" at bounding box center [925, 50] width 27 height 30
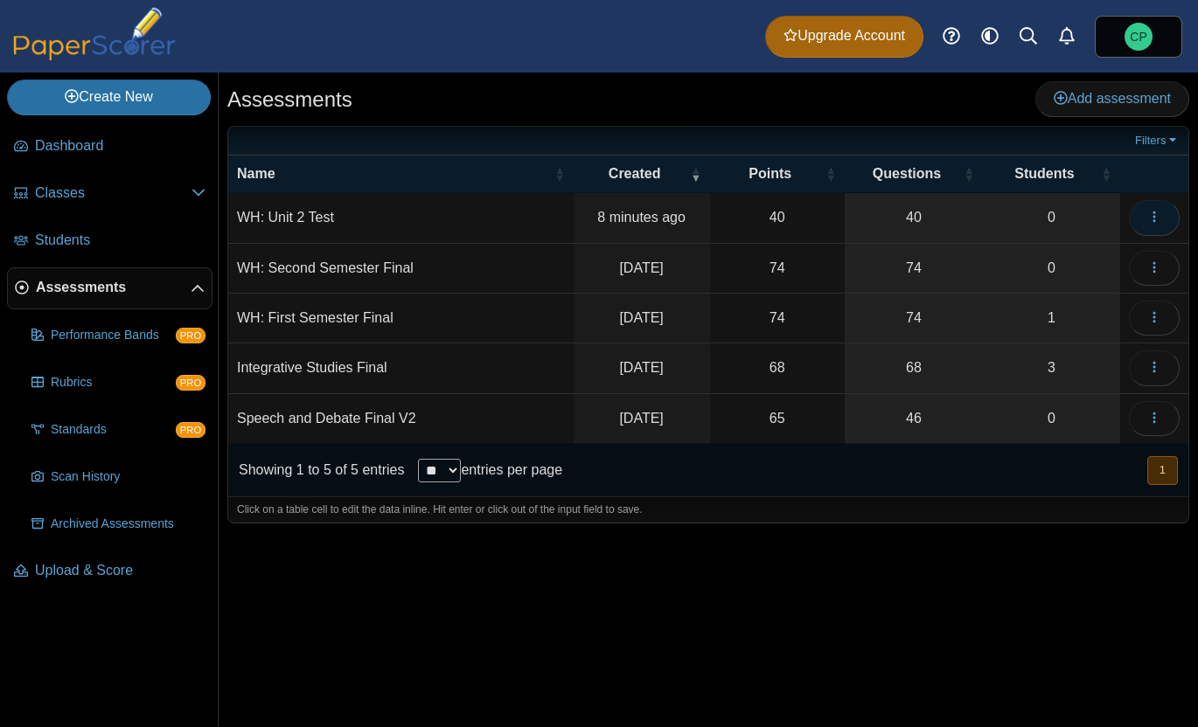
click at [1142, 219] on button "button" at bounding box center [1154, 217] width 51 height 35
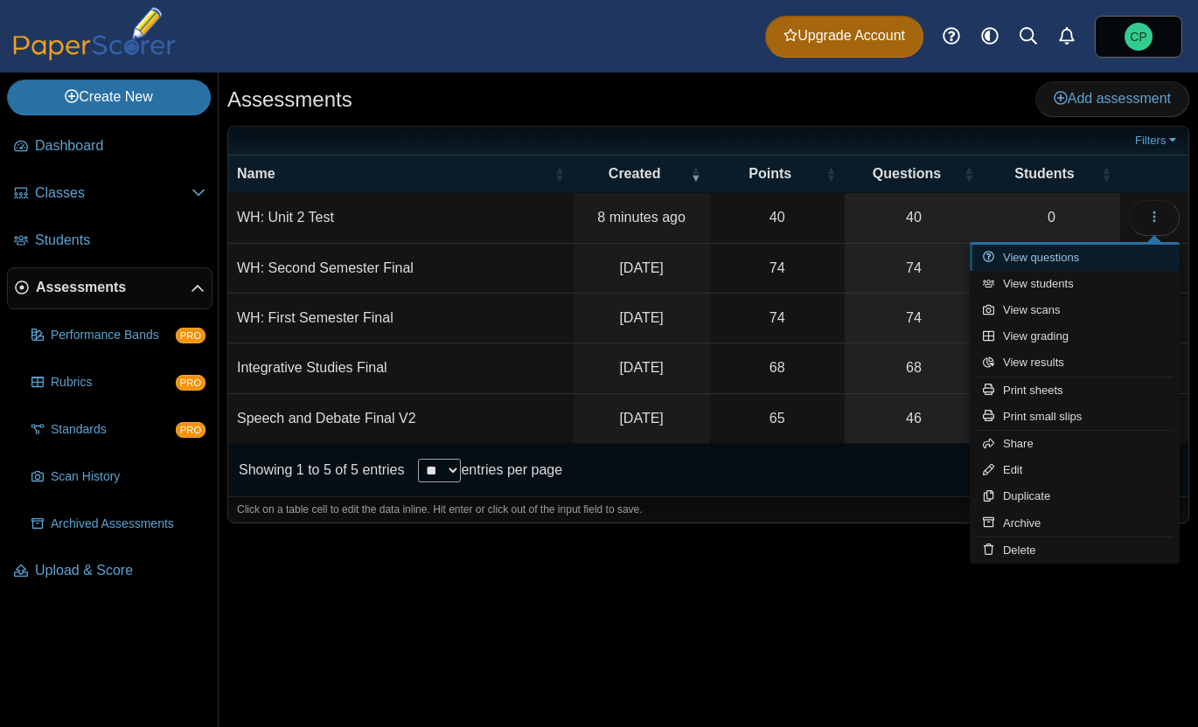
click at [1043, 257] on link "View questions" at bounding box center [1075, 258] width 210 height 26
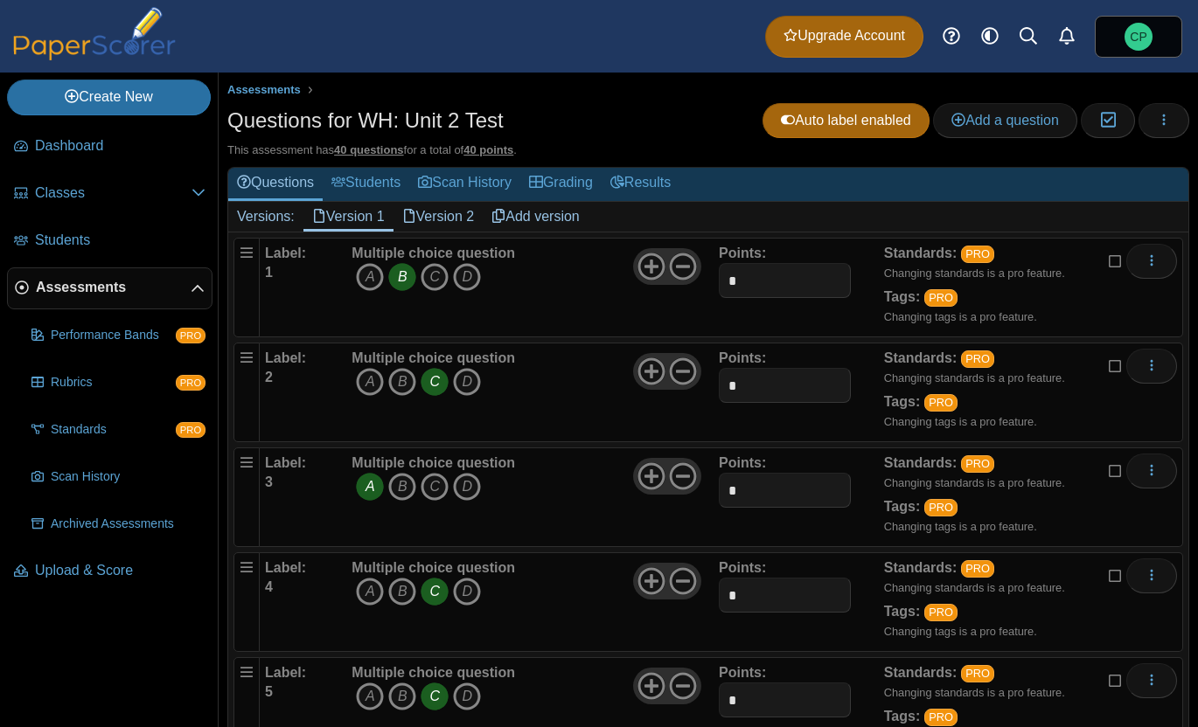
click at [424, 218] on link "Version 2" at bounding box center [438, 217] width 90 height 30
click at [1107, 218] on link "Remove version" at bounding box center [1121, 217] width 133 height 30
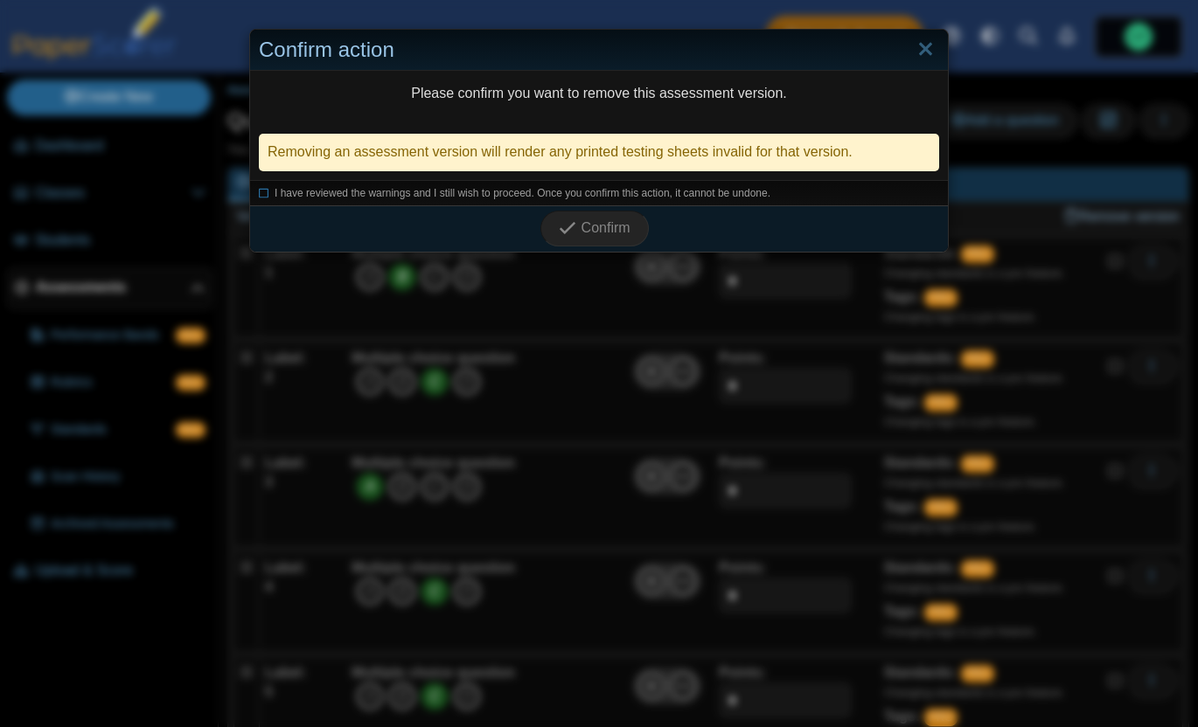
click at [484, 200] on div "I have reviewed the warnings and I still wish to proceed. Once you confirm this…" at bounding box center [599, 193] width 698 height 26
click at [522, 191] on span "I have reviewed the warnings and I still wish to proceed. Once you confirm this…" at bounding box center [523, 193] width 496 height 12
click at [610, 226] on span "Confirm" at bounding box center [605, 227] width 49 height 15
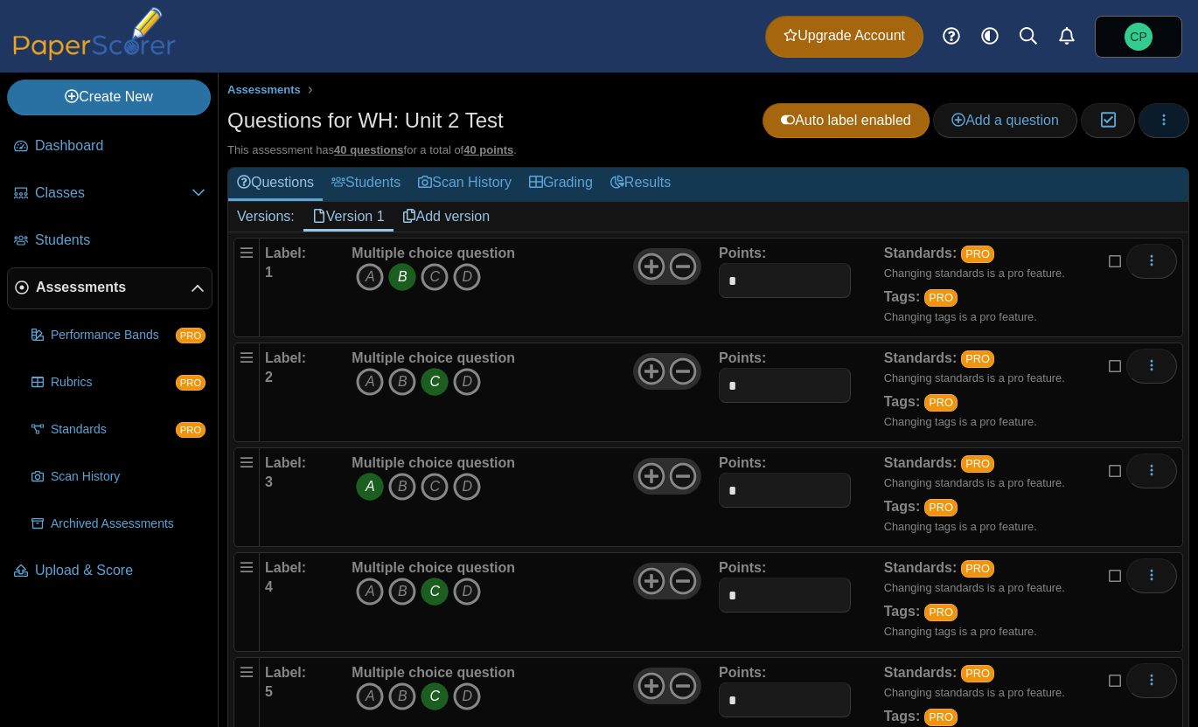
click at [1166, 124] on icon "button" at bounding box center [1164, 120] width 14 height 14
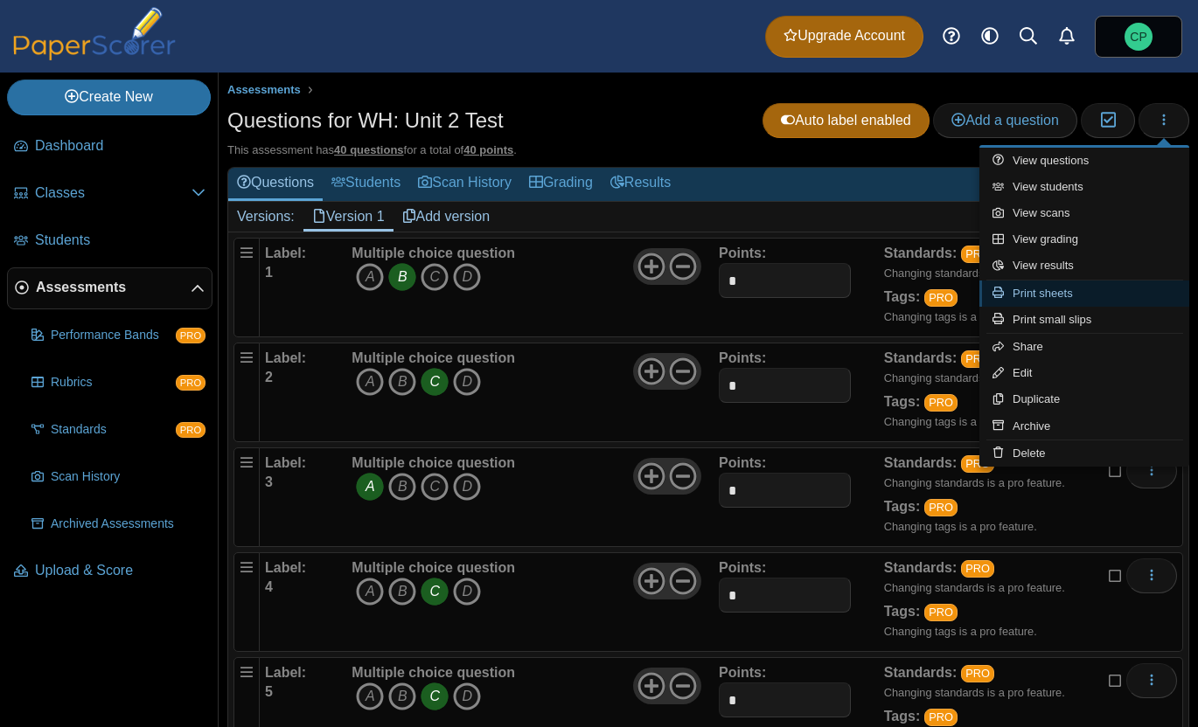
click at [1032, 294] on link "Print sheets" at bounding box center [1084, 294] width 210 height 26
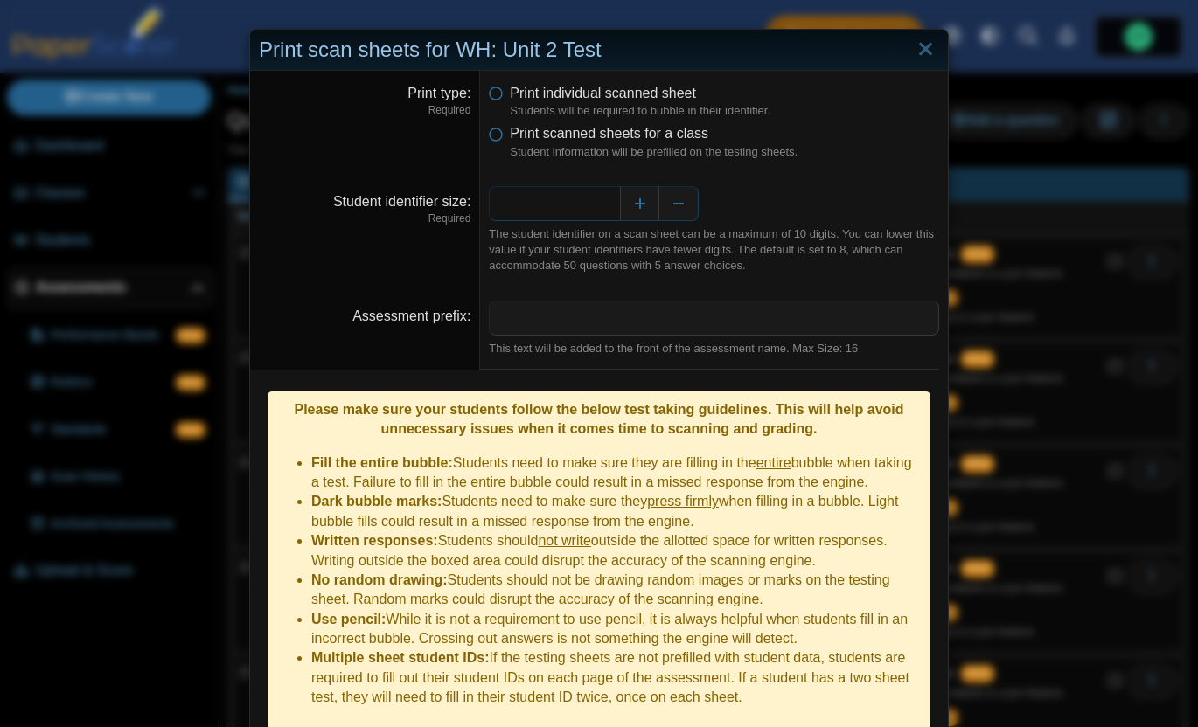
drag, startPoint x: 616, startPoint y: 203, endPoint x: 504, endPoint y: 189, distance: 112.8
click at [504, 189] on input "*" at bounding box center [554, 203] width 131 height 35
click at [480, 219] on dd "* The student identifier on a scan sheet can be a maximum of 10 digits. You can…" at bounding box center [714, 230] width 468 height 115
drag, startPoint x: 614, startPoint y: 205, endPoint x: 580, endPoint y: 205, distance: 33.2
click at [580, 205] on input "*" at bounding box center [554, 203] width 131 height 35
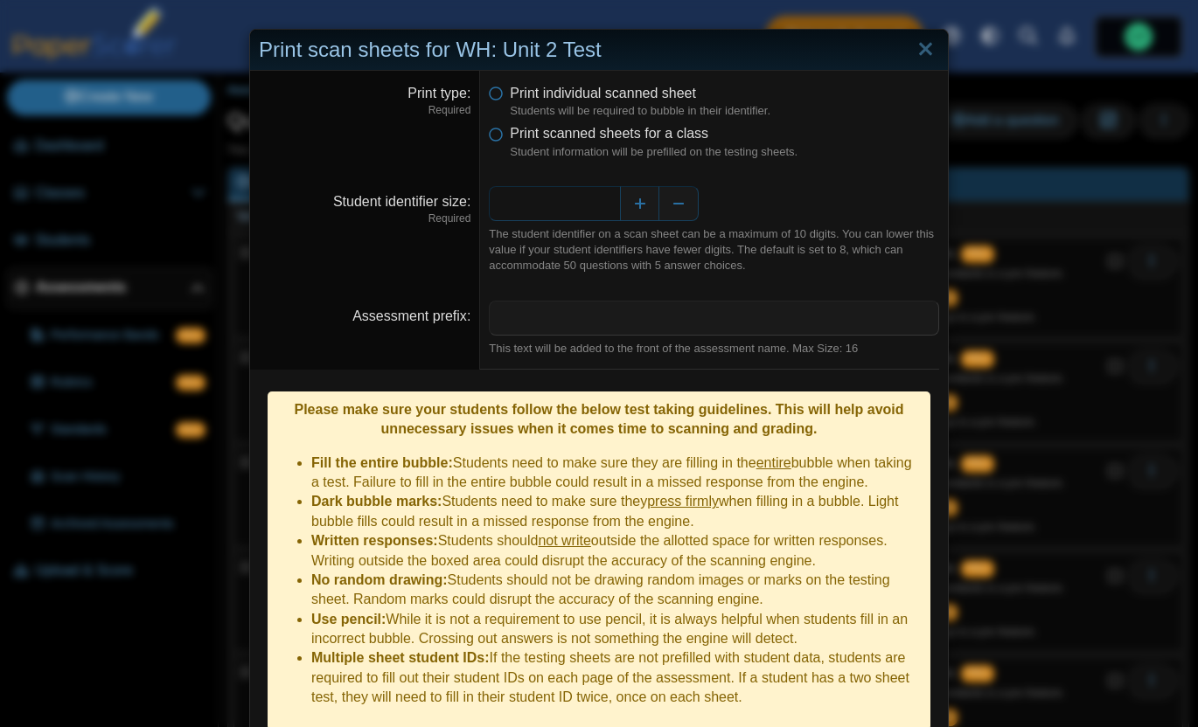
type input "*"
click at [634, 273] on div "The student identifier on a scan sheet can be a maximum of 10 digits. You can l…" at bounding box center [714, 250] width 450 height 48
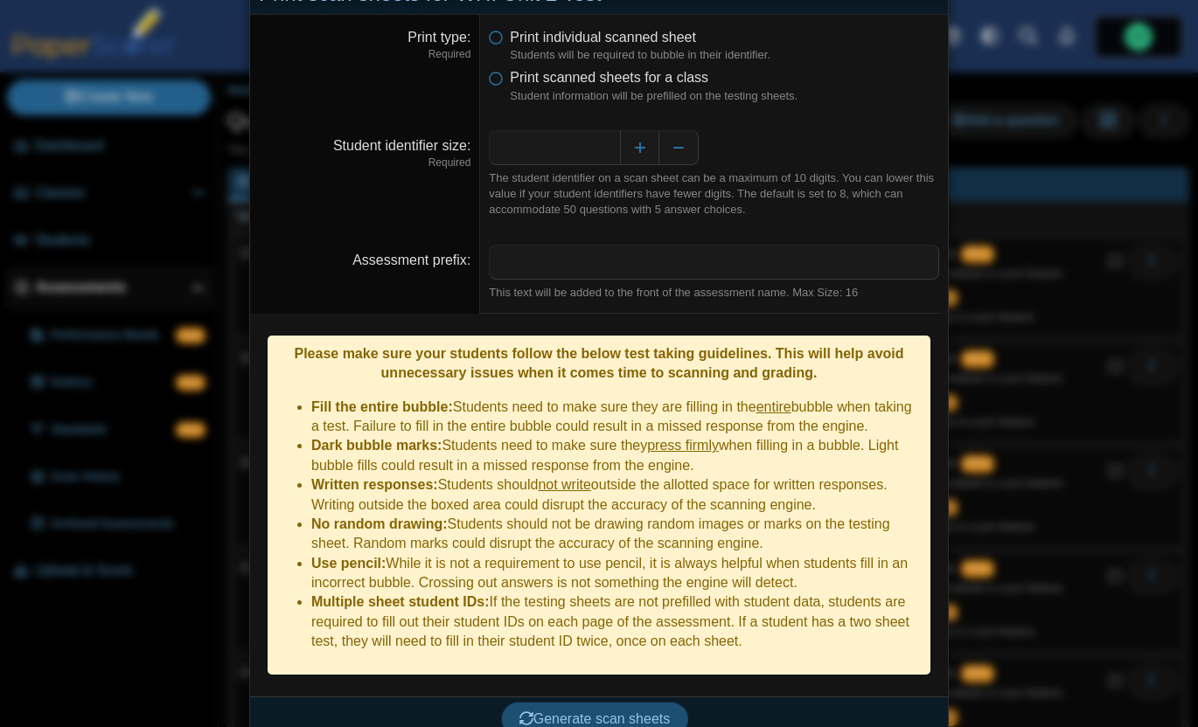
click at [599, 712] on span "Generate scan sheets" at bounding box center [594, 719] width 151 height 15
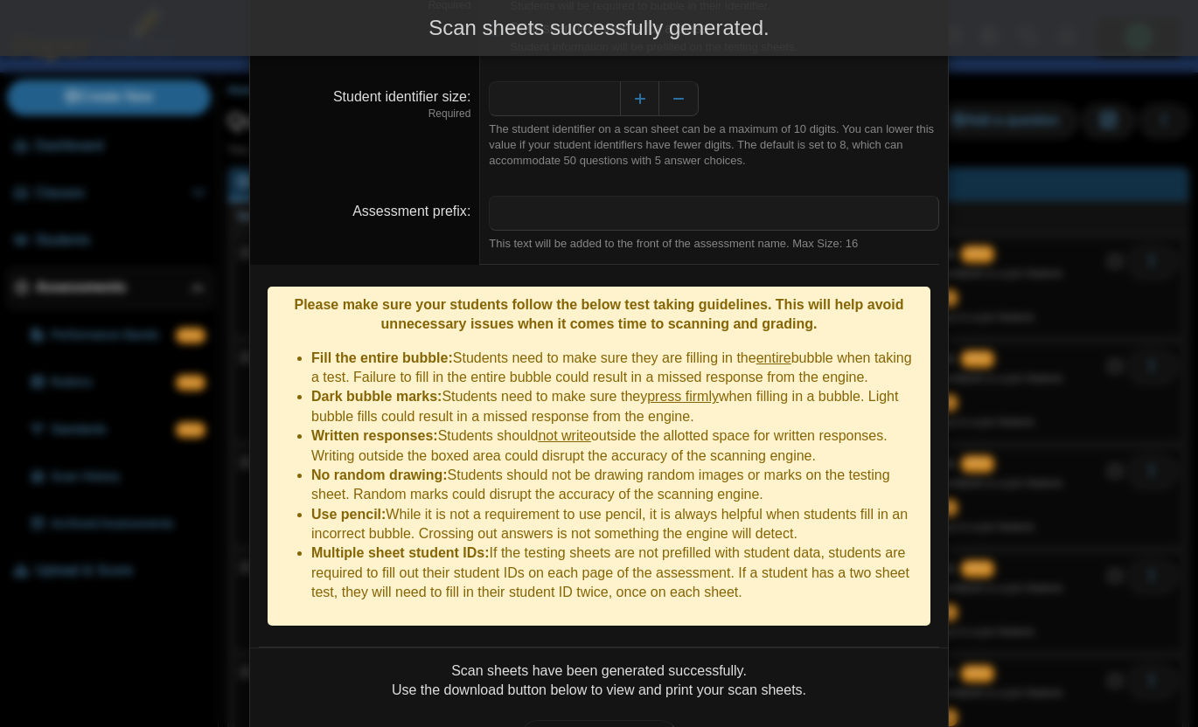
scroll to position [197, 0]
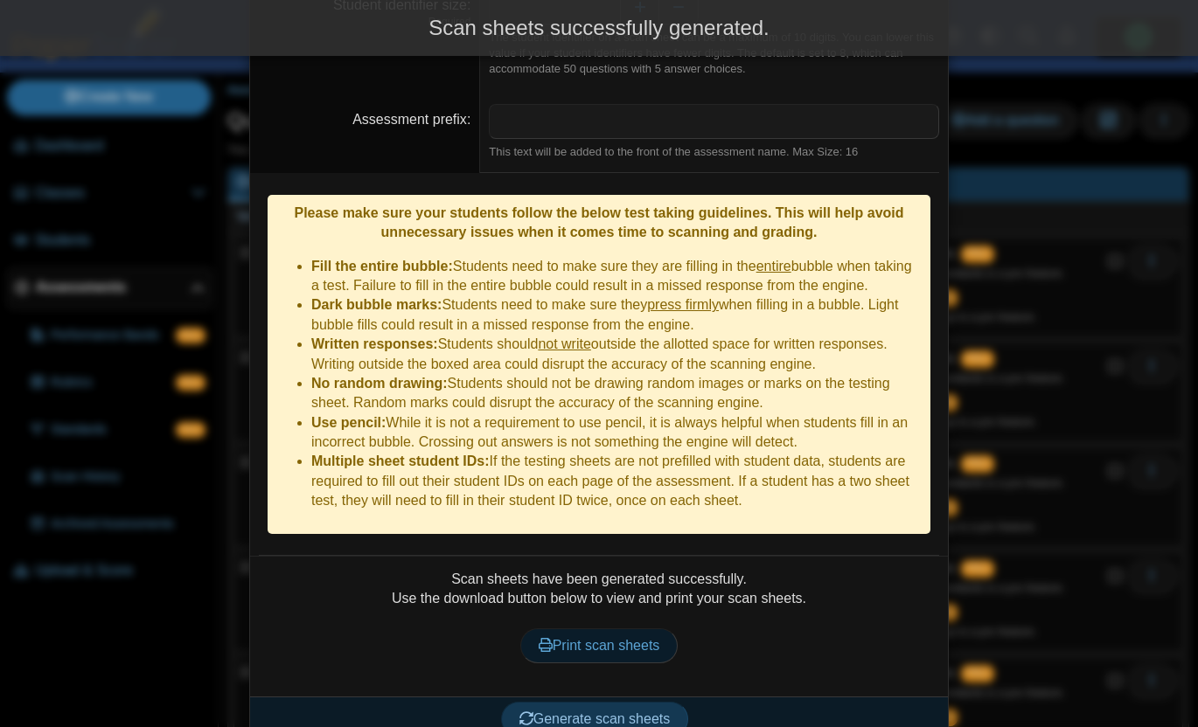
click at [569, 638] on span "Print scan sheets" at bounding box center [600, 645] width 122 height 15
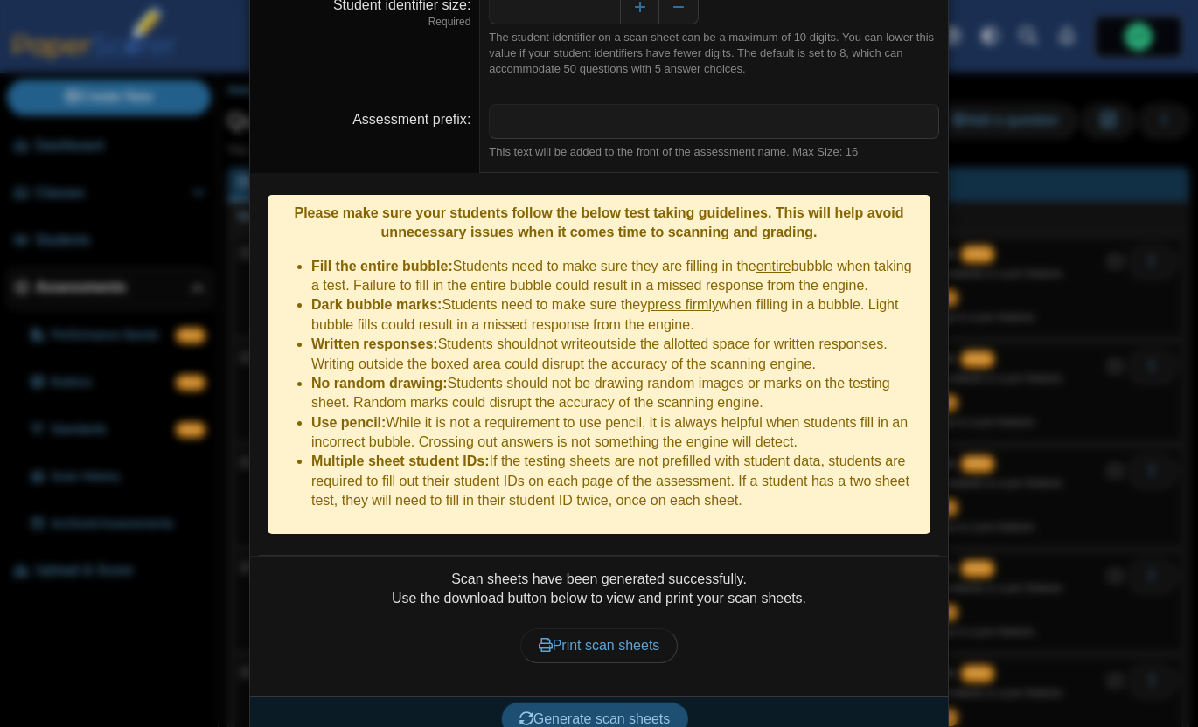
click at [573, 712] on span "Generate scan sheets" at bounding box center [594, 719] width 151 height 15
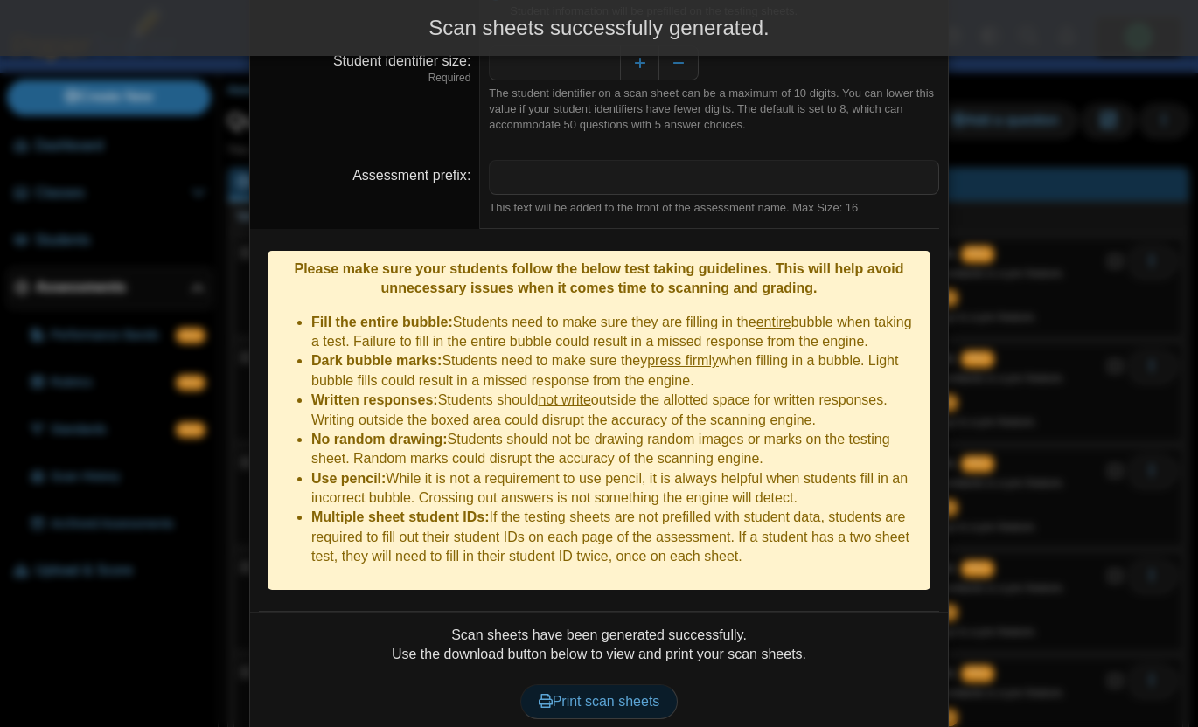
click at [590, 694] on span "Print scan sheets" at bounding box center [600, 701] width 122 height 15
